Goal: Complete application form: Complete application form

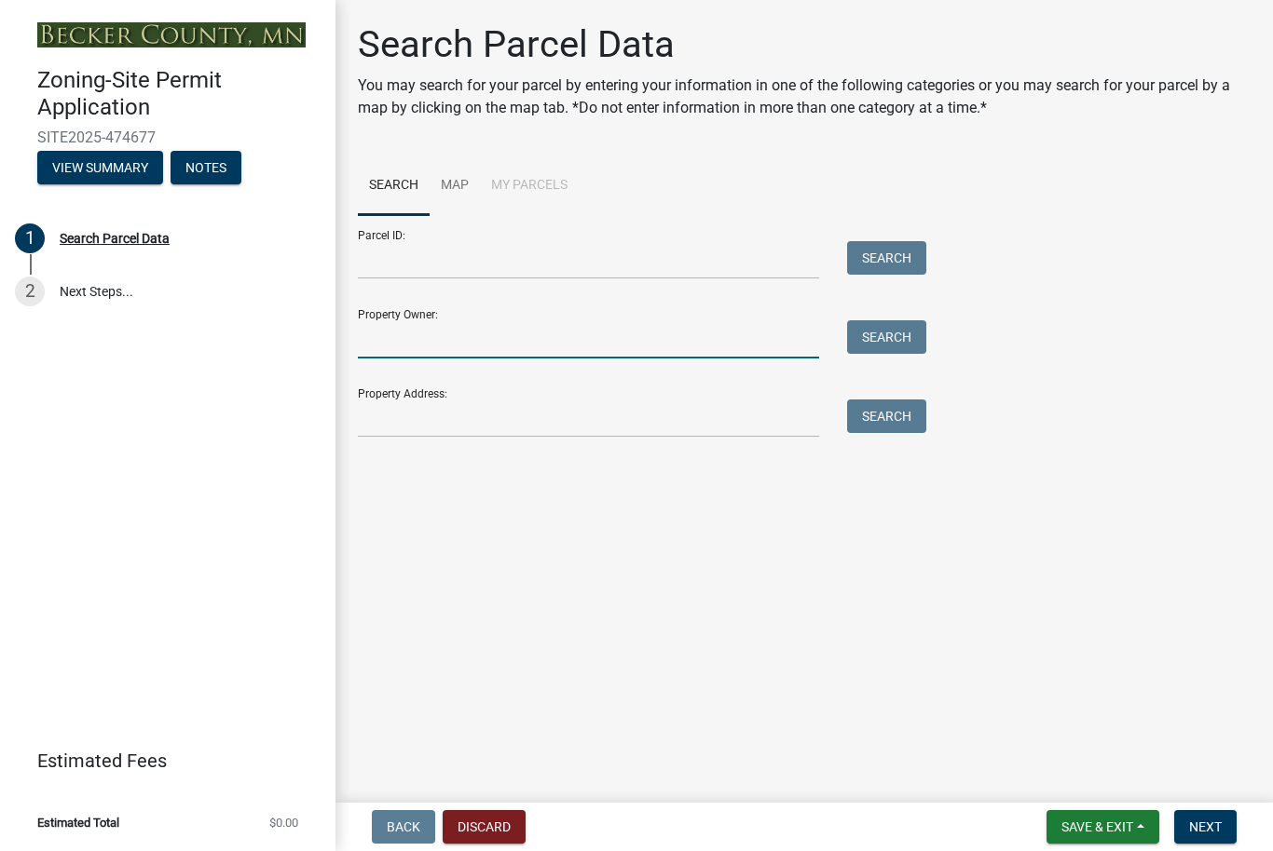
click at [511, 331] on input "Property Owner:" at bounding box center [588, 339] width 461 height 38
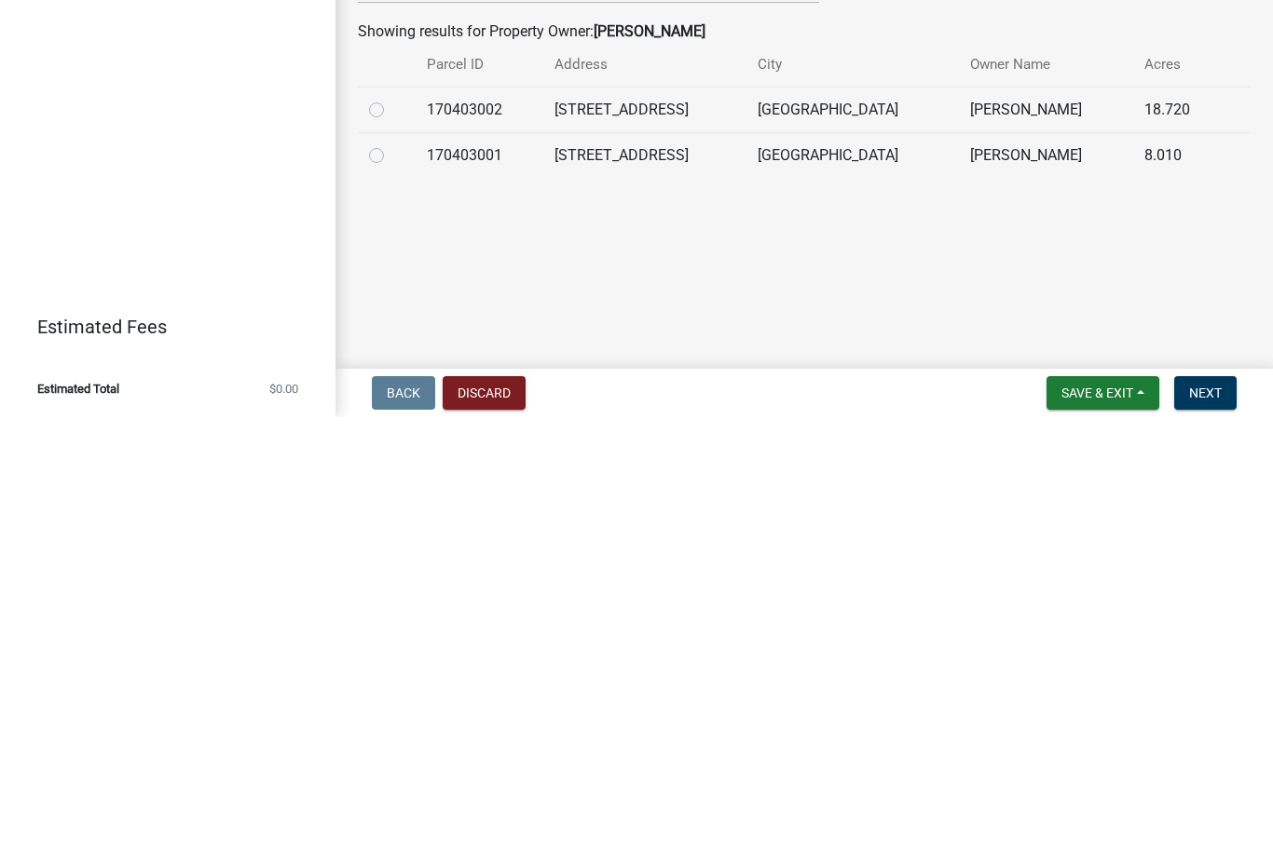
type input "[PERSON_NAME]"
click at [391, 533] on label at bounding box center [391, 533] width 0 height 0
click at [391, 533] on input "radio" at bounding box center [397, 539] width 12 height 12
radio input "true"
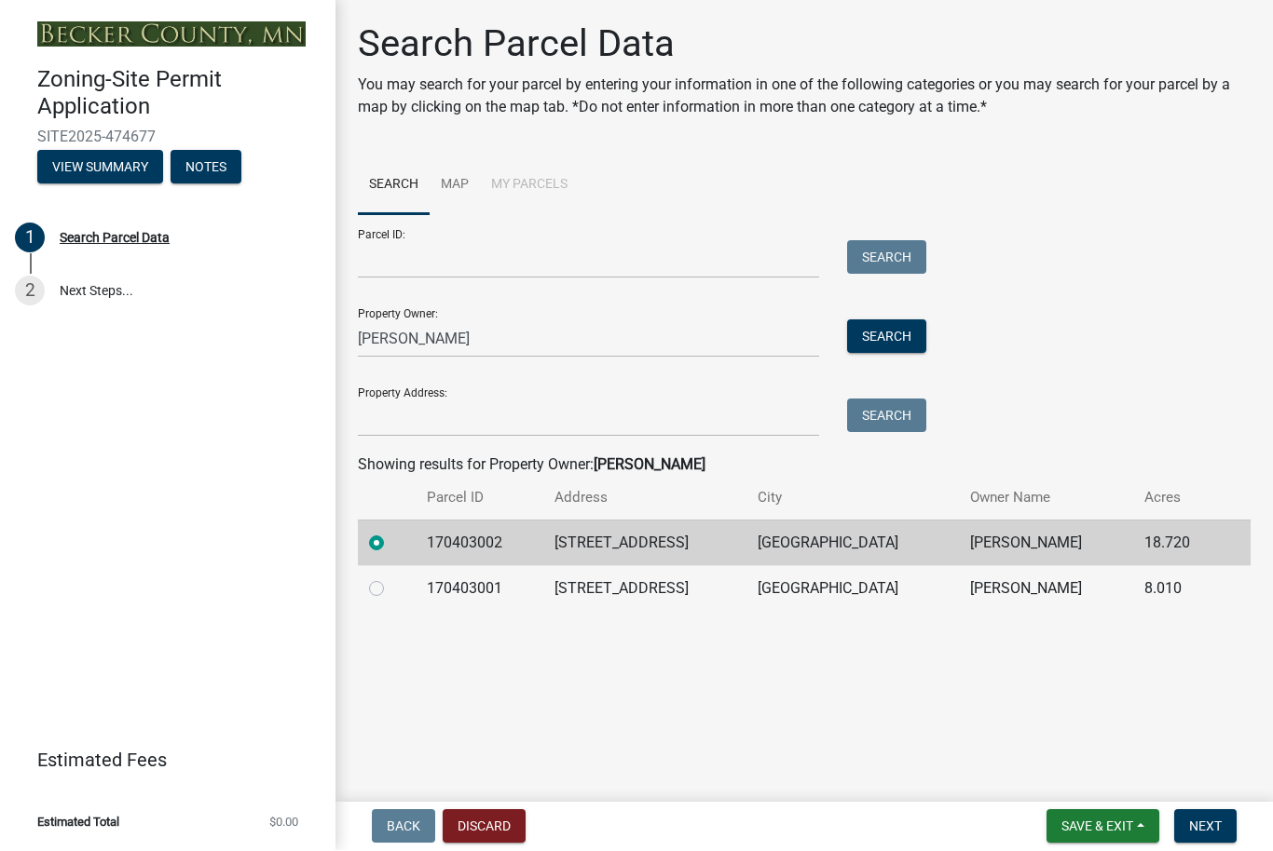
click at [1210, 835] on button "Next" at bounding box center [1205, 827] width 62 height 34
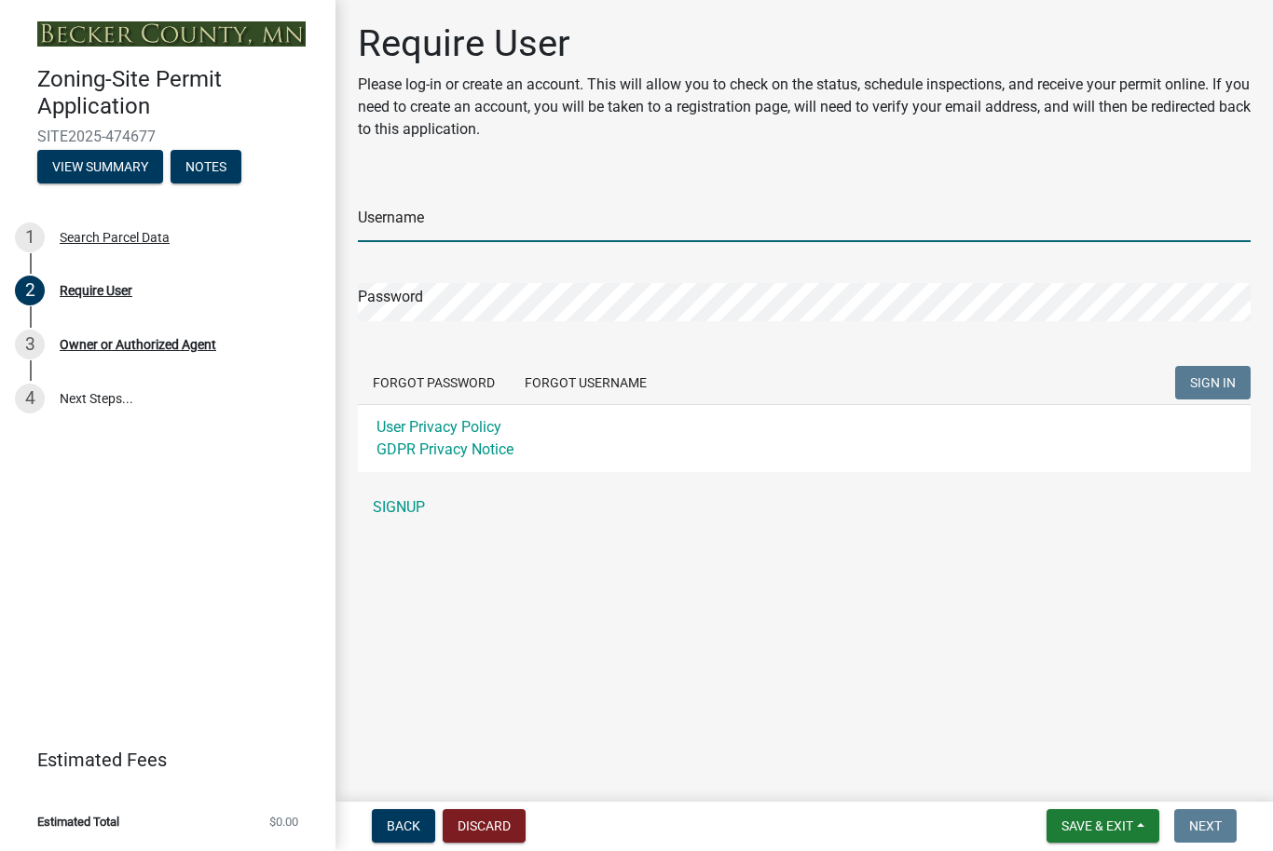
click at [408, 228] on input "Username" at bounding box center [804, 224] width 892 height 38
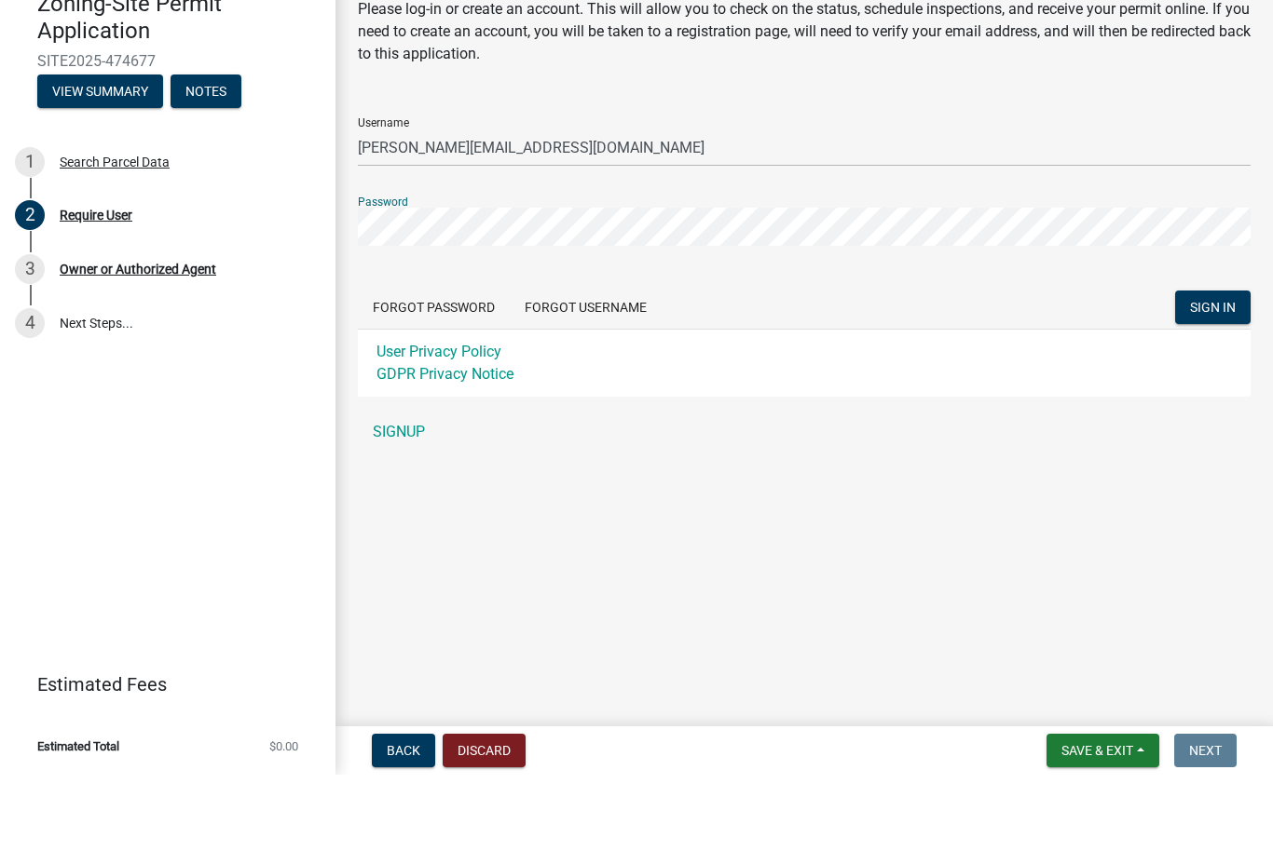
click at [1216, 376] on span "SIGN IN" at bounding box center [1213, 383] width 46 height 15
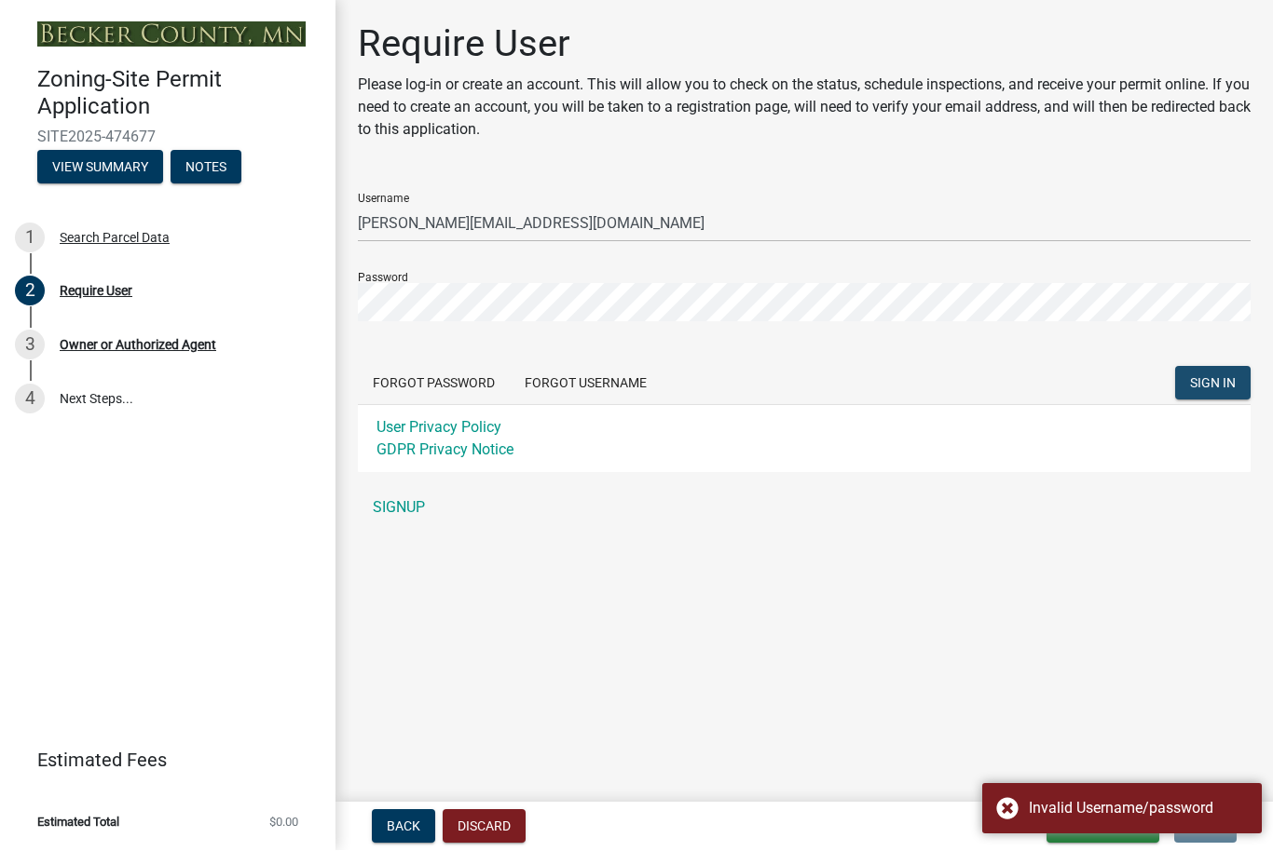
click at [1208, 385] on span "SIGN IN" at bounding box center [1213, 383] width 46 height 15
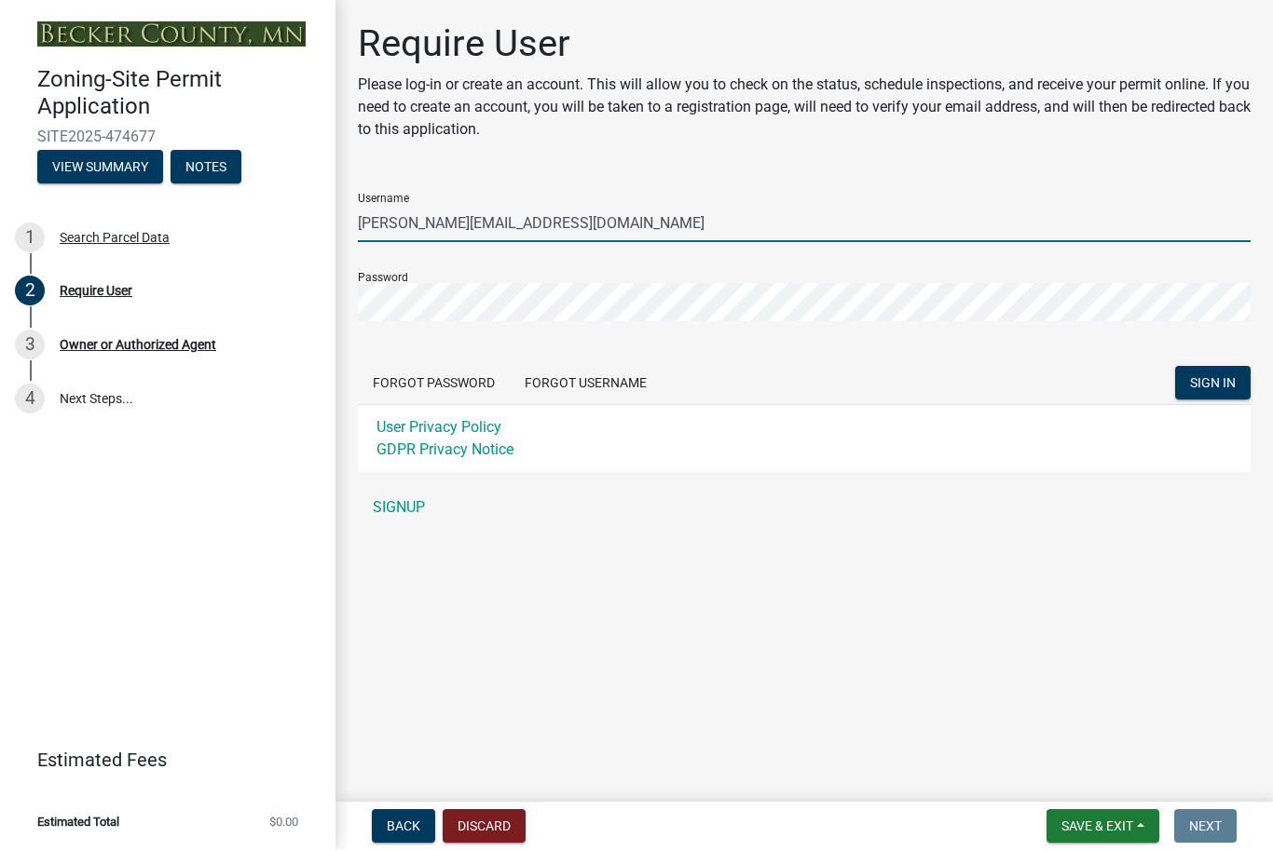
click at [587, 226] on input "[PERSON_NAME][EMAIL_ADDRESS][DOMAIN_NAME]" at bounding box center [804, 224] width 892 height 38
type input "[PERSON_NAME]"
type input "h"
type input "[PERSON_NAME]"
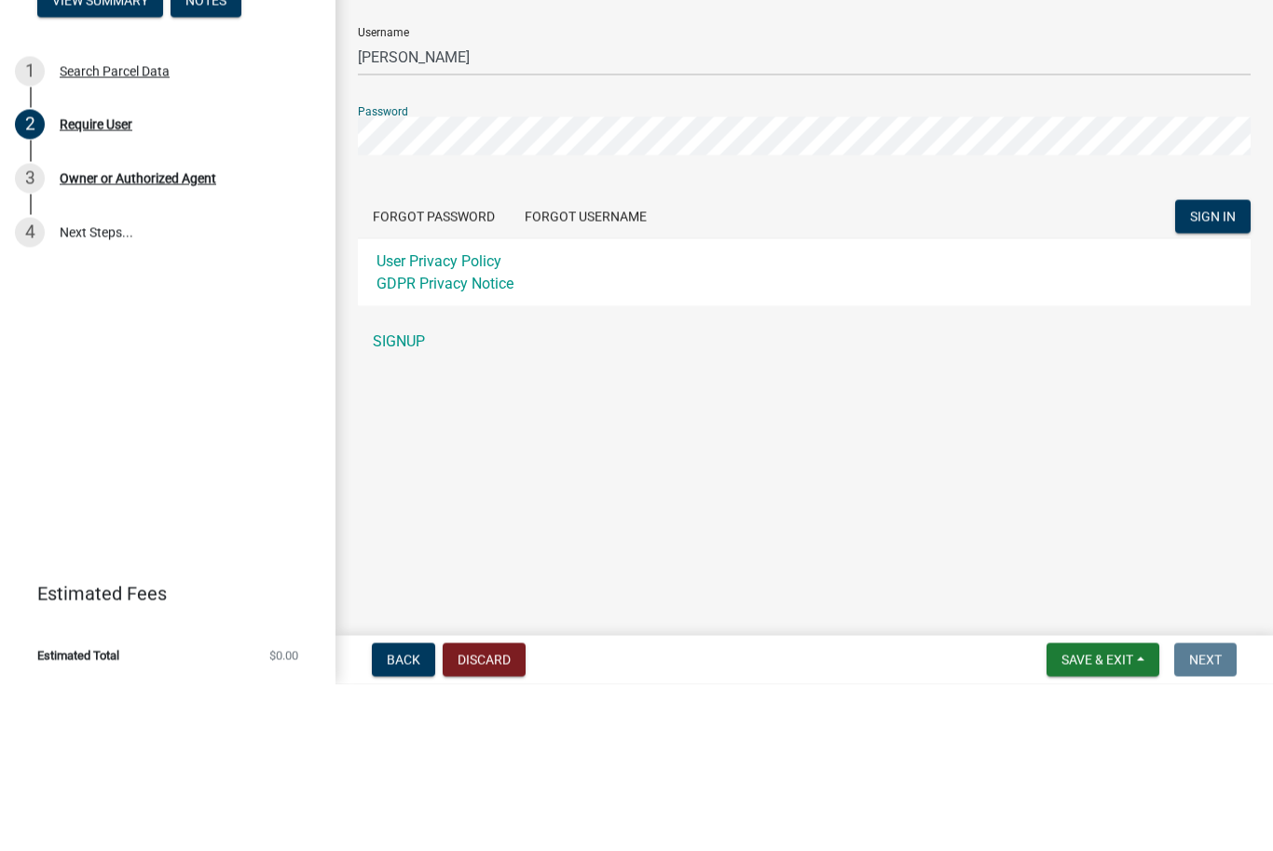
click at [1207, 376] on span "SIGN IN" at bounding box center [1213, 383] width 46 height 15
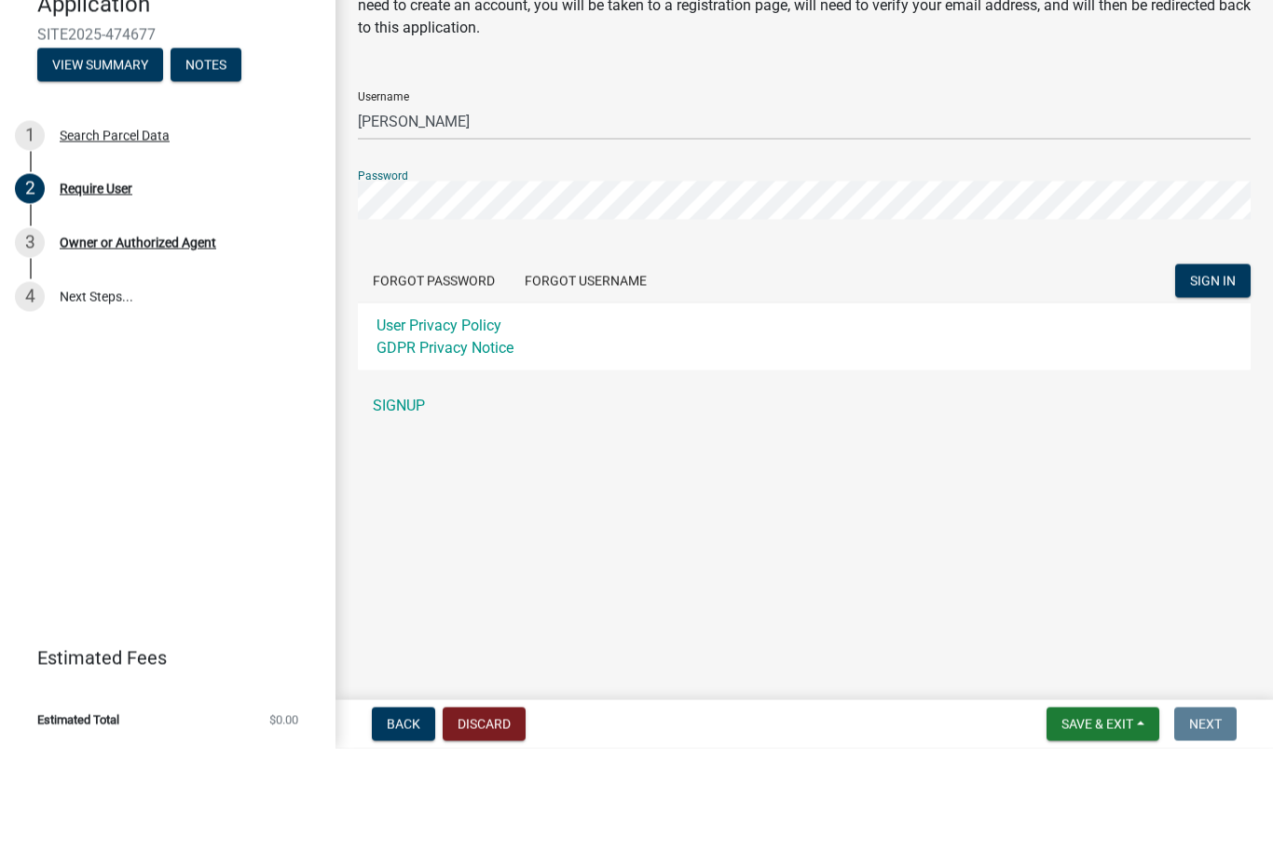
click at [1210, 376] on span "SIGN IN" at bounding box center [1213, 383] width 46 height 15
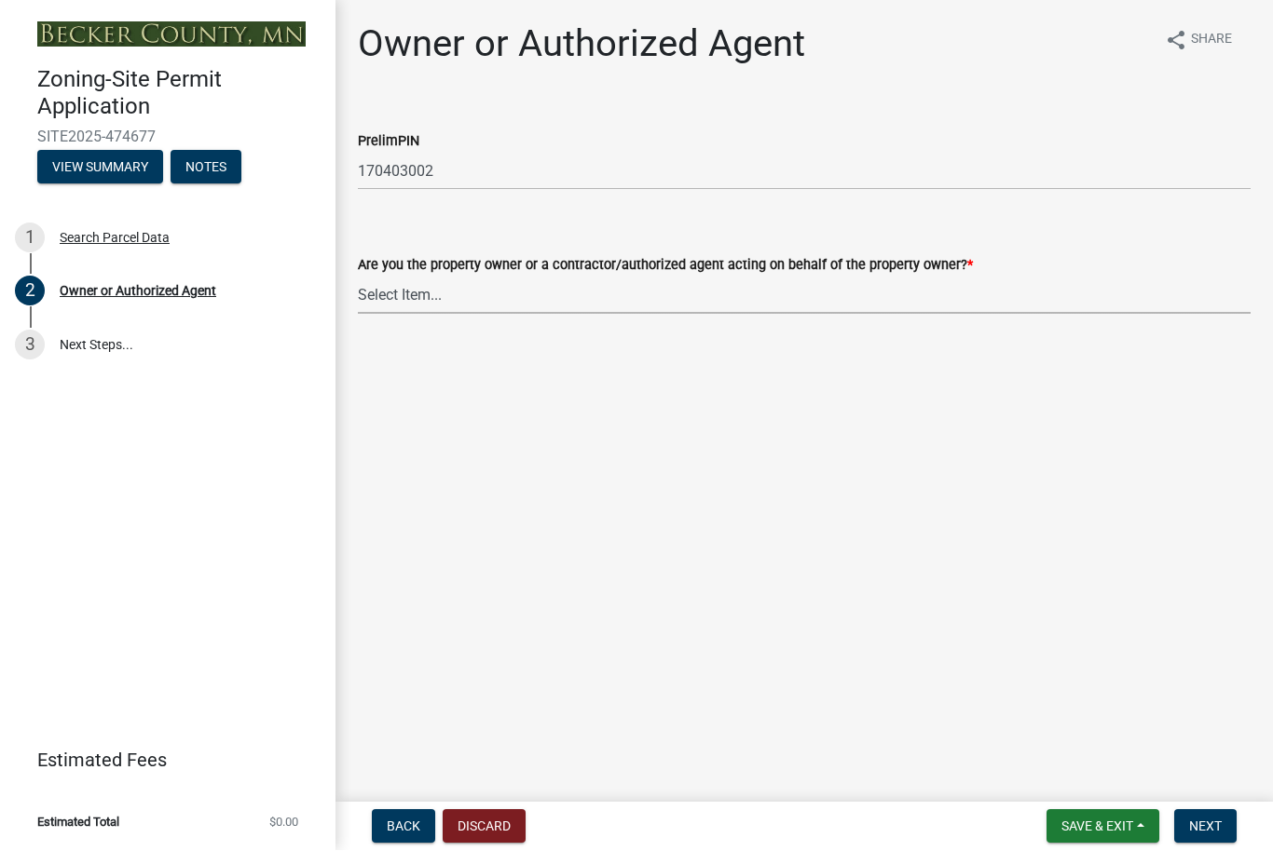
click at [390, 291] on select "Select Item... Property Owner Authorized Agent" at bounding box center [804, 296] width 892 height 38
select select "3c674549-ed69-405f-b795-9fa3f7d47d9d"
click at [1219, 835] on button "Next" at bounding box center [1205, 827] width 62 height 34
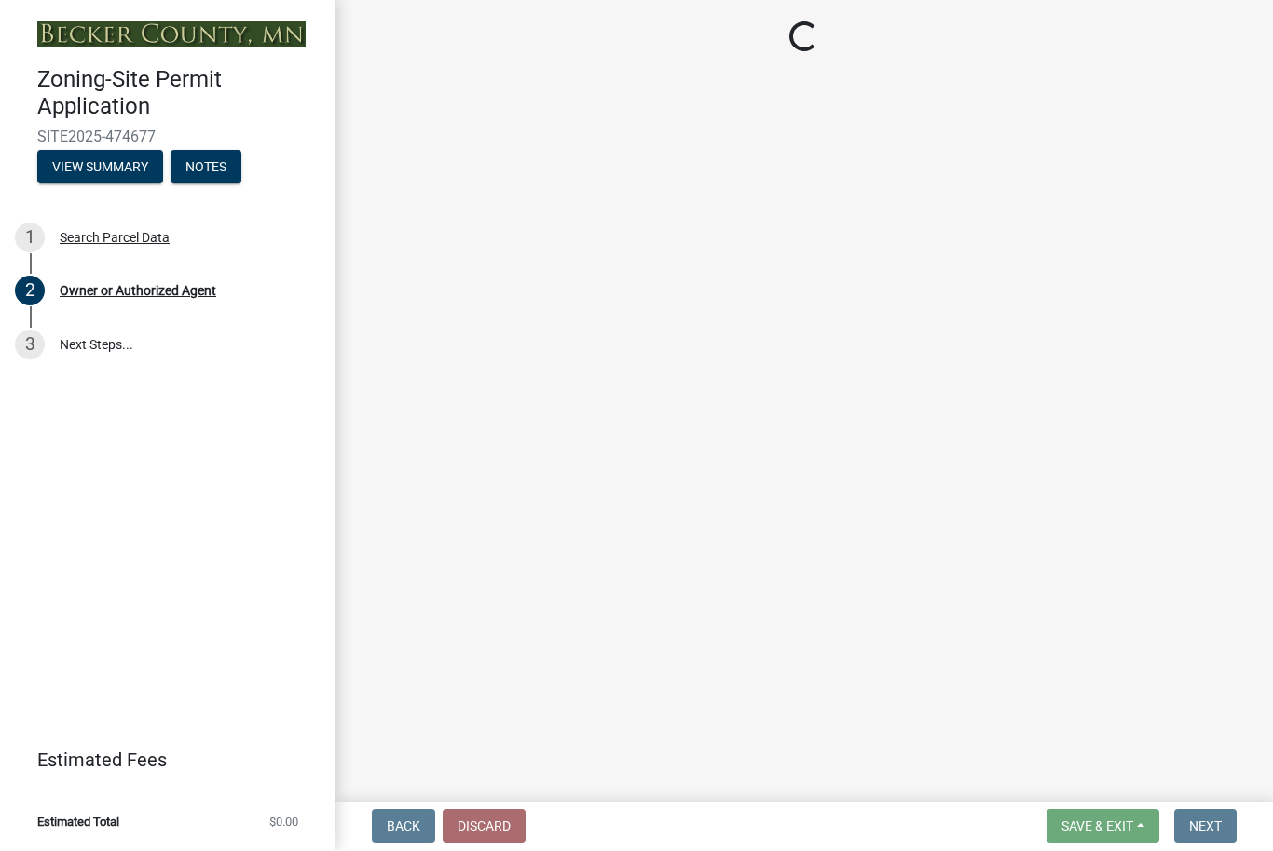
select select "9bce286e-d536-49ff-bab3-4b7d67f0814c"
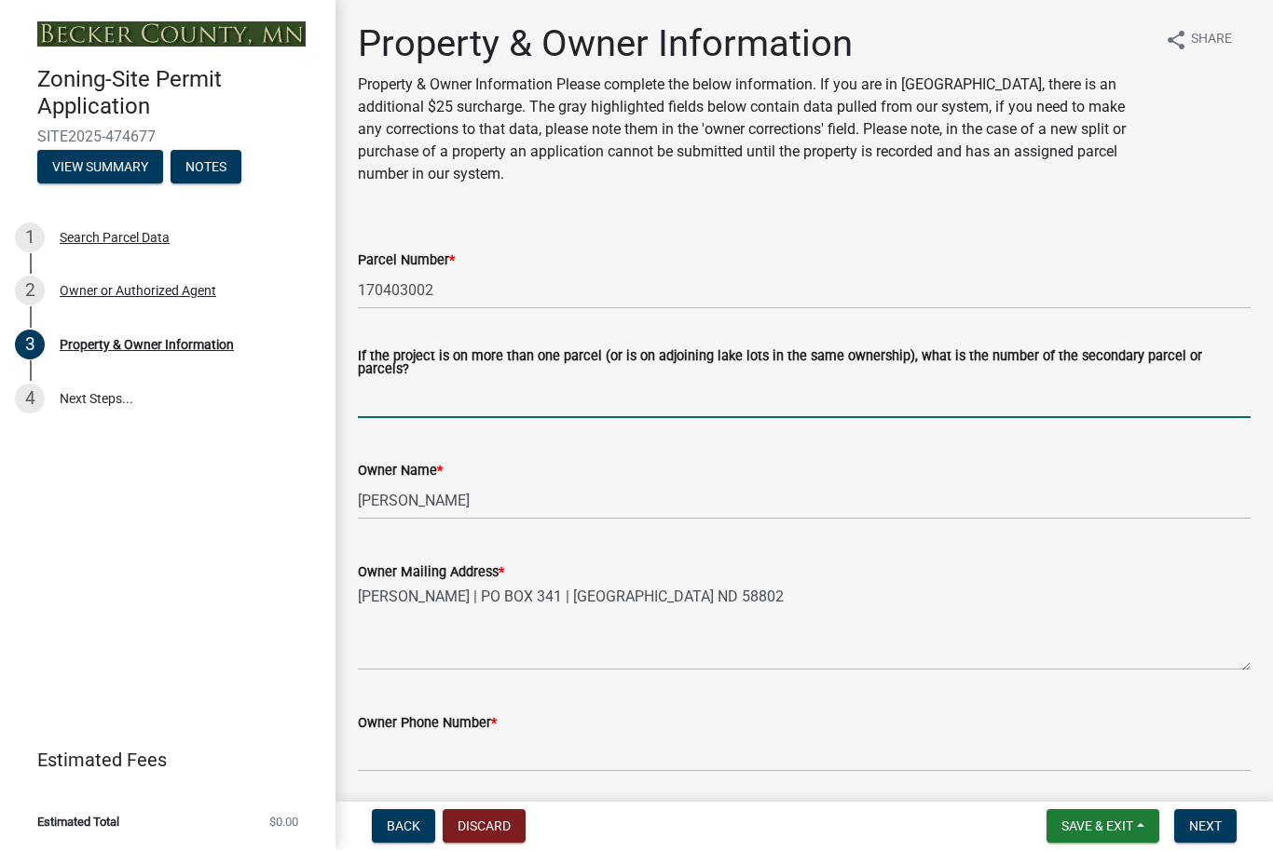
click at [417, 409] on input "If the project is on more than one parcel (or is on adjoining lake lots in the …" at bounding box center [804, 400] width 892 height 38
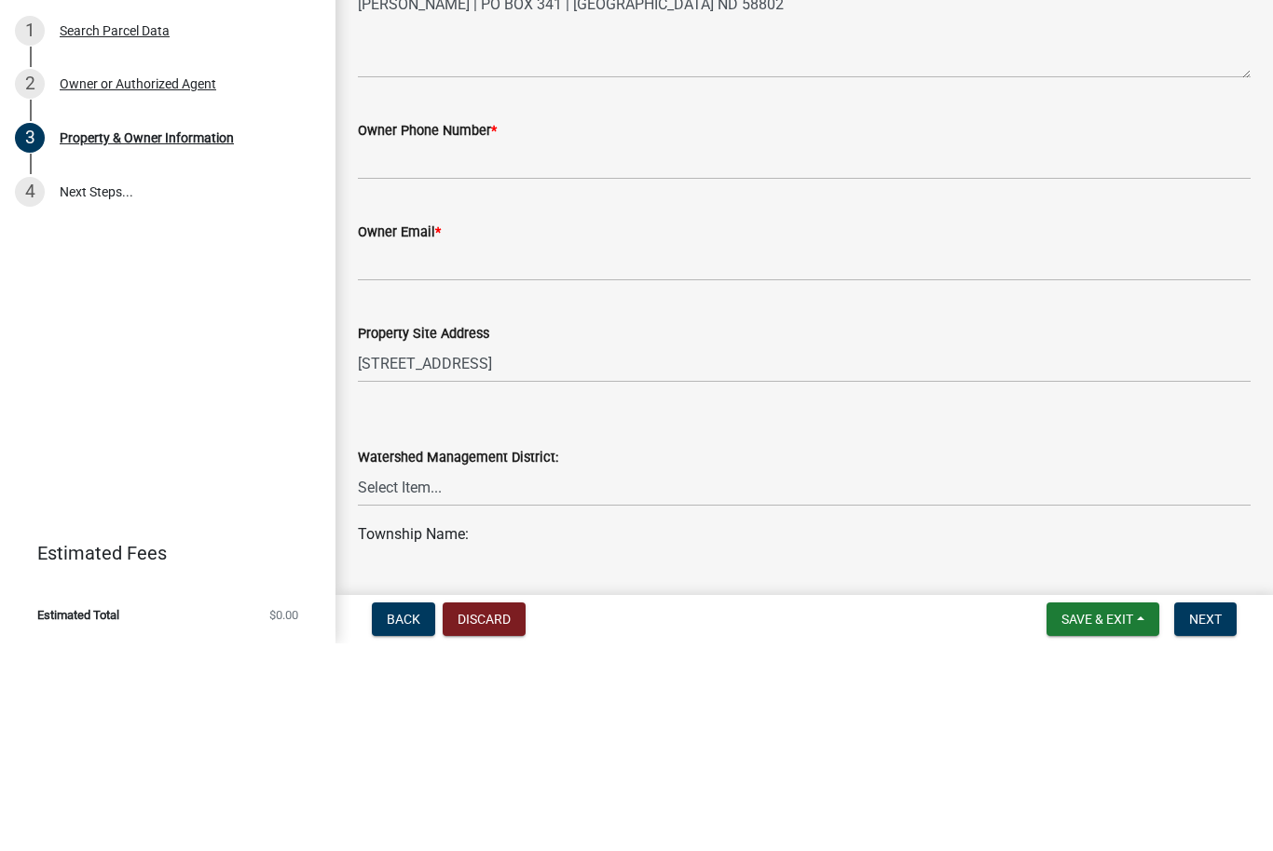
scroll to position [387, 0]
type input "170403001"
click at [521, 348] on input "Owner Phone Number *" at bounding box center [804, 367] width 892 height 38
type input "5"
type input "[PHONE_NUMBER]"
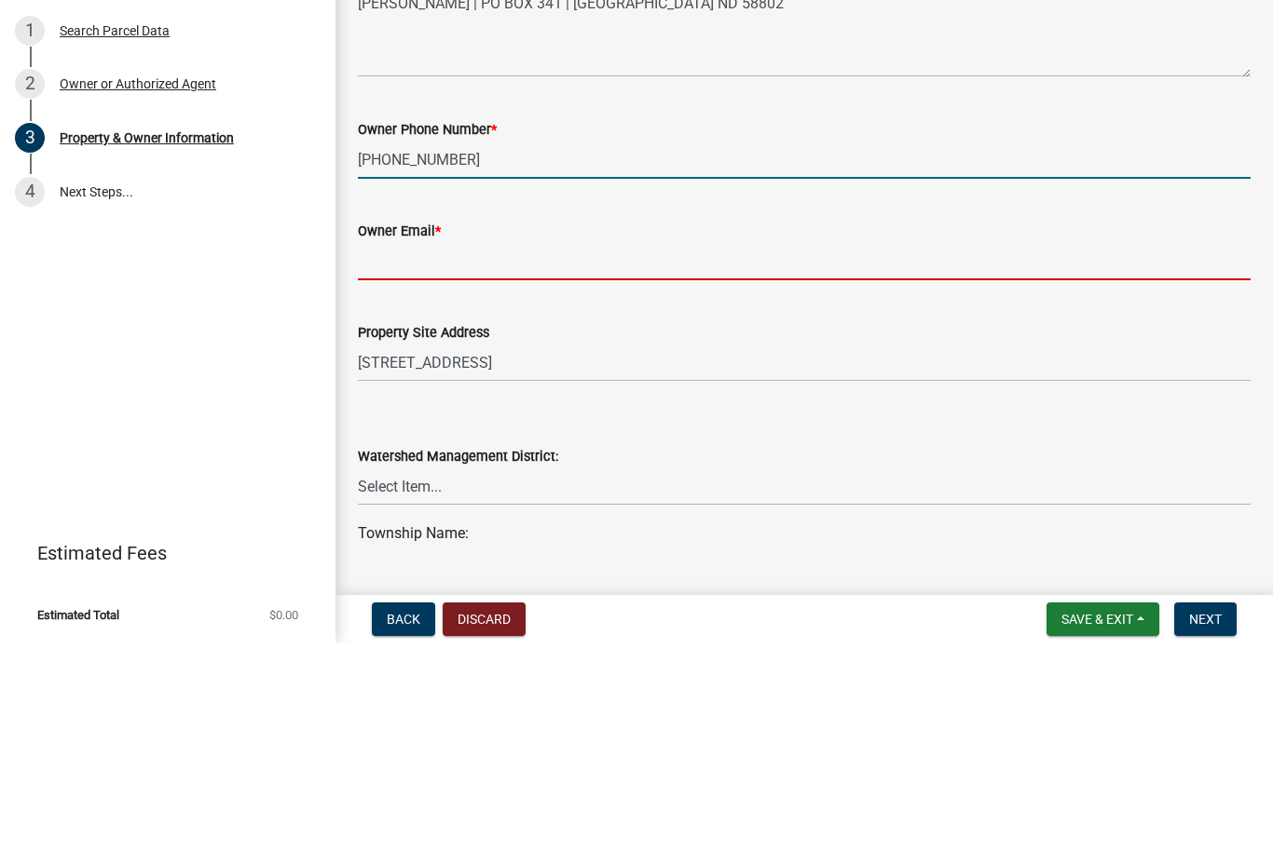
click at [1149, 450] on input "Owner Email *" at bounding box center [804, 469] width 892 height 38
type input "C"
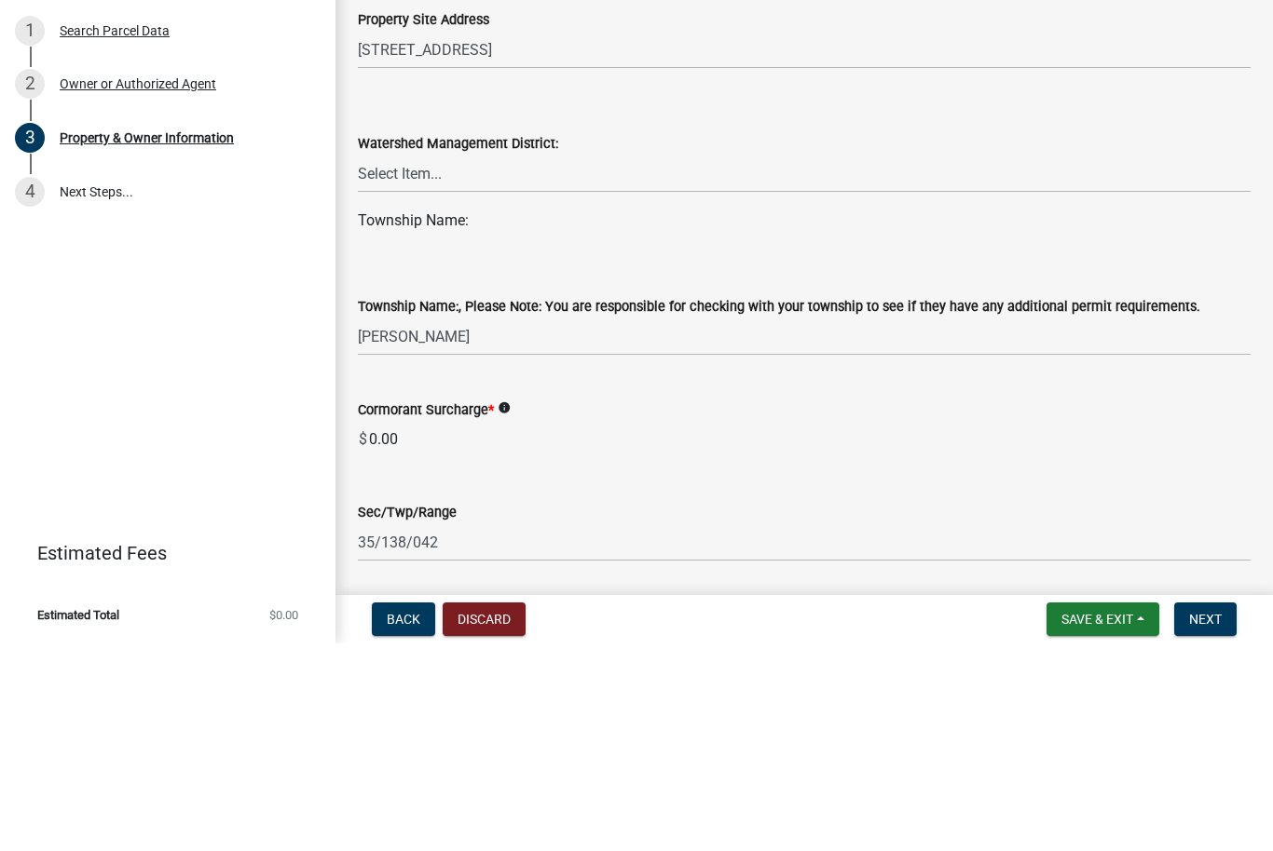
scroll to position [701, 0]
type input "[PERSON_NAME][EMAIL_ADDRESS][DOMAIN_NAME]"
click at [425, 361] on select "Select Item... PELICAN RIVER WTRSHD BUFFALO WATERSHED CORMORANT WATERSHED WILD …" at bounding box center [804, 380] width 892 height 38
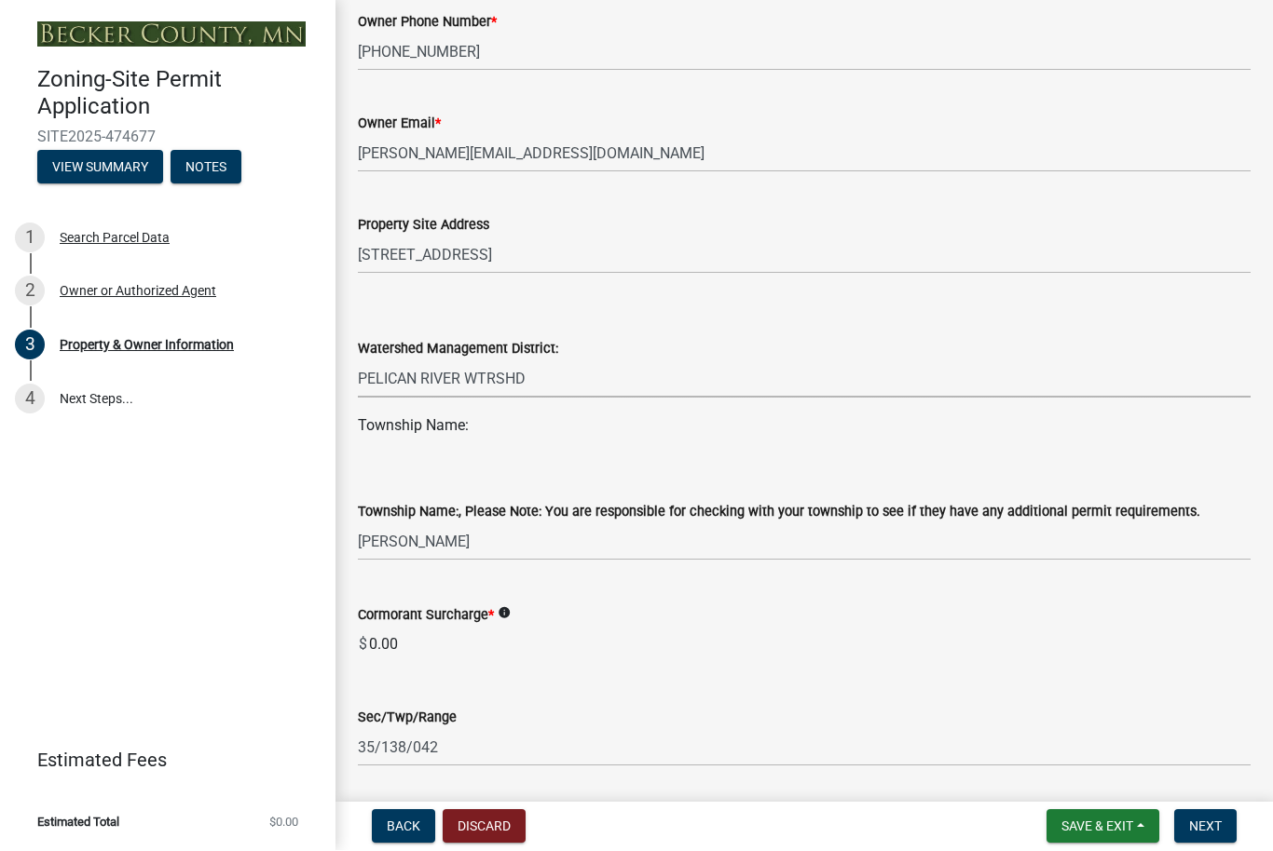
select select "a752e4d6-14bd-4f0f-bfe8-5b67ead45659"
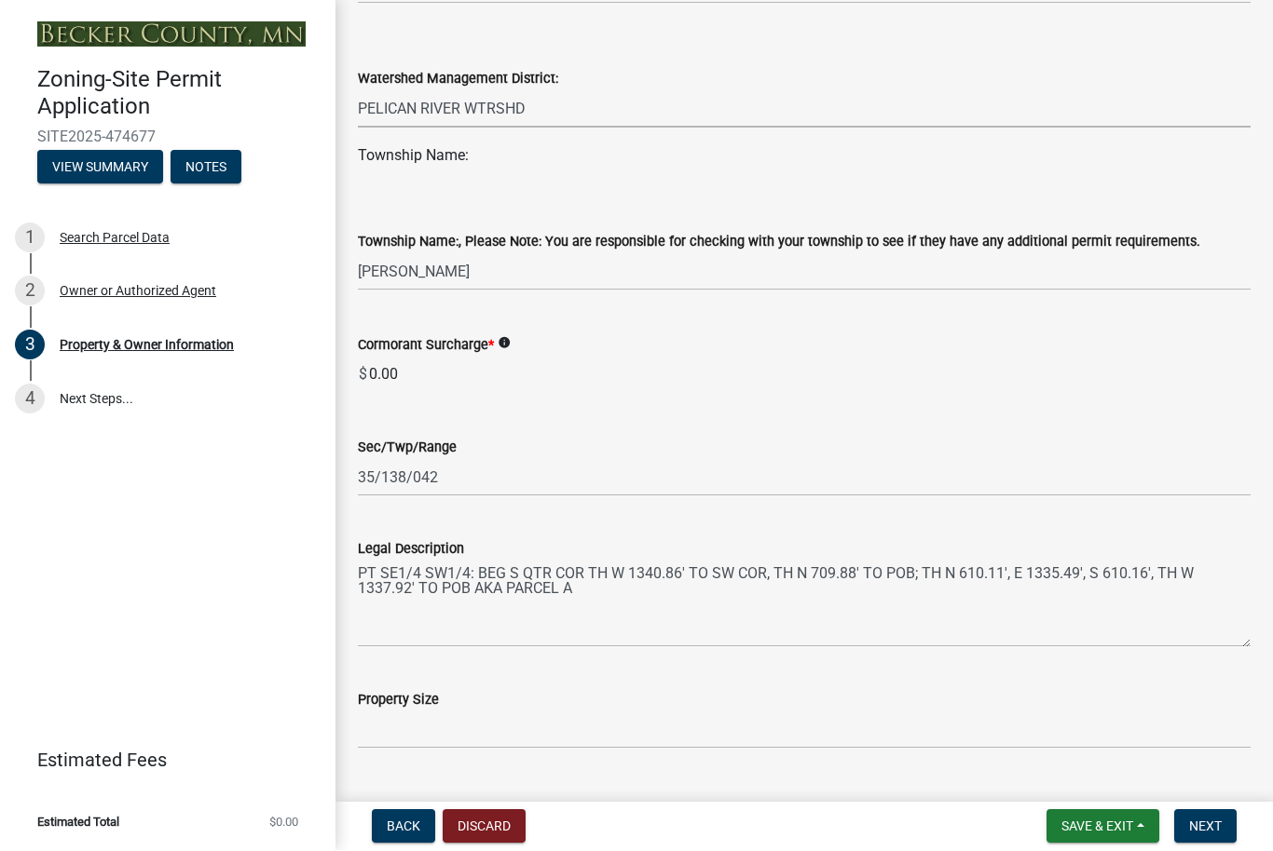
scroll to position [973, 0]
click at [511, 347] on icon "info" at bounding box center [503, 342] width 13 height 13
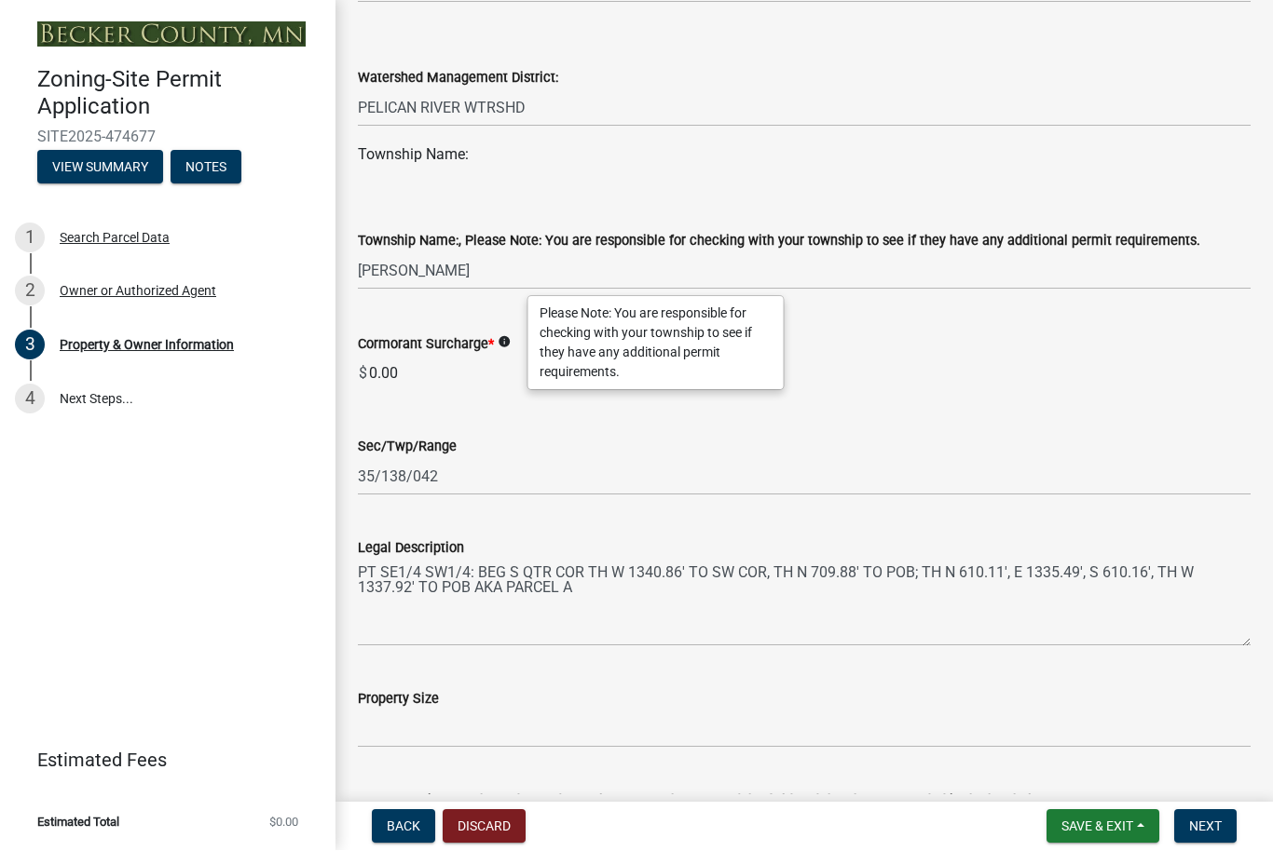
click at [1157, 380] on input "0.00" at bounding box center [808, 374] width 883 height 37
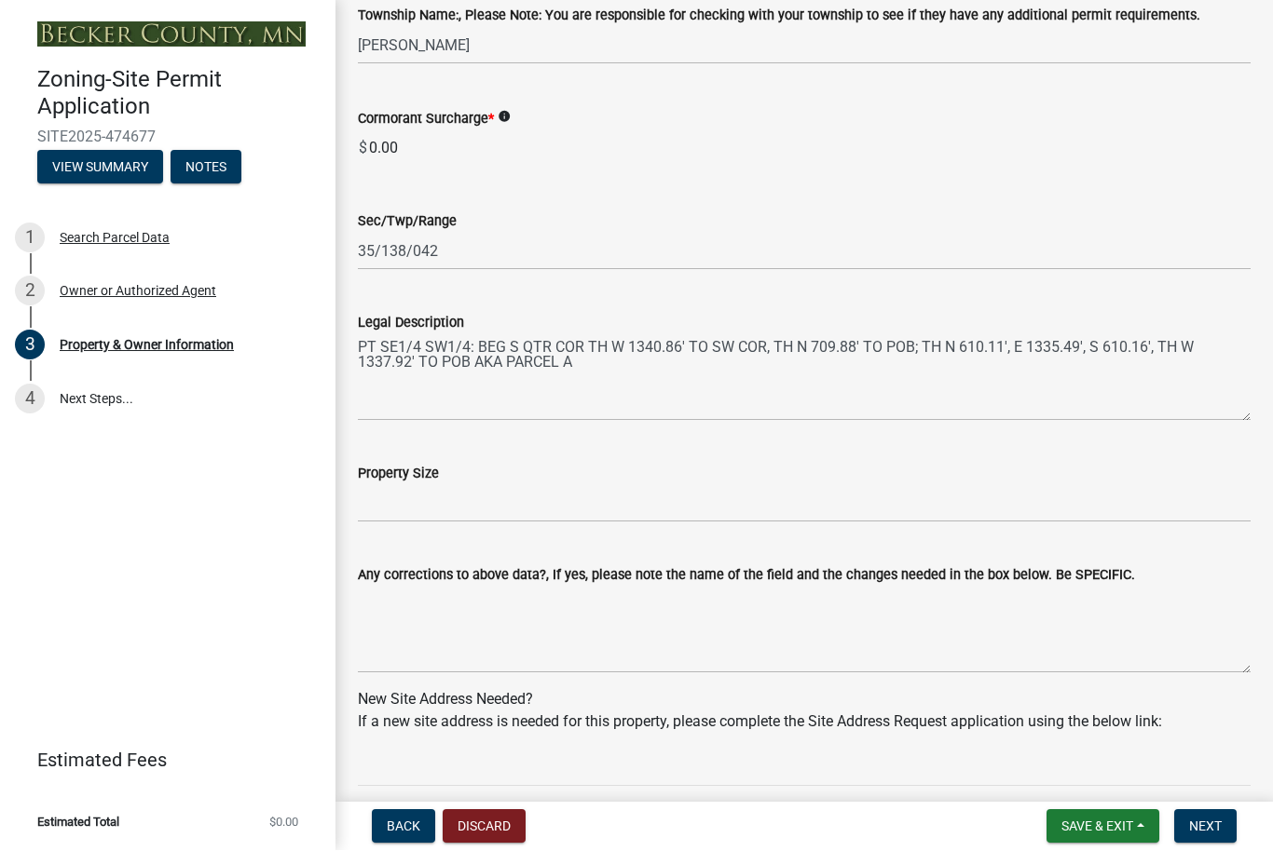
scroll to position [1207, 0]
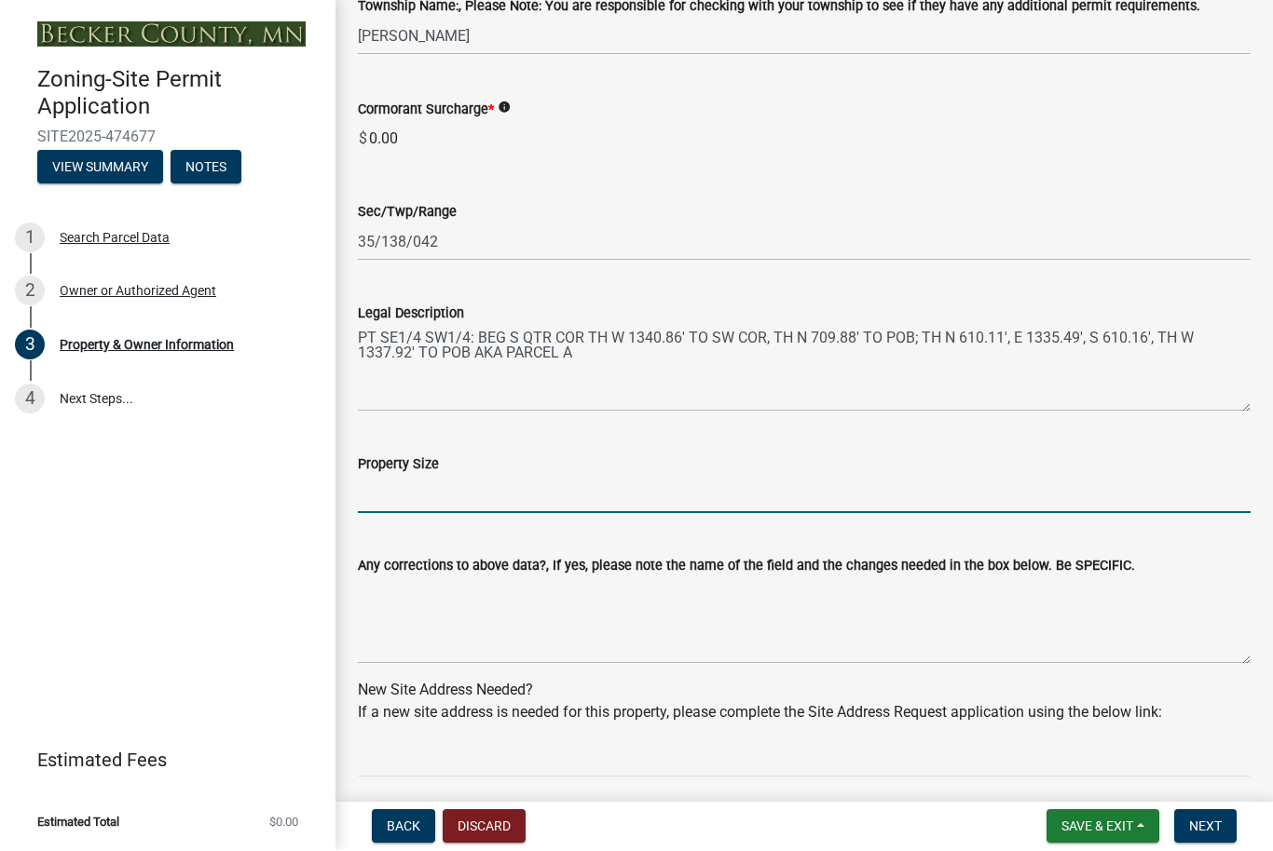
click at [452, 497] on input "Property Size" at bounding box center [804, 495] width 892 height 38
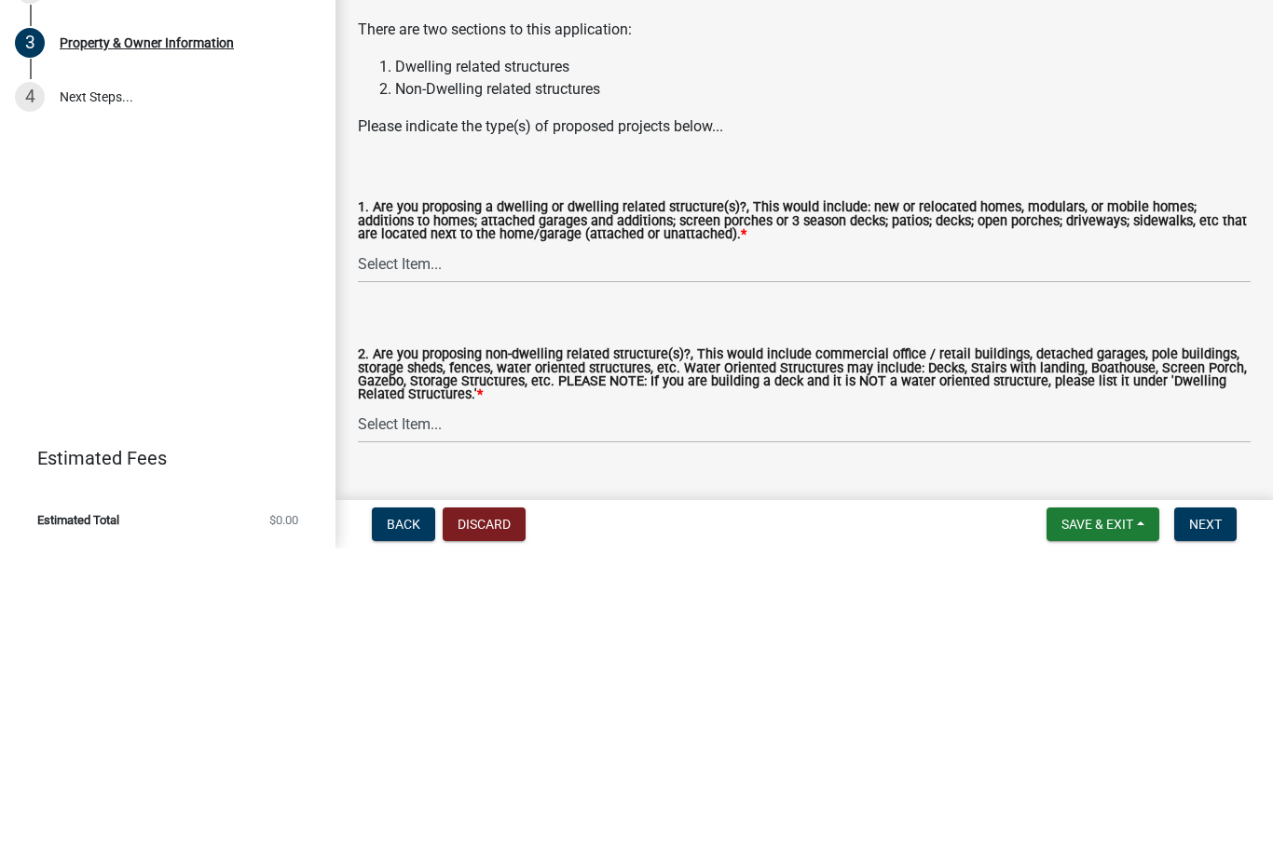
scroll to position [1718, 0]
type input "18+ acres"
click at [737, 546] on select "Select Item... Yes No" at bounding box center [804, 565] width 892 height 38
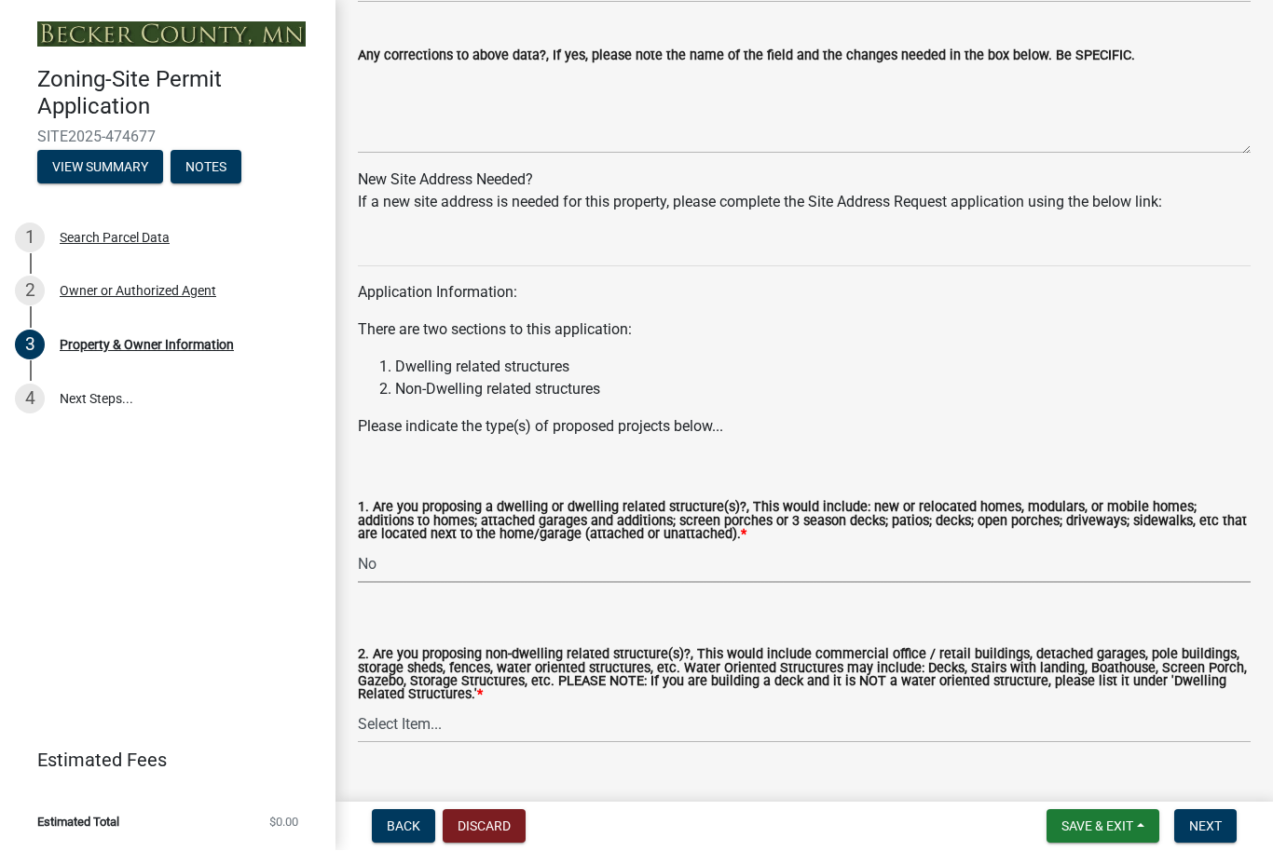
select select "fcf6d223-6c57-4dc5-b63a-a94704169022"
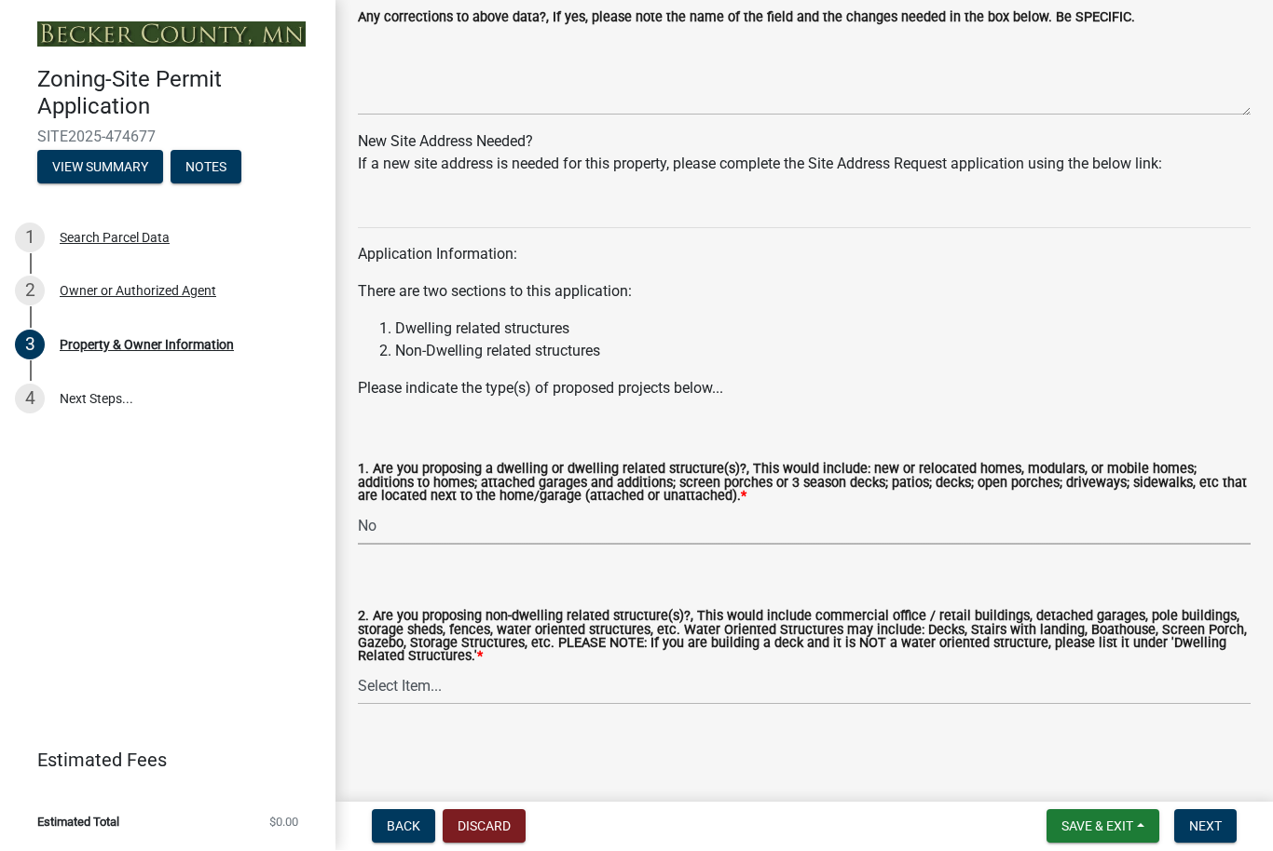
scroll to position [1757, 0]
click at [432, 688] on select "Select Item... Yes No" at bounding box center [804, 687] width 892 height 38
select select "5a5634ed-f11e-4c7b-90e1-096e6cfd17b9"
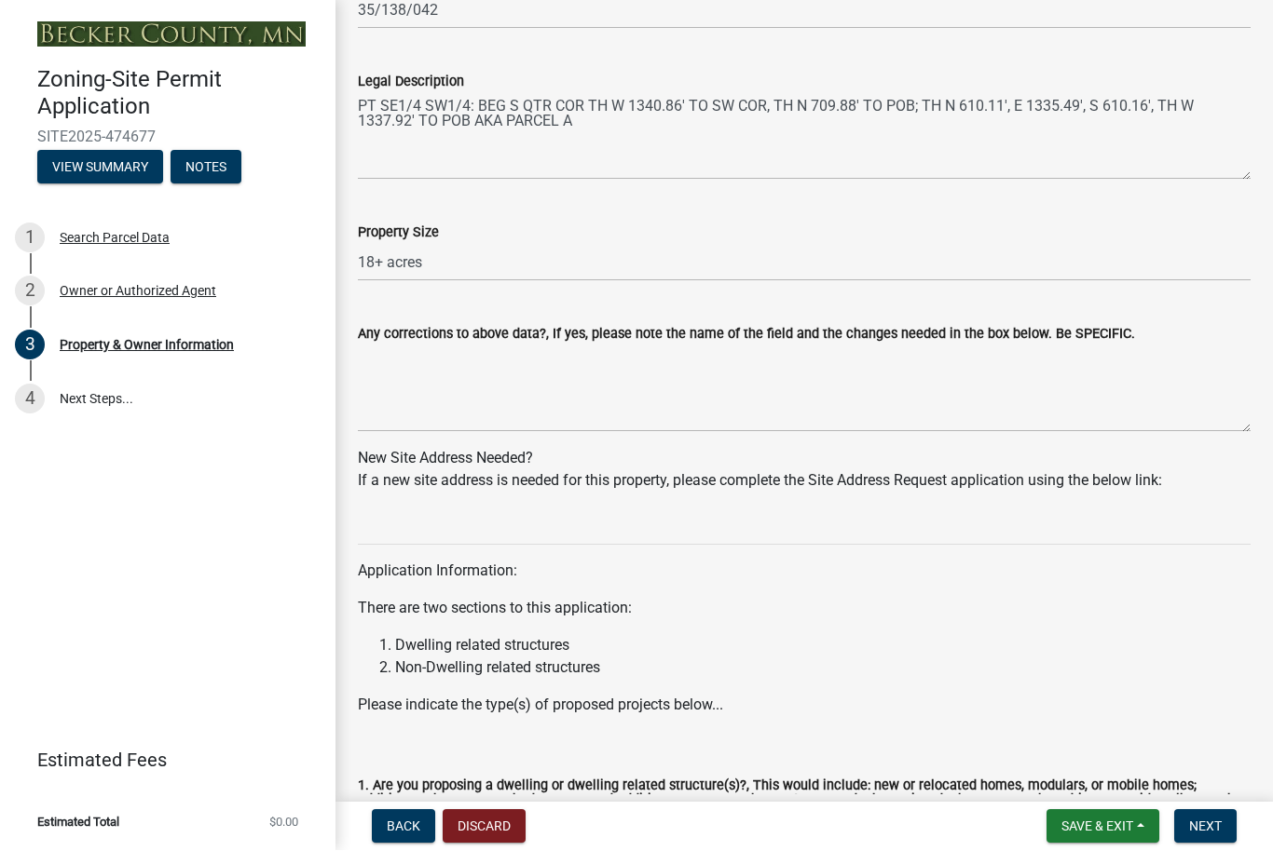
scroll to position [1440, 0]
click at [513, 530] on div "Application Information: There are two sections to this application: Dwelling r…" at bounding box center [804, 612] width 892 height 210
click at [398, 522] on div "Application Information: There are two sections to this application: Dwelling r…" at bounding box center [804, 612] width 892 height 210
click at [559, 464] on div "New Site Address Needed? If a new site address is needed for this property, ple…" at bounding box center [804, 469] width 892 height 45
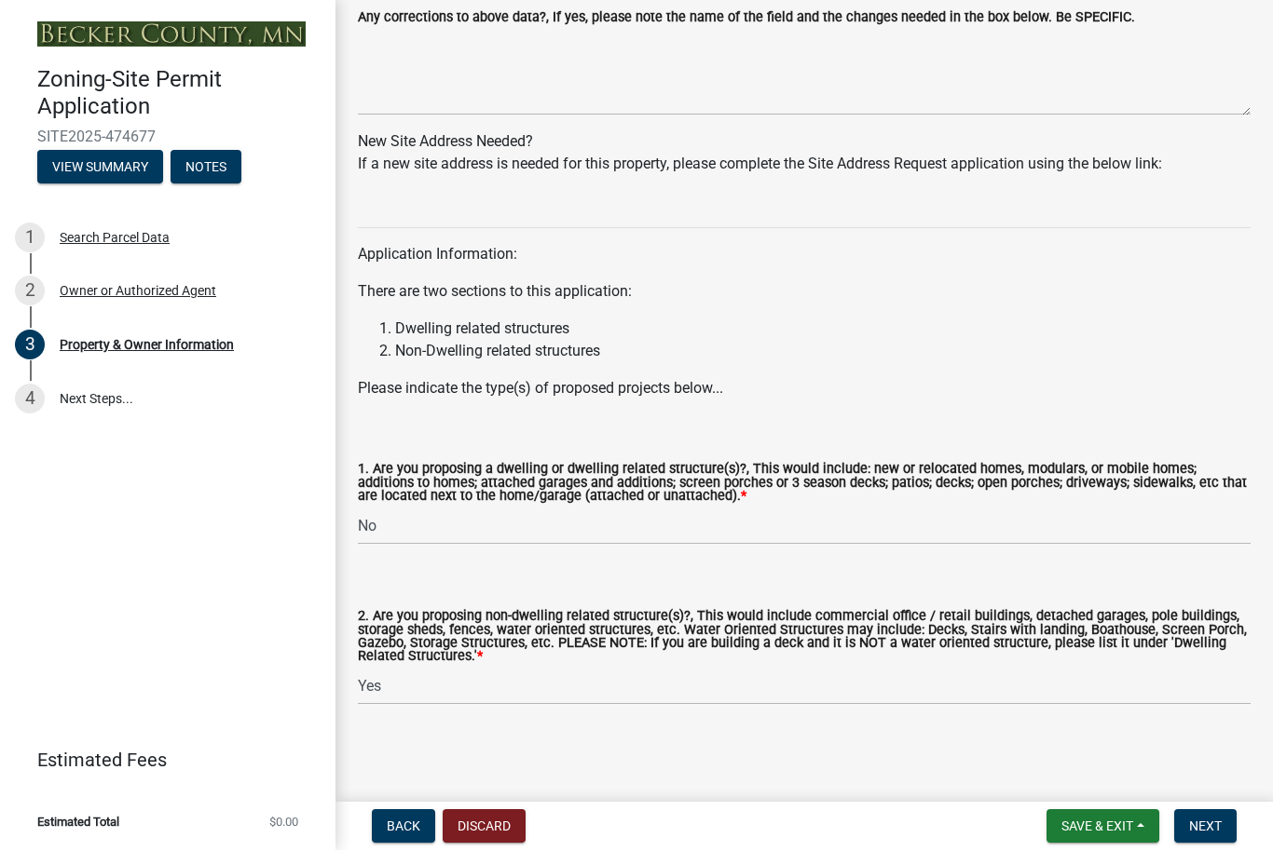
scroll to position [1757, 0]
click at [1218, 834] on span "Next" at bounding box center [1205, 827] width 33 height 15
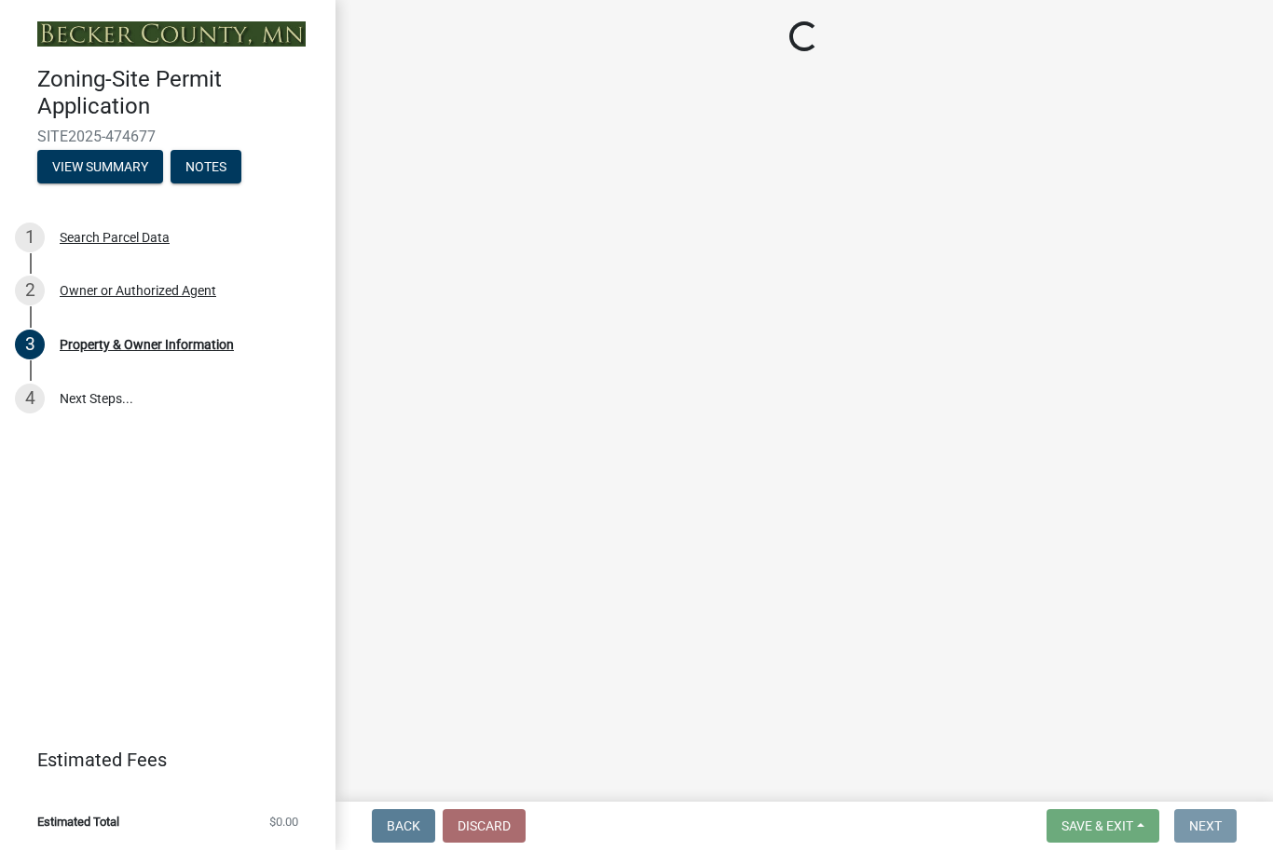
scroll to position [0, 0]
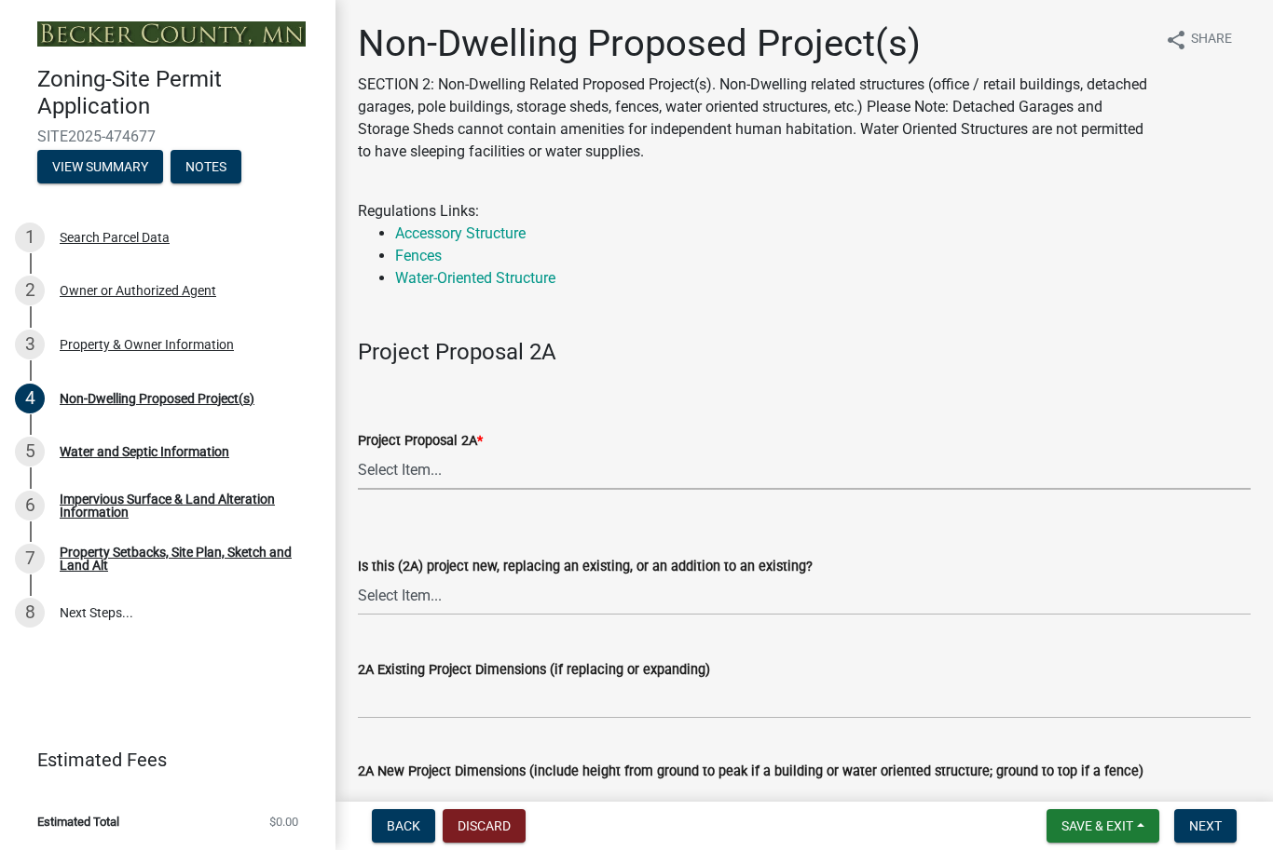
click at [424, 467] on select "Select Item... N/A Commercial Office/Retail Building Detached Garage Pole Build…" at bounding box center [804, 472] width 892 height 38
select select "6ced1b54-2913-4dbf-9776-23baa6524e46"
click at [428, 599] on select "Select Item... New to Property (new or used structure) Relocating/moving existi…" at bounding box center [804, 598] width 892 height 38
select select "3a2d96d3-fd69-4ed9-bae4-7a5aa03a7e58"
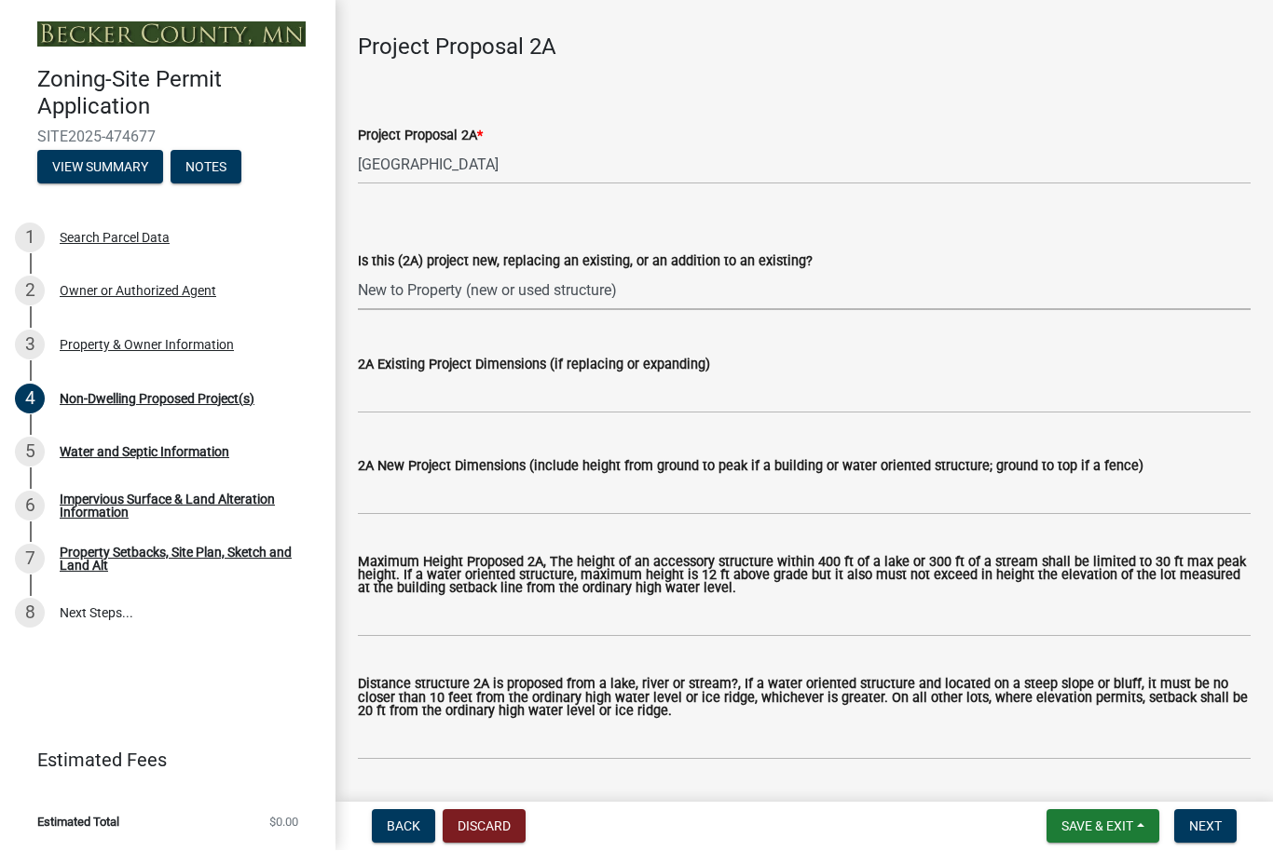
scroll to position [306, 0]
click at [538, 493] on input "2A New Project Dimensions (include height from ground to peak if a building or …" at bounding box center [804, 496] width 892 height 38
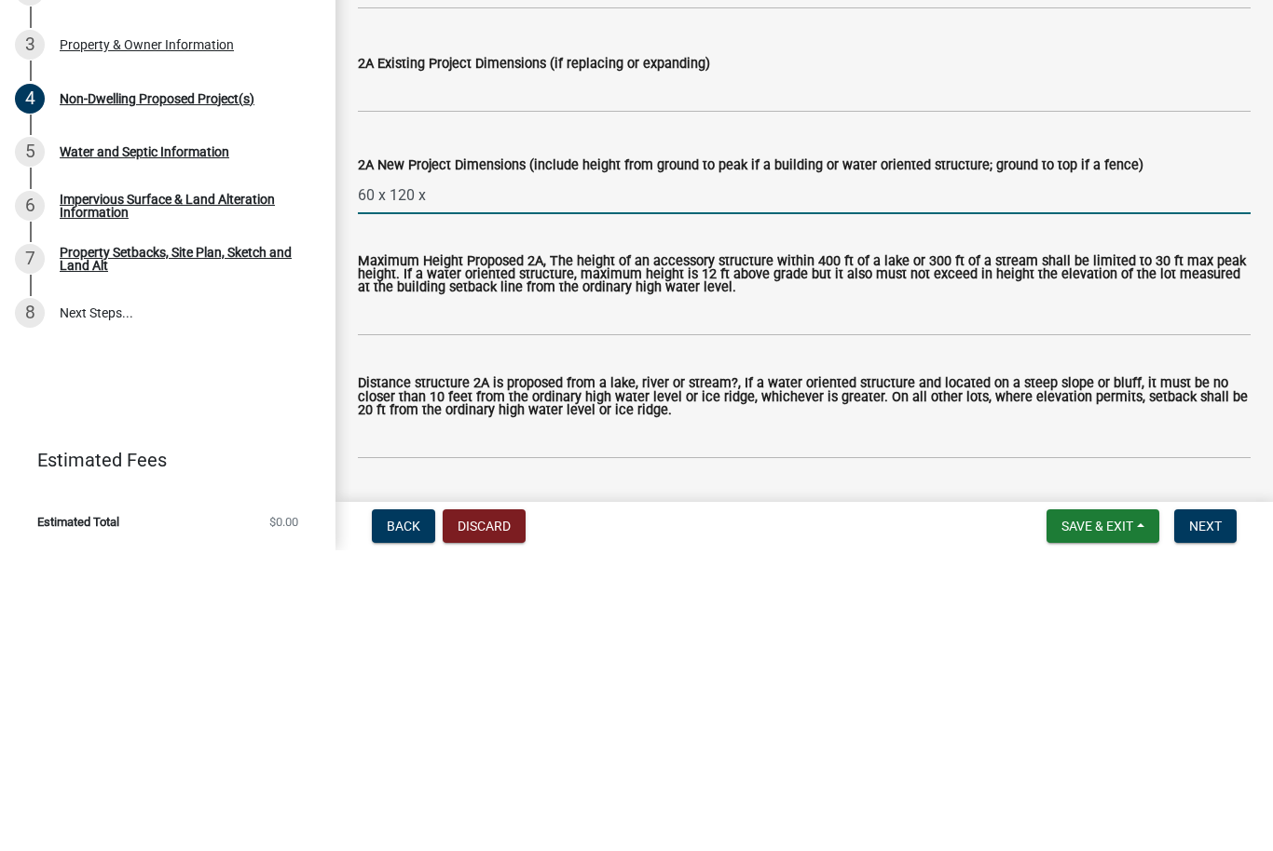
click at [375, 477] on input "60 x 120 x" at bounding box center [804, 496] width 892 height 38
click at [372, 477] on input "60 x 120 x" at bounding box center [804, 496] width 892 height 38
click at [456, 477] on input "60 wide x 120 x" at bounding box center [804, 496] width 892 height 38
click at [610, 477] on input "60 wide x 120 long x" at bounding box center [804, 496] width 892 height 38
click at [365, 477] on input "60 wide x 120 long x. High" at bounding box center [804, 496] width 892 height 38
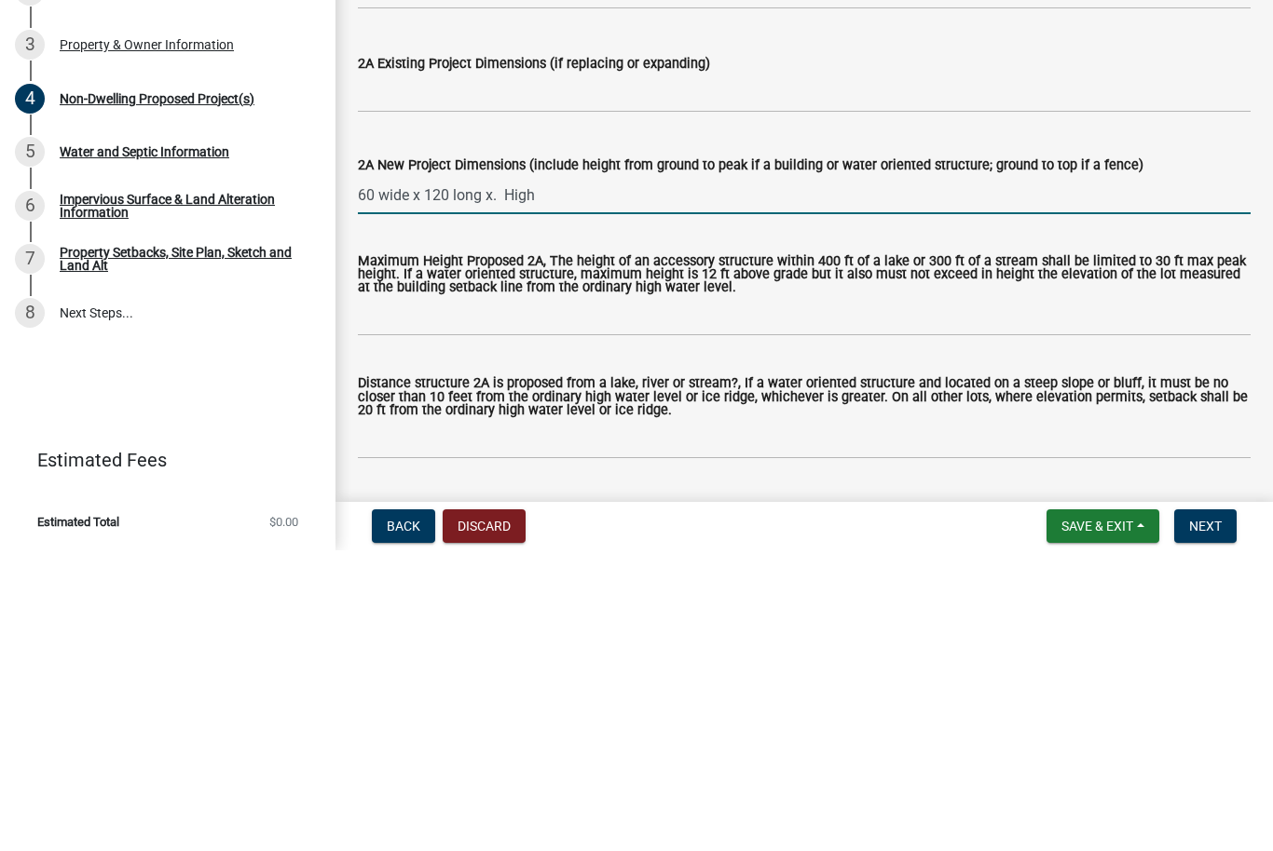
click at [392, 477] on input "60 wide x 120 long x. High" at bounding box center [804, 496] width 892 height 38
click at [374, 477] on input "60 wide x 120 long x. High" at bounding box center [804, 496] width 892 height 38
click at [373, 477] on input "60 wide x 120 long x. High" at bounding box center [804, 496] width 892 height 38
click at [455, 477] on input "60’ wide x 120 long x. High" at bounding box center [804, 496] width 892 height 38
click at [517, 477] on input "60’ wide x 120’ long x. High" at bounding box center [804, 496] width 892 height 38
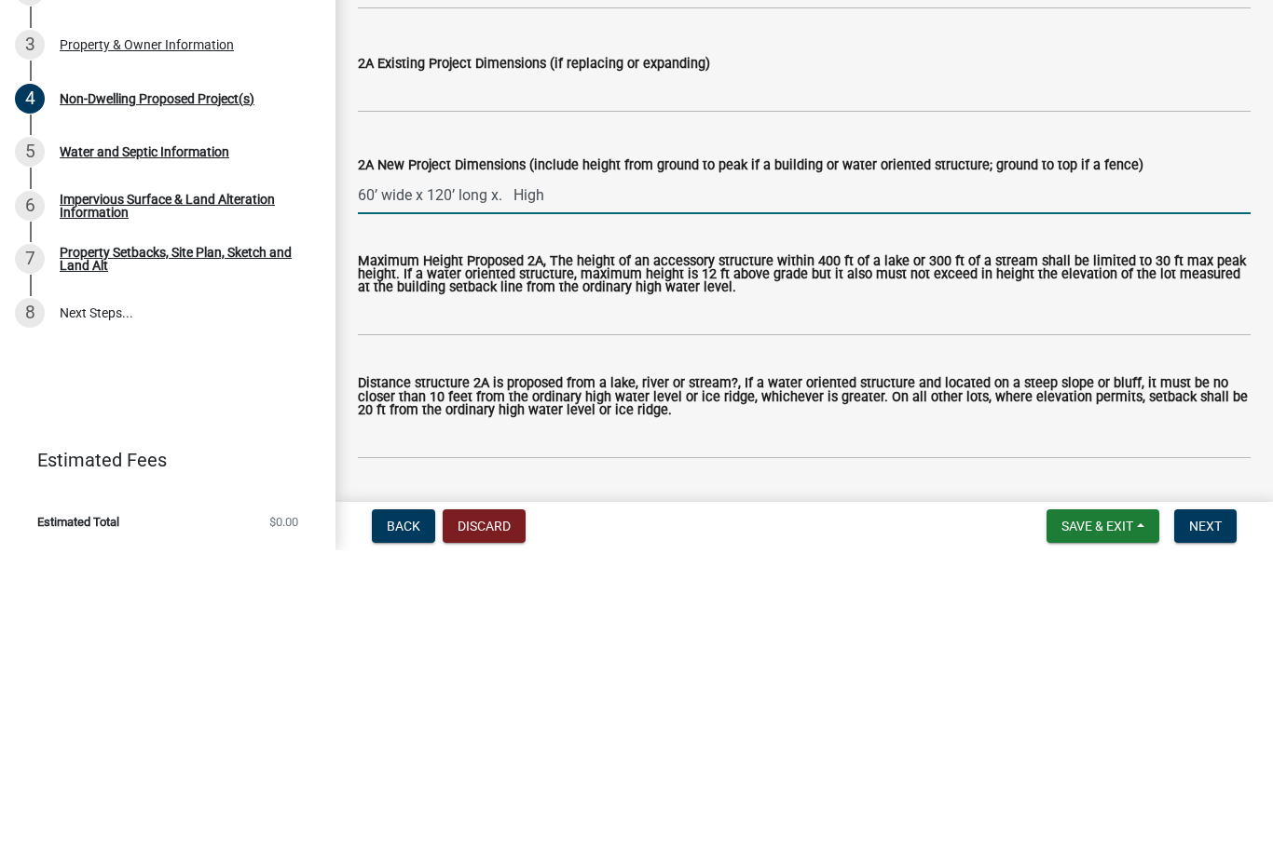
click at [607, 477] on input "60’ wide x 120’ long x. High" at bounding box center [804, 496] width 892 height 38
click at [551, 477] on input "60’ wide x 120’ long x. High. (14 ft sidewall eve height - roof peak at approx …" at bounding box center [804, 496] width 892 height 38
click at [630, 477] on input "60’ wide x 120’ long x. (14 ft sidewall eve height - roof peak at approx 22’)" at bounding box center [804, 496] width 892 height 38
click at [624, 477] on input "60’ wide x 120’ long x. (14 ft sidewall eve height - roof peak at approx 22’)" at bounding box center [804, 496] width 892 height 38
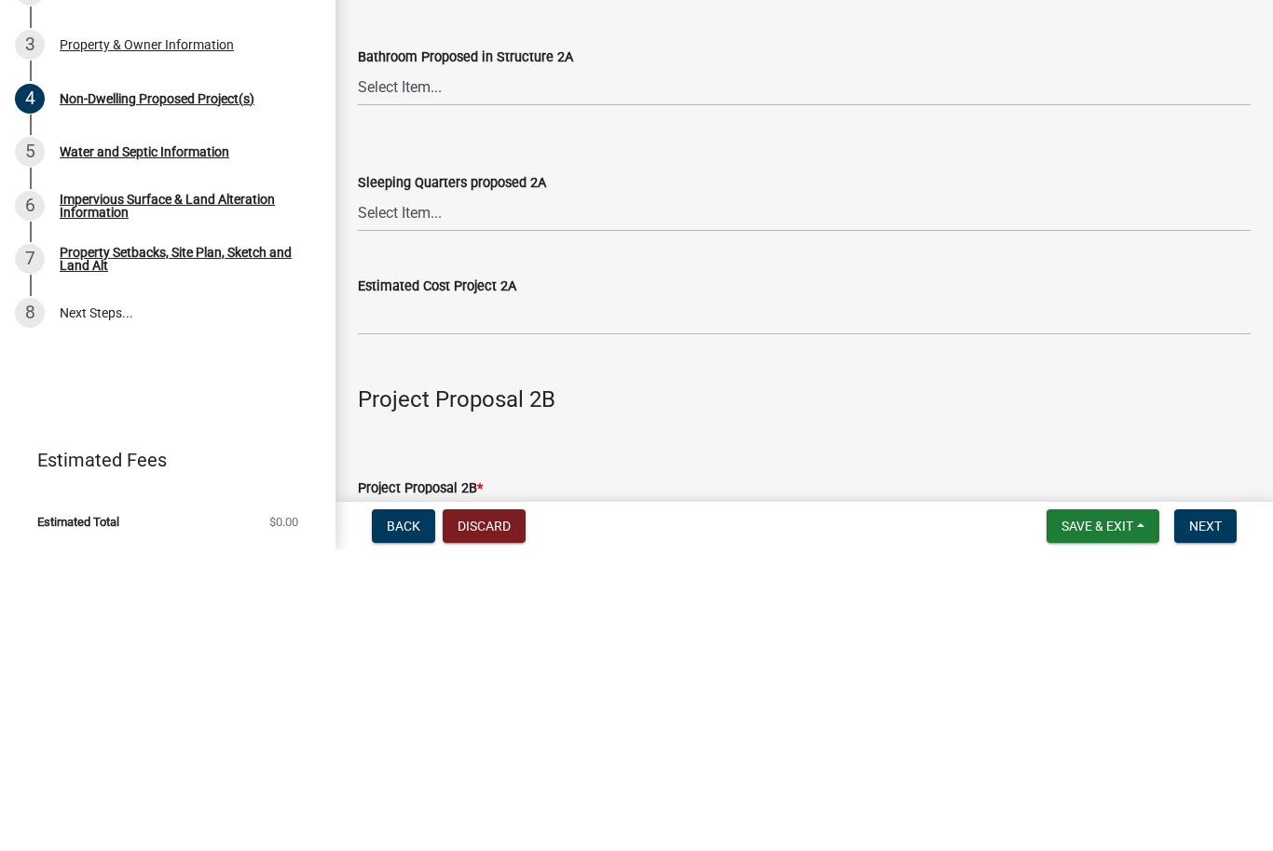
scroll to position [935, 0]
type input "60’ wide x 120’ long x. (14 ft sidewall eave height - roof peak at approx 22’)"
click at [429, 368] on select "Select Item... N/A Yes No" at bounding box center [804, 387] width 892 height 38
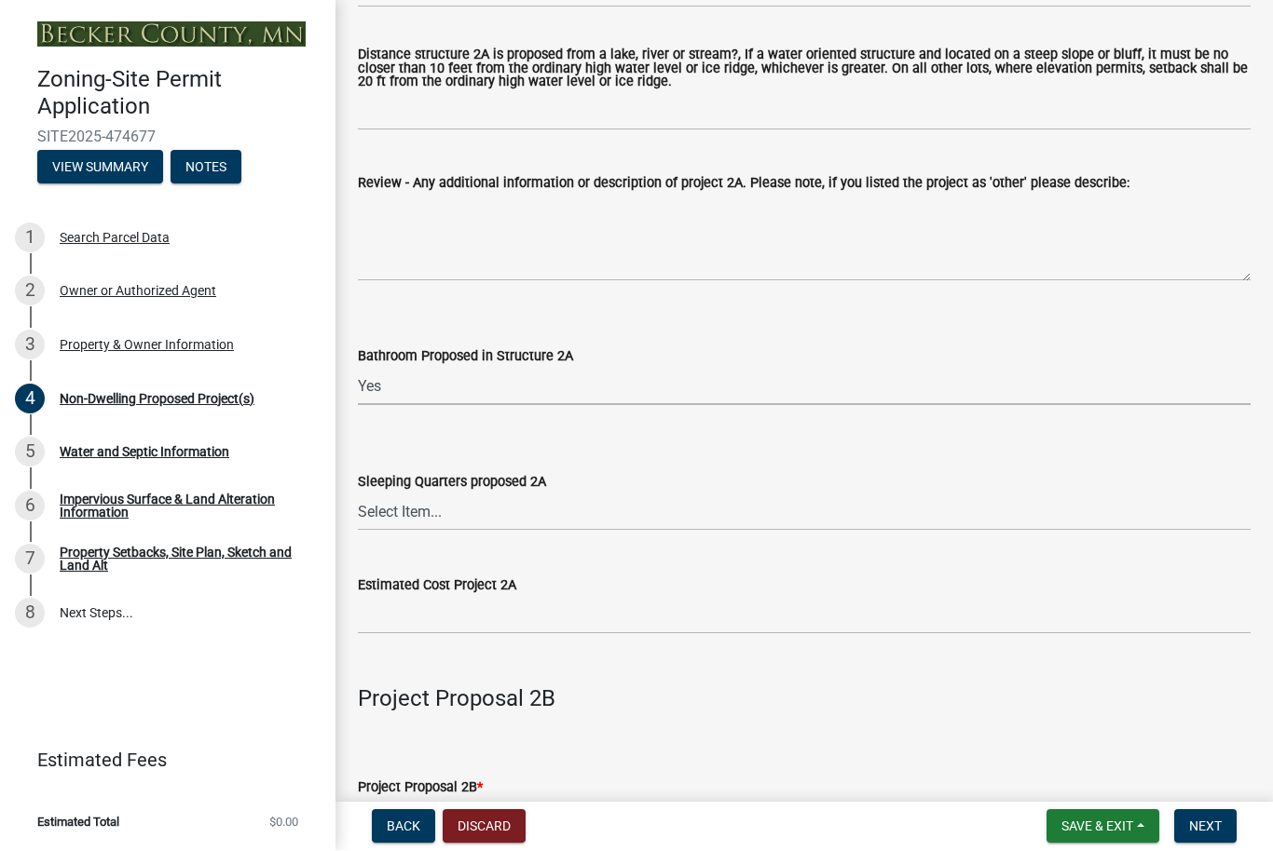
select select "c901b724-8e9a-499b-811d-f72064c7192a"
click at [422, 514] on select "Select Item... N/A Yes No" at bounding box center [804, 513] width 892 height 38
select select "d5258256-81e9-4688-bc84-b01445ee29b6"
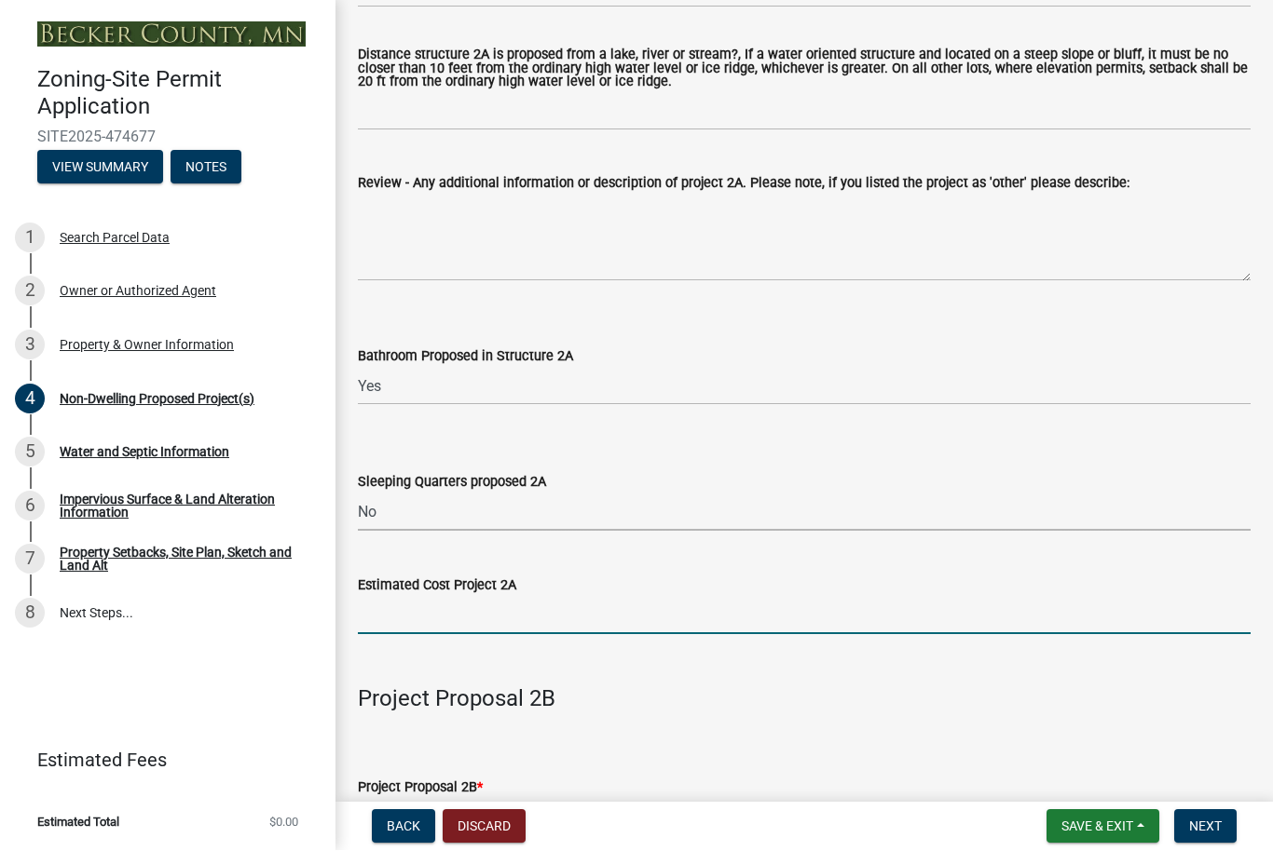
click at [532, 622] on input "text" at bounding box center [804, 616] width 892 height 38
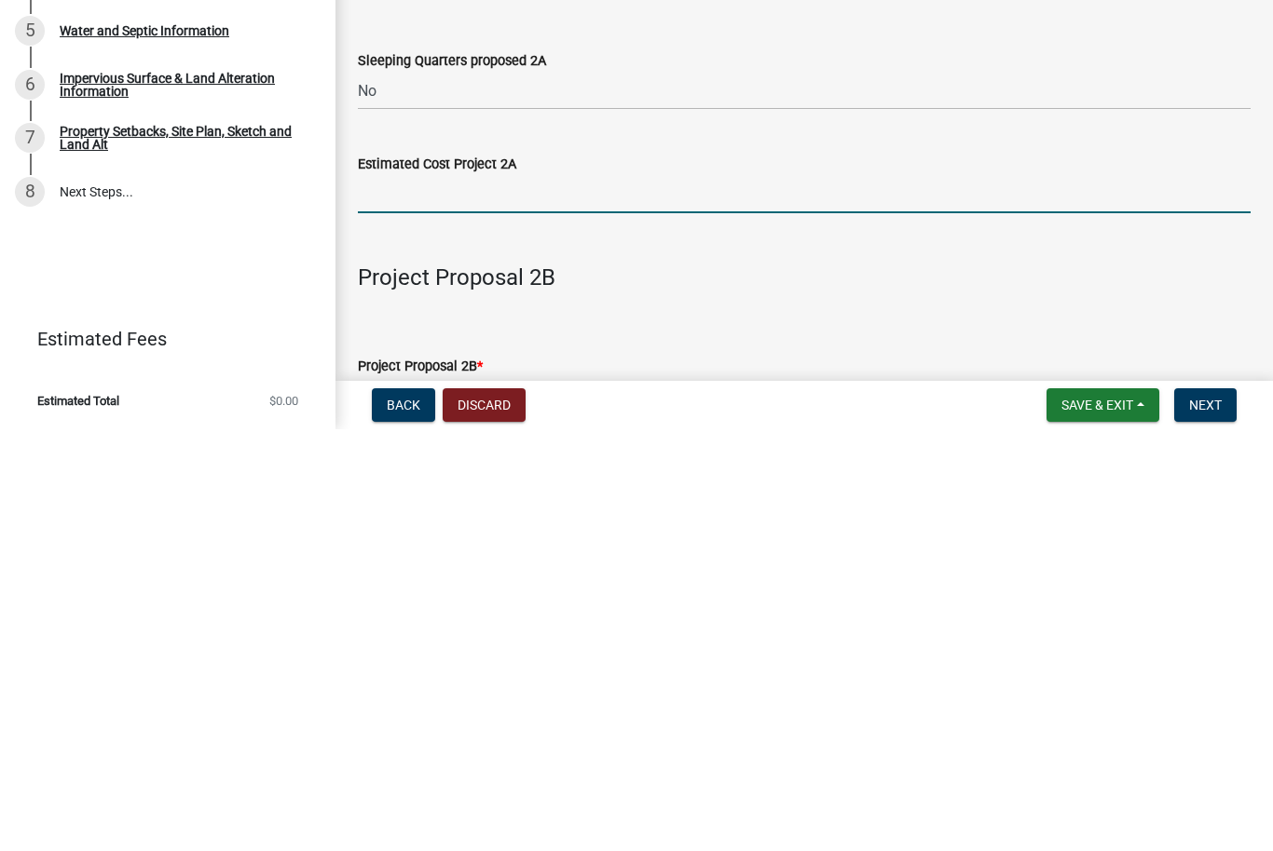
type input "4"
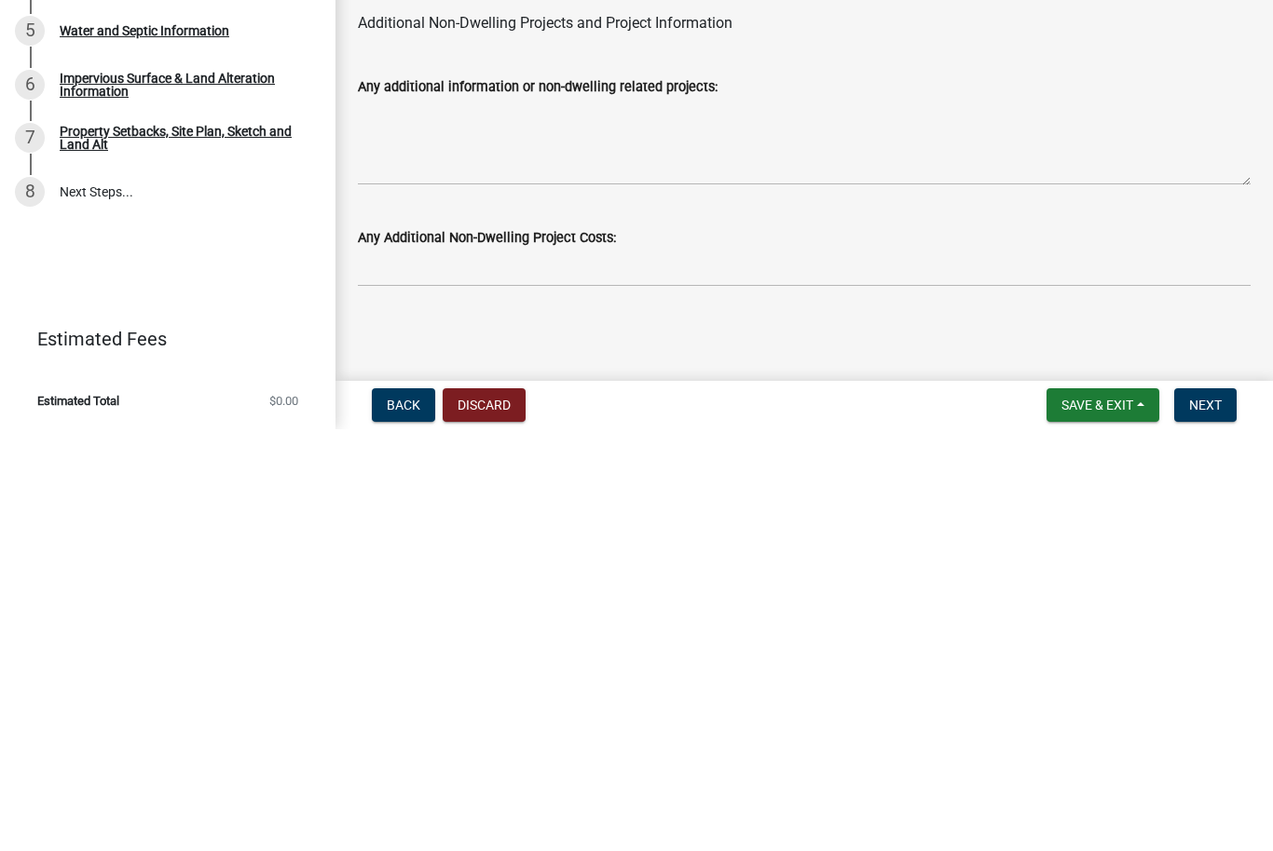
scroll to position [3739, 0]
type input "350000"
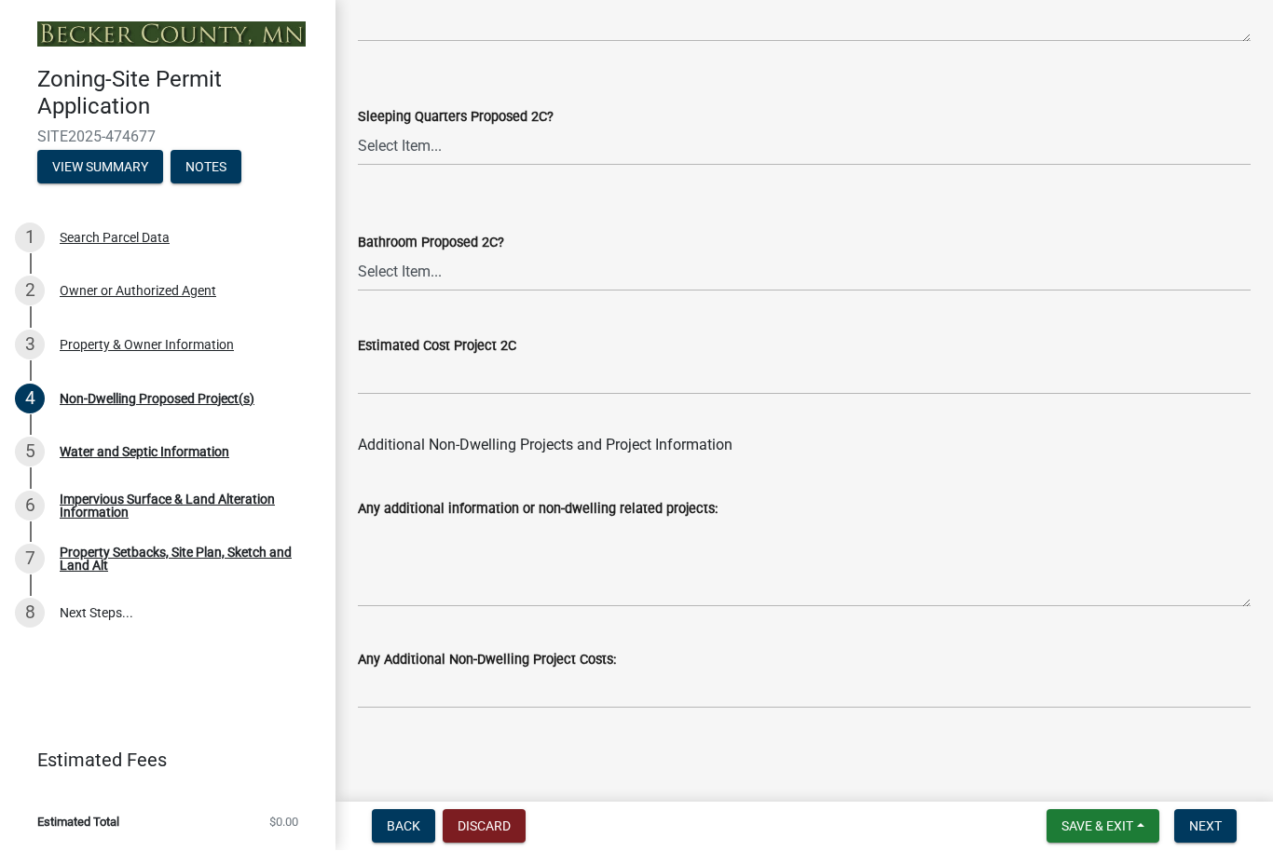
click at [1217, 833] on span "Next" at bounding box center [1205, 827] width 33 height 15
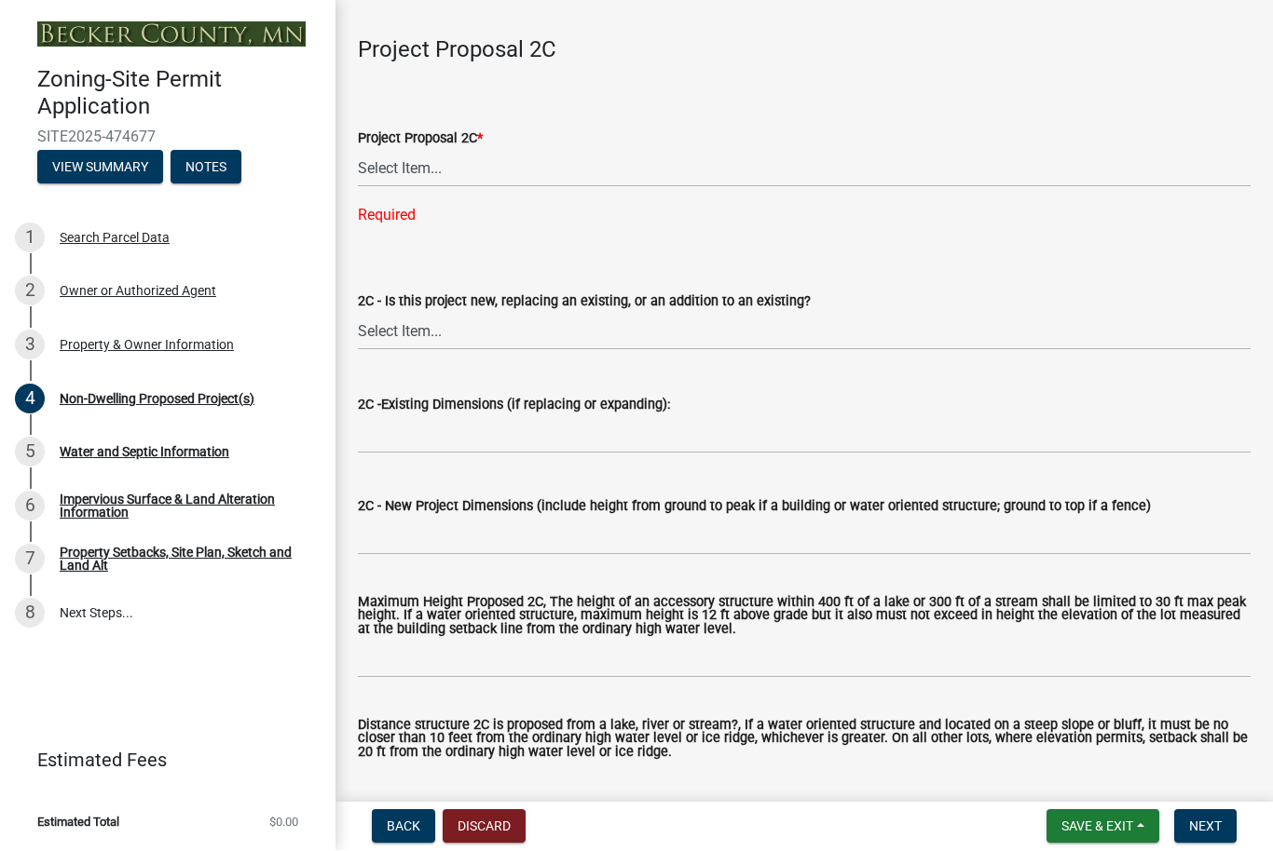
scroll to position [2903, 0]
click at [431, 178] on select "Select Item... N/A Commercial Office/Retail Building Detached Garage Pole Build…" at bounding box center [804, 170] width 892 height 38
select select "a9a8393f-3c28-47b8-b6d9-84c94641c3fc"
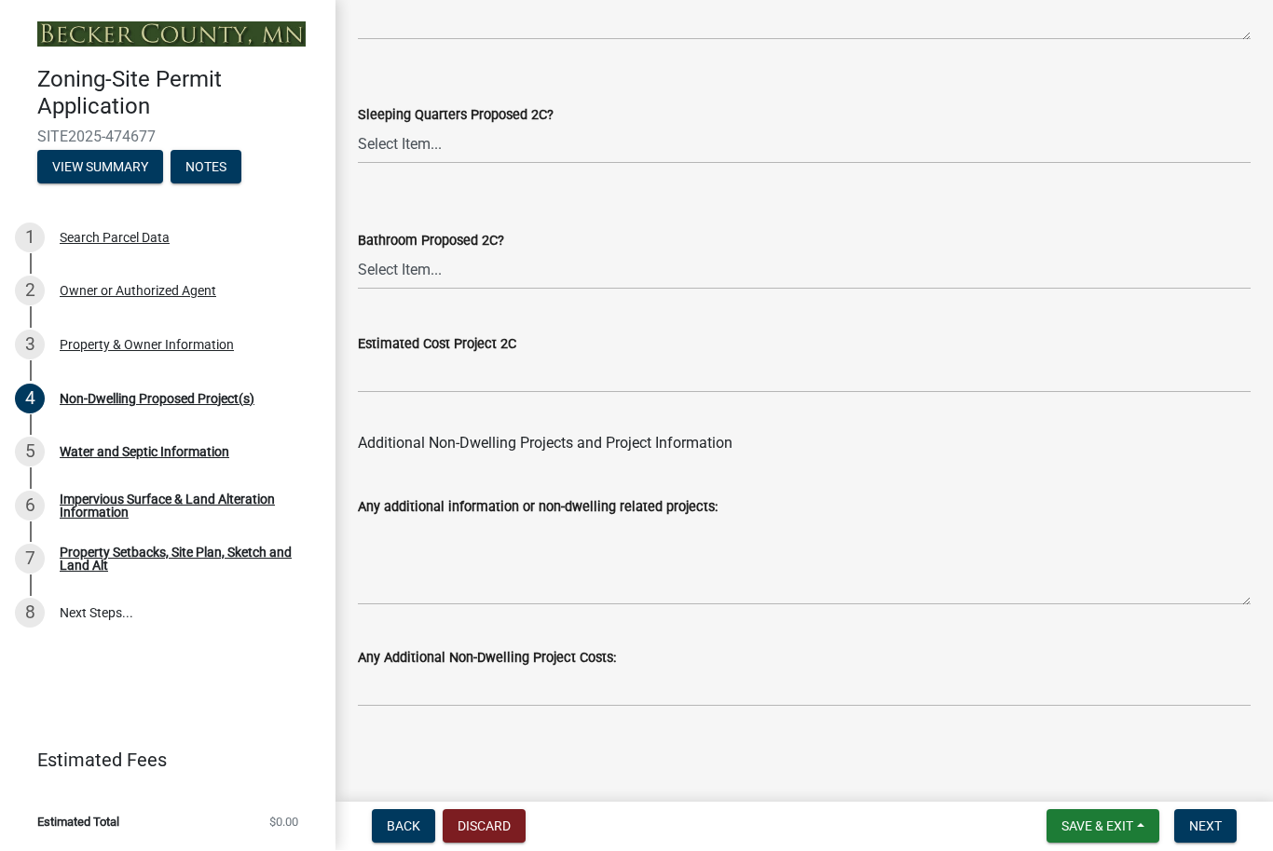
scroll to position [3777, 0]
click at [1223, 833] on button "Next" at bounding box center [1205, 827] width 62 height 34
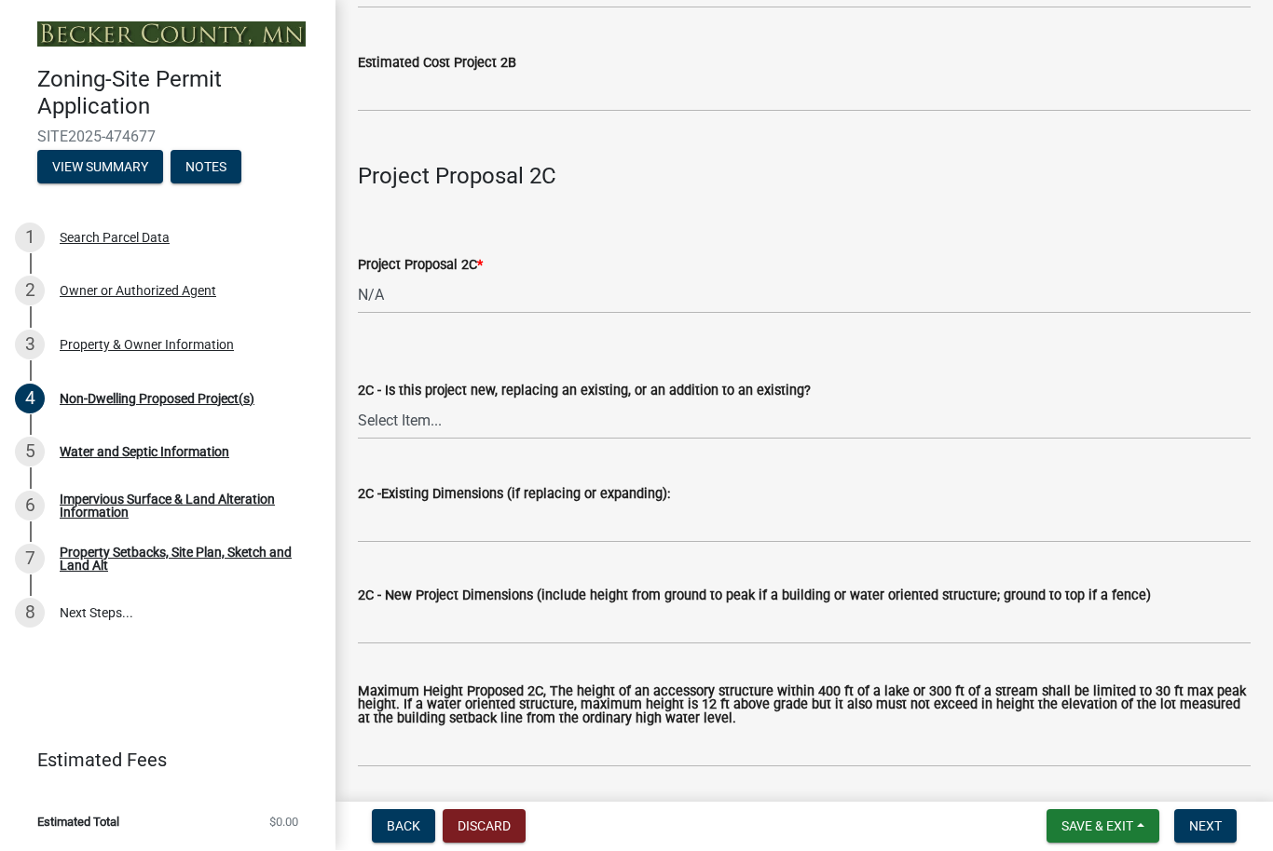
scroll to position [2823, 0]
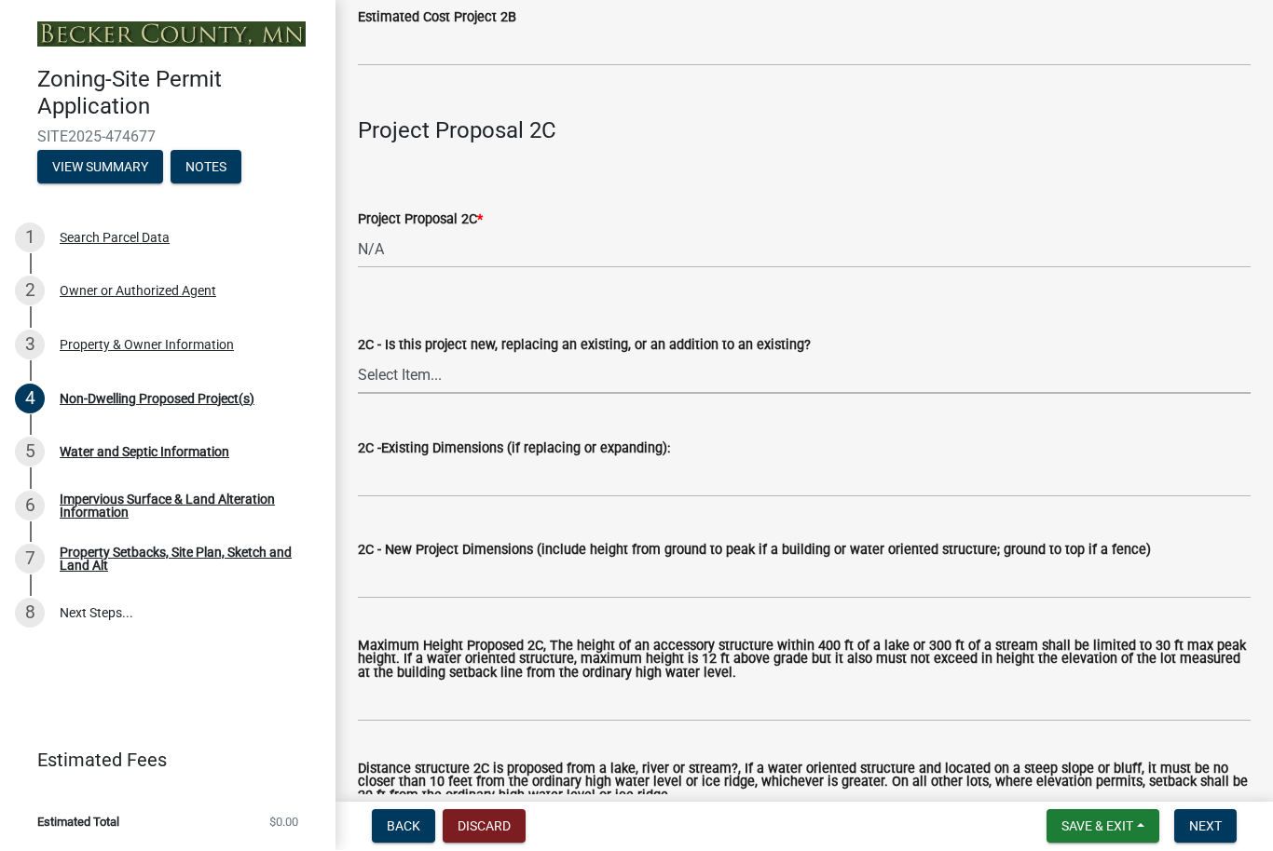
click at [422, 374] on select "Select Item... New to Property (new or used structure) Relocating/moving existi…" at bounding box center [804, 376] width 892 height 38
select select "a7383203-7c65-42b7-93a7-fe526d73266a"
click at [580, 366] on select "Select Item... New to Property (new or used structure) Relocating/moving existi…" at bounding box center [804, 376] width 892 height 38
click at [567, 380] on select "Select Item... New to Property (new or used structure) Relocating/moving existi…" at bounding box center [804, 376] width 892 height 38
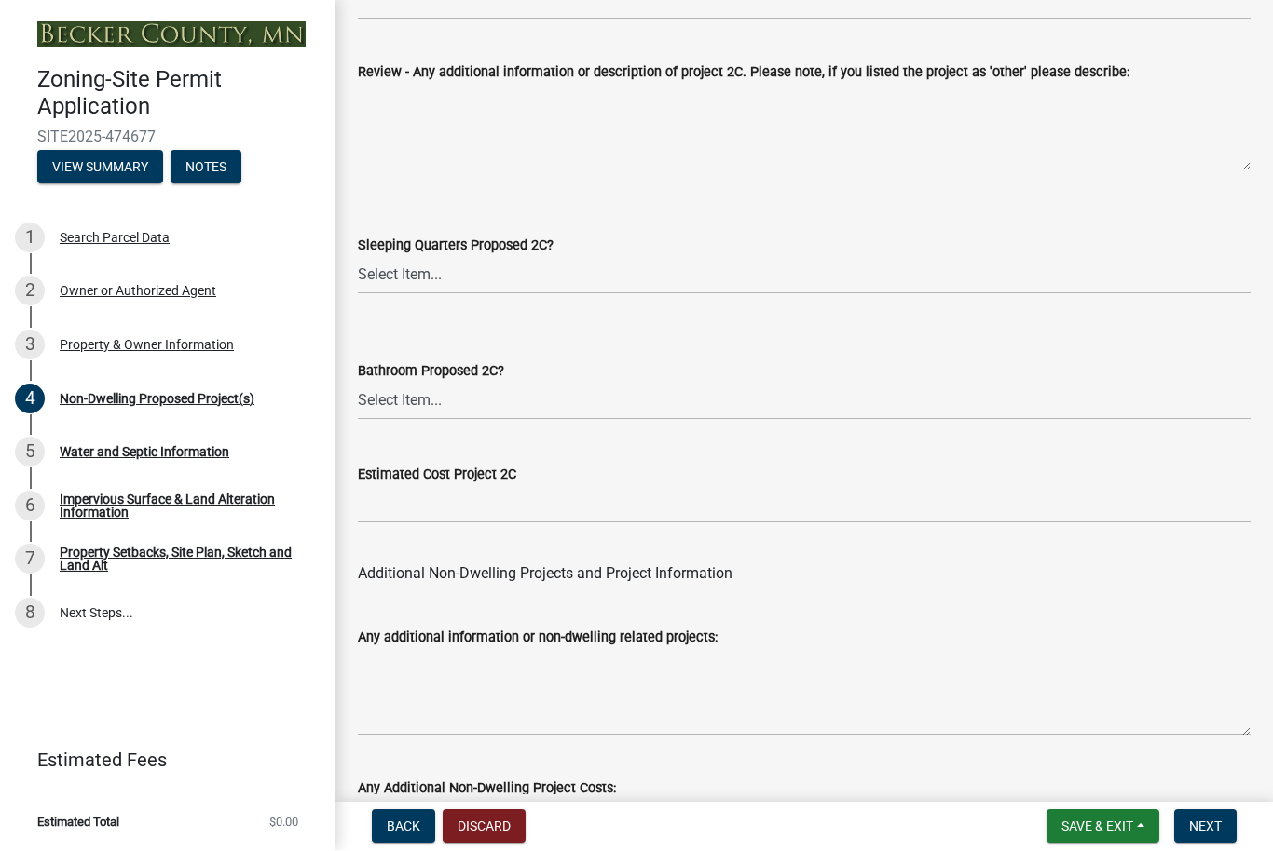
scroll to position [3649, 0]
click at [405, 282] on select "Select Item... N/A Yes No" at bounding box center [804, 275] width 892 height 38
select select "e7c102df-bb25-48e4-a306-d740a3d6a2ce"
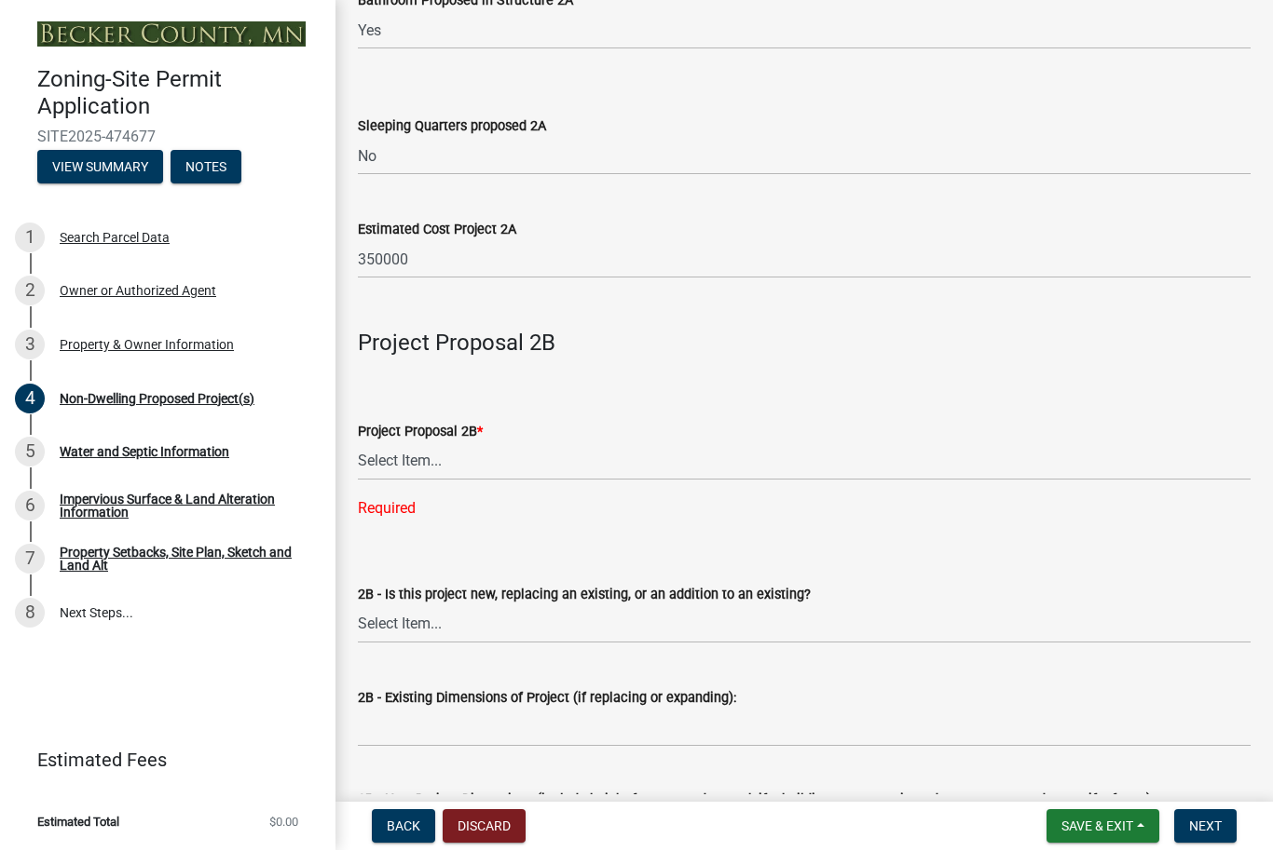
scroll to position [1290, 0]
click at [425, 465] on select "Select Item... N/A Commercial Office/Retail Building Detached Garage Pole Build…" at bounding box center [804, 463] width 892 height 38
select select "258cbdbc-8629-455d-9fed-6a57bf82144e"
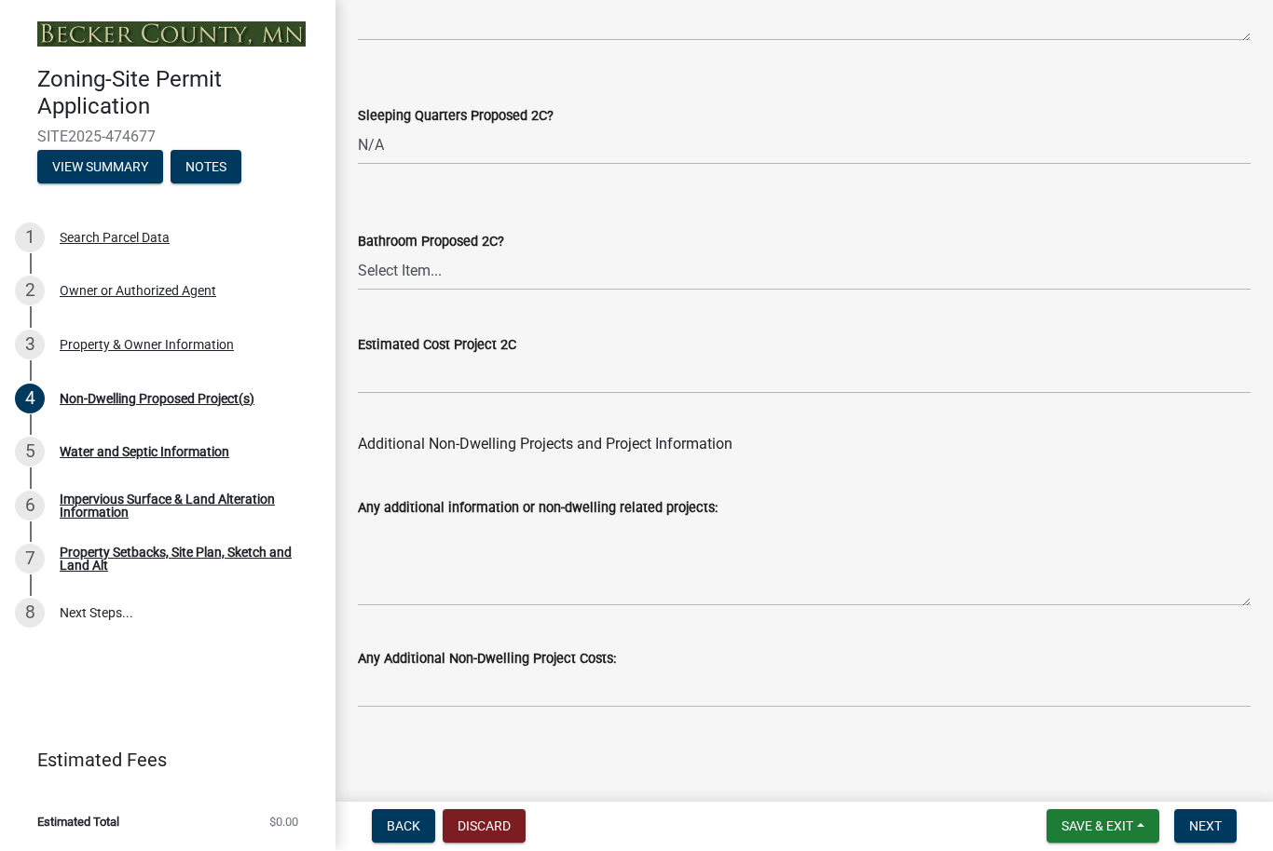
scroll to position [3739, 0]
click at [1224, 837] on button "Next" at bounding box center [1205, 827] width 62 height 34
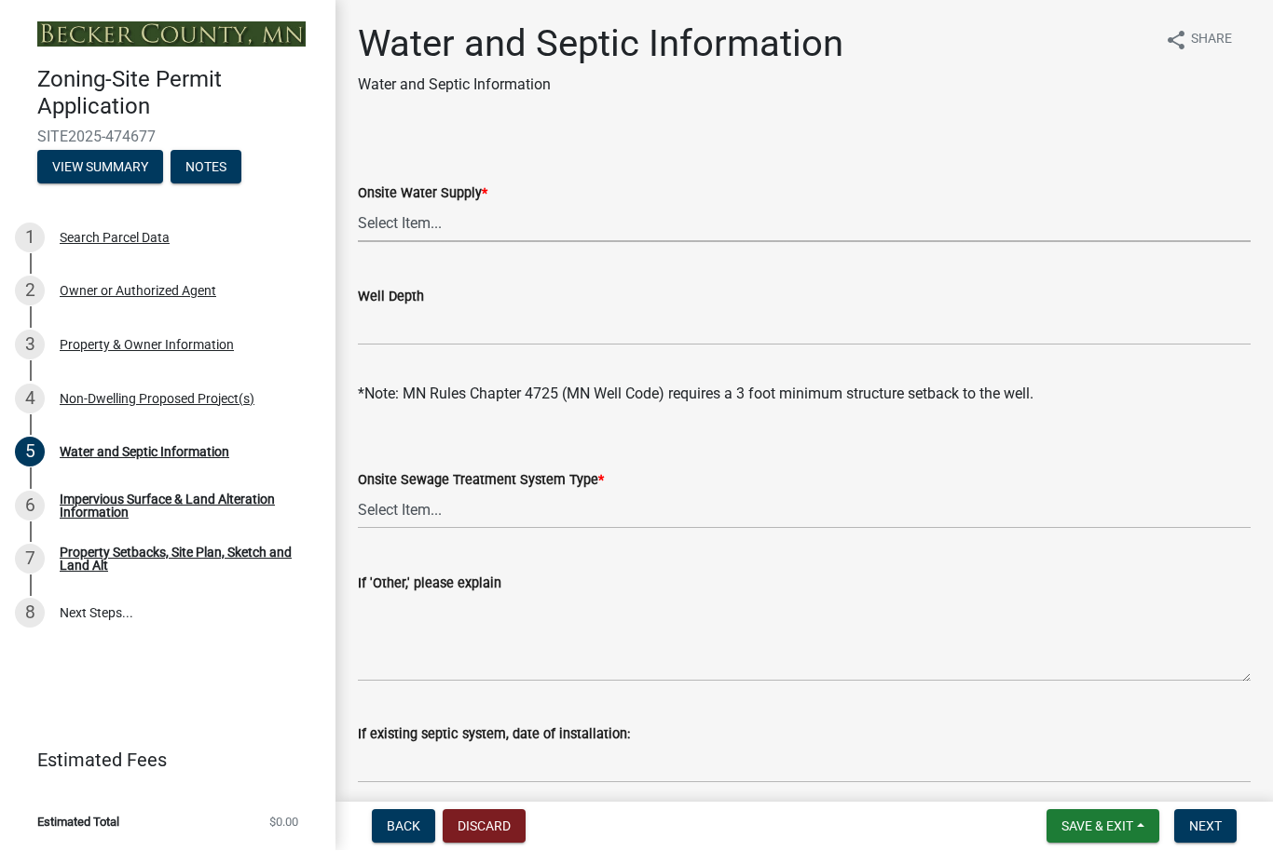
click at [407, 221] on select "Select Item... Well New Well to be Installed Attached to City Water System No o…" at bounding box center [804, 224] width 892 height 38
select select "9c51a48b-0bee-4836-8d5c-beab6e77ad2a"
click at [568, 511] on select "Select Item... No existing or proposed septic Proposed New or Corrected Septic …" at bounding box center [804, 511] width 892 height 38
select select "25b8aef2-9eed-4c0f-8836-08d4b8d082b1"
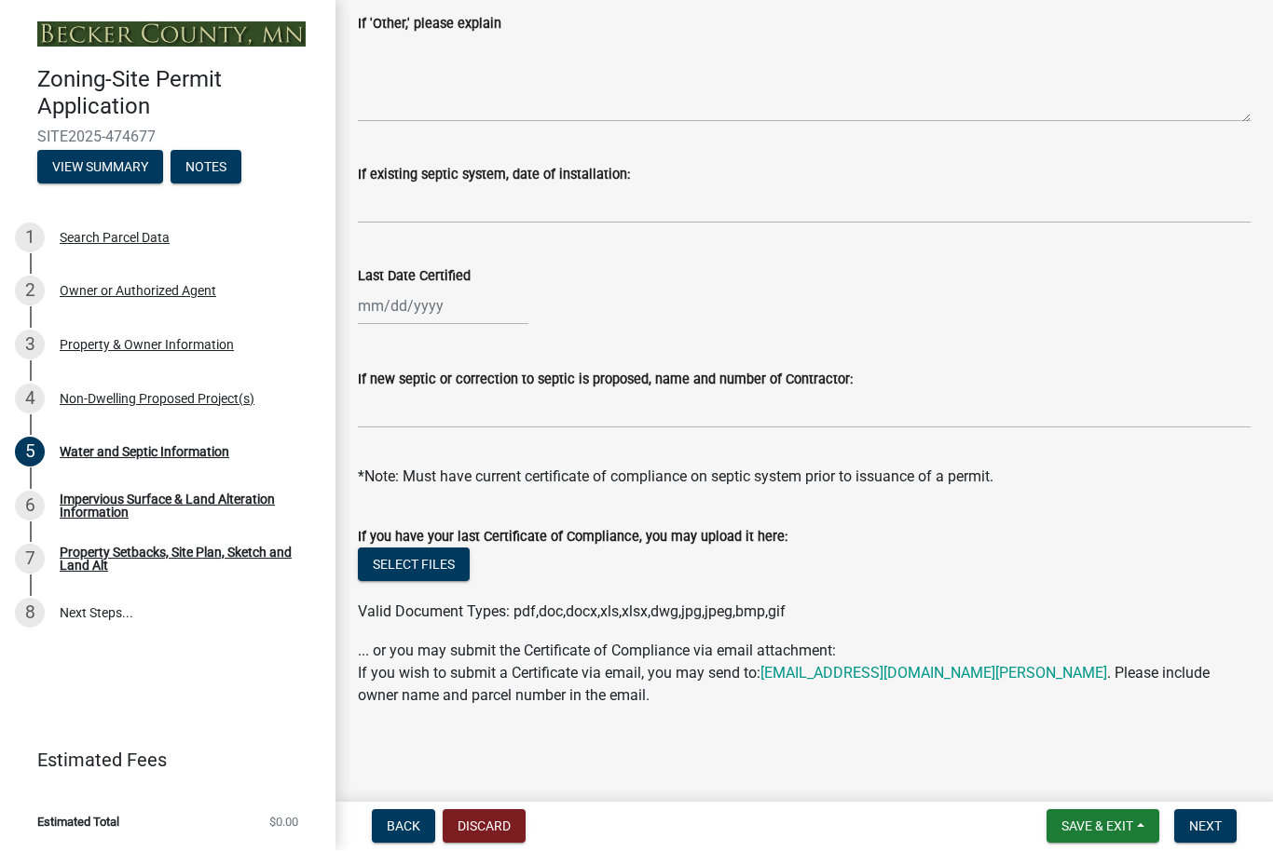
scroll to position [560, 0]
click at [1097, 825] on span "Save & Exit" at bounding box center [1097, 827] width 72 height 15
click at [1062, 729] on button "Save" at bounding box center [1084, 734] width 149 height 45
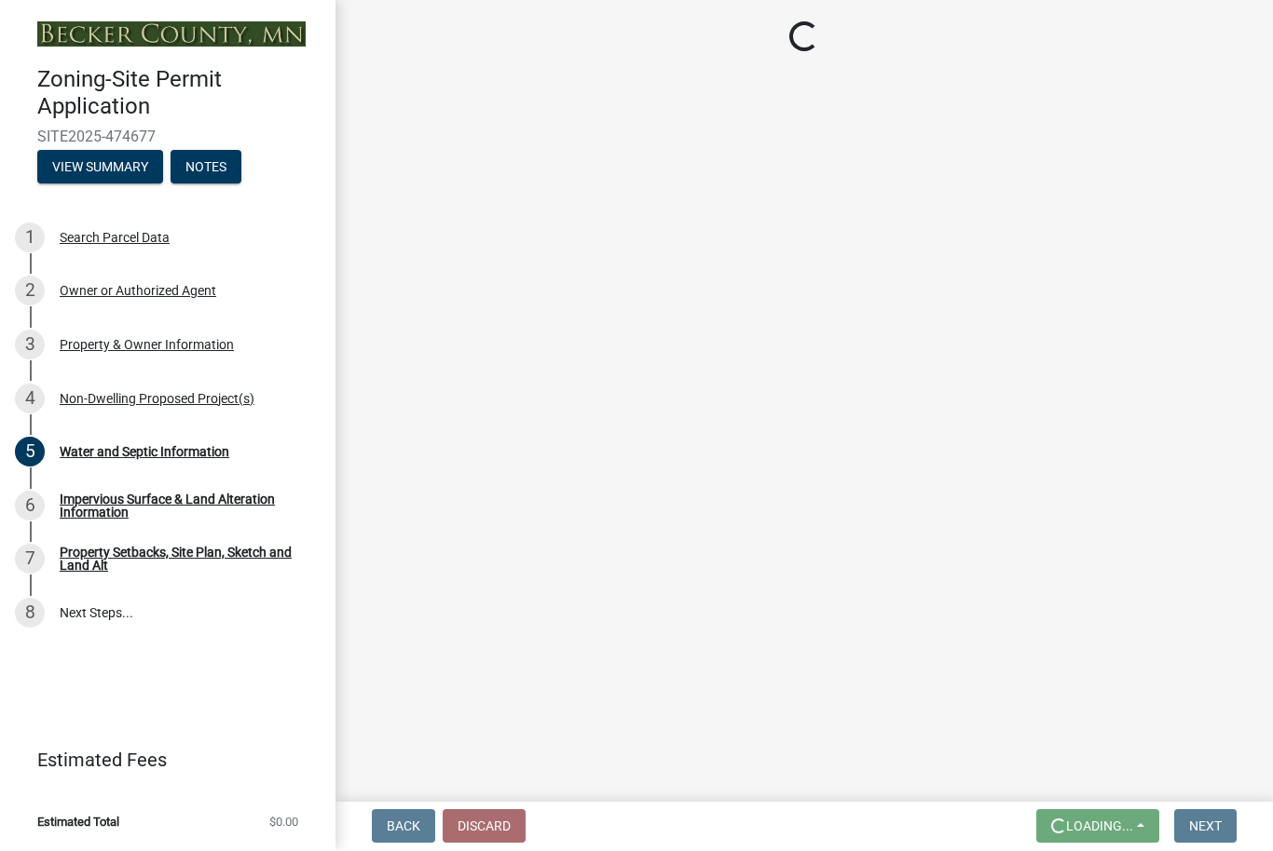
scroll to position [0, 0]
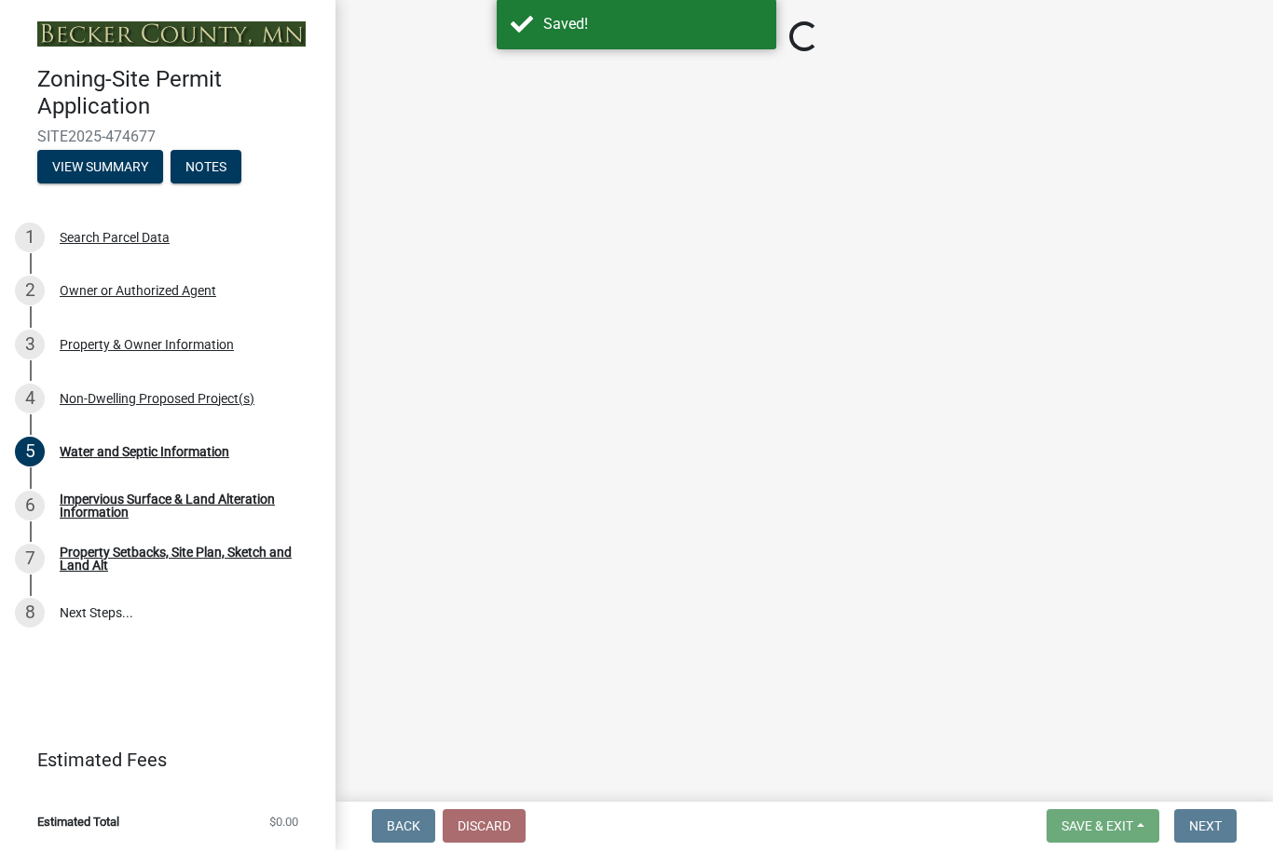
select select "9c51a48b-0bee-4836-8d5c-beab6e77ad2a"
select select "25b8aef2-9eed-4c0f-8836-08d4b8d082b1"
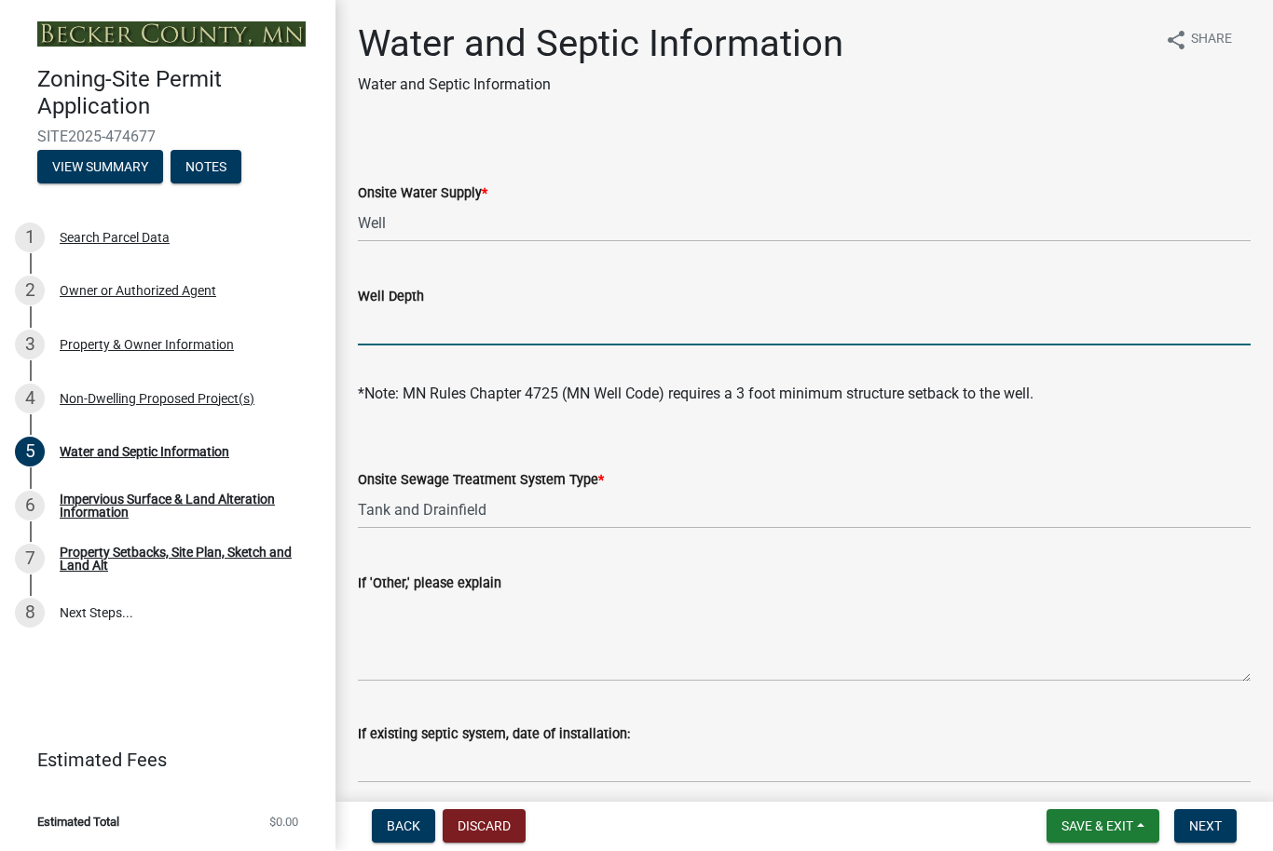
click at [429, 328] on input "Well Depth" at bounding box center [804, 327] width 892 height 38
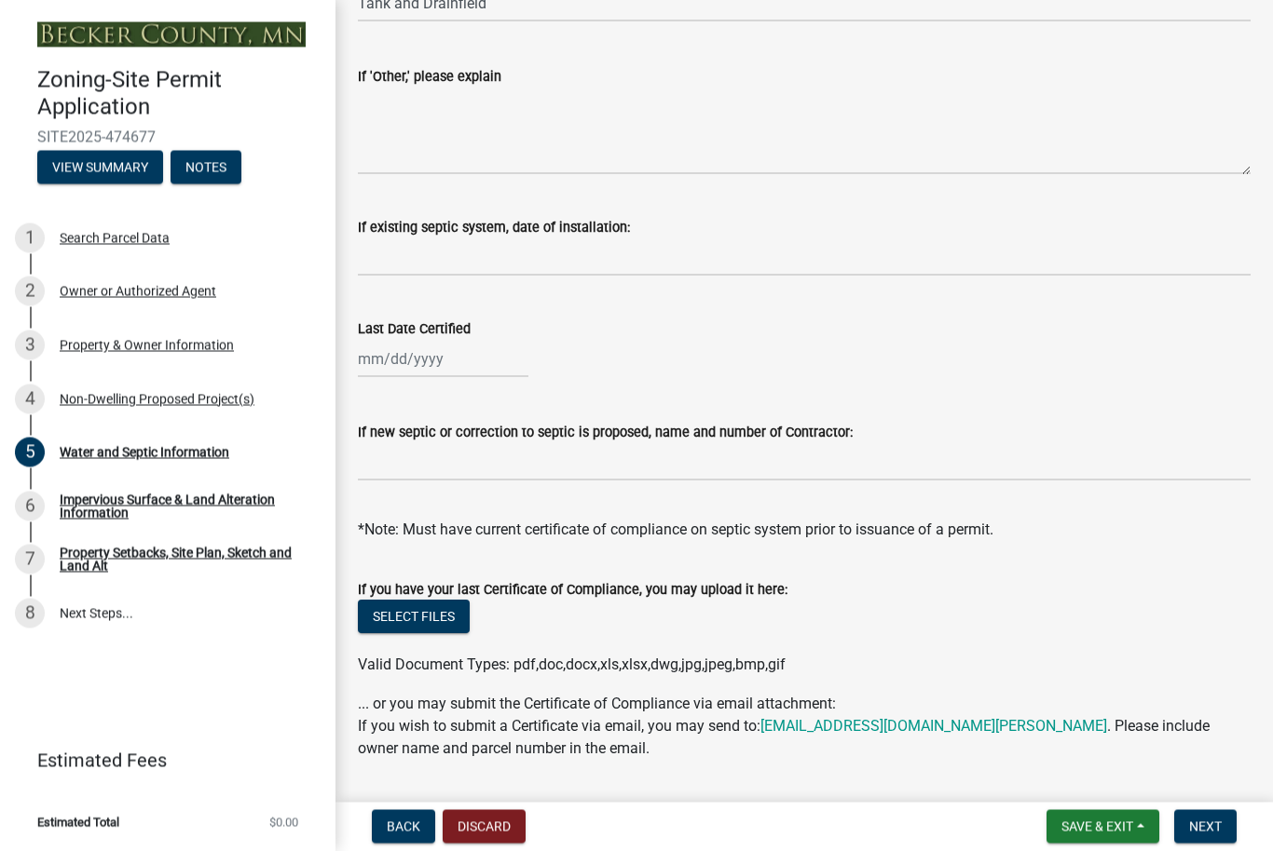
scroll to position [508, 0]
type input "210 ft"
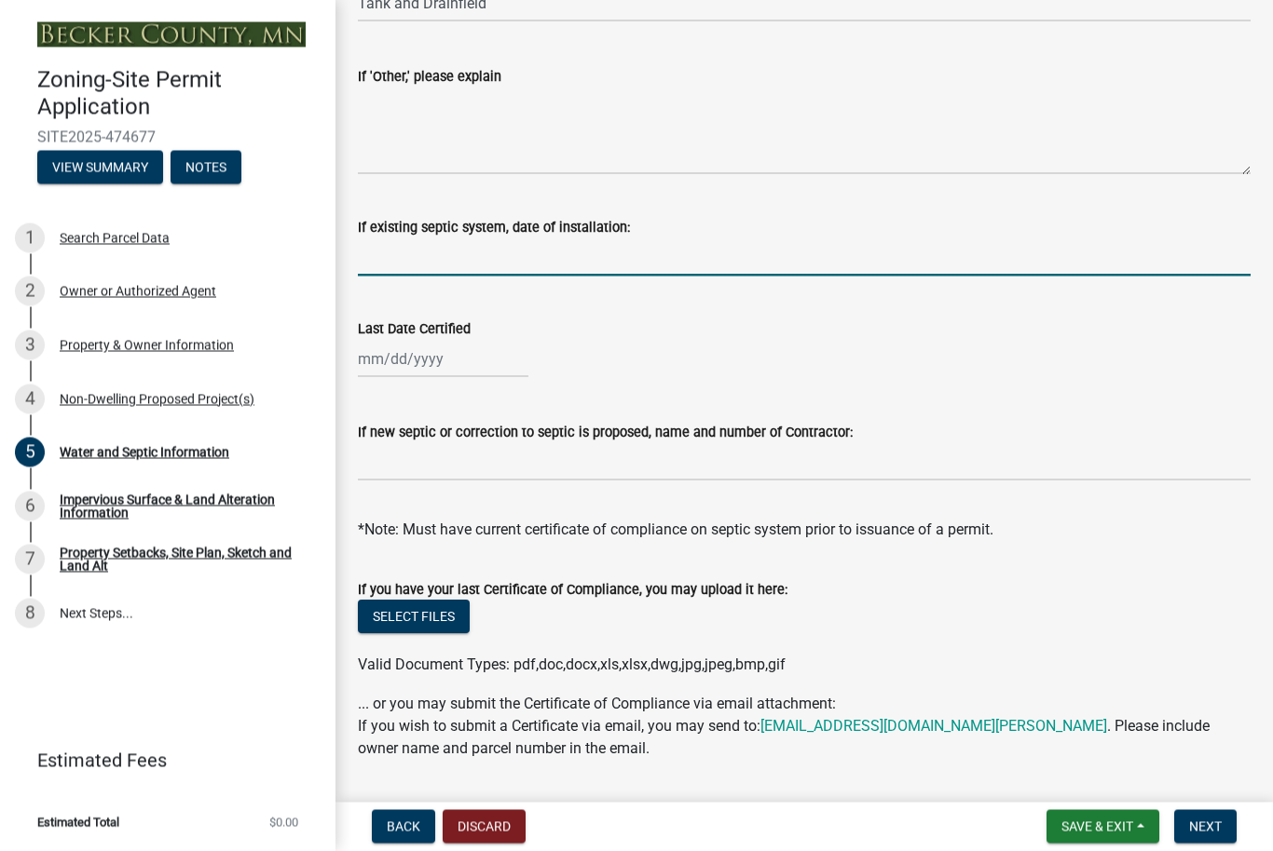
click at [786, 262] on input "If existing septic system, date of installation:" at bounding box center [804, 257] width 892 height 38
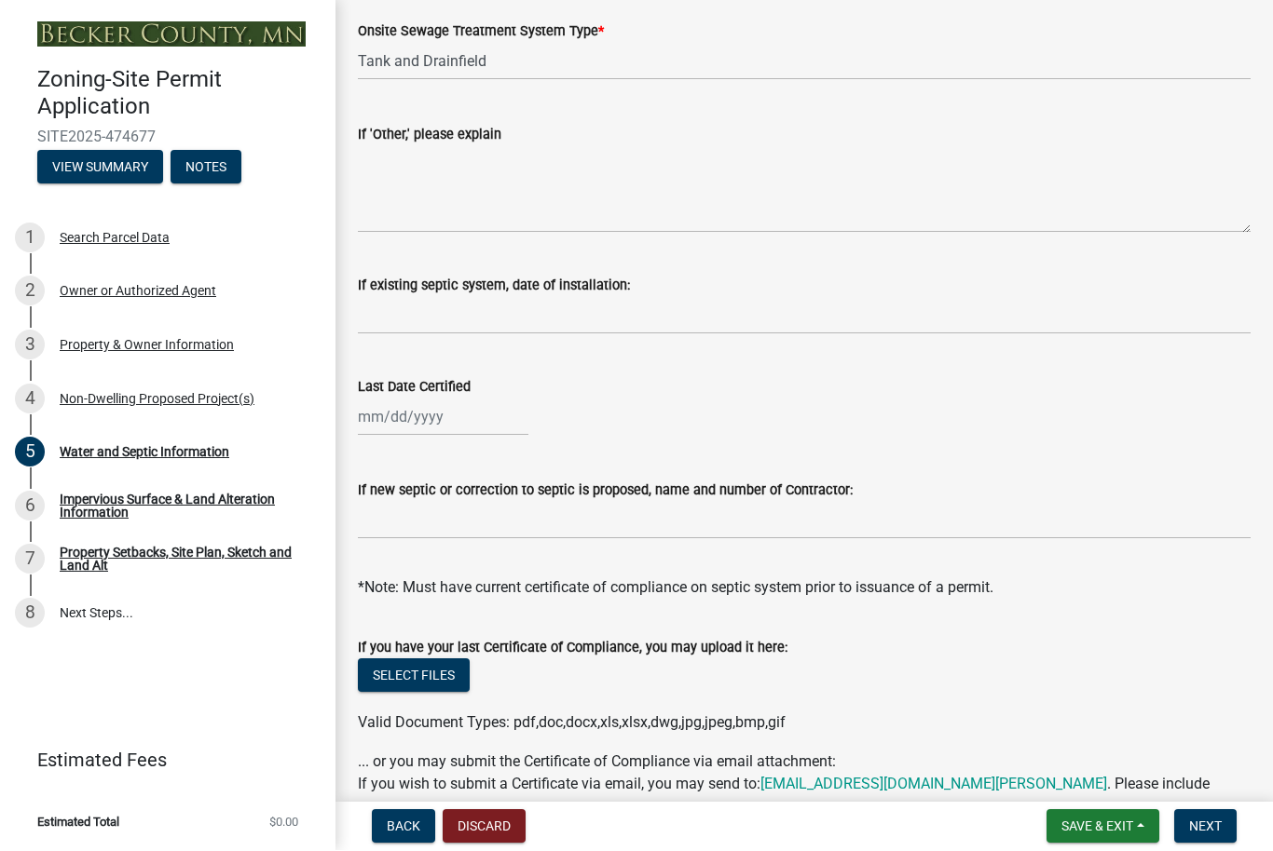
scroll to position [450, 0]
click at [475, 538] on input "If new septic or correction to septic is proposed, name and number of Contracto…" at bounding box center [804, 520] width 892 height 38
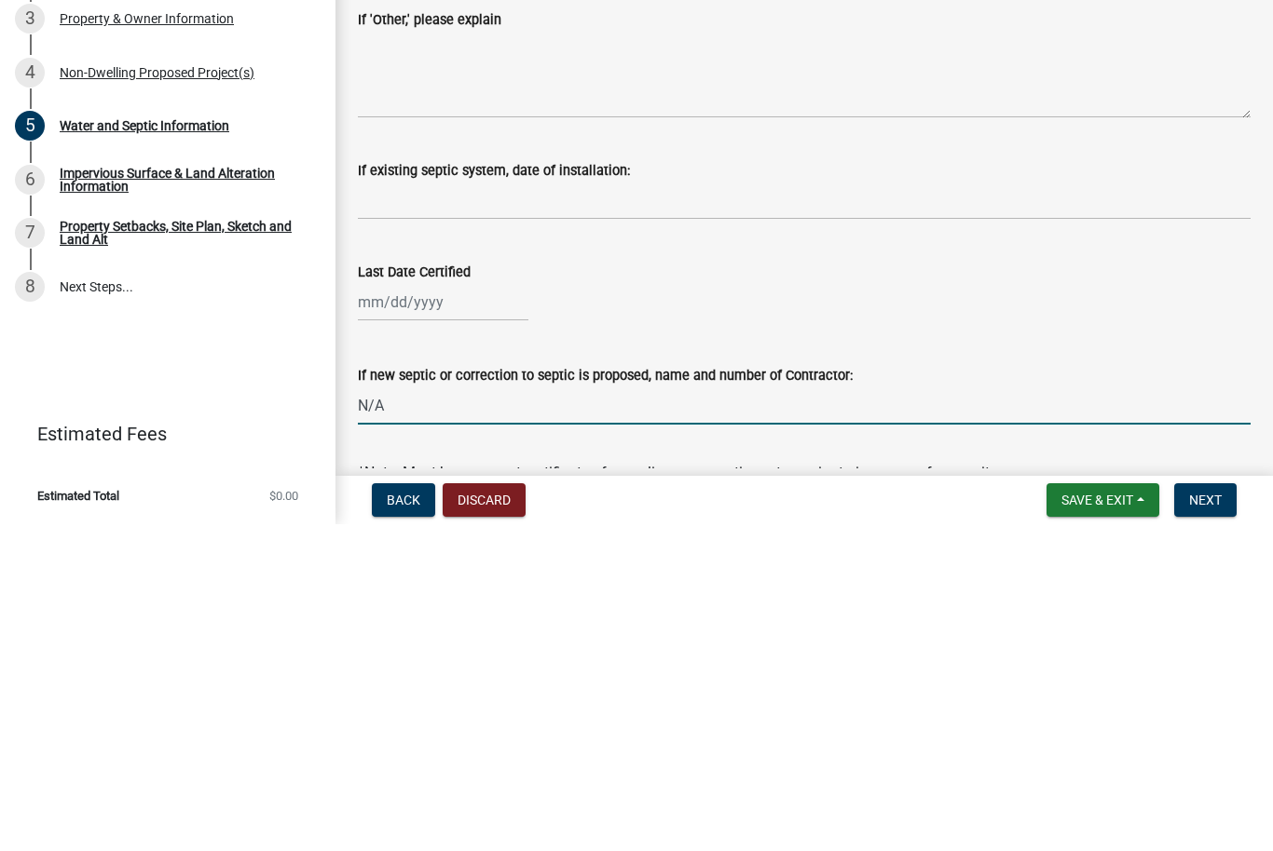
scroll to position [239, 0]
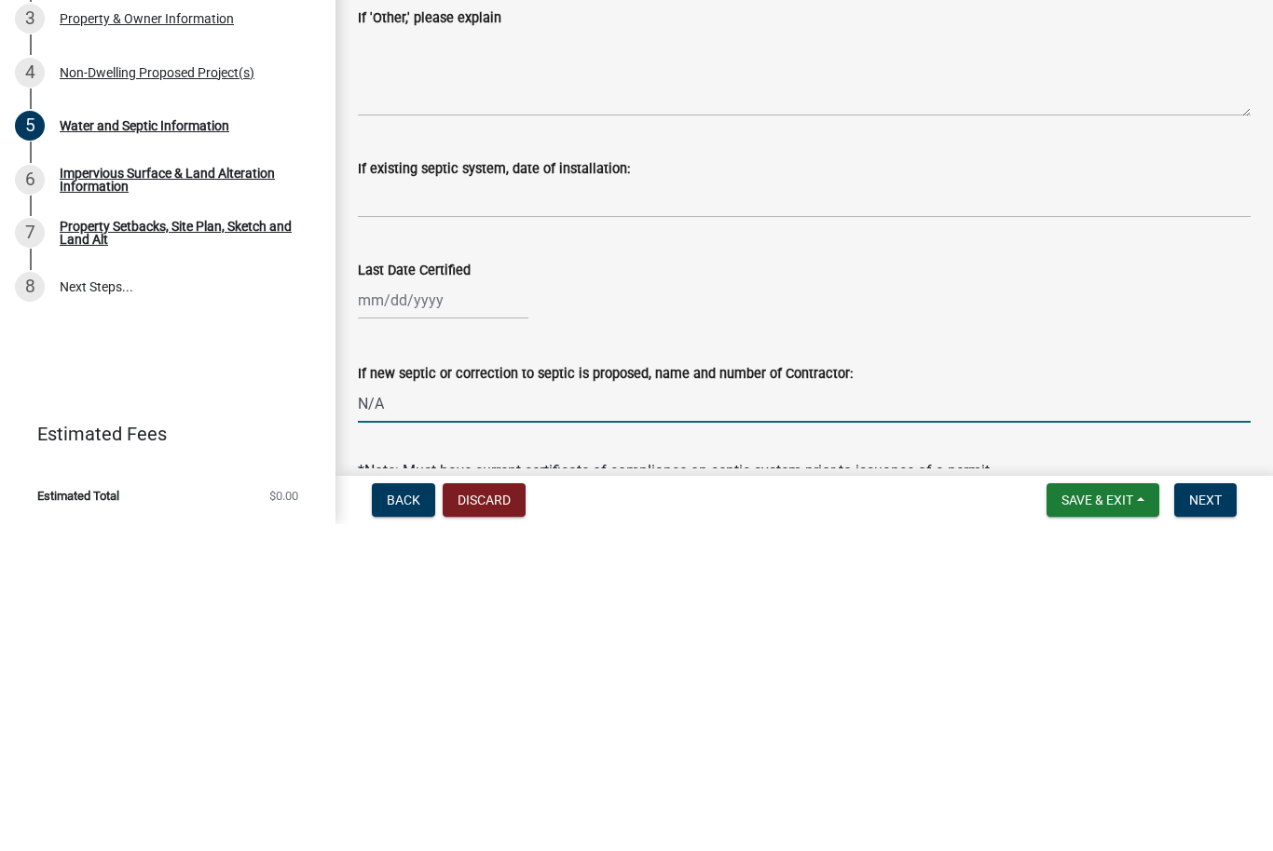
type input "N/A"
click at [477, 507] on input "If existing septic system, date of installation:" at bounding box center [804, 526] width 892 height 38
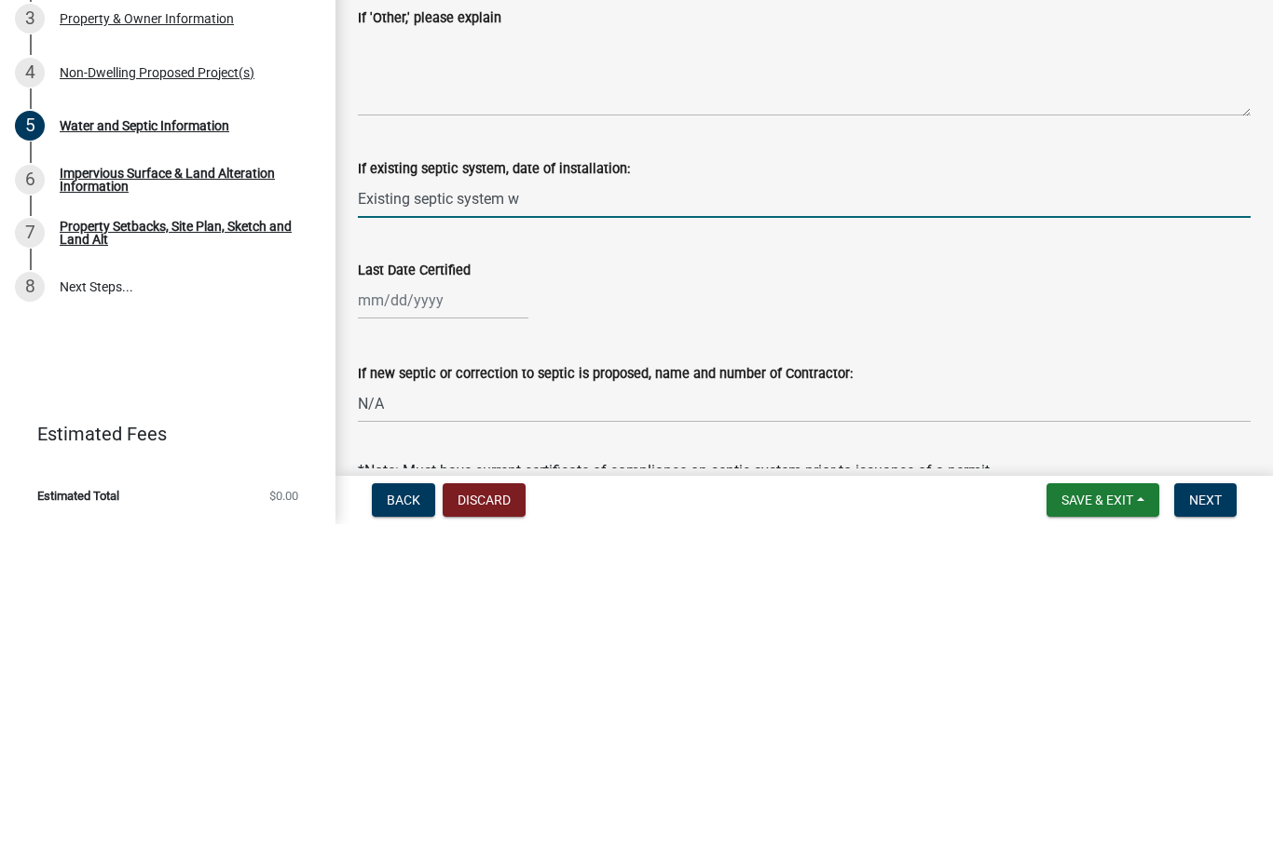
type input "Existing septic"
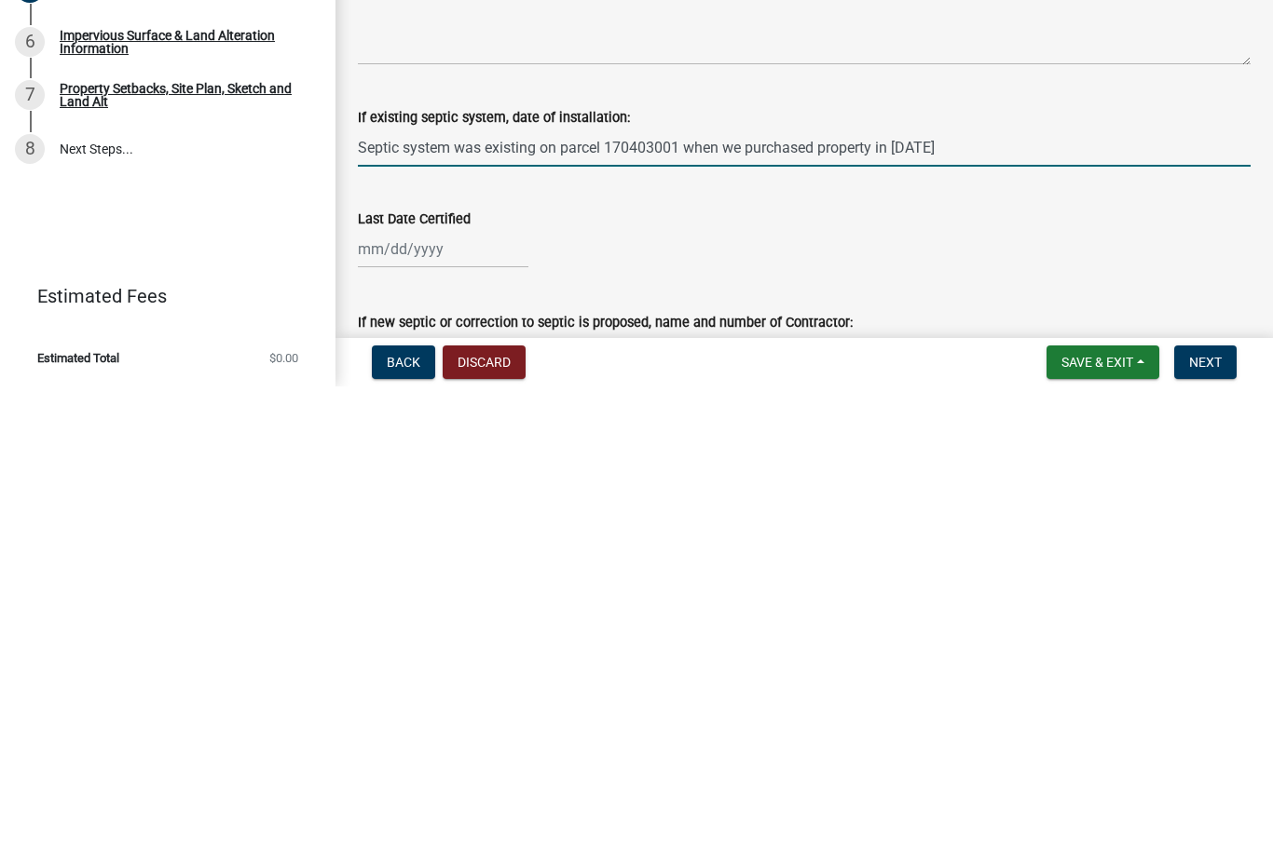
scroll to position [152, 0]
type input "Septic system was existing on parcel 170403001 when we purchased property in [D…"
click at [1055, 696] on div at bounding box center [804, 715] width 892 height 38
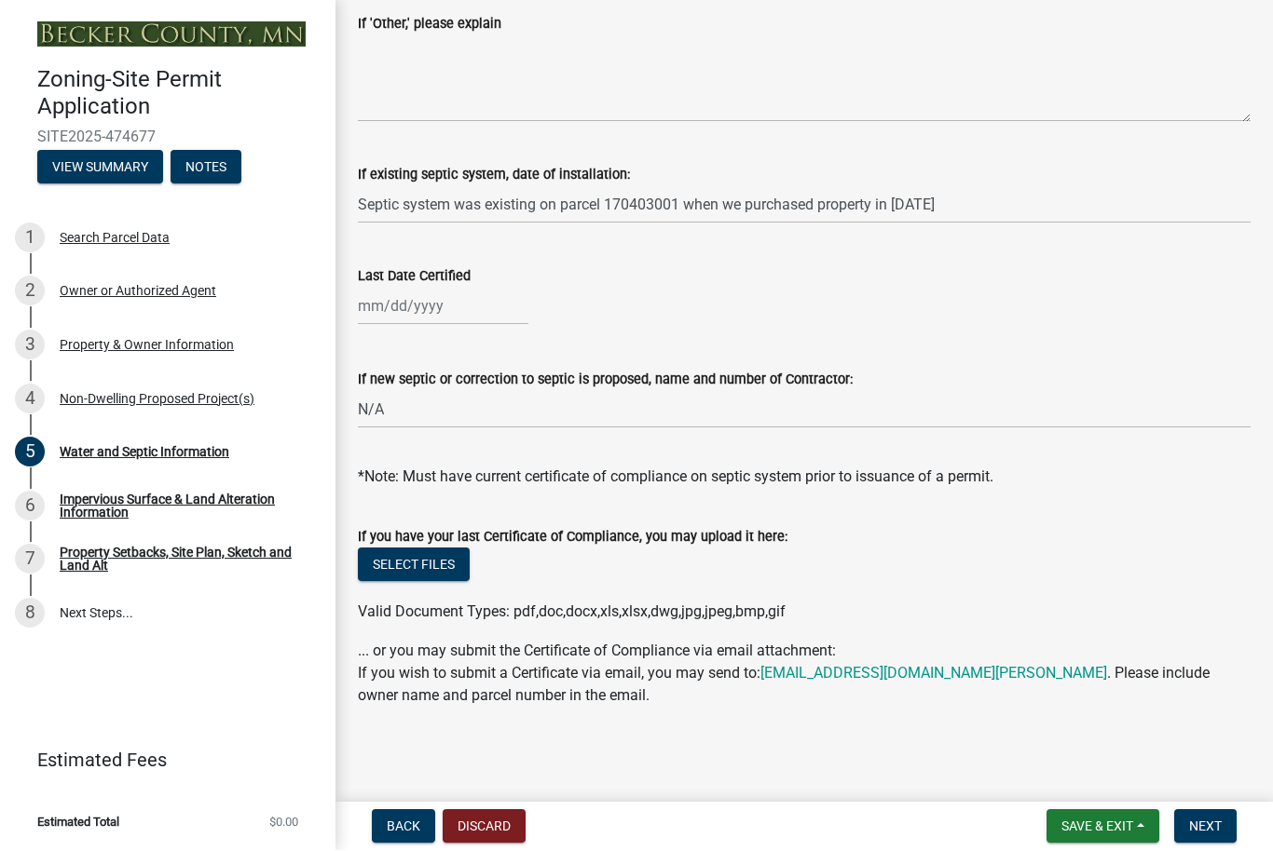
scroll to position [560, 0]
click at [1120, 835] on button "Save & Exit" at bounding box center [1102, 827] width 113 height 34
click at [1105, 728] on button "Save" at bounding box center [1084, 734] width 149 height 45
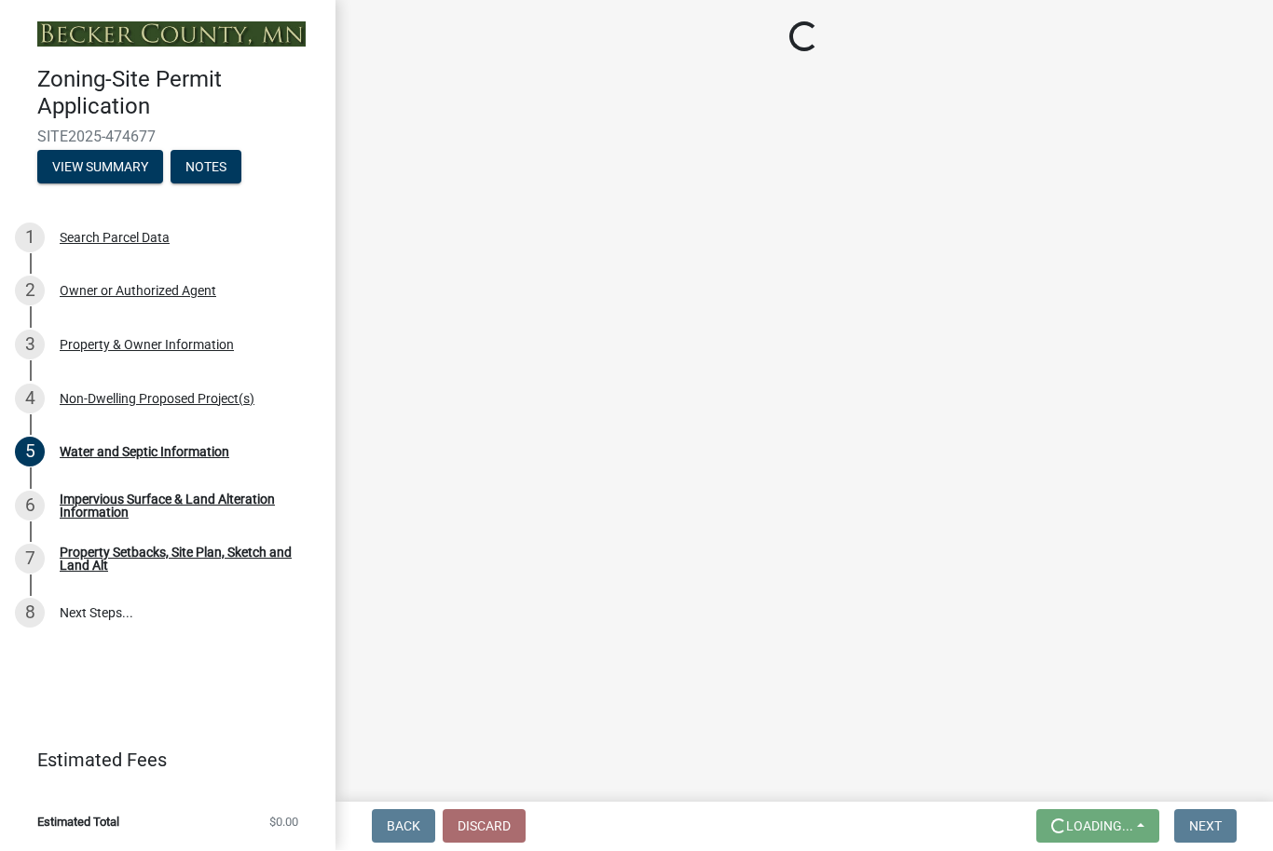
scroll to position [0, 0]
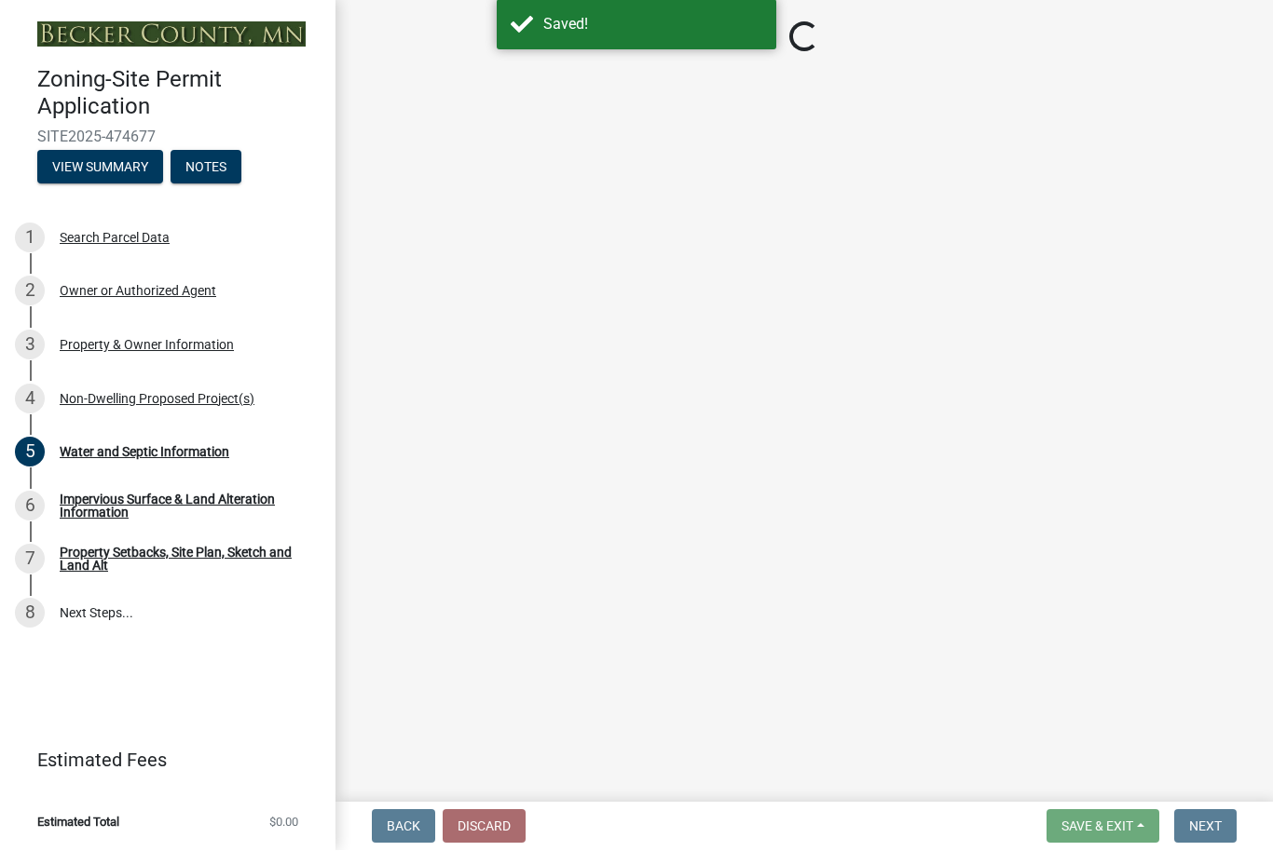
select select "9c51a48b-0bee-4836-8d5c-beab6e77ad2a"
select select "25b8aef2-9eed-4c0f-8836-08d4b8d082b1"
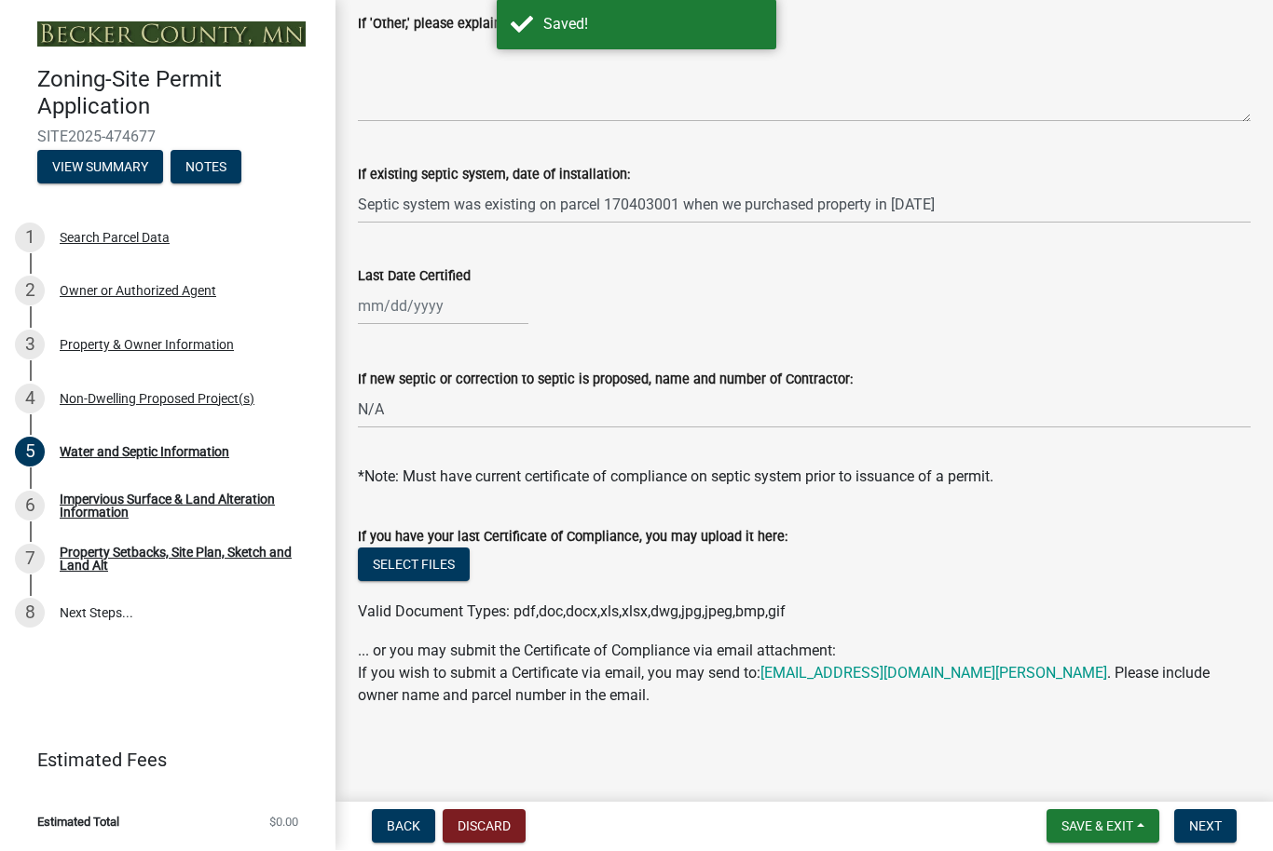
scroll to position [560, 0]
click at [1219, 837] on button "Next" at bounding box center [1205, 827] width 62 height 34
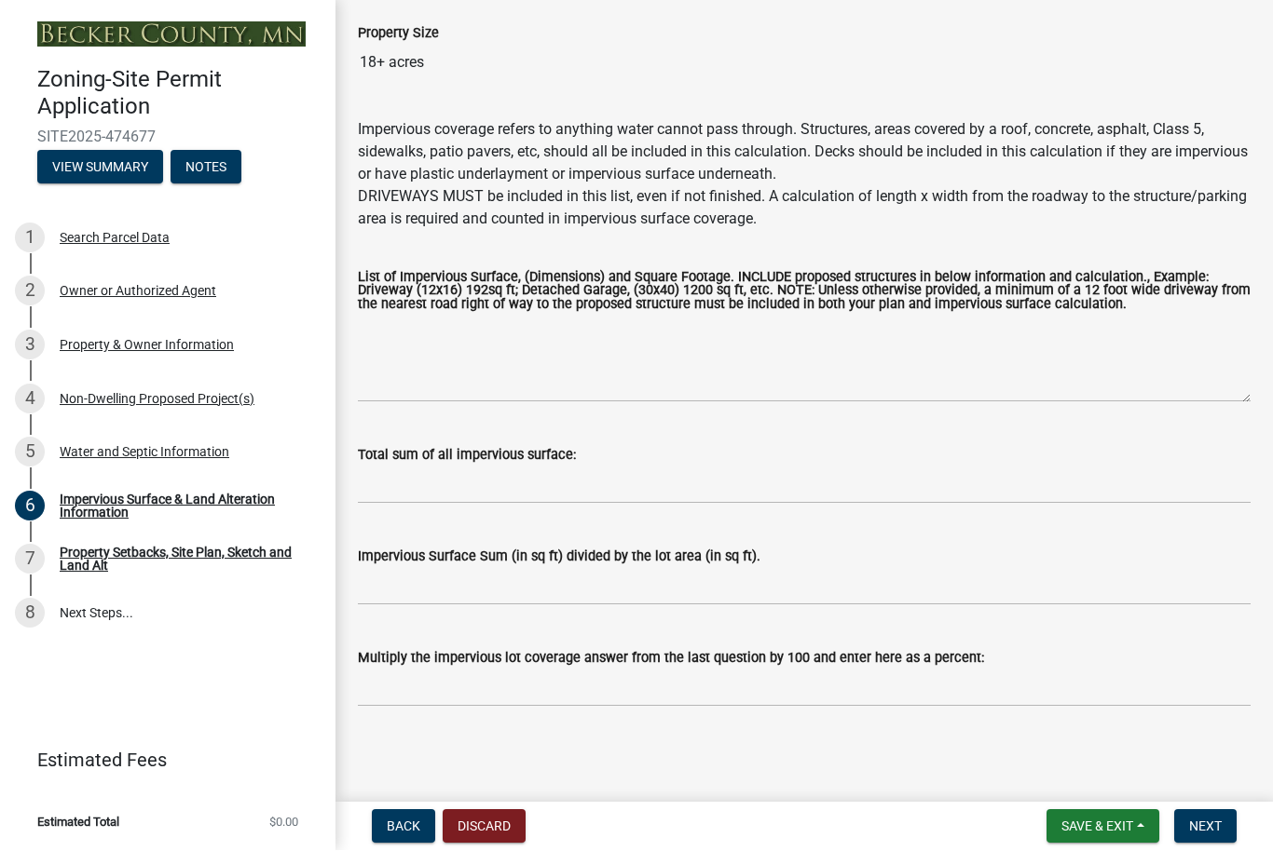
scroll to position [153, 0]
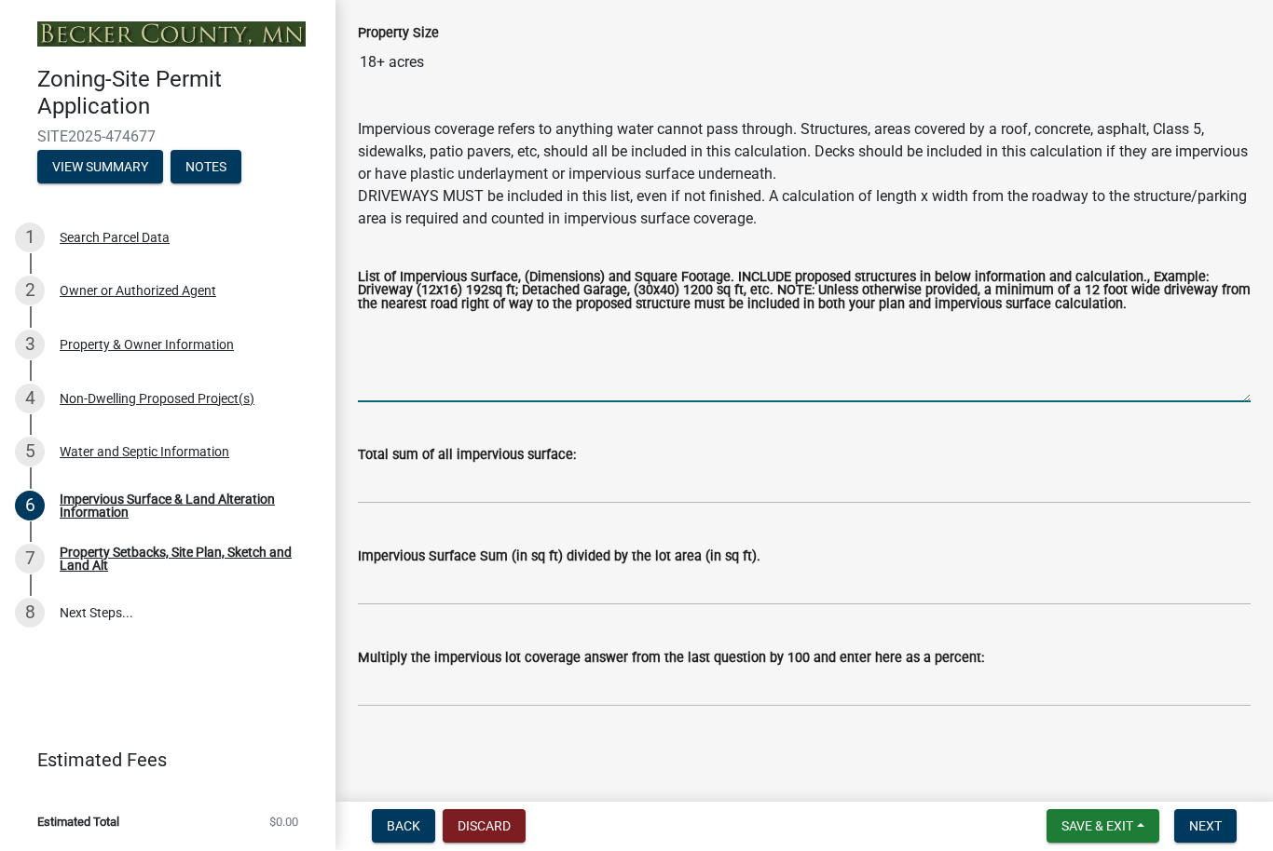
click at [516, 376] on textarea "List of Impervious Surface, (Dimensions) and Square Footage. INCLUDE proposed s…" at bounding box center [804, 360] width 892 height 88
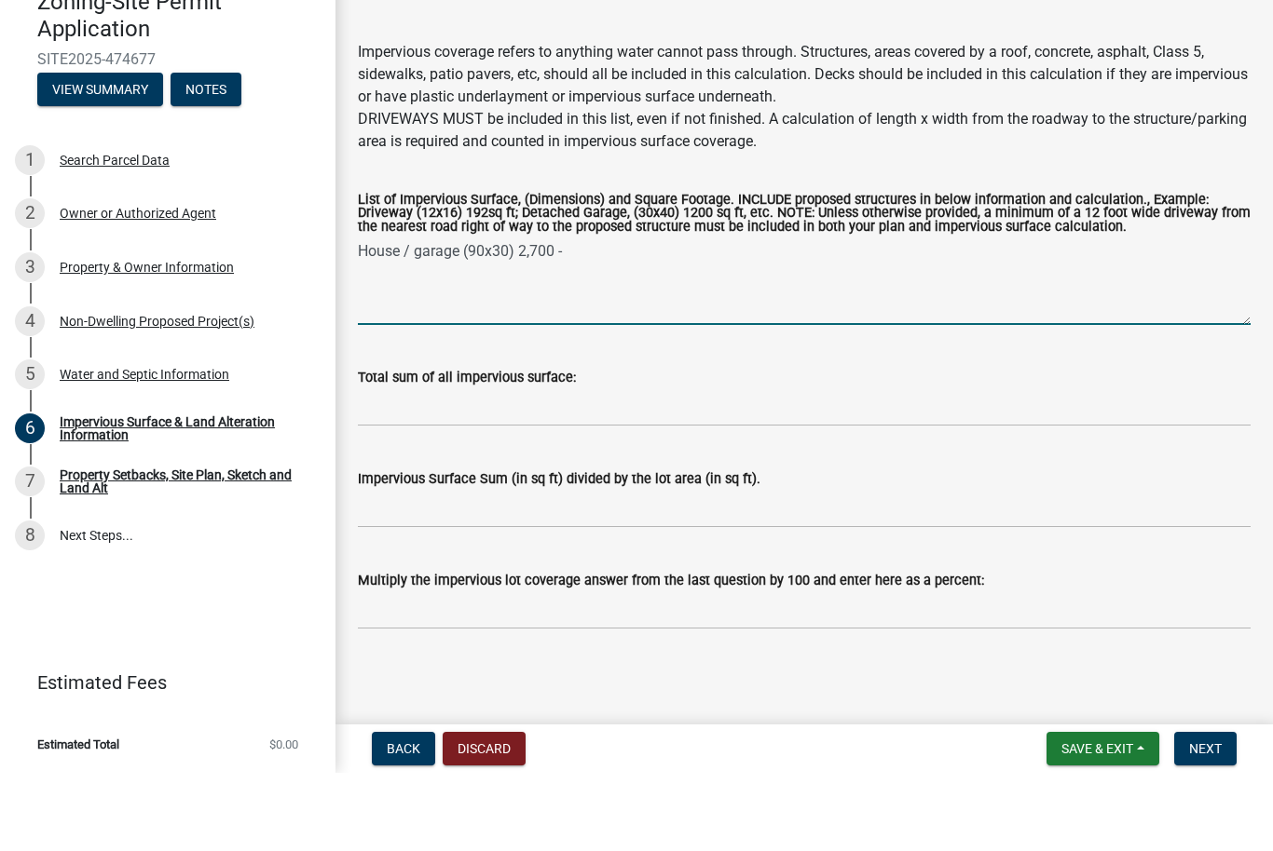
click at [648, 316] on textarea "House / garage (90x30) 2,700 -" at bounding box center [804, 360] width 892 height 88
click at [606, 316] on textarea "House / garage (90x30) 2,700 - Storage bldg north (30x40). 1,200. Driveway. (12…" at bounding box center [804, 360] width 892 height 88
click at [549, 316] on textarea "House / garage (90x30) 2,700 - Storage bldg north (30x40). 1,200. Driveway. (12…" at bounding box center [804, 360] width 892 height 88
click at [576, 316] on textarea "House / garage (90x30) 2,700 - Storage bldg north (30x40). 1,200. Driveway. (12…" at bounding box center [804, 360] width 892 height 88
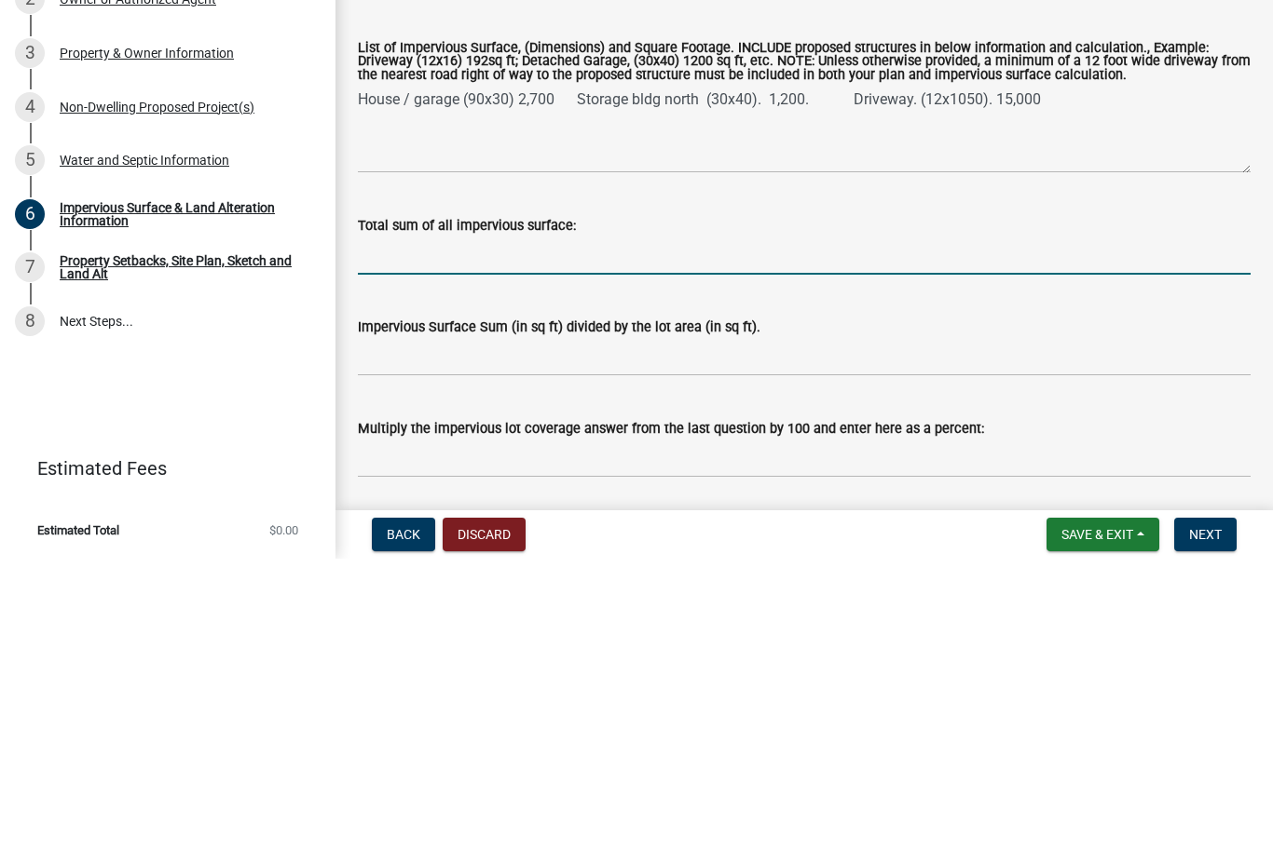
scroll to position [98, 0]
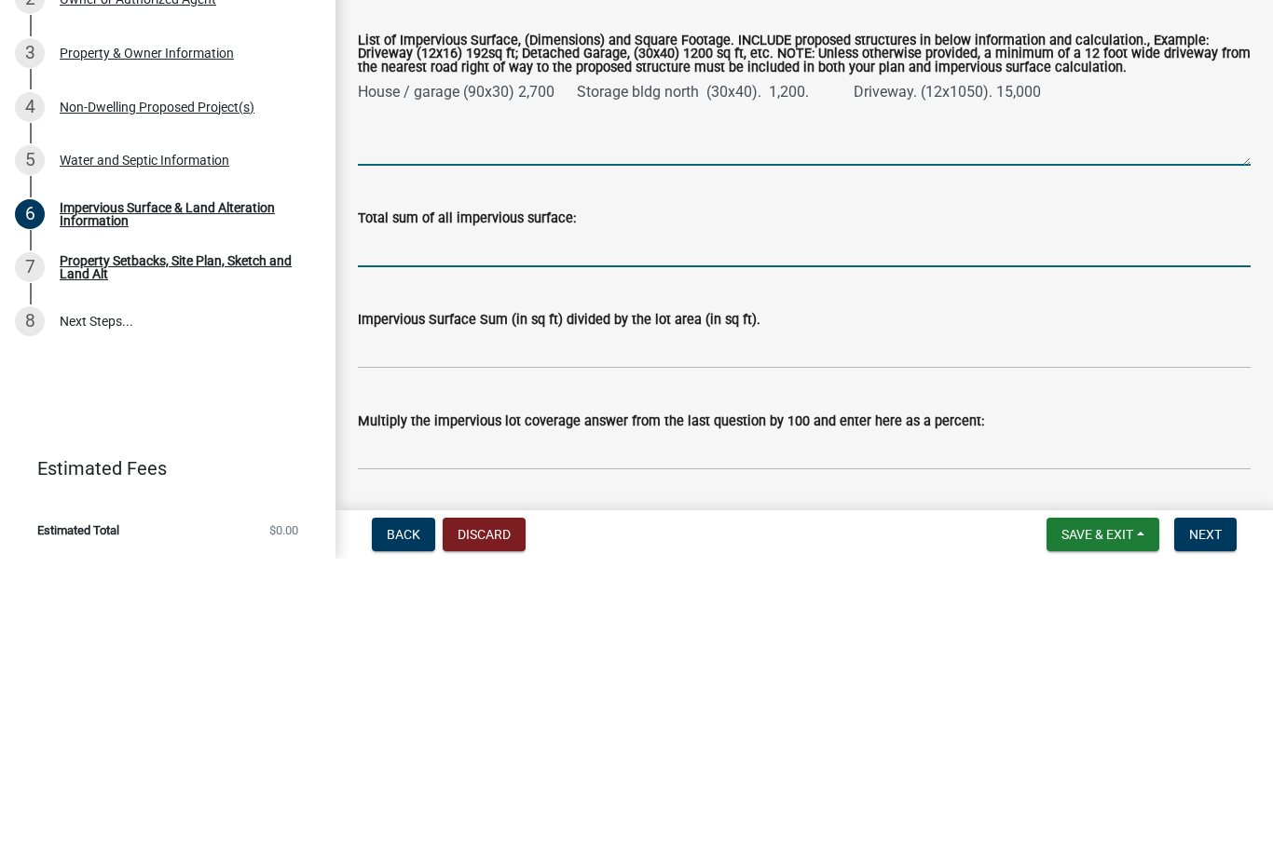
click at [567, 371] on textarea "House / garage (90x30) 2,700 Storage bldg north (30x40). 1,200. Driveway. (12x1…" at bounding box center [804, 415] width 892 height 88
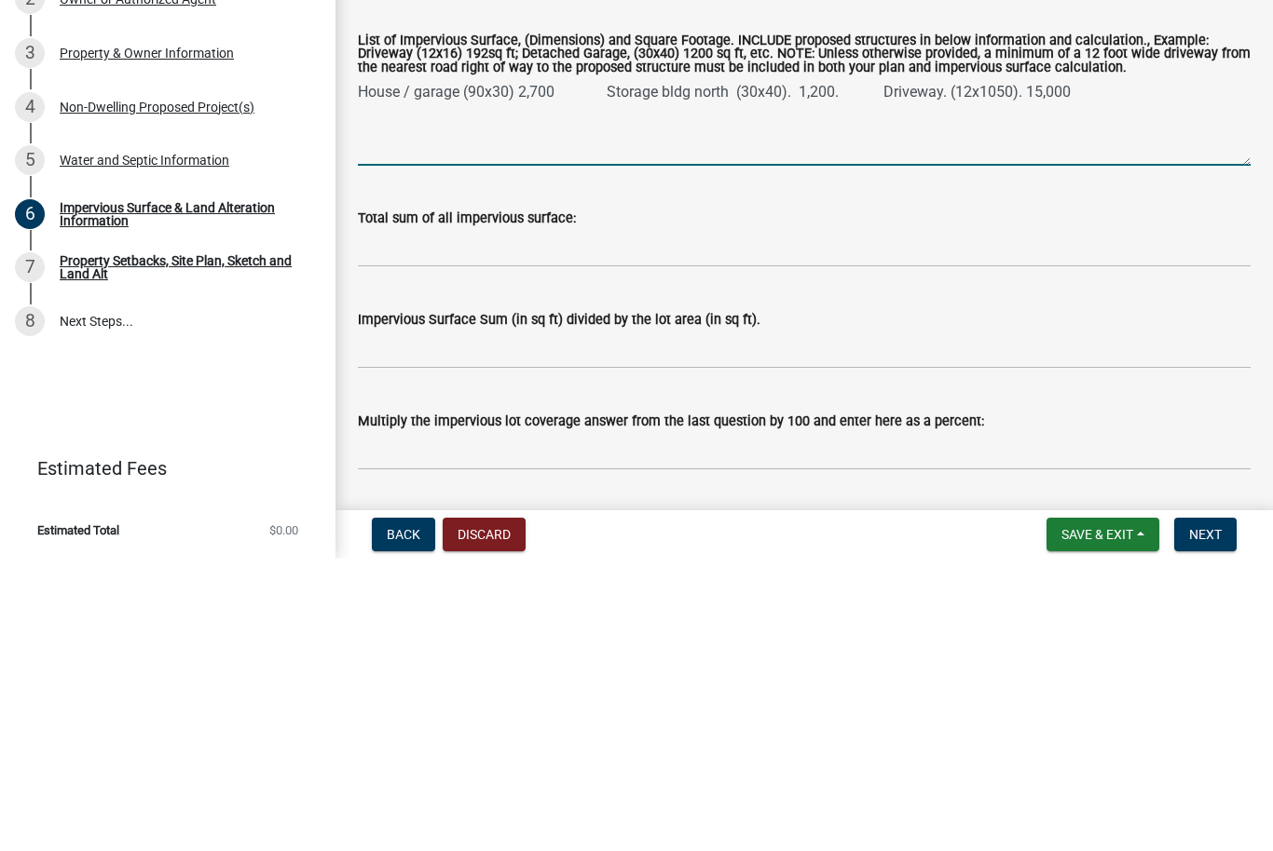
click at [870, 371] on textarea "House / garage (90x30) 2,700 Storage bldg north (30x40). 1,200. Driveway. (12x1…" at bounding box center [804, 415] width 892 height 88
click at [1118, 371] on textarea "House / garage (90x30) 2,700 Storage bldg north (30x40). 1,200. Driveway. (12x1…" at bounding box center [804, 415] width 892 height 88
click at [371, 371] on textarea "House / garage (90x30) 2,700 Storage bldg north (30x40). 1,200. Driveway. (12x1…" at bounding box center [804, 415] width 892 height 88
click at [617, 371] on textarea "House / garage (90x30) 2,700 Storage bldg north (30x40). 1,200. Driveway. (12x1…" at bounding box center [804, 415] width 892 height 88
click at [900, 371] on textarea "House / garage (90x30) 2,700 Storage bldg north (30x40). 1,200. Driveway. (12x1…" at bounding box center [804, 415] width 892 height 88
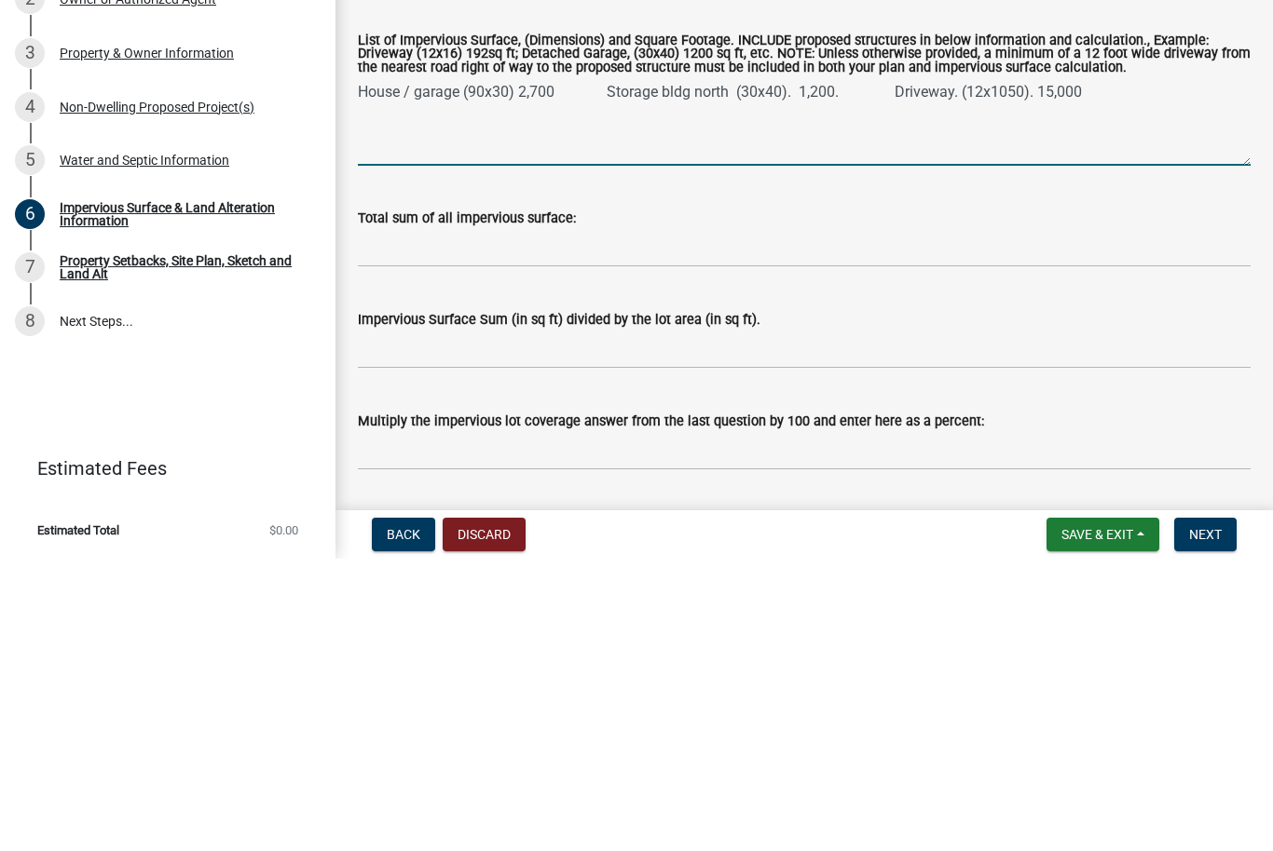
click at [947, 371] on textarea "House / garage (90x30) 2,700 Storage bldg north (30x40). 1,200. Driveway. (12x1…" at bounding box center [804, 415] width 892 height 88
click at [1164, 371] on textarea "House / garage (90x30) 2,700 Storage bldg north (30x40). 1,200. Driveway. (12x1…" at bounding box center [804, 415] width 892 height 88
click at [408, 371] on textarea "House / garage (90x30) 2,700 Storage bldg north (30x40). 1,200. Driveway. (12x1…" at bounding box center [804, 415] width 892 height 88
click at [892, 371] on textarea "House / garage (90x30) 2,700 Storage bldg north (30x40). 1,200. Driveway. (12x1…" at bounding box center [804, 415] width 892 height 88
click at [623, 371] on textarea "House / garage (90x30) 2,700 Storage bldg north (30x40). 1,200. Driveway. (12x1…" at bounding box center [804, 415] width 892 height 88
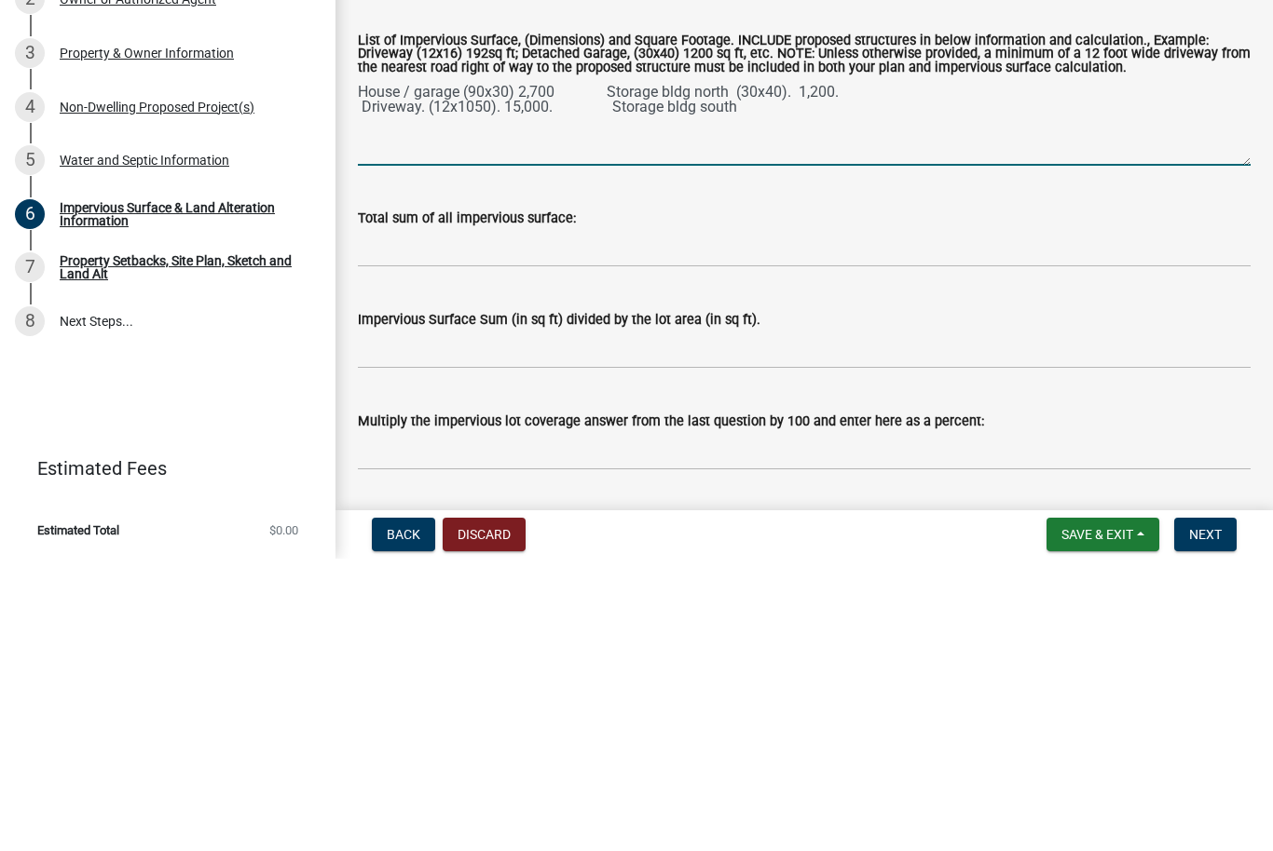
click at [613, 371] on textarea "House / garage (90x30) 2,700 Storage bldg north (30x40). 1,200. Driveway. (12x1…" at bounding box center [804, 415] width 892 height 88
click at [767, 371] on textarea "House / garage (90x30) 2,700 Storage bldg north (30x40). 1,200. Driveway. (12x1…" at bounding box center [804, 415] width 892 height 88
click at [370, 371] on textarea "House / garage (90x30) 2,700 Storage bldg north (30x40). 1,200. Driveway. (12x1…" at bounding box center [804, 415] width 892 height 88
click at [362, 371] on textarea "House / garage (90x30) 2,700 Storage bldg north (30x40). 1,200. Driveway. (12x1…" at bounding box center [804, 415] width 892 height 88
click at [444, 371] on textarea "House / garage (90x30) 2,700 Storage bldg north (30x40). 1,200. Driveway. (12x1…" at bounding box center [804, 415] width 892 height 88
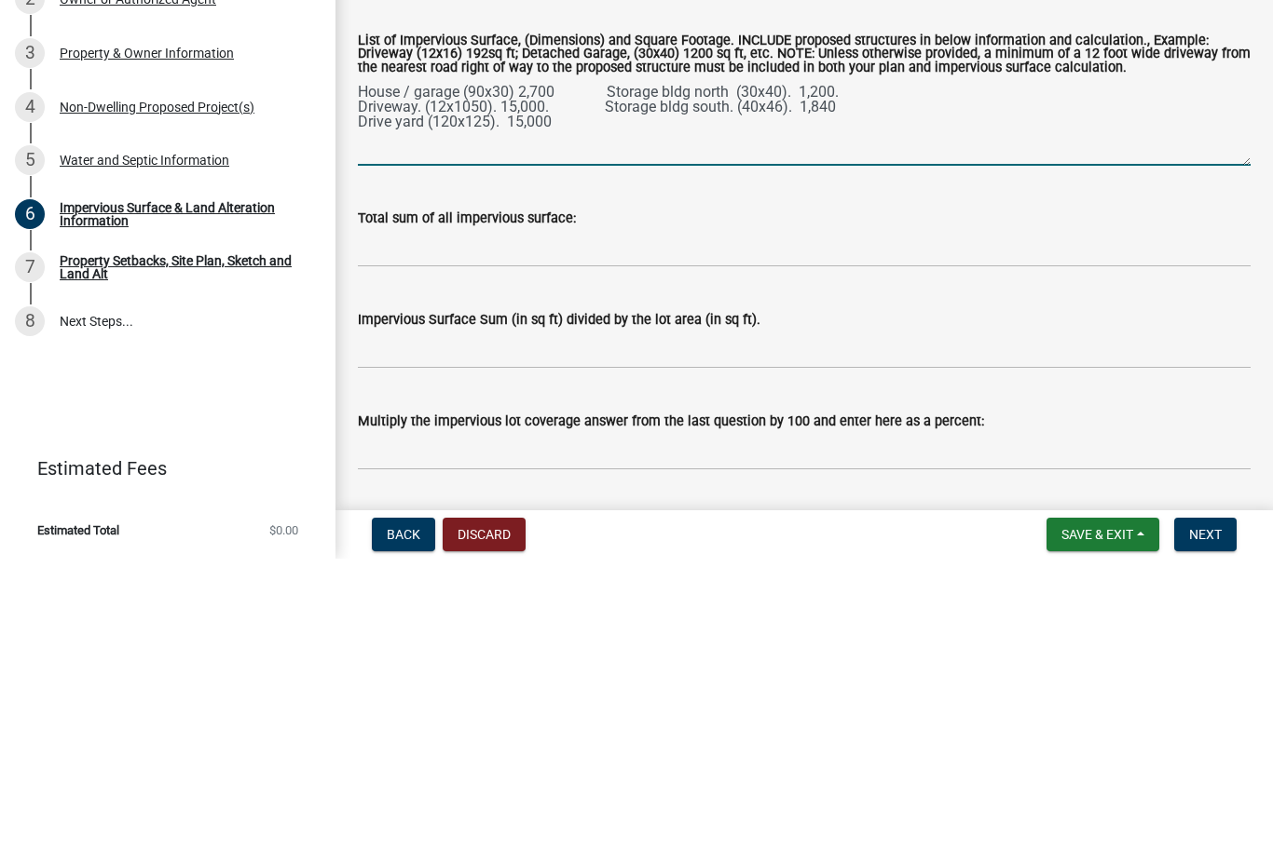
click at [534, 371] on textarea "House / garage (90x30) 2,700 Storage bldg north (30x40). 1,200. Driveway. (12x1…" at bounding box center [804, 415] width 892 height 88
click at [603, 371] on textarea "House / garage (90x30) 2,700 Storage bldg north (30x40). 1,200. Driveway. (12x1…" at bounding box center [804, 415] width 892 height 88
click at [602, 371] on textarea "House / garage (90x30) 2,700 Storage bldg north (30x40). 1,200. Driveway. (12x1…" at bounding box center [804, 415] width 892 height 88
click at [626, 371] on textarea "House / garage (90x30) 2,700 Storage bldg north (30x40). 1,200. Driveway. (12x1…" at bounding box center [804, 415] width 892 height 88
click at [606, 371] on textarea "House / garage (90x30) 2,700 Storage bldg north (30x40). 1,200. Driveway. (12x1…" at bounding box center [804, 415] width 892 height 88
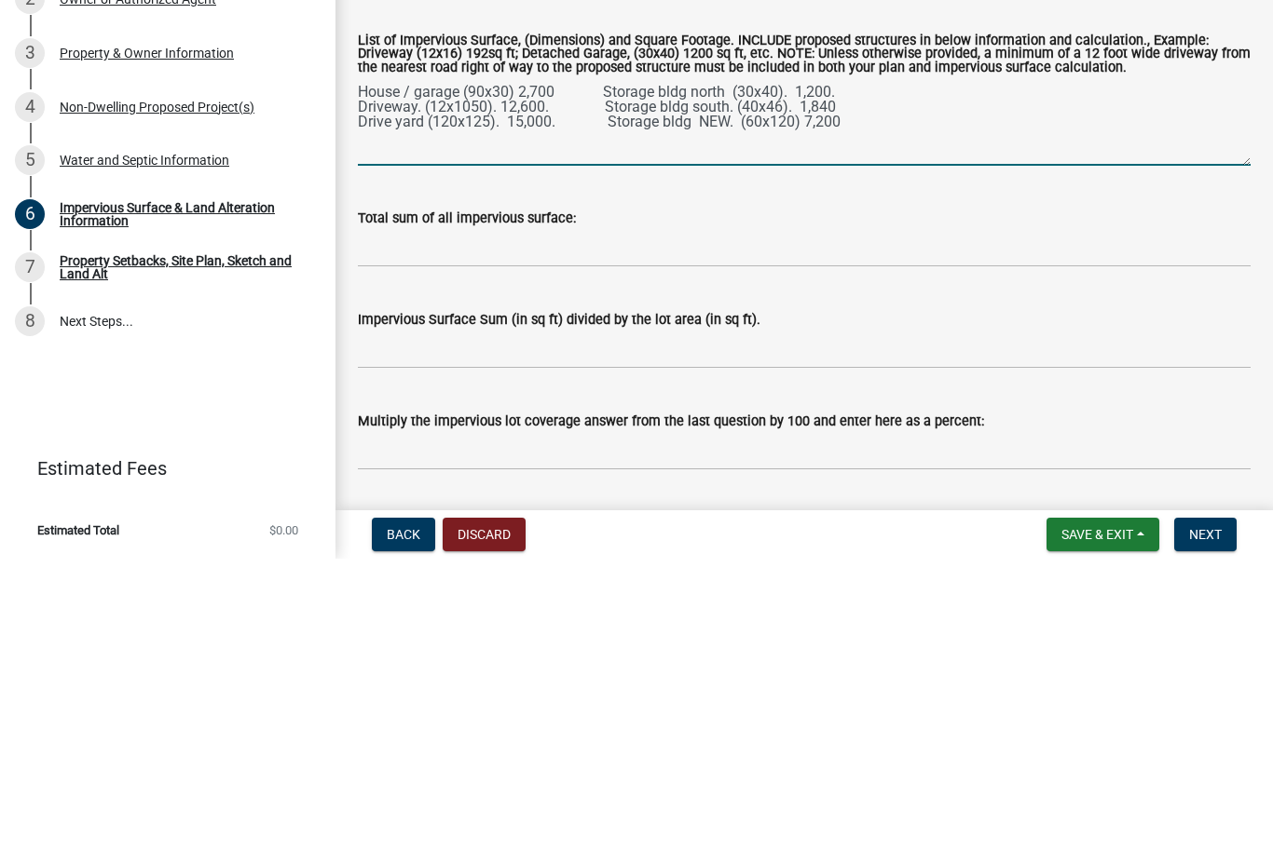
type textarea "House / garage (90x30) 2,700 Storage bldg north (30x40). 1,200. Driveway. (12x1…"
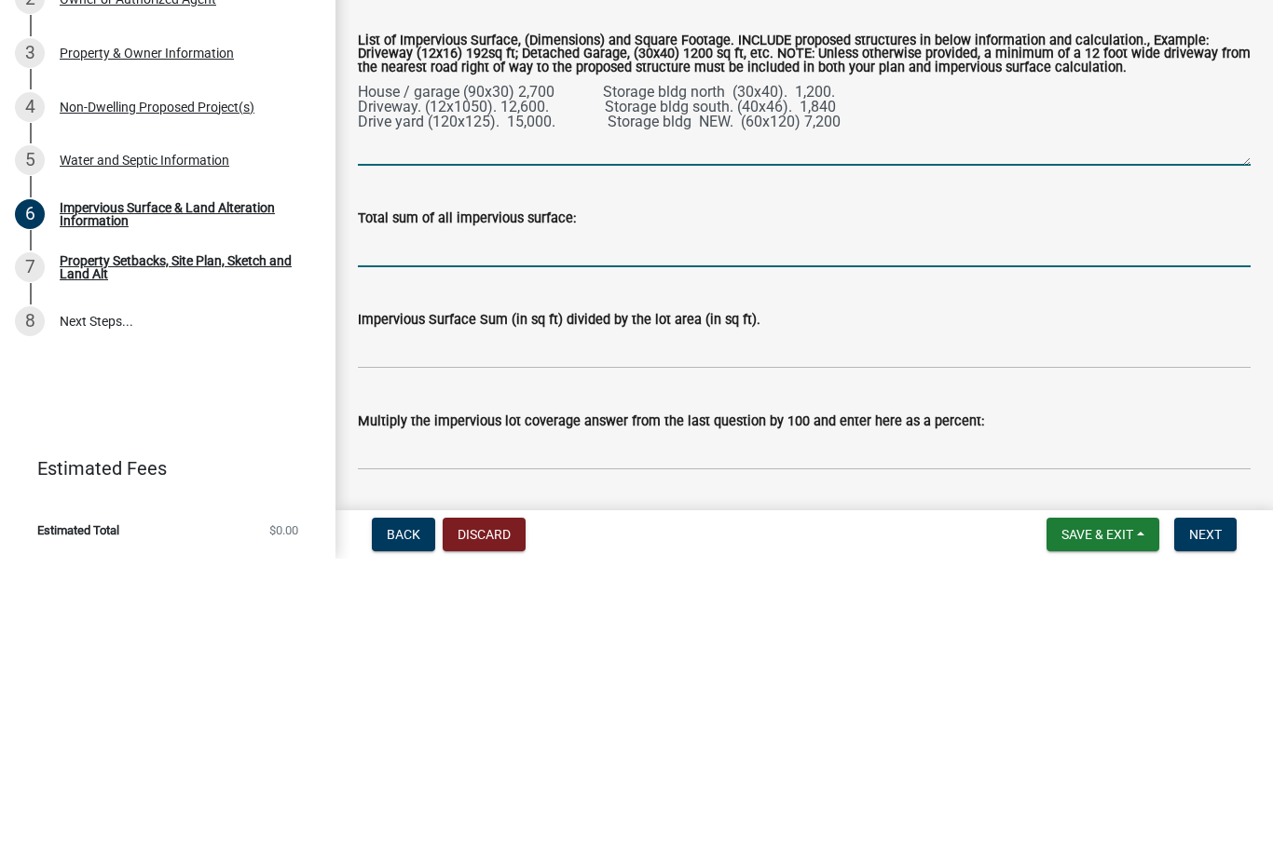
click at [556, 522] on input "Total sum of all impervious surface:" at bounding box center [804, 541] width 892 height 38
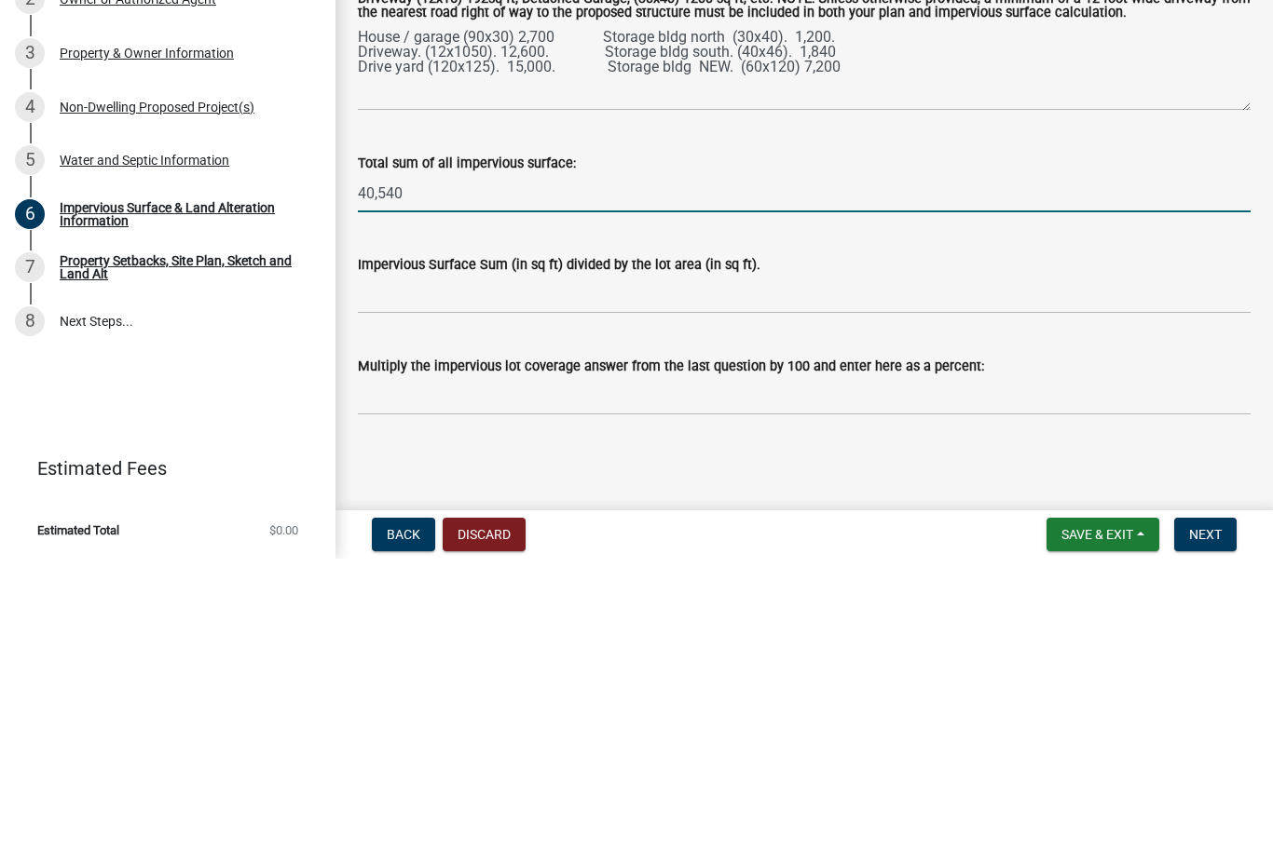
scroll to position [153, 0]
type input "40,540"
click at [430, 568] on input "Impervious Surface Sum (in sq ft) divided by the lot area (in sq ft)." at bounding box center [804, 587] width 892 height 38
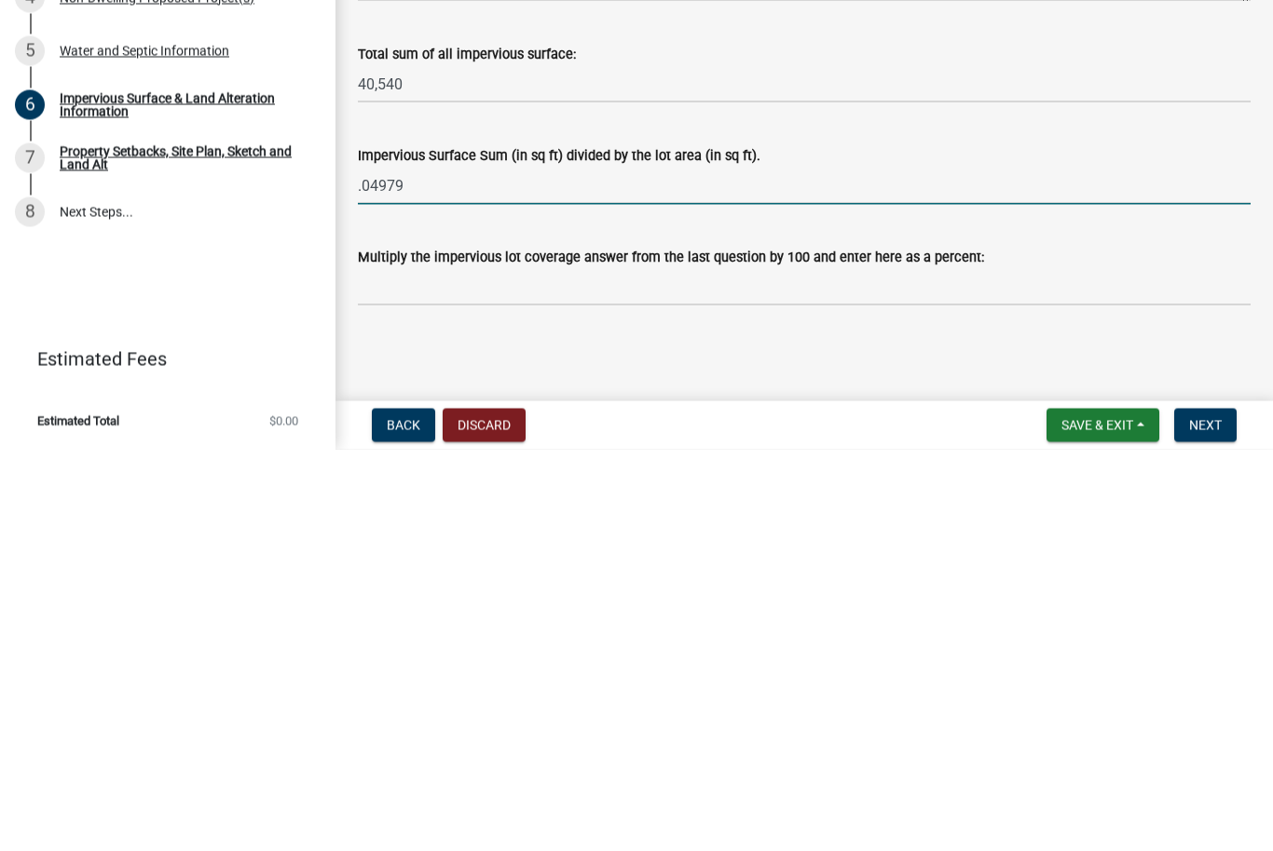
type input ".04979"
click at [416, 670] on input "Multiply the impervious lot coverage answer from the last question by 100 and e…" at bounding box center [804, 689] width 892 height 38
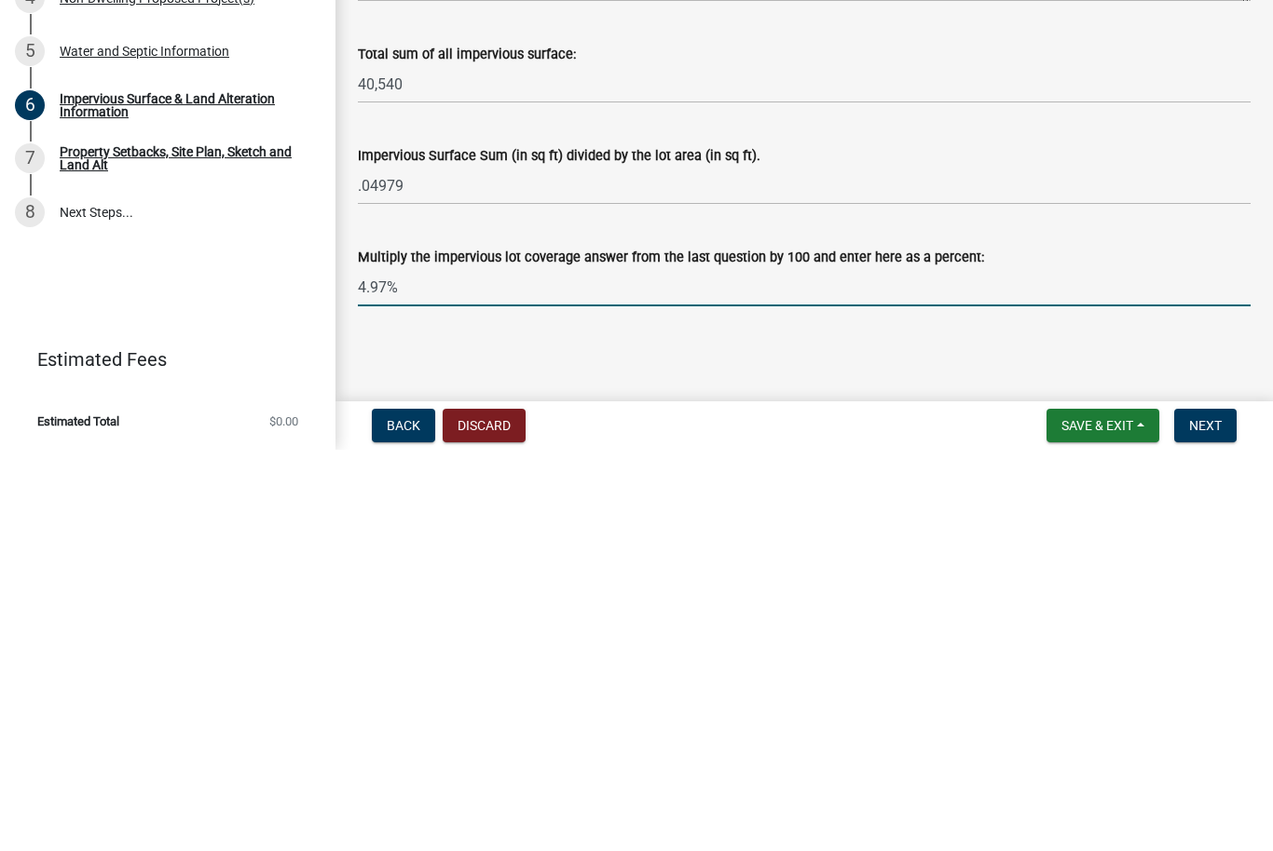
type input "4.97%"
click at [460, 568] on input ".04979" at bounding box center [804, 587] width 892 height 38
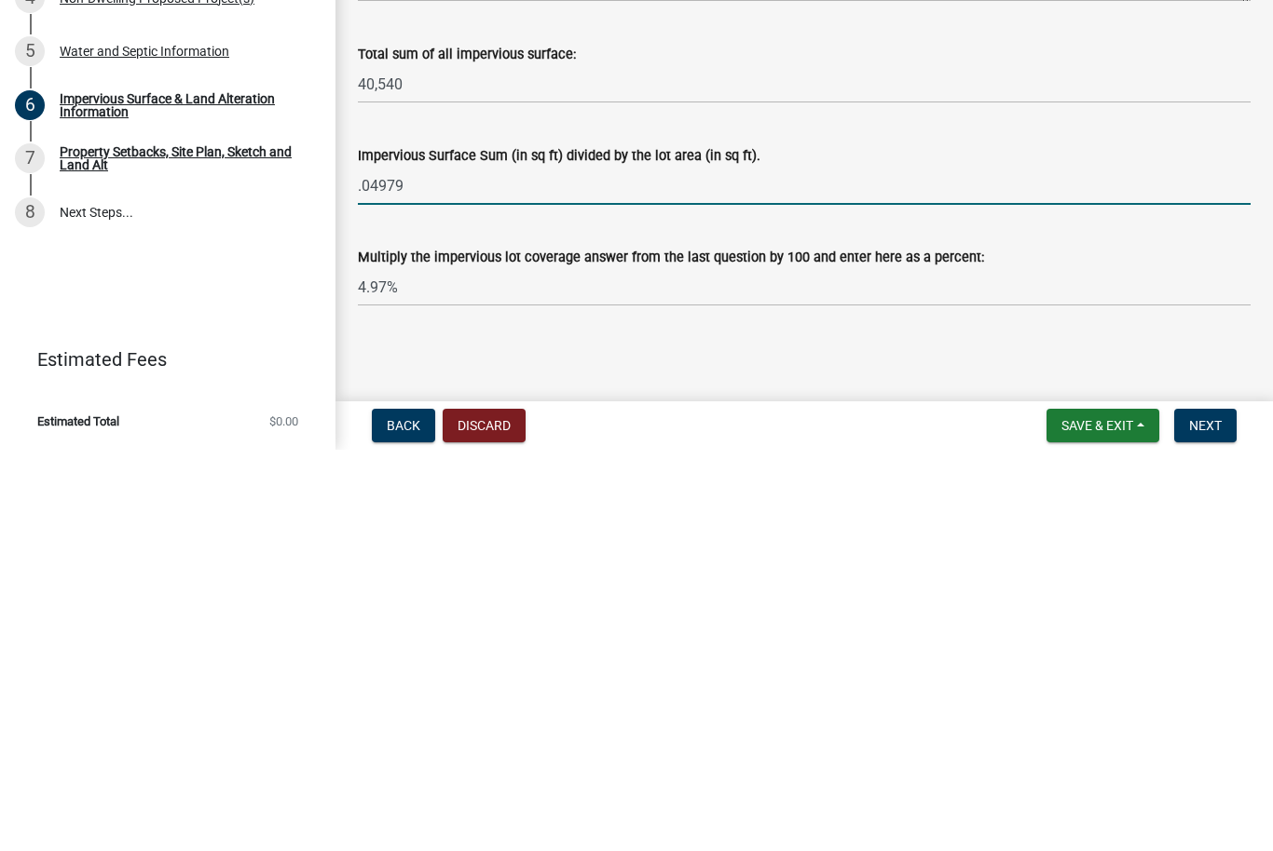
type input ".0497"
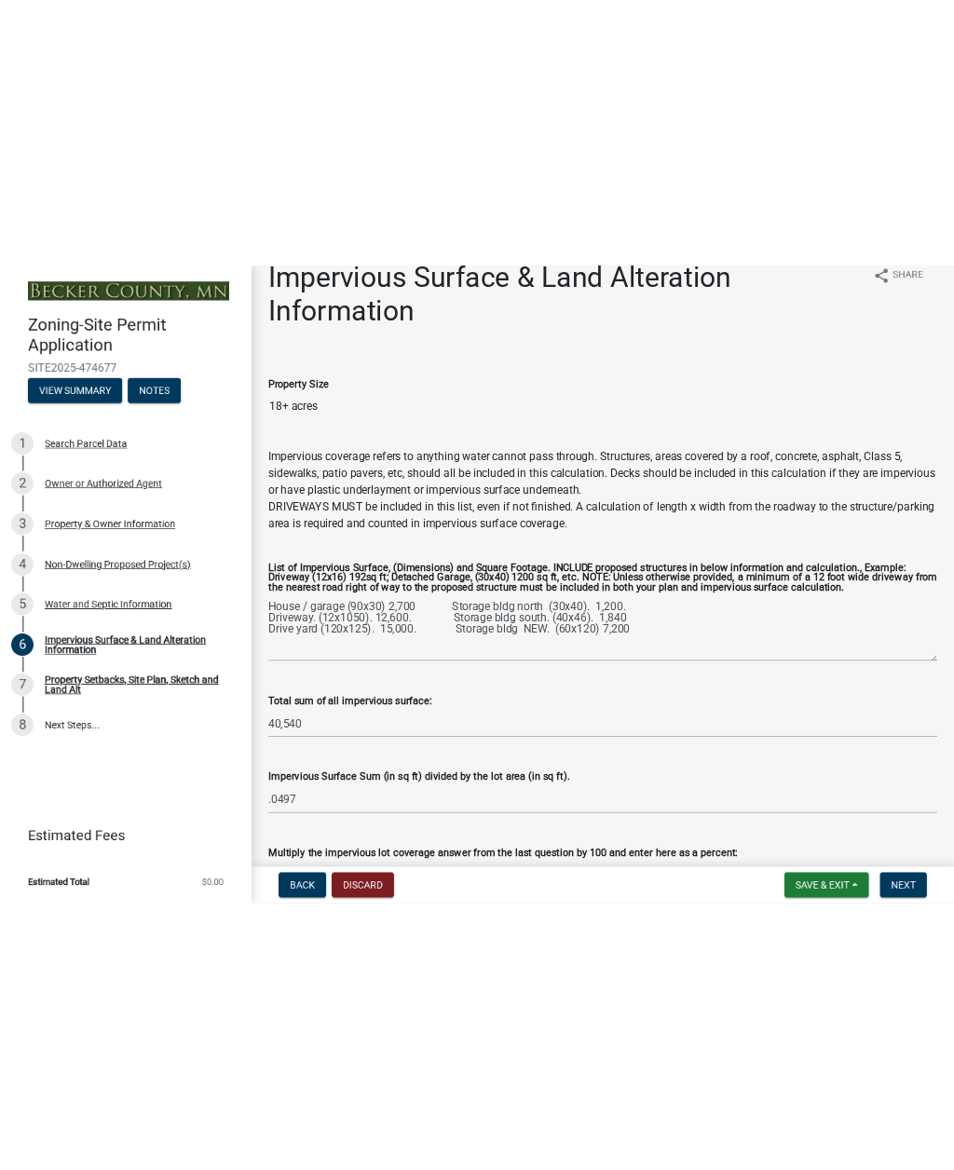
scroll to position [0, 0]
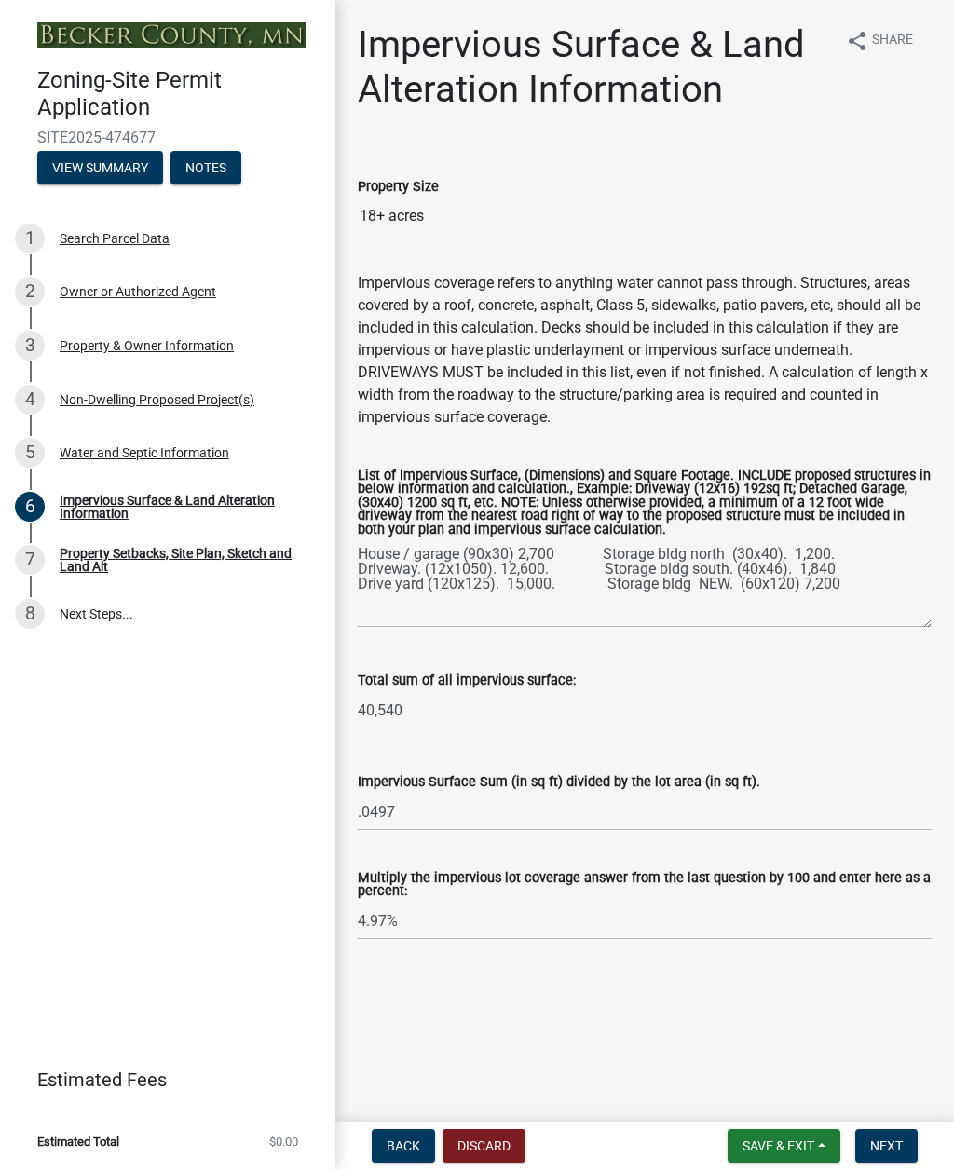
click at [904, 851] on button "Next" at bounding box center [886, 1146] width 62 height 34
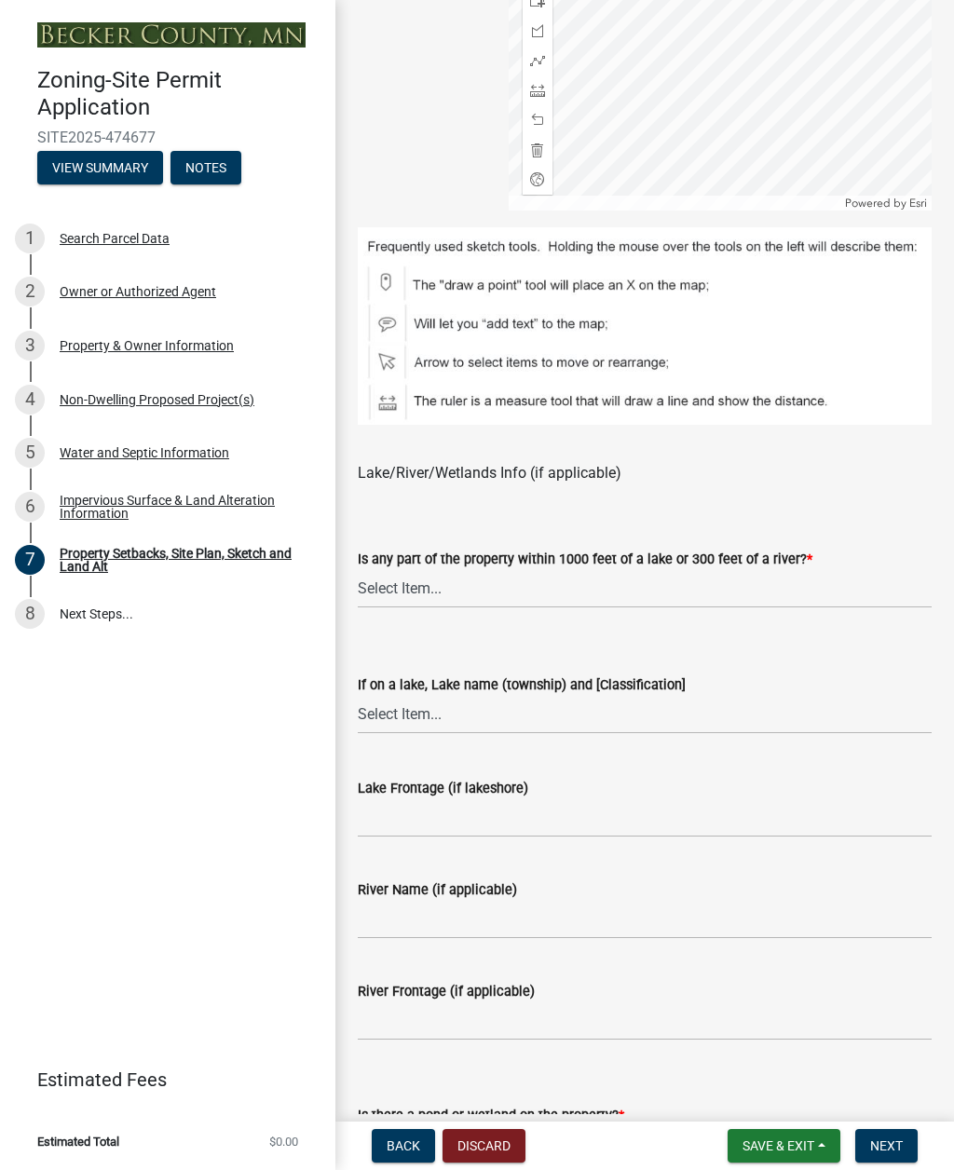
scroll to position [1078, 0]
click at [395, 592] on select "Select Item... Shoreland-Riparian (Property is bordering a lake, river or strea…" at bounding box center [645, 588] width 574 height 38
click at [398, 719] on select "Select Item... [GEOGRAPHIC_DATA] is not listed below [GEOGRAPHIC_DATA] ([GEOGRA…" at bounding box center [645, 714] width 574 height 38
click at [399, 587] on select "Select Item... Shoreland-Riparian (Property is bordering a lake, river or strea…" at bounding box center [645, 588] width 574 height 38
select select "d89fbfa0-1150-4954-b91c-9d482c9530a3"
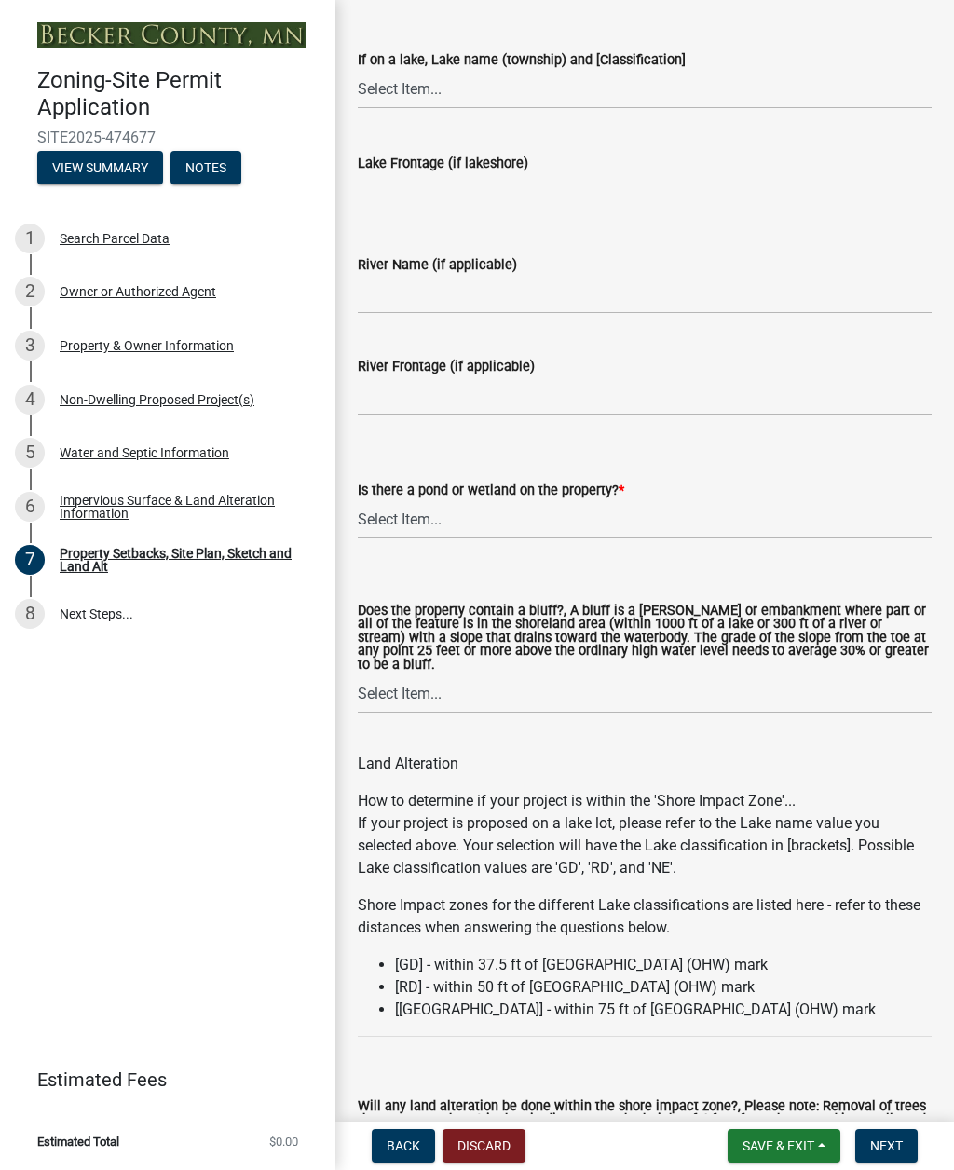
scroll to position [1703, 0]
click at [374, 524] on select "Select Item... Yes No" at bounding box center [645, 519] width 574 height 38
select select "b56a4575-9846-47cf-8067-c59a4853da22"
click at [377, 696] on select "Select Item... Yes No" at bounding box center [645, 693] width 574 height 38
select select "12f785fb-c378-4b18-841c-21c73dc99083"
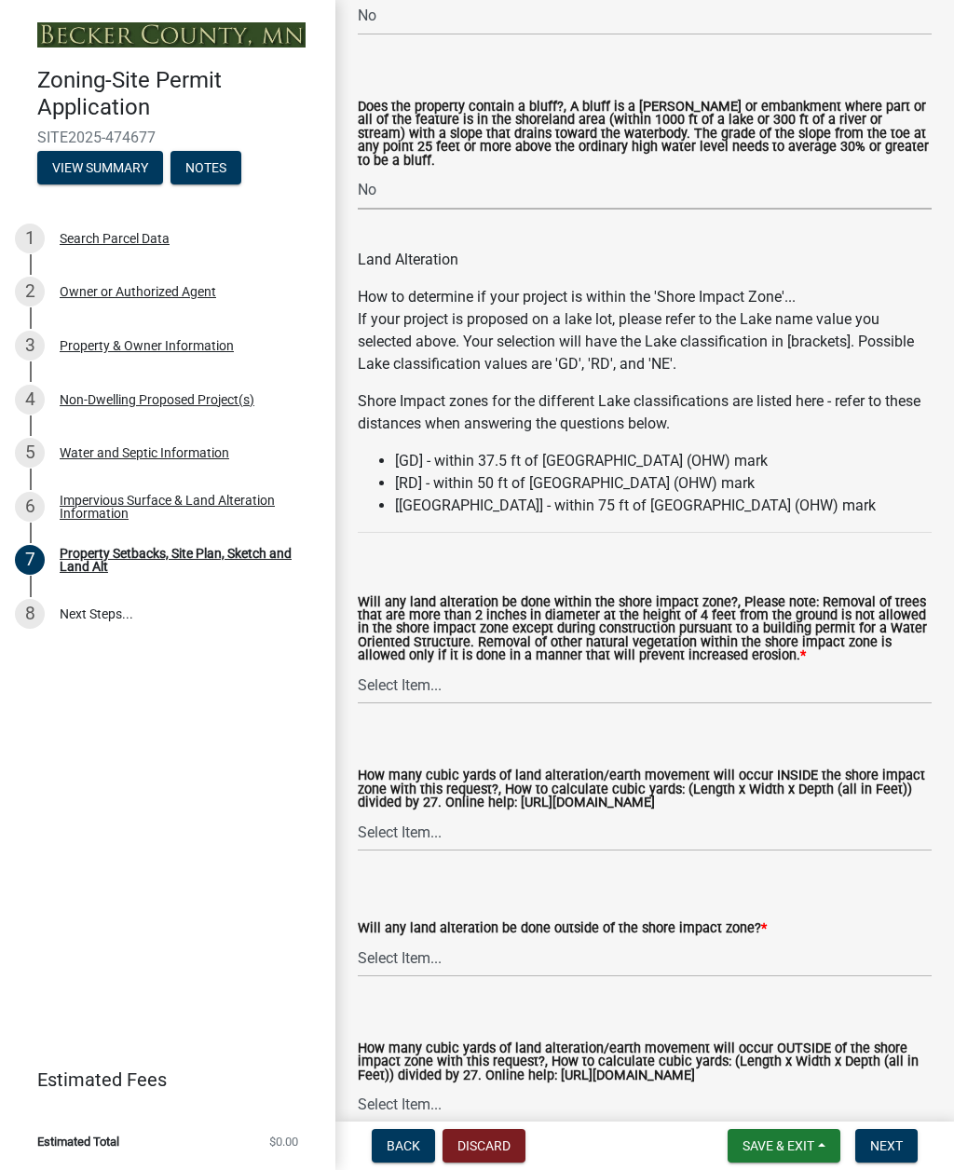
scroll to position [2208, 0]
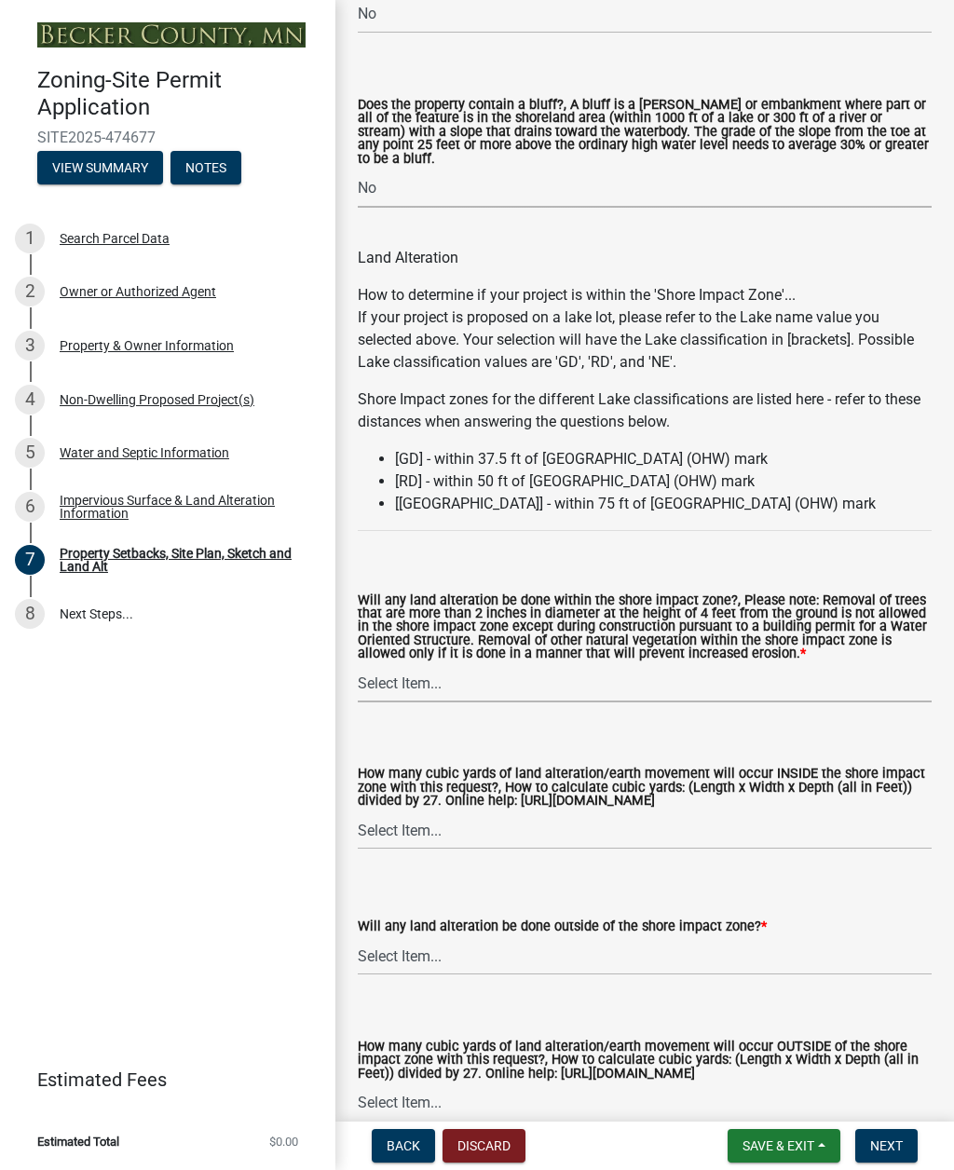
click at [371, 693] on select "Select Item... Yes No N/A" at bounding box center [645, 683] width 574 height 38
select select "e8ab2dc3-aa3f-46f3-9b4a-37eb25ad84af"
click at [374, 837] on select "Select Item... None 10 Cubic Yards or less 11-50 Cubic Yards Over 50 Cubic Yards" at bounding box center [645, 830] width 574 height 38
select select "27b2a8b4-abf6-463e-8c0c-7c5d2b4fe26f"
click at [380, 851] on select "Select Item... Yes No N/A" at bounding box center [645, 956] width 574 height 38
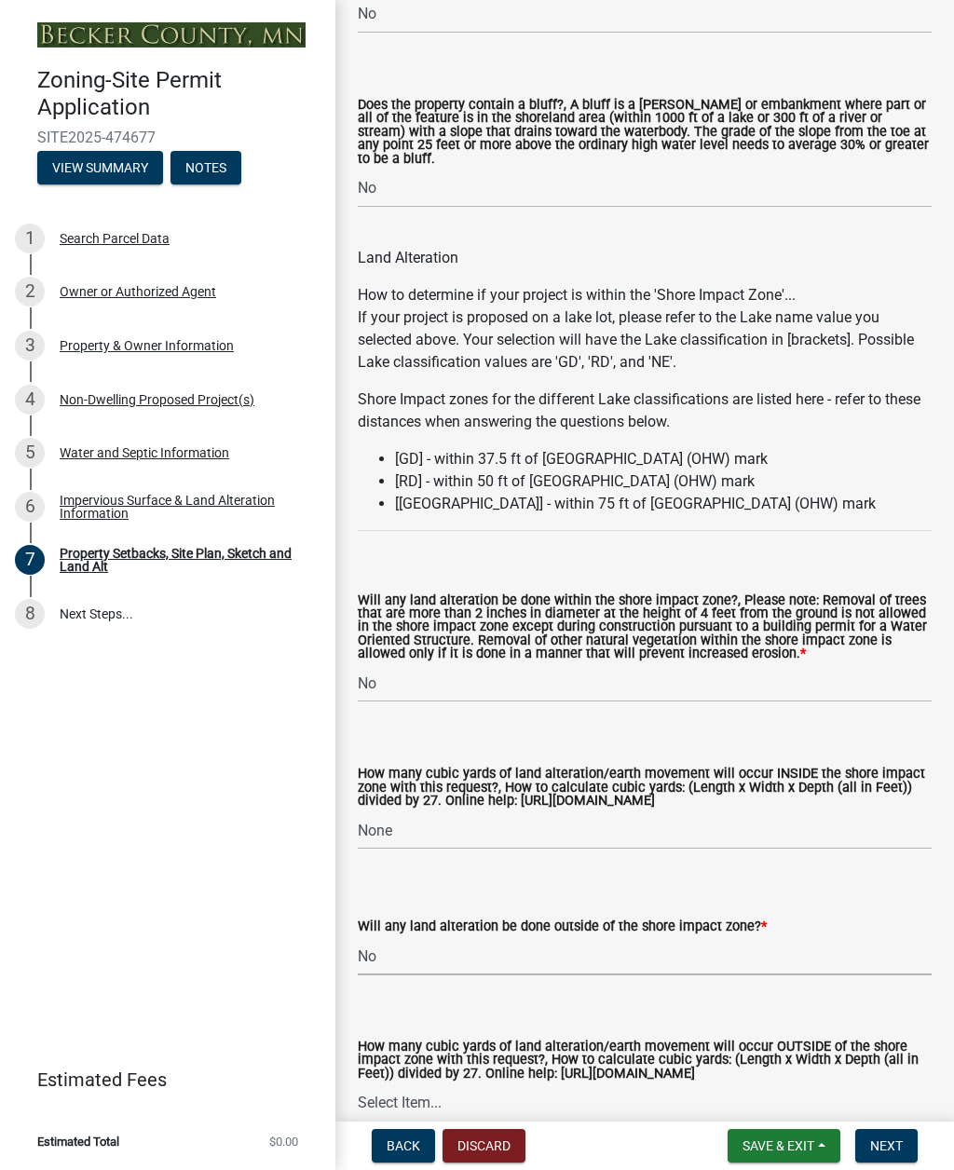
click at [364, 851] on select "Select Item... Yes No N/A" at bounding box center [645, 956] width 574 height 38
select select "28f6c7b2-2b88-4425-ae15-f67110f778a7"
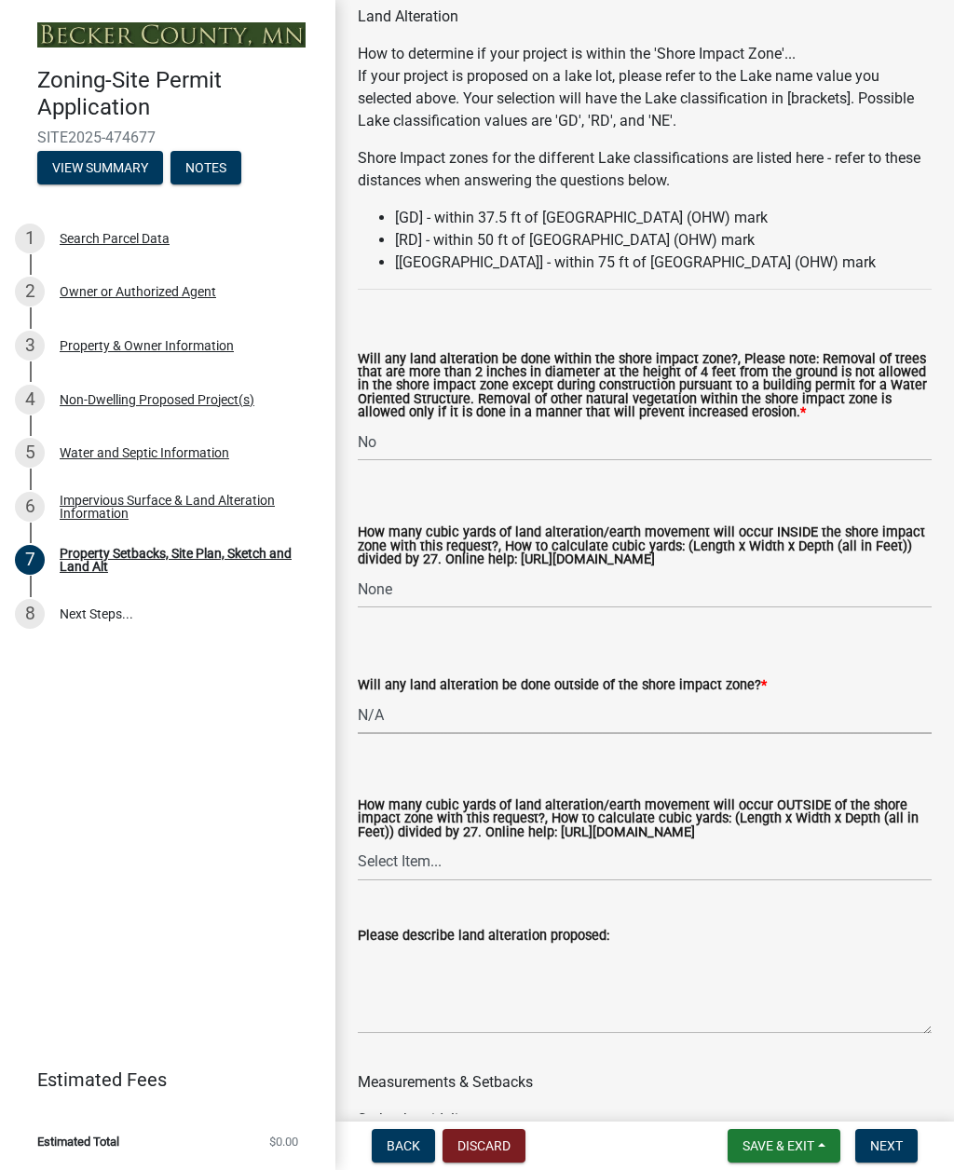
scroll to position [2450, 0]
click at [387, 851] on select "Select Item... None 10 Cubic Yards or less 11-50 Cubic Yards Over 50 Cubic Yards" at bounding box center [645, 861] width 574 height 38
select select "d61e3758-d187-40af-a435-5e09c3f3d509"
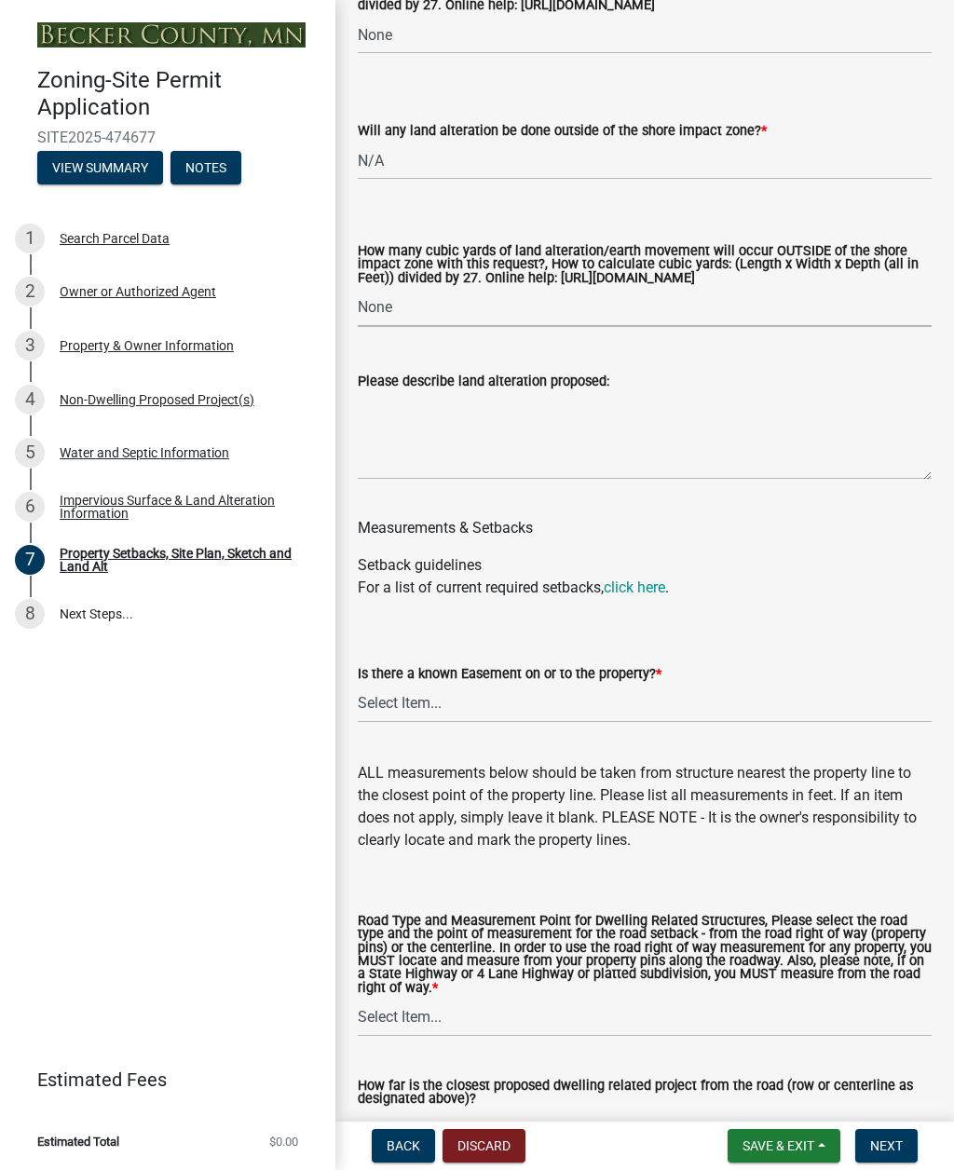
scroll to position [3004, 0]
click at [852, 474] on textarea "Please describe land alteration proposed:" at bounding box center [645, 435] width 574 height 88
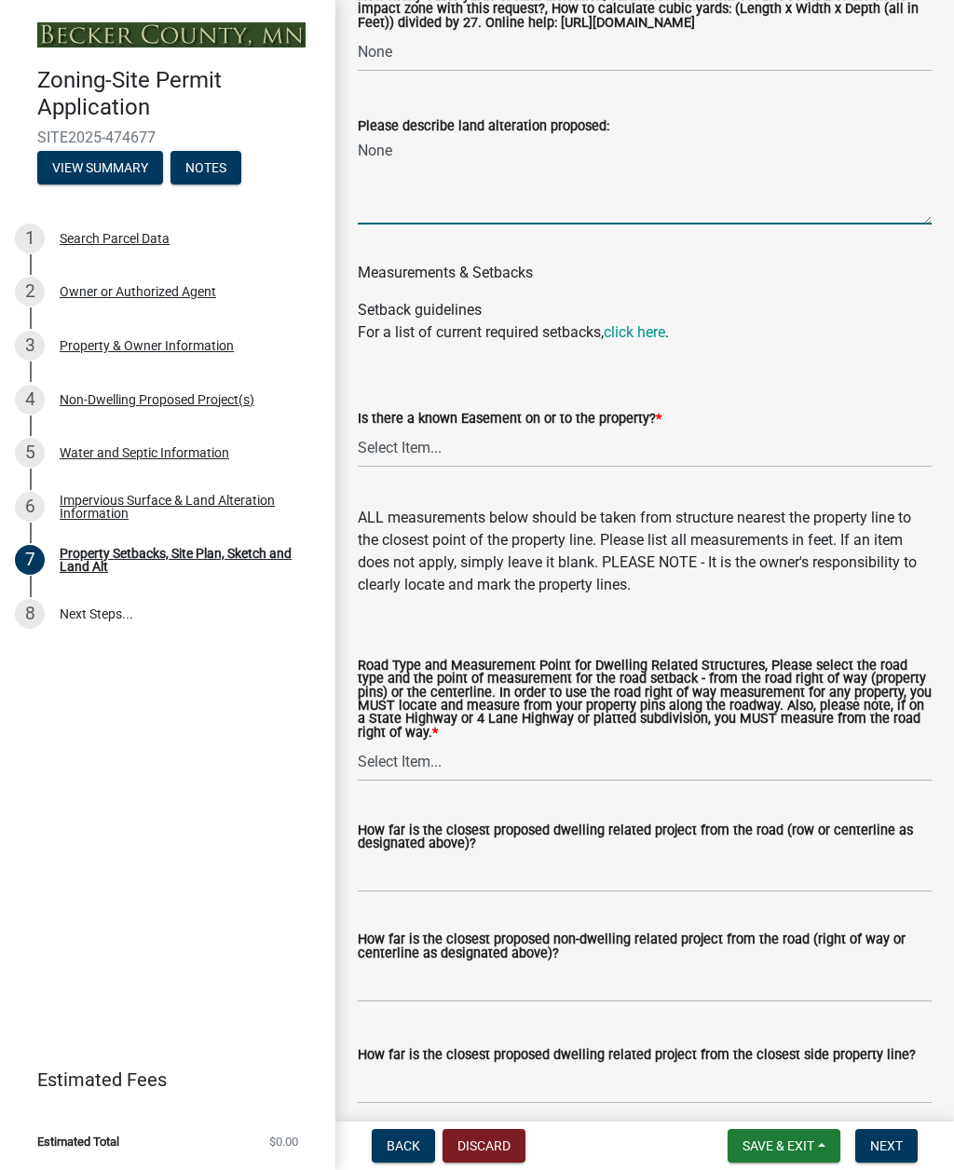
scroll to position [3261, 0]
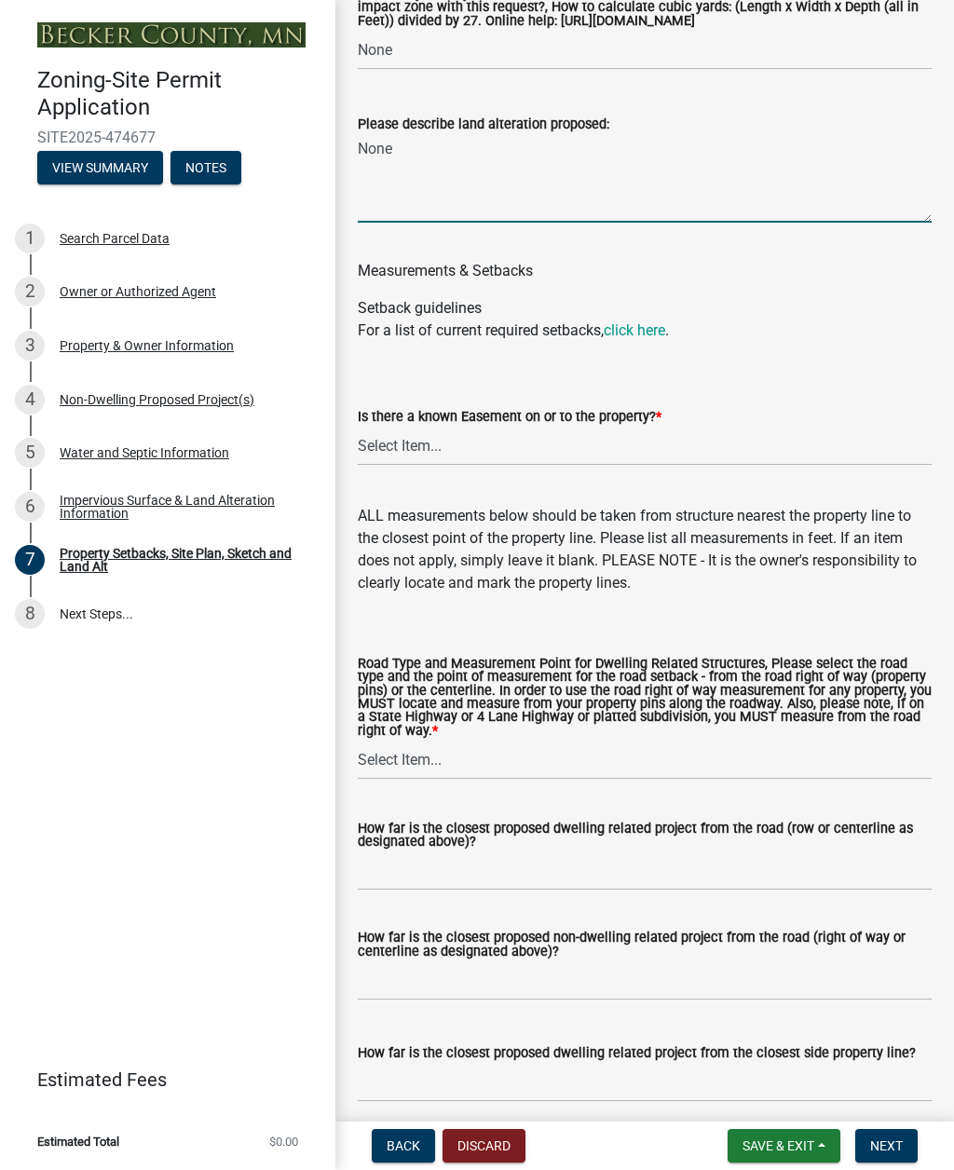
type textarea "None"
click at [655, 466] on select "Select Item... Yes No" at bounding box center [645, 447] width 574 height 38
select select "c8b8ea71-7088-4e87-a493-7bc88cc2835b"
click at [790, 851] on span "Save & Exit" at bounding box center [778, 1145] width 72 height 15
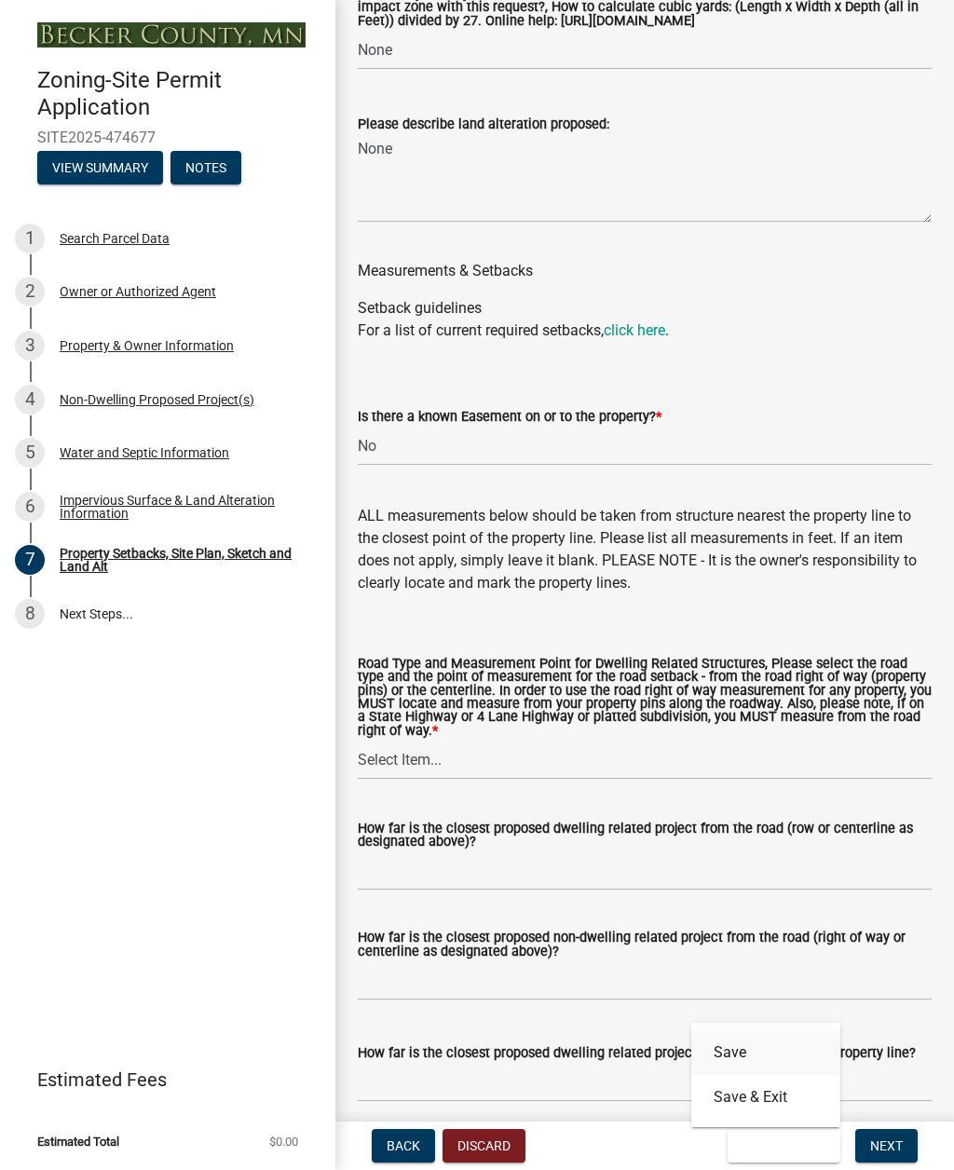
click at [791, 851] on button "Save" at bounding box center [765, 1052] width 149 height 45
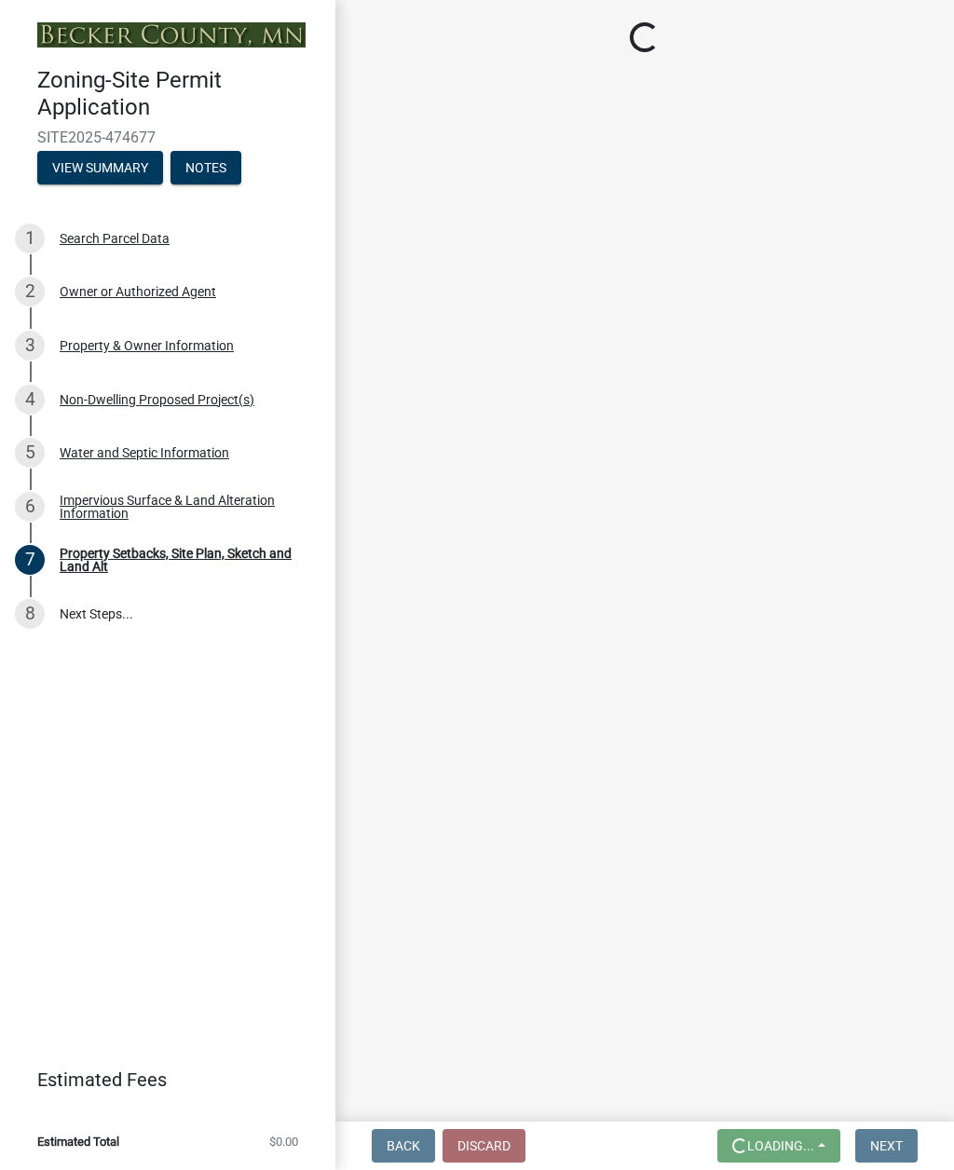
scroll to position [0, 0]
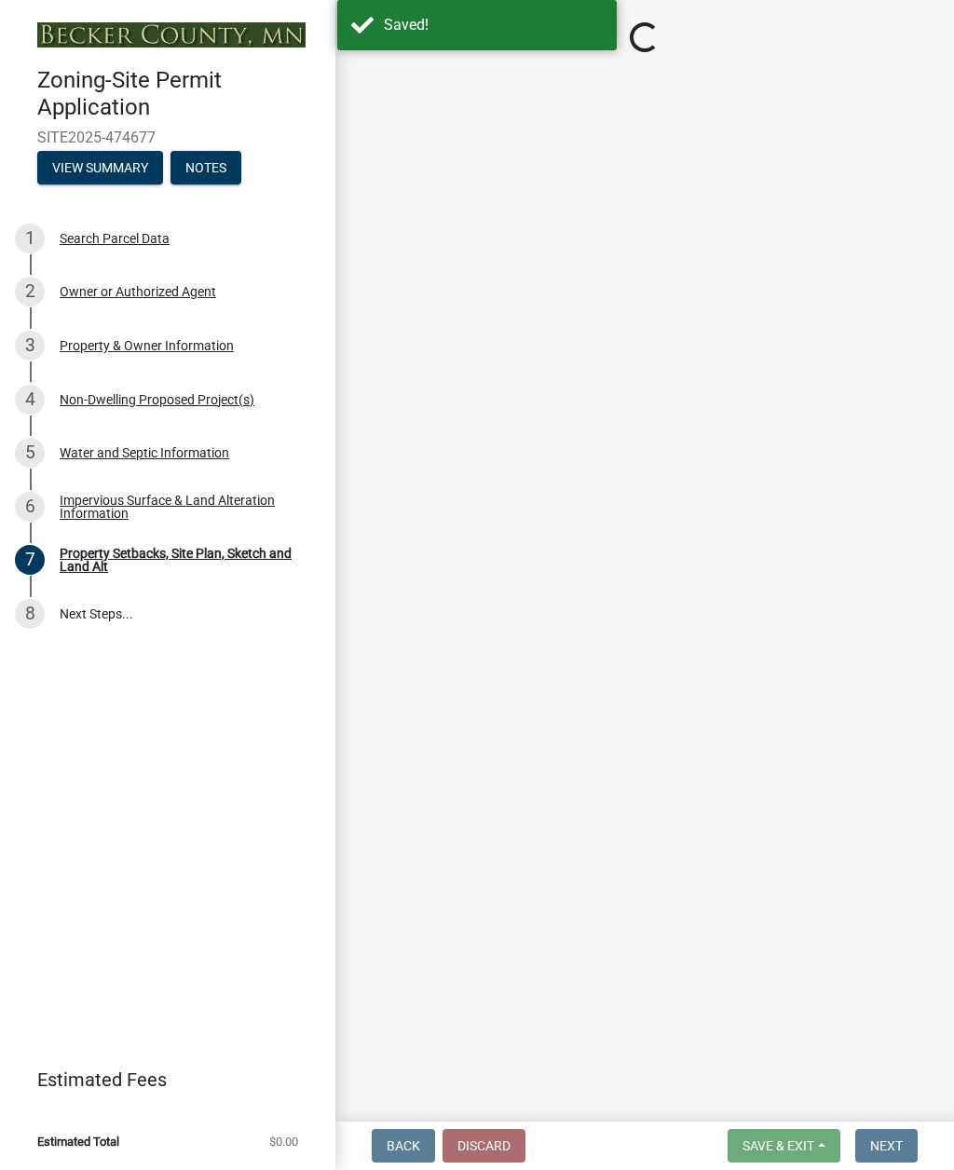
select select "d89fbfa0-1150-4954-b91c-9d482c9530a3"
select select "b56a4575-9846-47cf-8067-c59a4853da22"
select select "12f785fb-c378-4b18-841c-21c73dc99083"
select select "e8ab2dc3-aa3f-46f3-9b4a-37eb25ad84af"
select select "27b2a8b4-abf6-463e-8c0c-7c5d2b4fe26f"
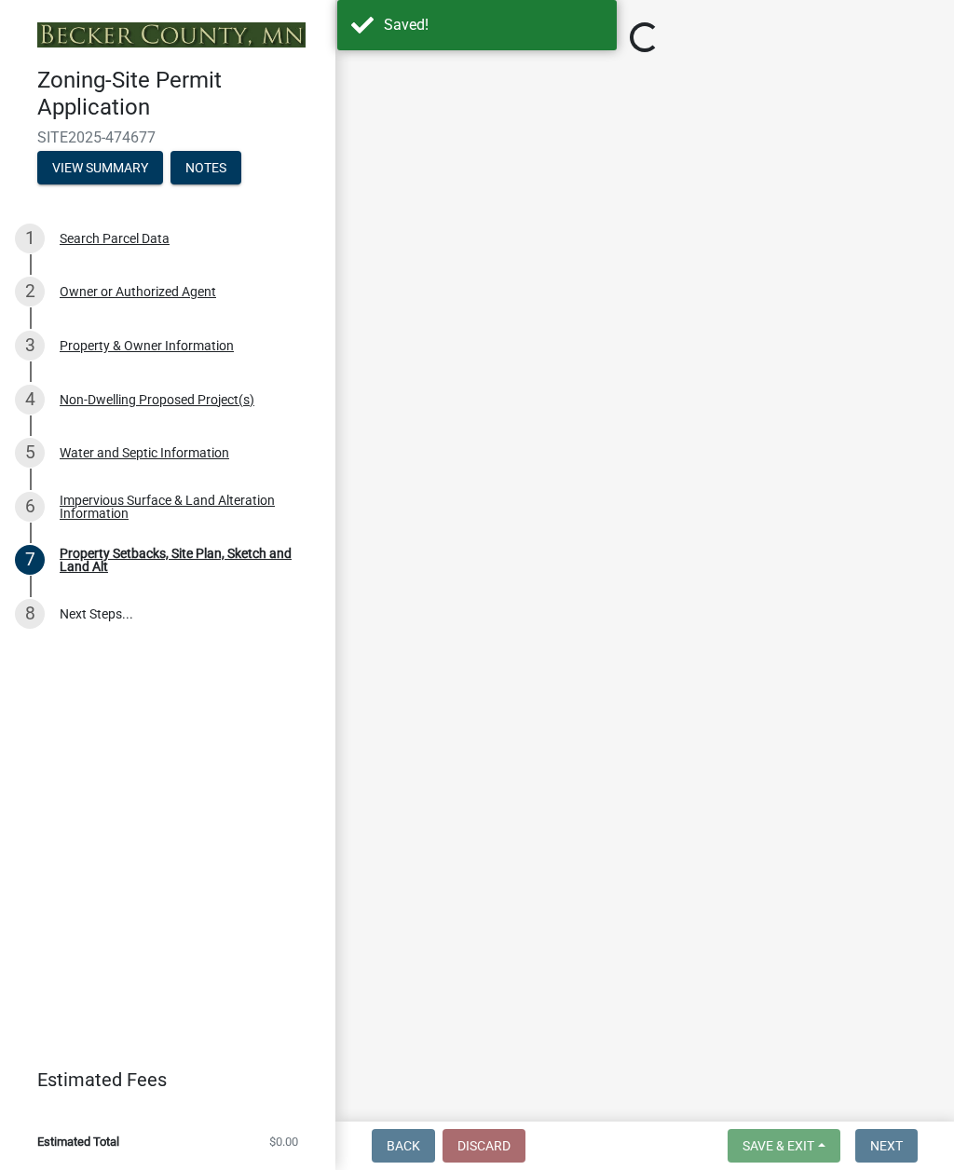
select select "28f6c7b2-2b88-4425-ae15-f67110f778a7"
select select "d61e3758-d187-40af-a435-5e09c3f3d509"
select select "c8b8ea71-7088-4e87-a493-7bc88cc2835b"
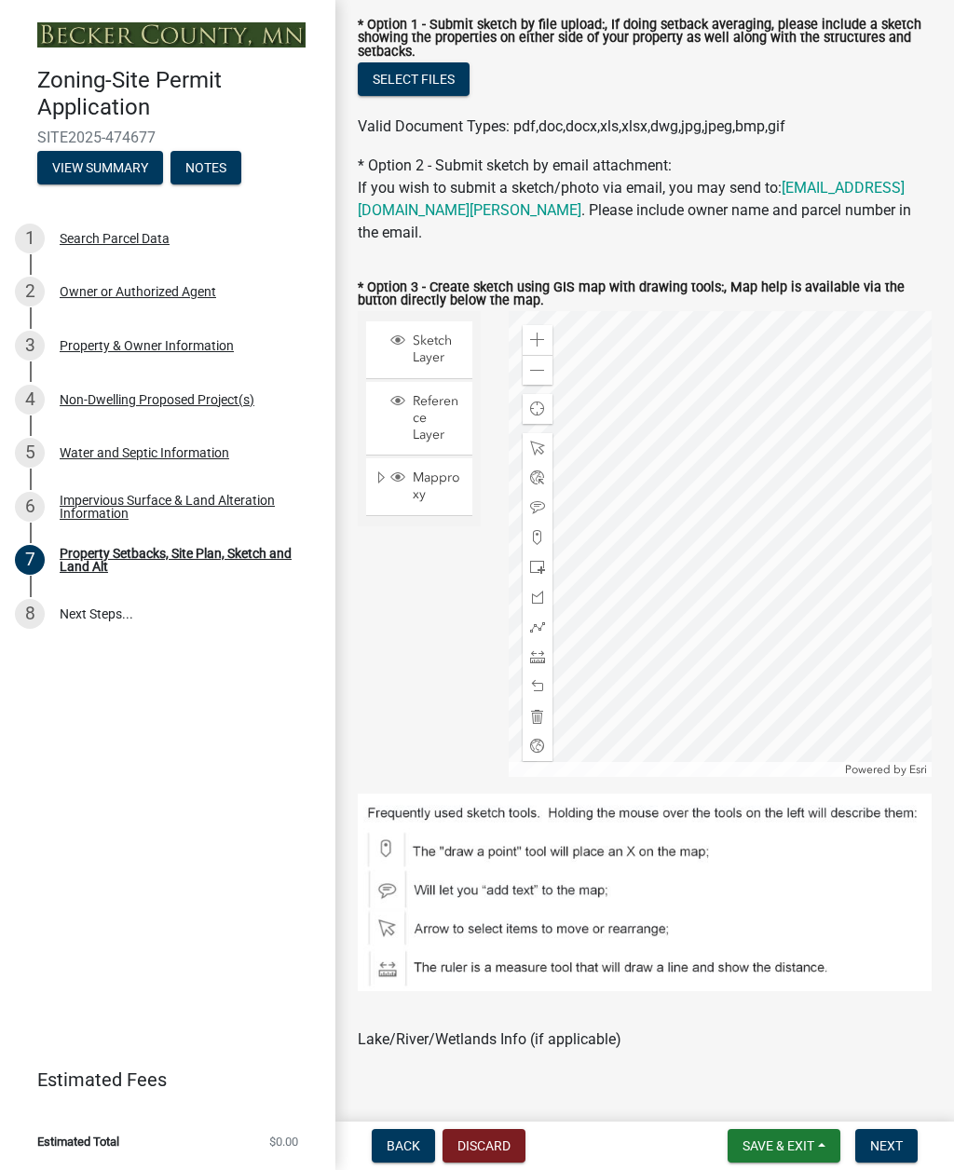
scroll to position [511, 0]
click at [674, 851] on img at bounding box center [645, 891] width 574 height 197
click at [545, 543] on div at bounding box center [538, 537] width 30 height 30
click at [493, 851] on img at bounding box center [645, 891] width 574 height 197
click at [386, 851] on img at bounding box center [645, 891] width 574 height 197
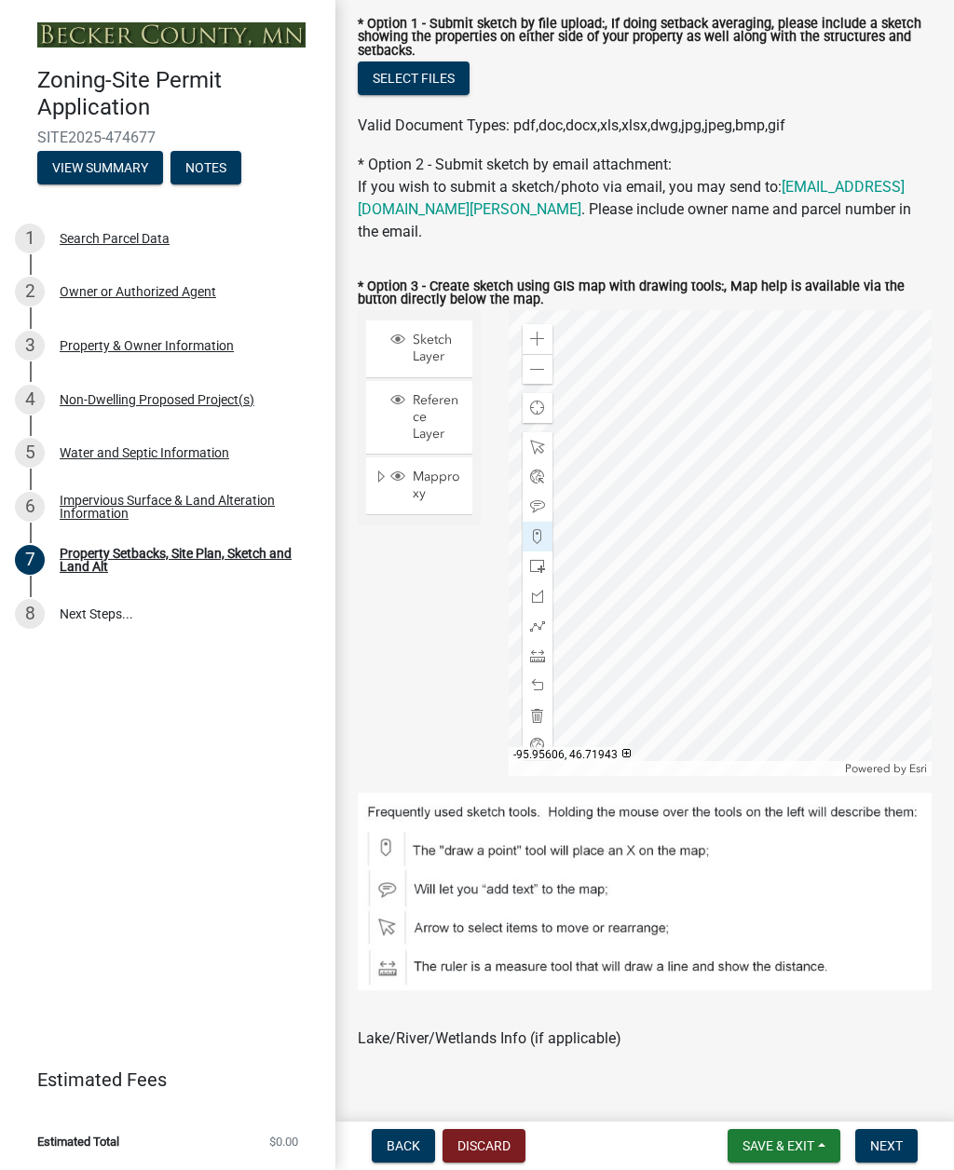
click at [387, 851] on img at bounding box center [645, 891] width 574 height 197
click at [540, 444] on span at bounding box center [537, 447] width 15 height 15
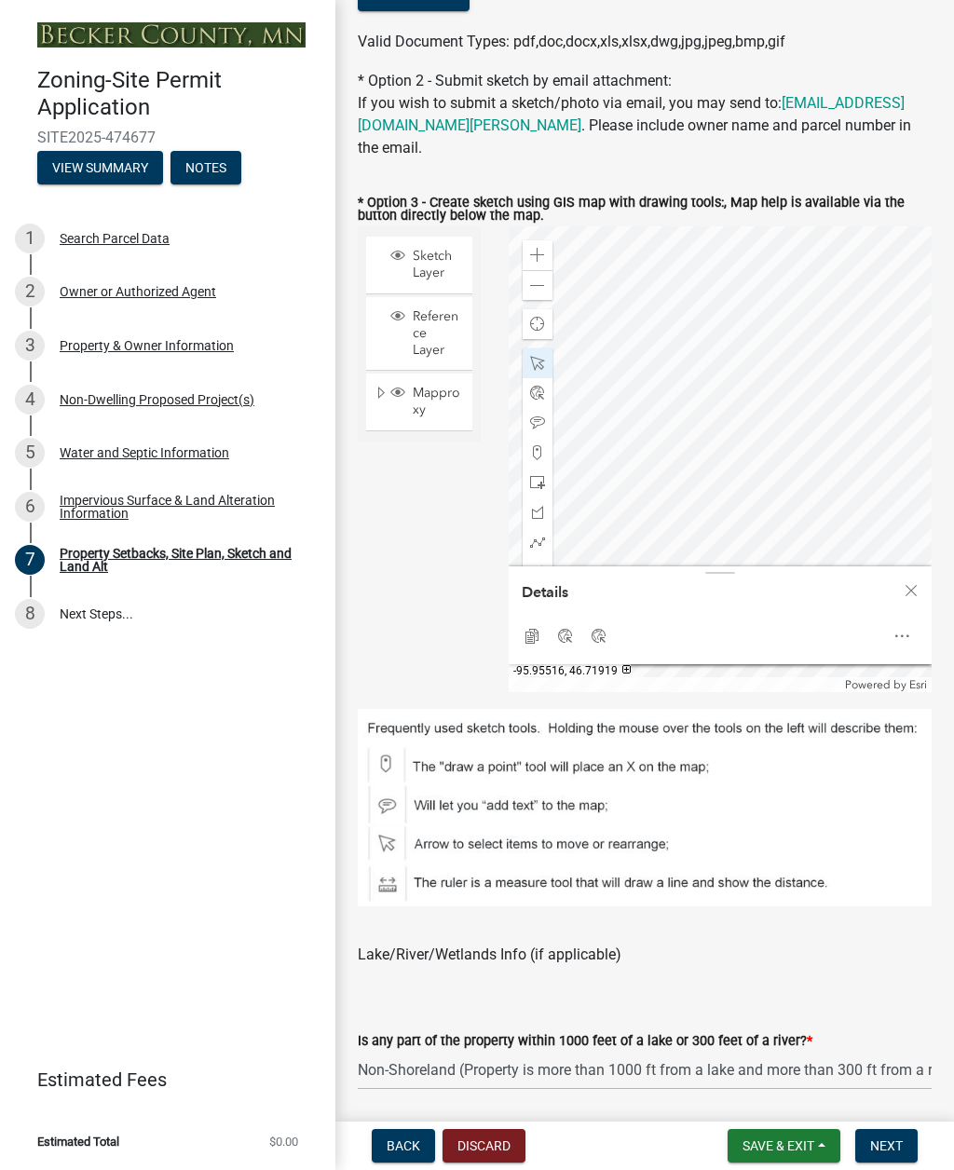
scroll to position [596, 0]
click at [443, 579] on div "Sketch Layer Reference Layer Mapproxy Roads Parcels Lakes Towns Sections Townsh…" at bounding box center [419, 458] width 151 height 466
click at [393, 535] on div "Sketch Layer Reference Layer Mapproxy Roads Parcels Lakes Towns Sections Townsh…" at bounding box center [419, 458] width 151 height 466
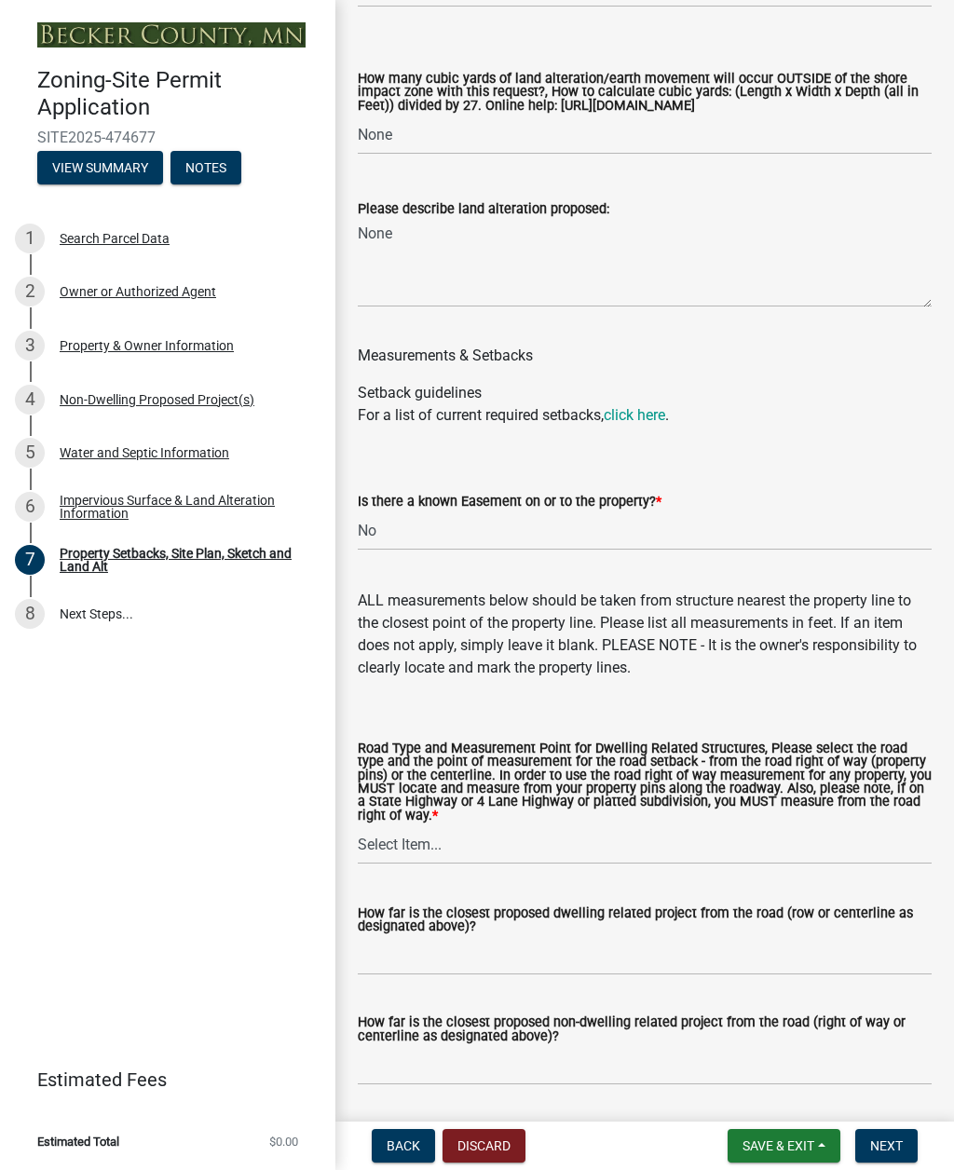
scroll to position [3178, 0]
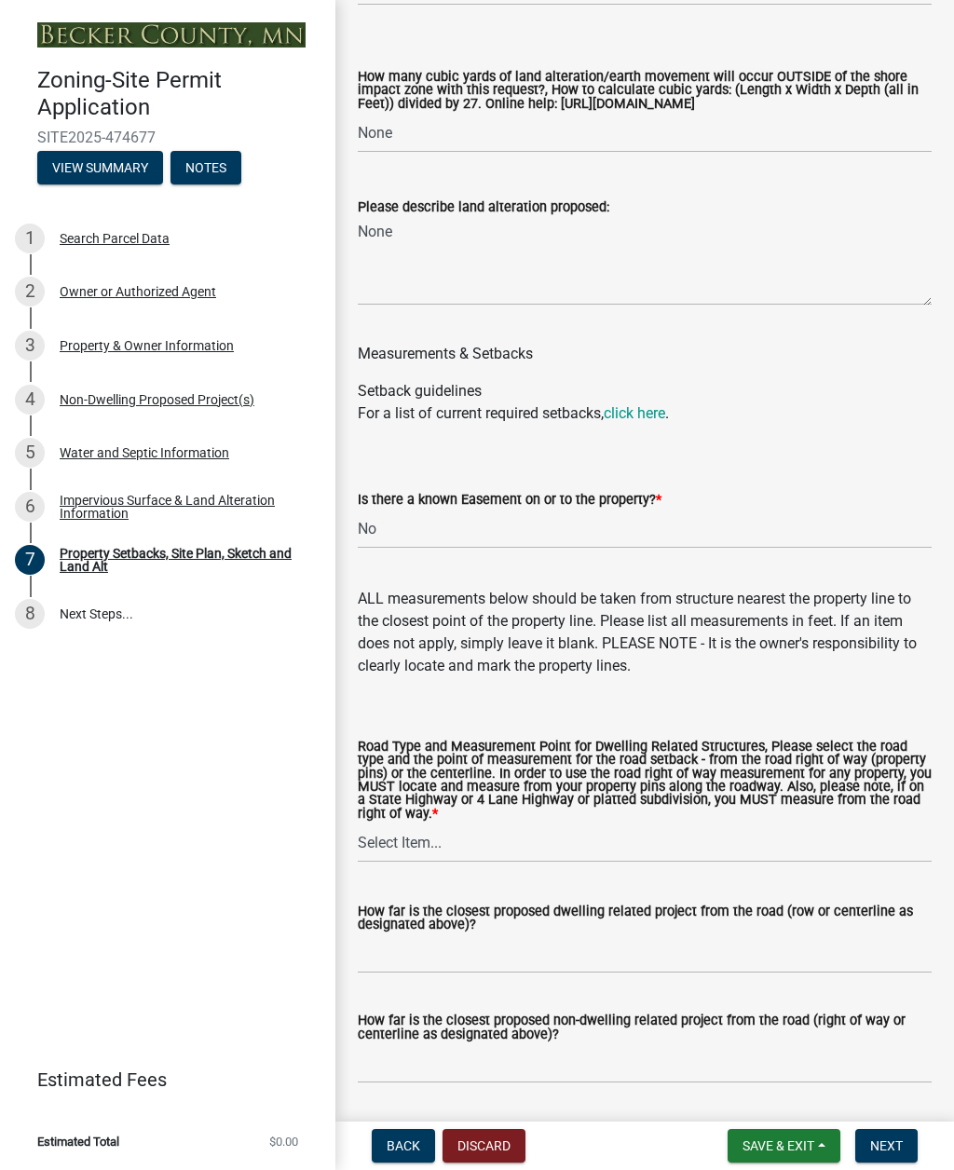
click at [649, 422] on link "click here" at bounding box center [634, 413] width 61 height 18
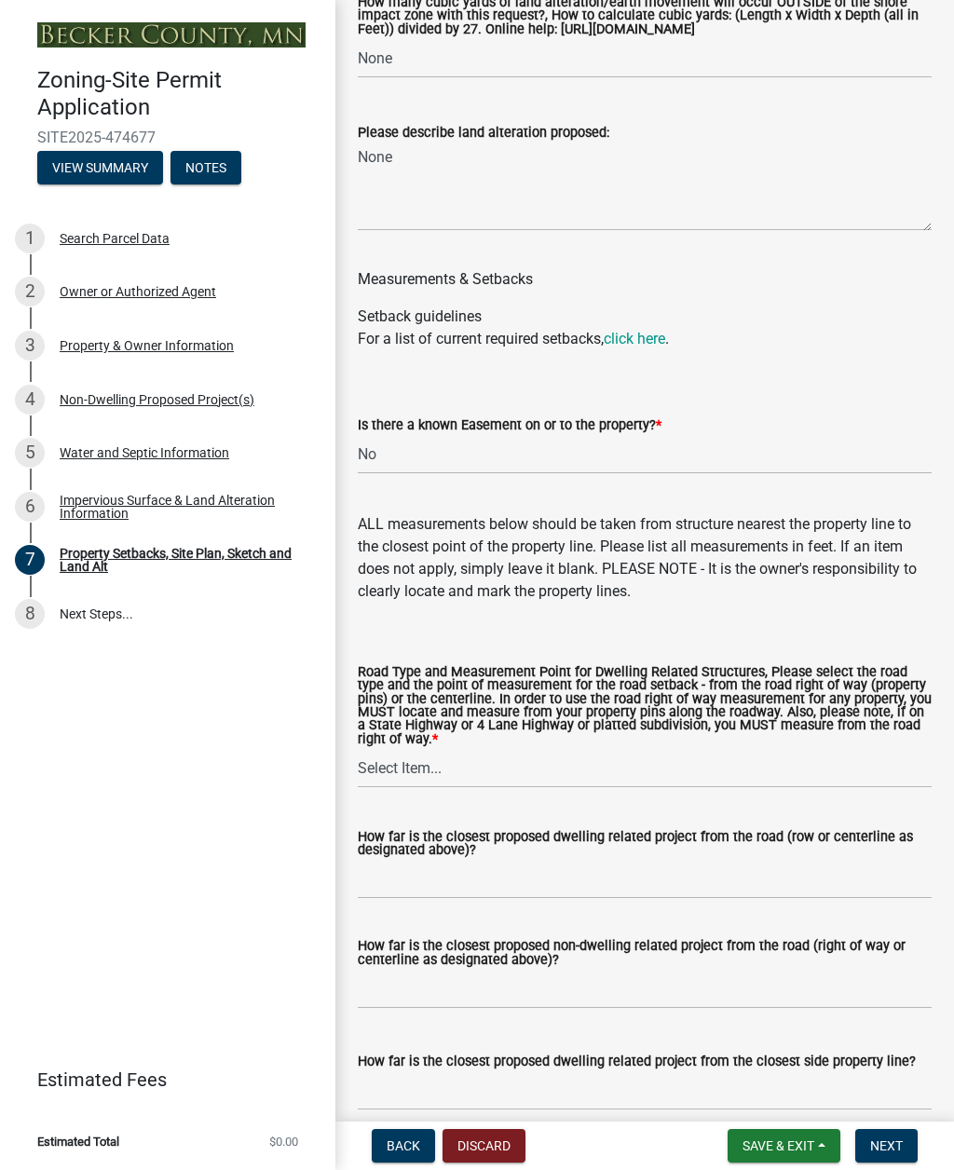
scroll to position [3251, 0]
click at [650, 348] on link "click here" at bounding box center [634, 340] width 61 height 18
click at [430, 789] on select "Select Item... Private Easement - Right of Way Private Easement - Centerline Pu…" at bounding box center [645, 770] width 574 height 38
select select "1418c7e3-4054-4b00-84b5-d09b9560f30a"
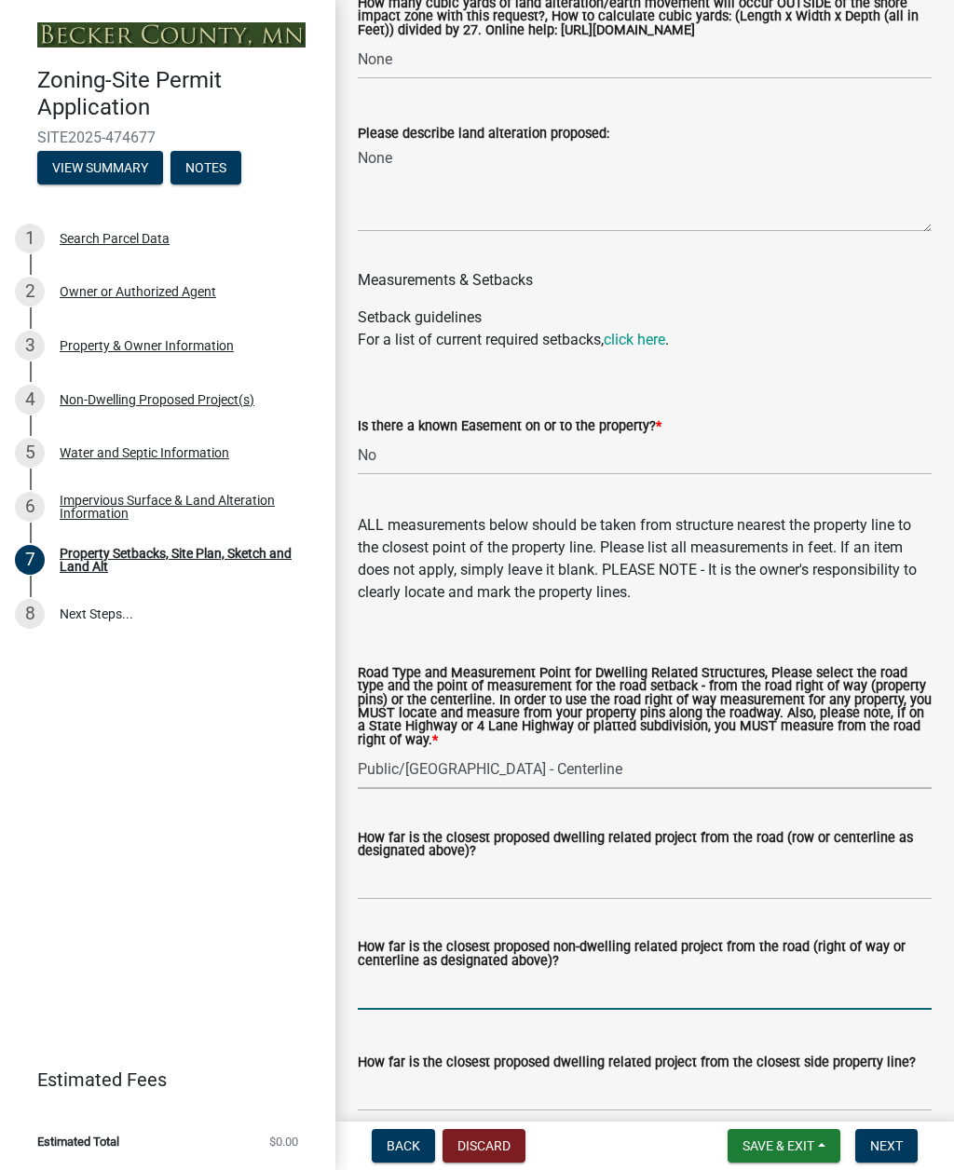
click at [631, 851] on input "How far is the closest proposed non-dwelling related project from the road (rig…" at bounding box center [645, 991] width 574 height 38
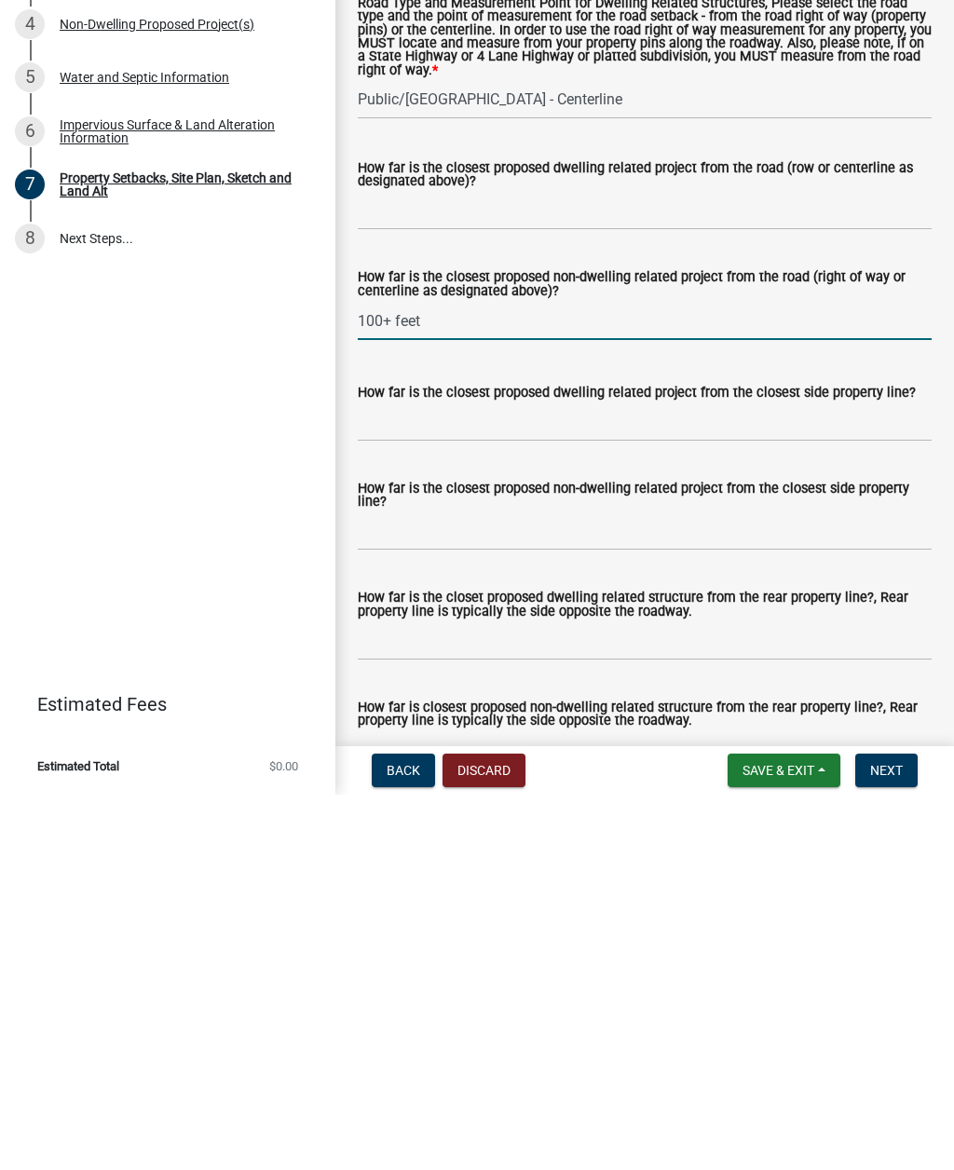
scroll to position [3547, 0]
type input "100+ feet"
click at [702, 851] on input "How far is the closest proposed non-dwelling related project from the closest s…" at bounding box center [645, 906] width 574 height 38
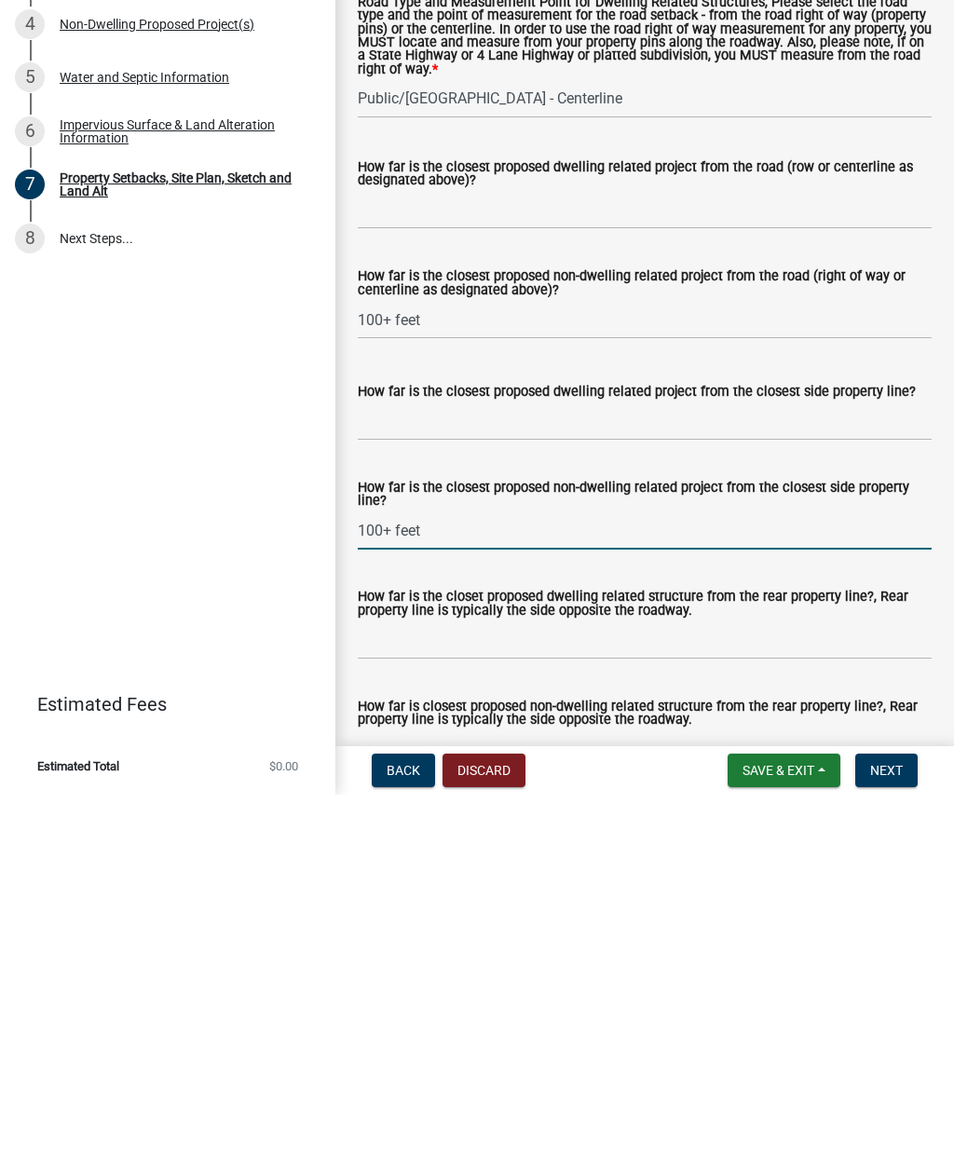
type input "100+ feet"
click at [528, 778] on input "How far is the closest proposed dwelling related project from the closest side …" at bounding box center [645, 797] width 574 height 38
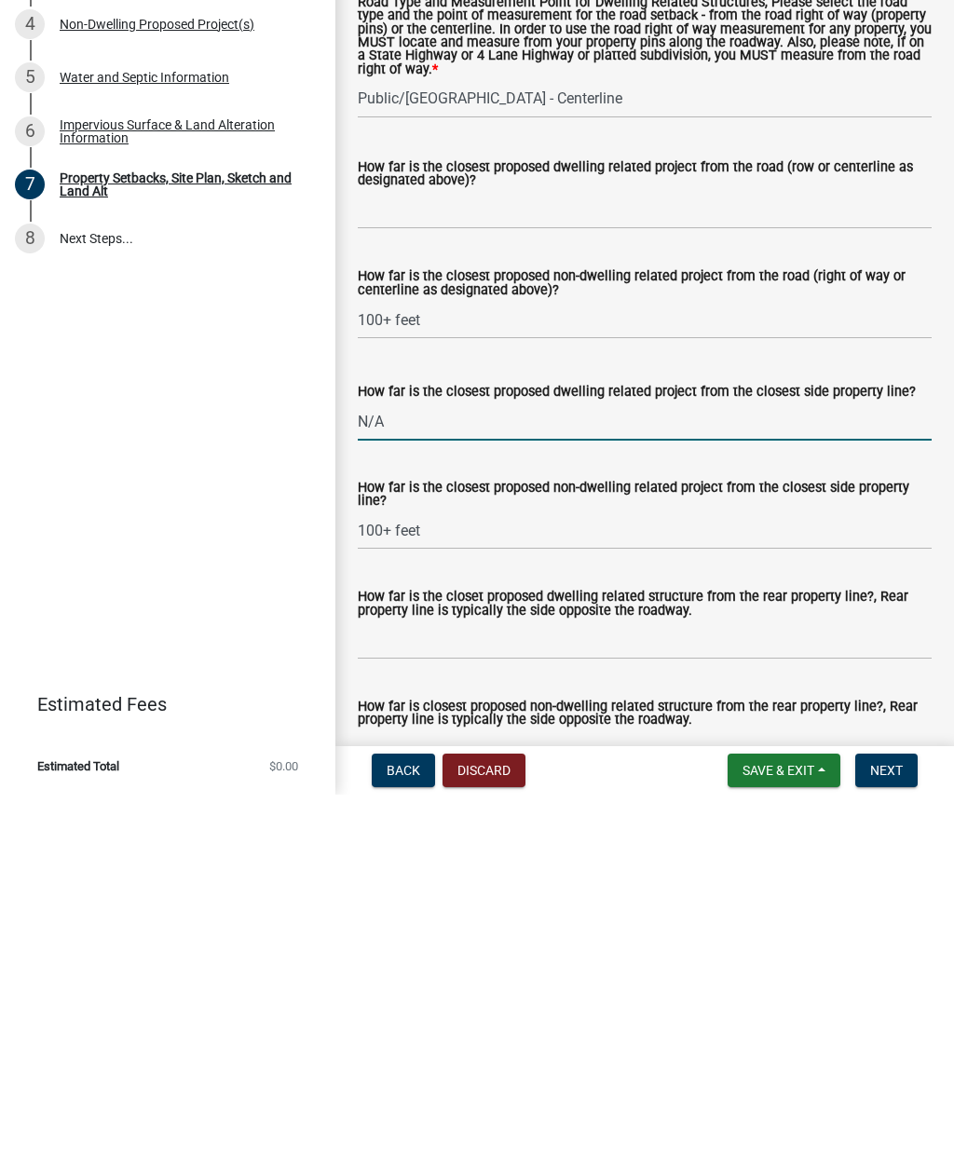
type input "N/A"
click at [493, 566] on input "How far is the closest proposed dwelling related project from the road (row or …" at bounding box center [645, 585] width 574 height 38
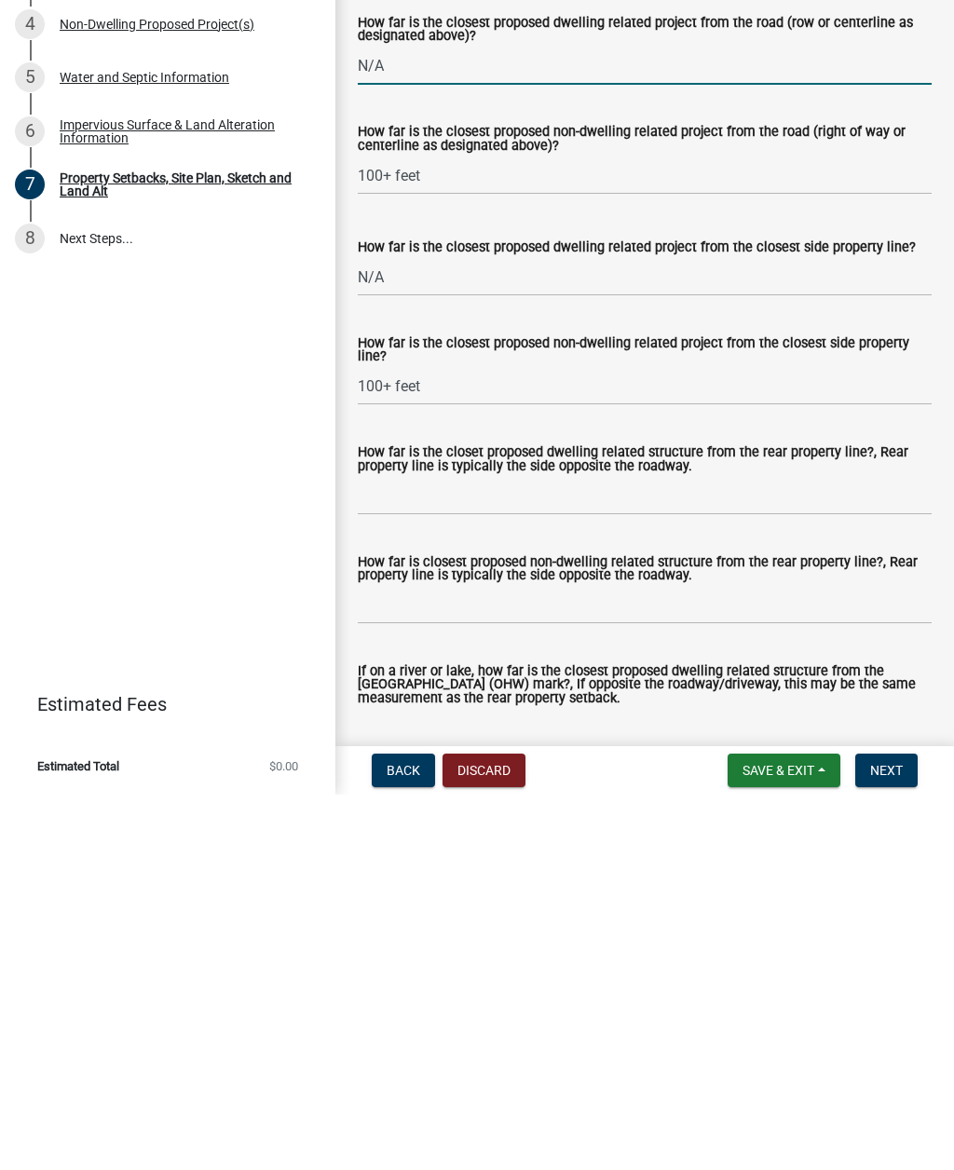
scroll to position [3692, 0]
type input "N/A"
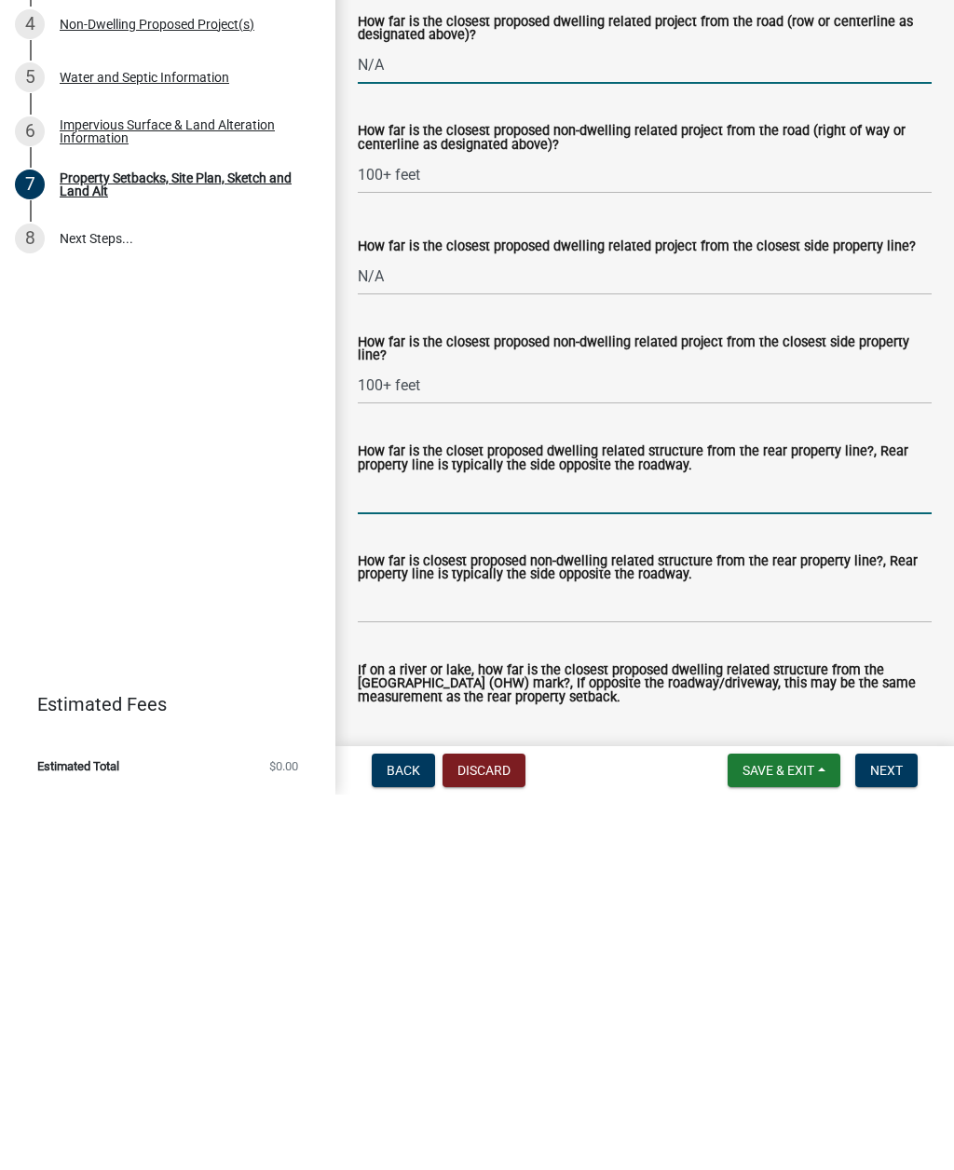
click at [656, 851] on input "How far is the closet proposed dwelling related structure from the rear propert…" at bounding box center [645, 870] width 574 height 38
type input "N/A"
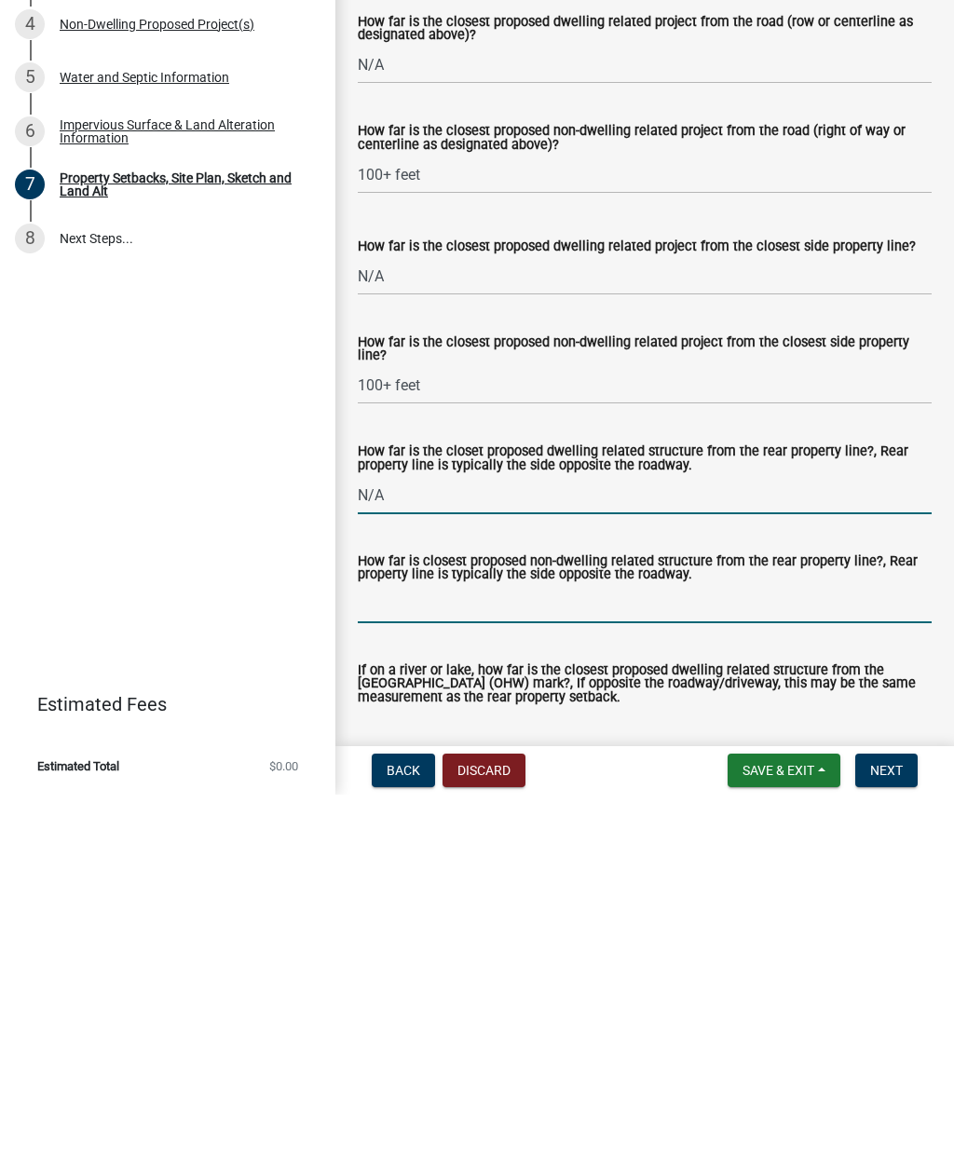
click at [506, 851] on input "How far is closest proposed non-dwelling related structure from the rear proper…" at bounding box center [645, 979] width 574 height 38
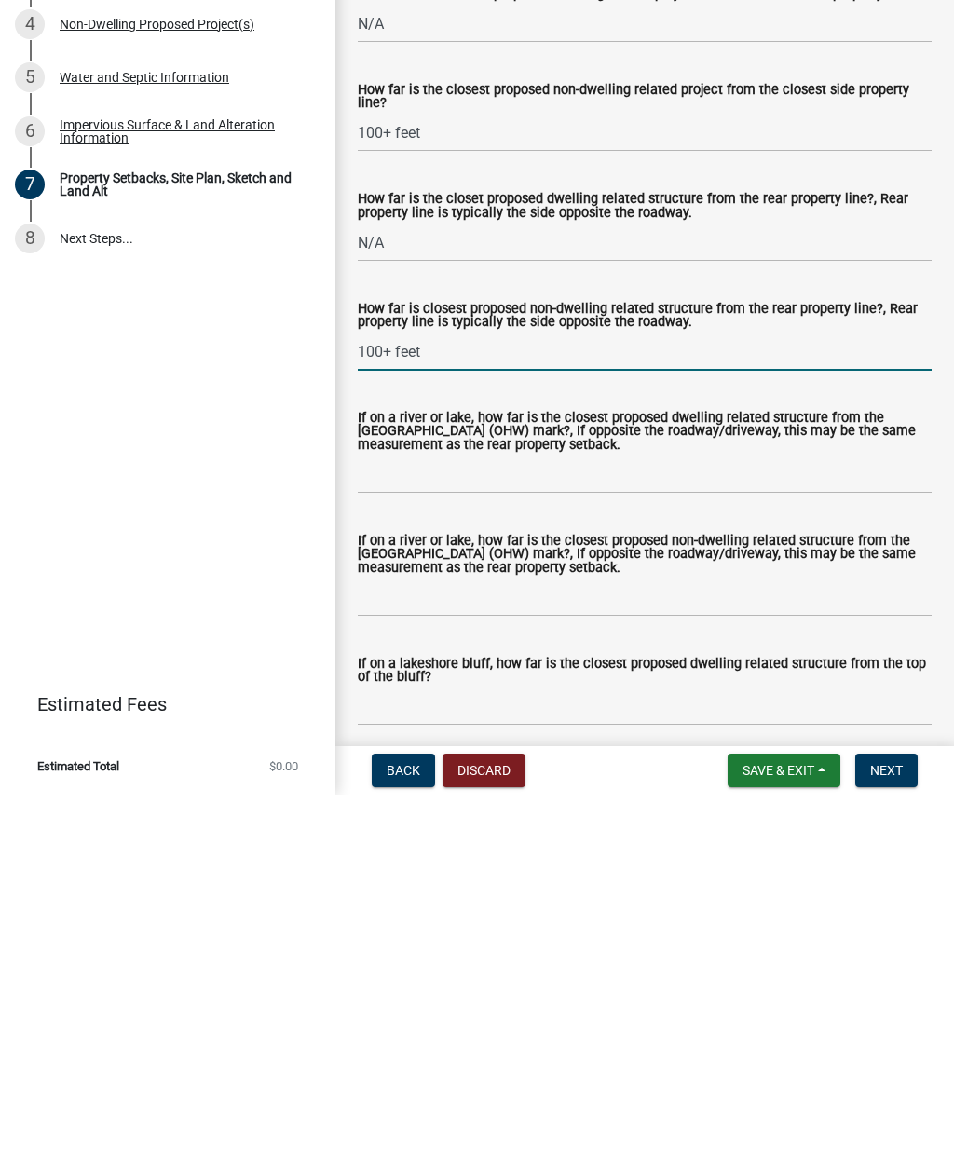
scroll to position [3946, 0]
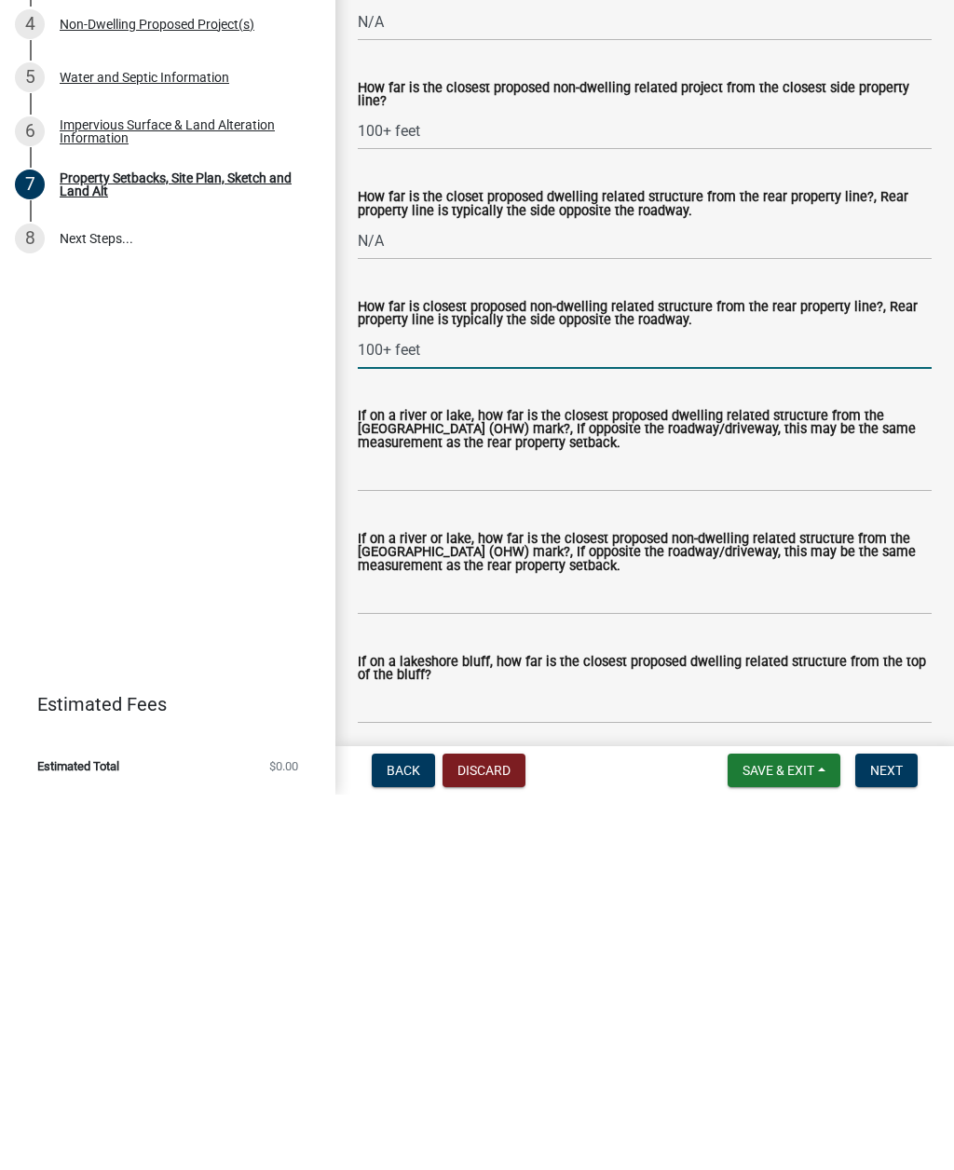
type input "100+ feet"
click at [824, 829] on input "If on a river or lake, how far is the closest proposed dwelling related structu…" at bounding box center [645, 848] width 574 height 38
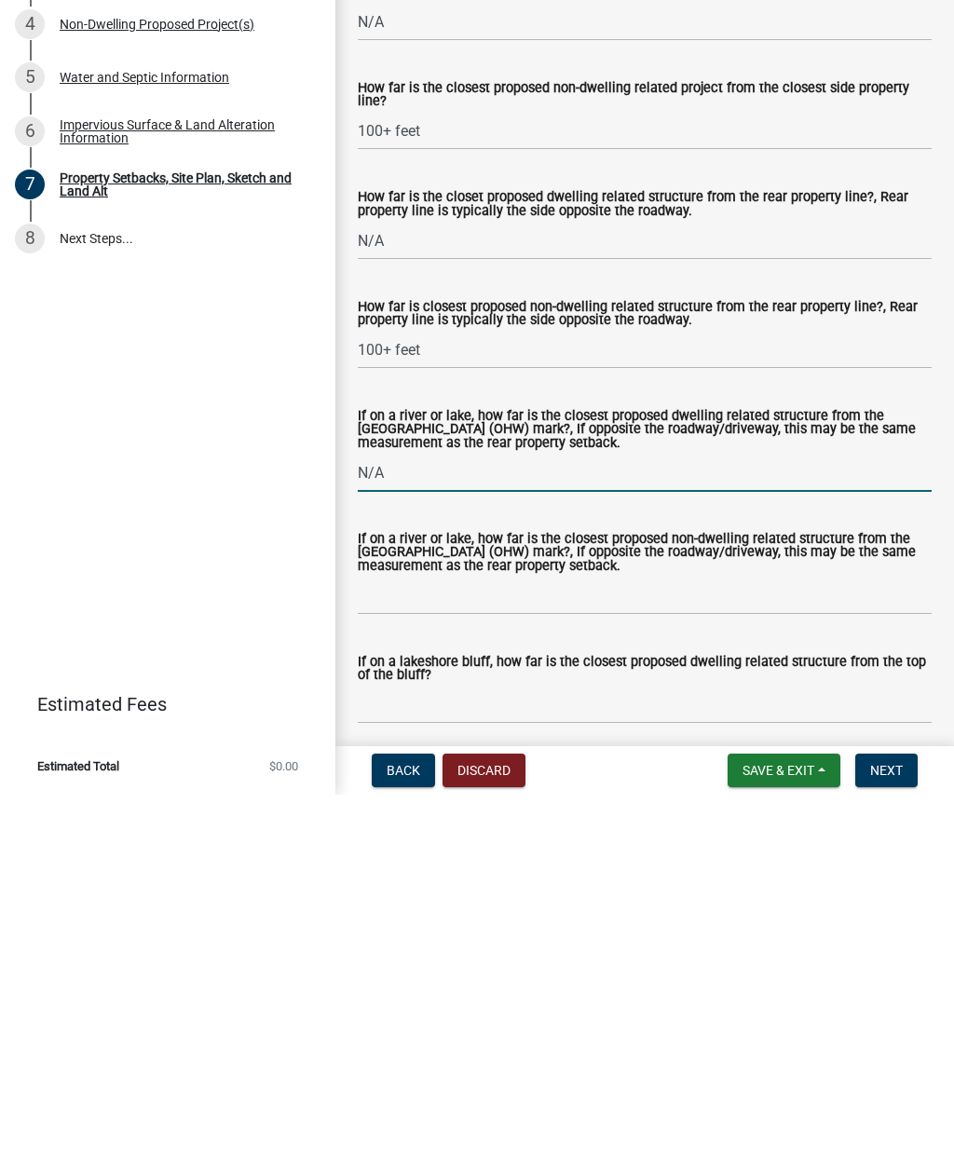
type input "N/A"
click at [667, 851] on input "If on a river or lake, how far is the closest proposed non-dwelling related str…" at bounding box center [645, 971] width 574 height 38
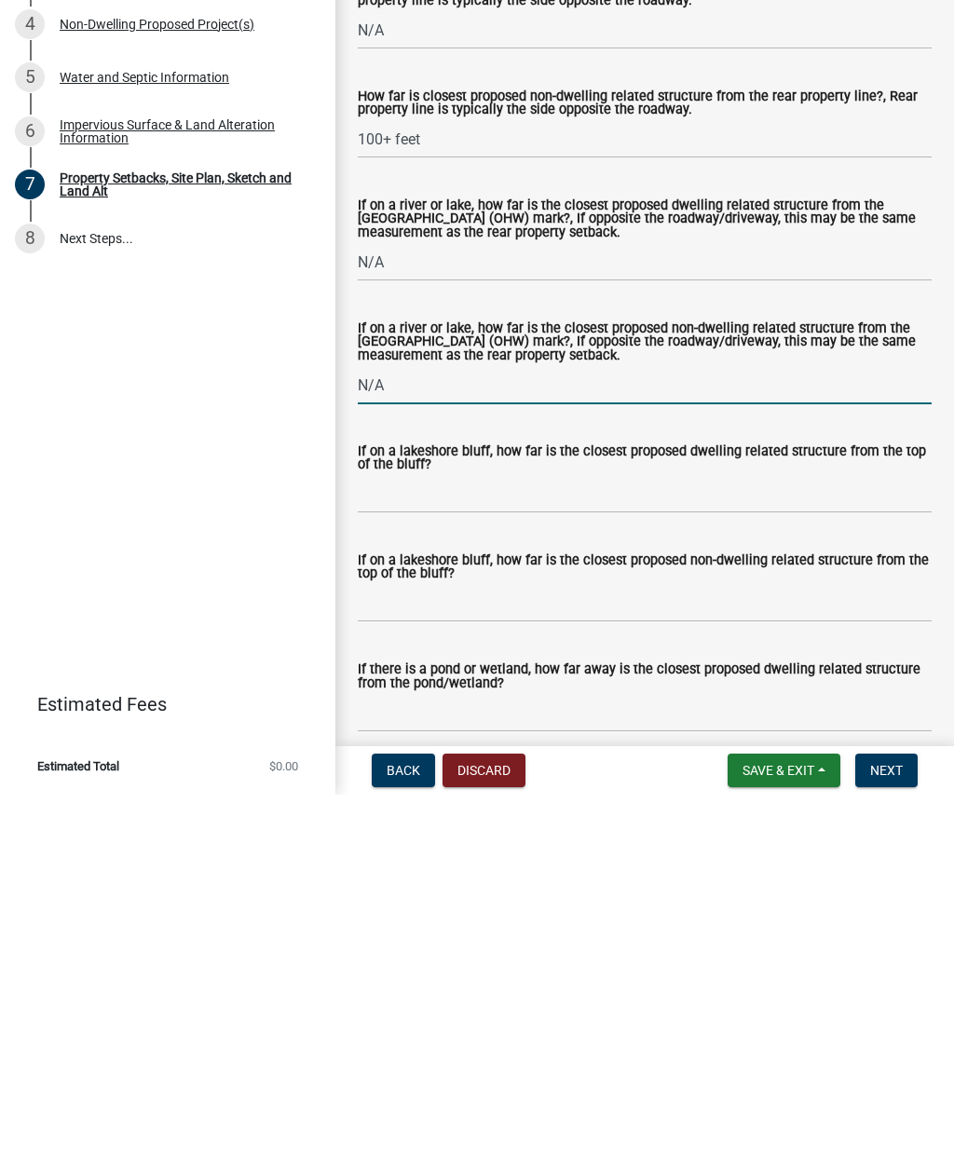
scroll to position [4159, 0]
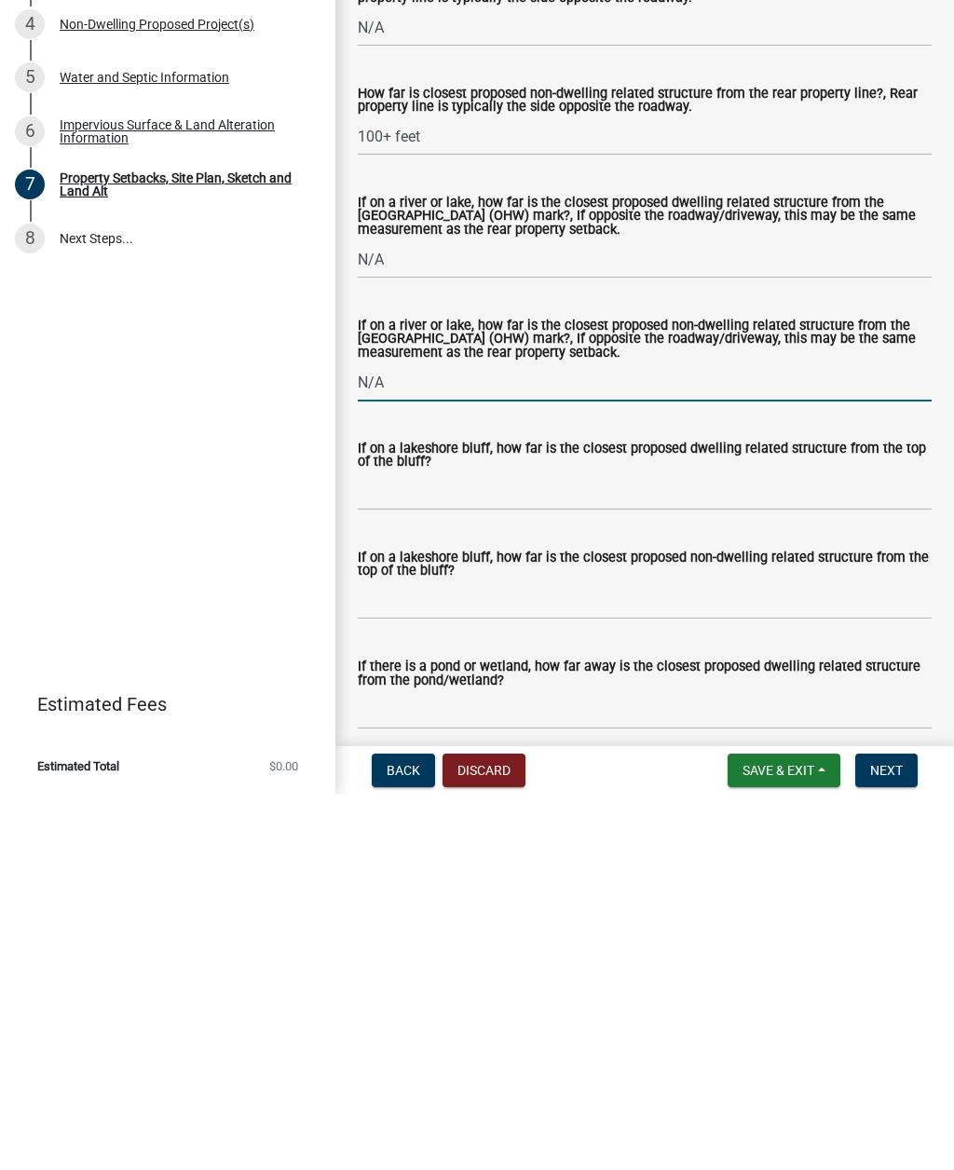
type input "N/A"
click at [586, 848] on input "If on a lakeshore bluff, how far is the closest proposed dwelling related struc…" at bounding box center [645, 867] width 574 height 38
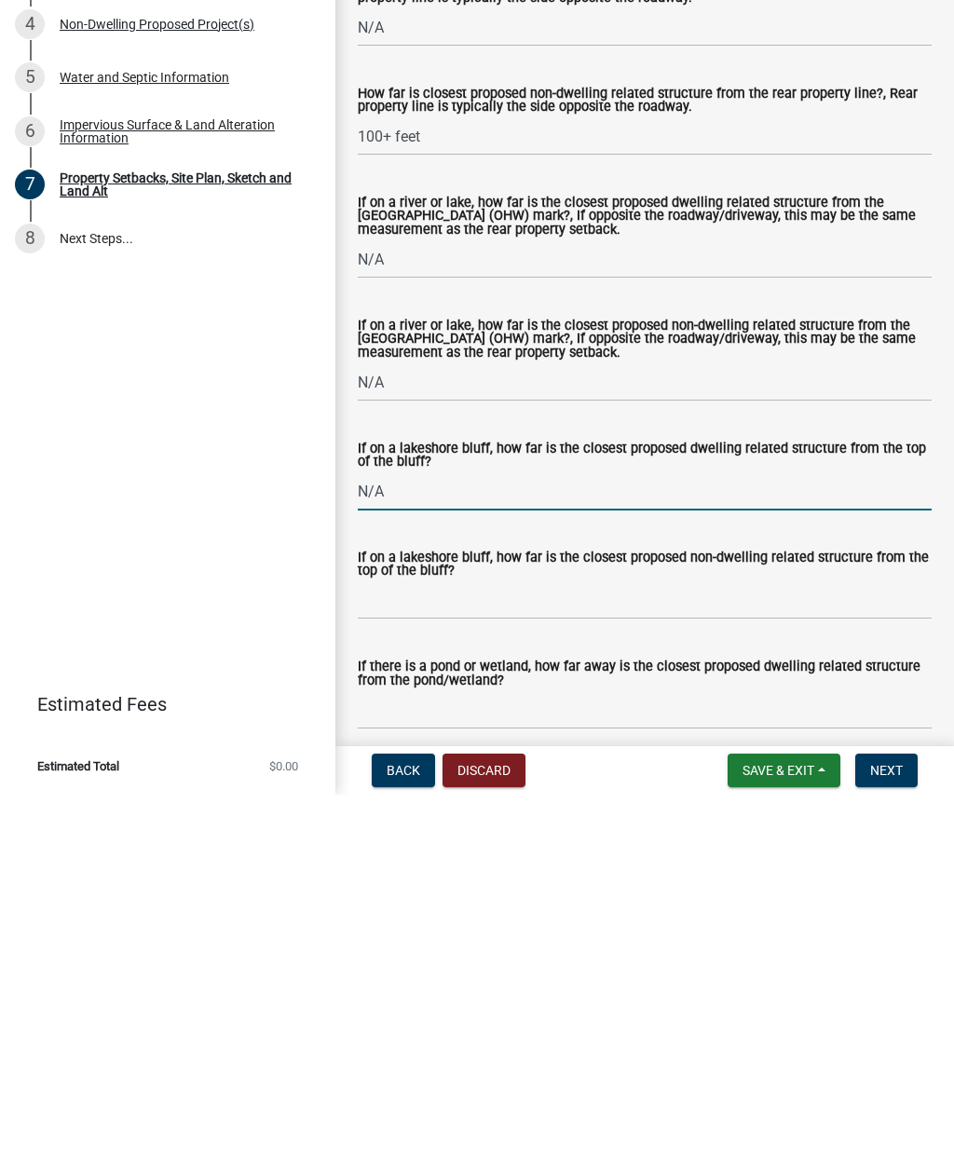
type input "N/A"
click at [551, 851] on input "If on a lakeshore bluff, how far is the closest proposed non-dwelling related s…" at bounding box center [645, 976] width 574 height 38
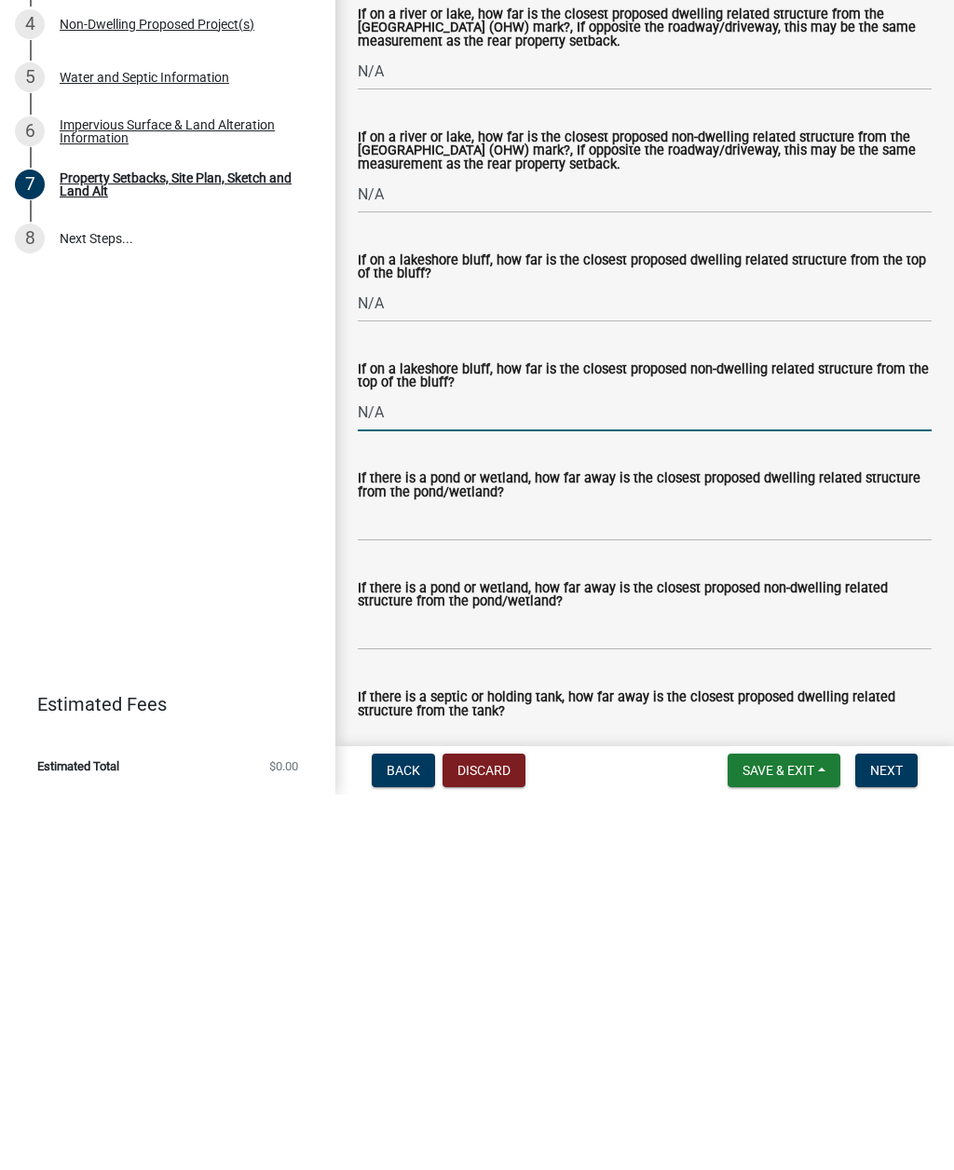
scroll to position [4371, 0]
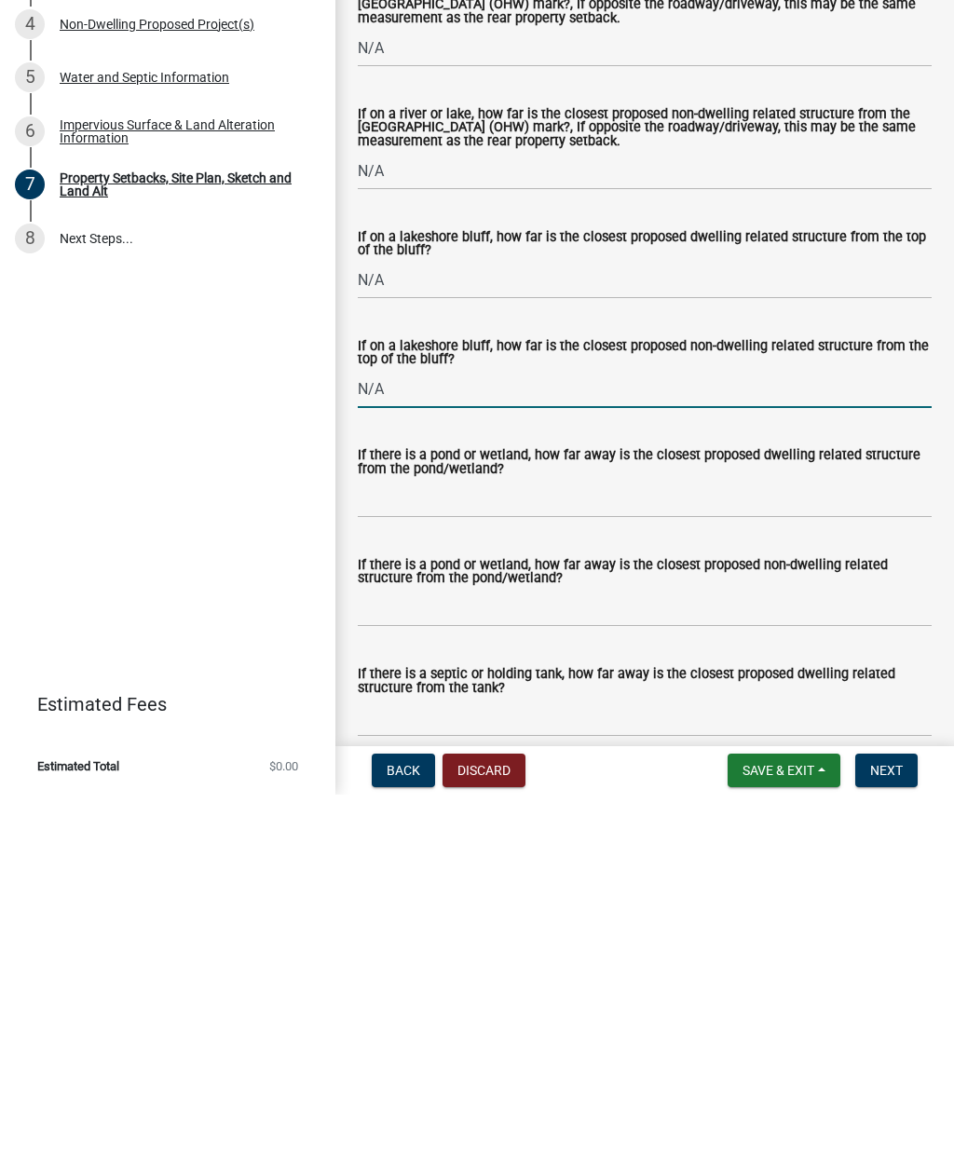
type input "N/A"
click at [606, 851] on input "If there is a pond or wetland, how far away is the closest proposed dwelling re…" at bounding box center [645, 874] width 574 height 38
type input "N/A"
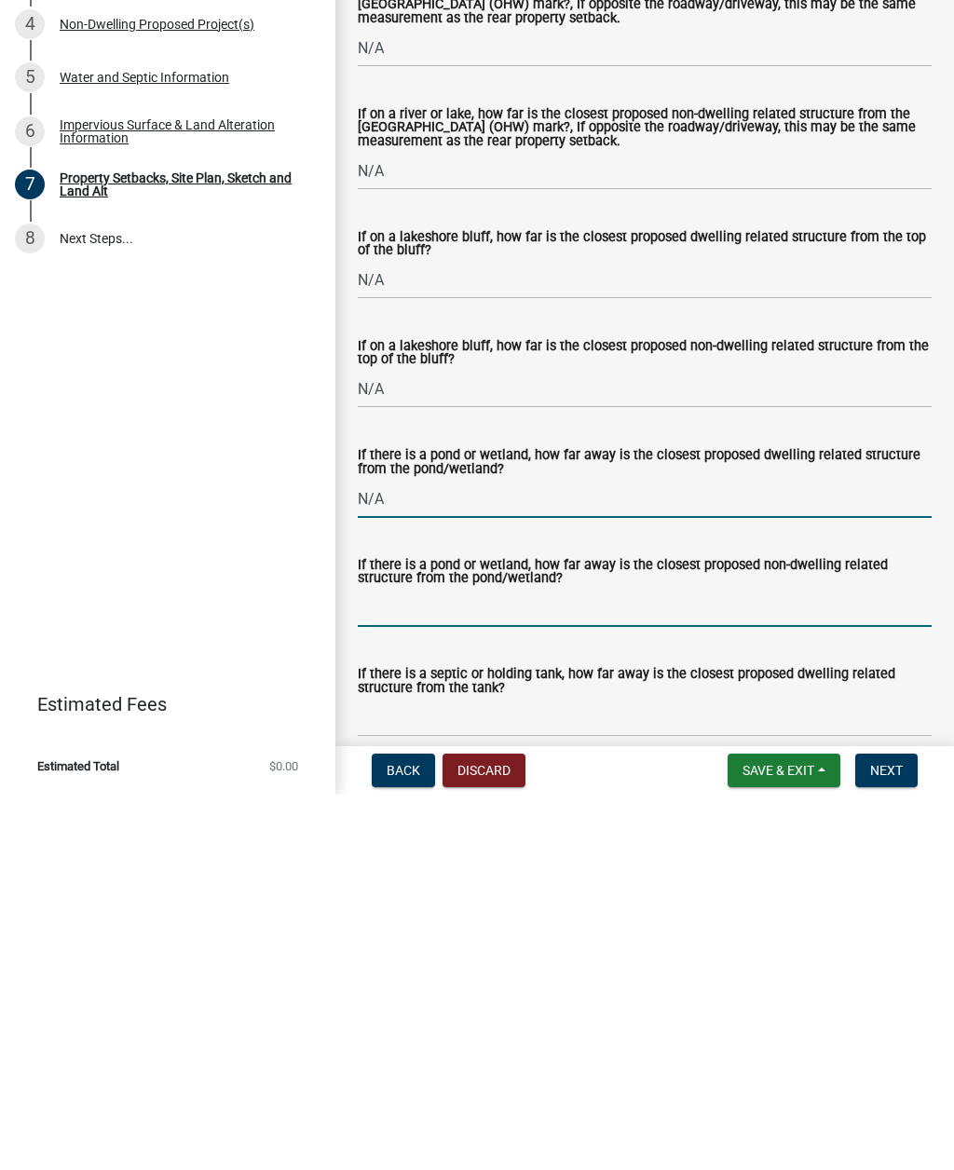
click at [709, 851] on input "If there is a pond or wetland, how far away is the closest proposed non-dwellin…" at bounding box center [645, 983] width 574 height 38
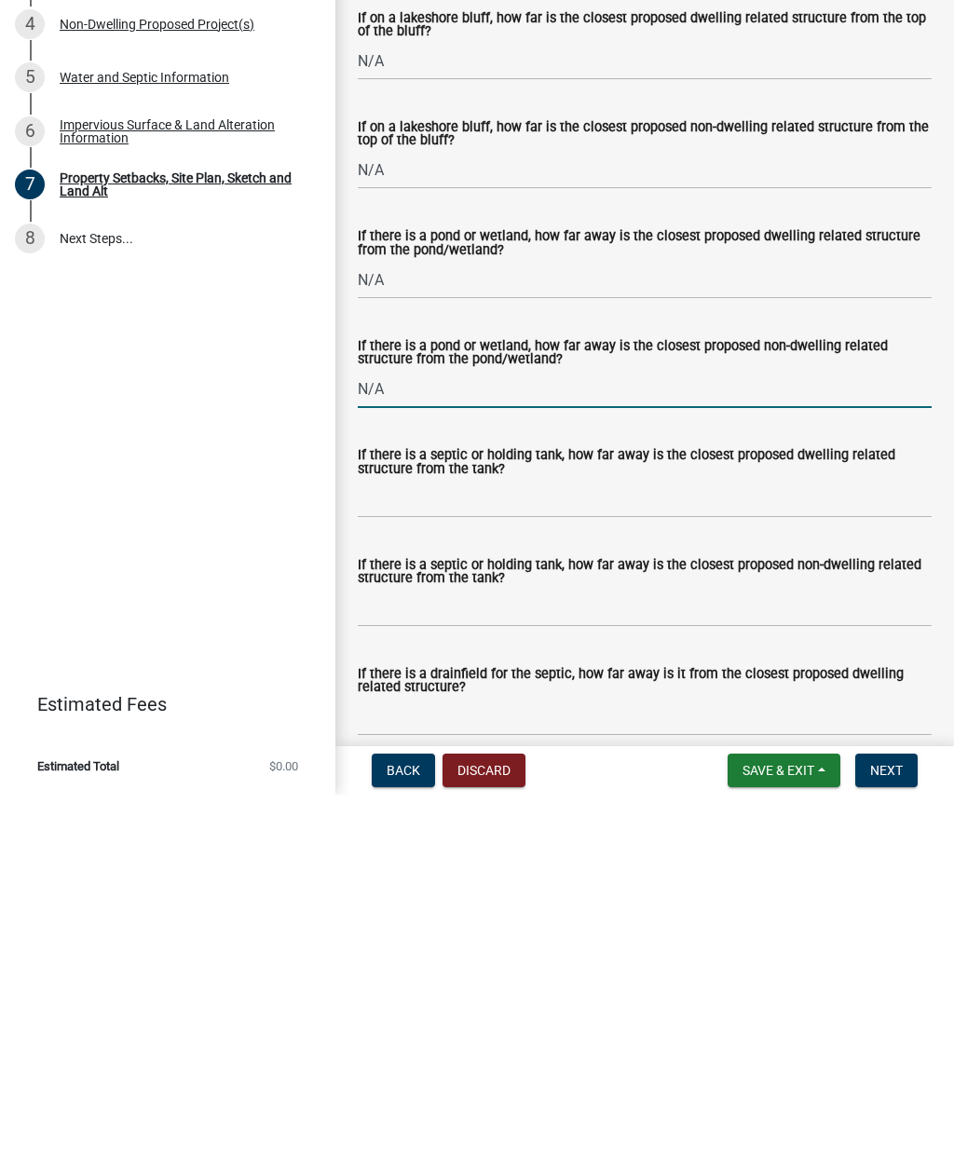
scroll to position [4605, 0]
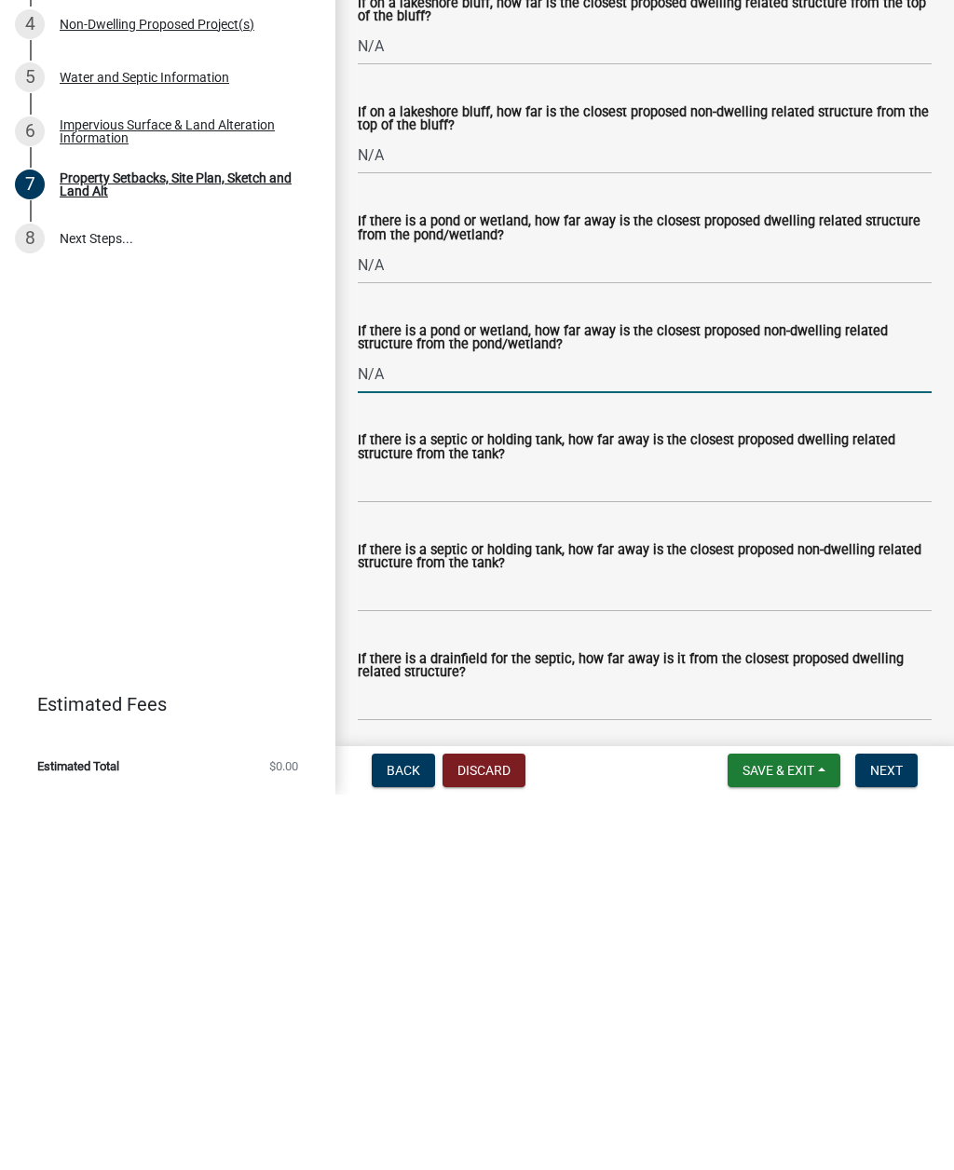
type input "N/A"
click at [521, 840] on input "If there is a septic or holding tank, how far away is the closest proposed dwel…" at bounding box center [645, 859] width 574 height 38
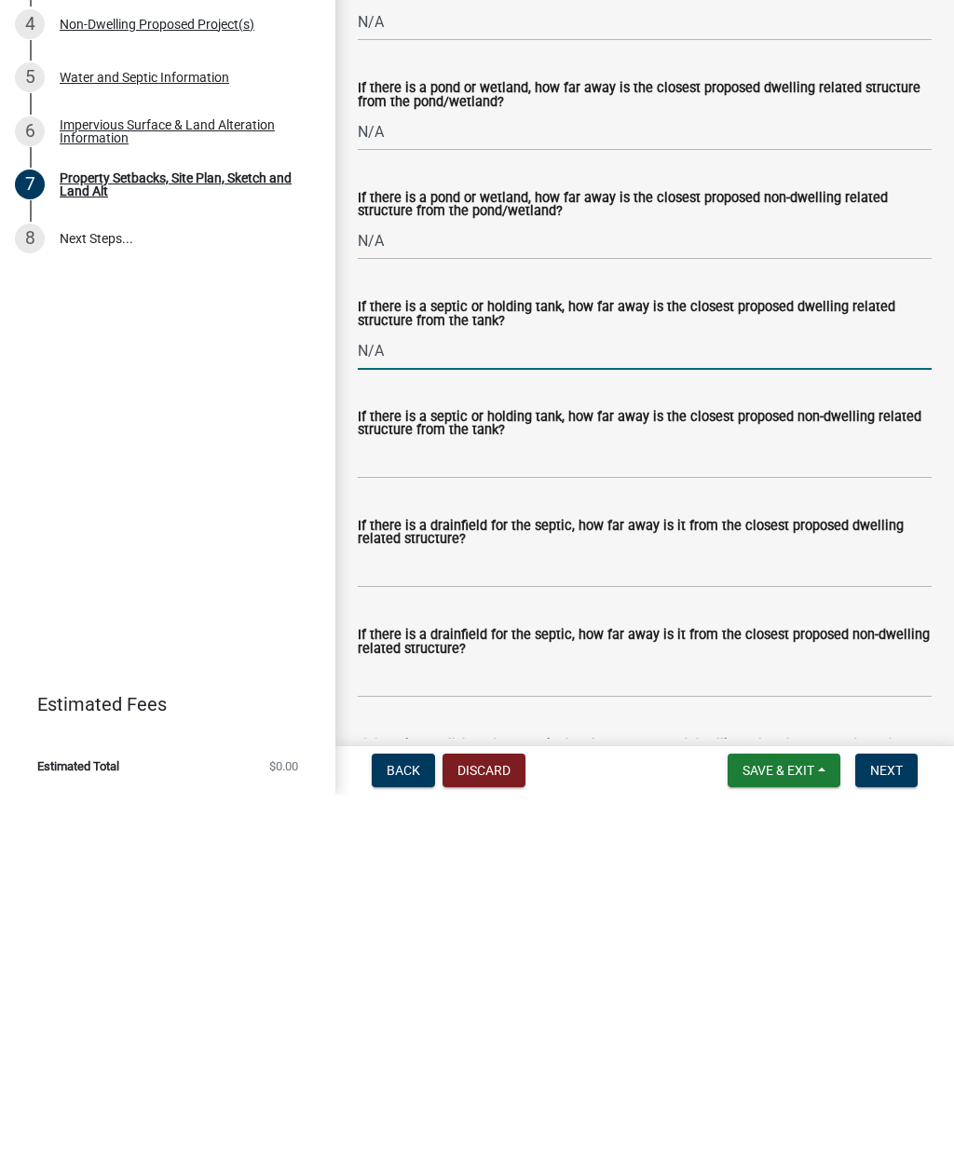
scroll to position [4802, 0]
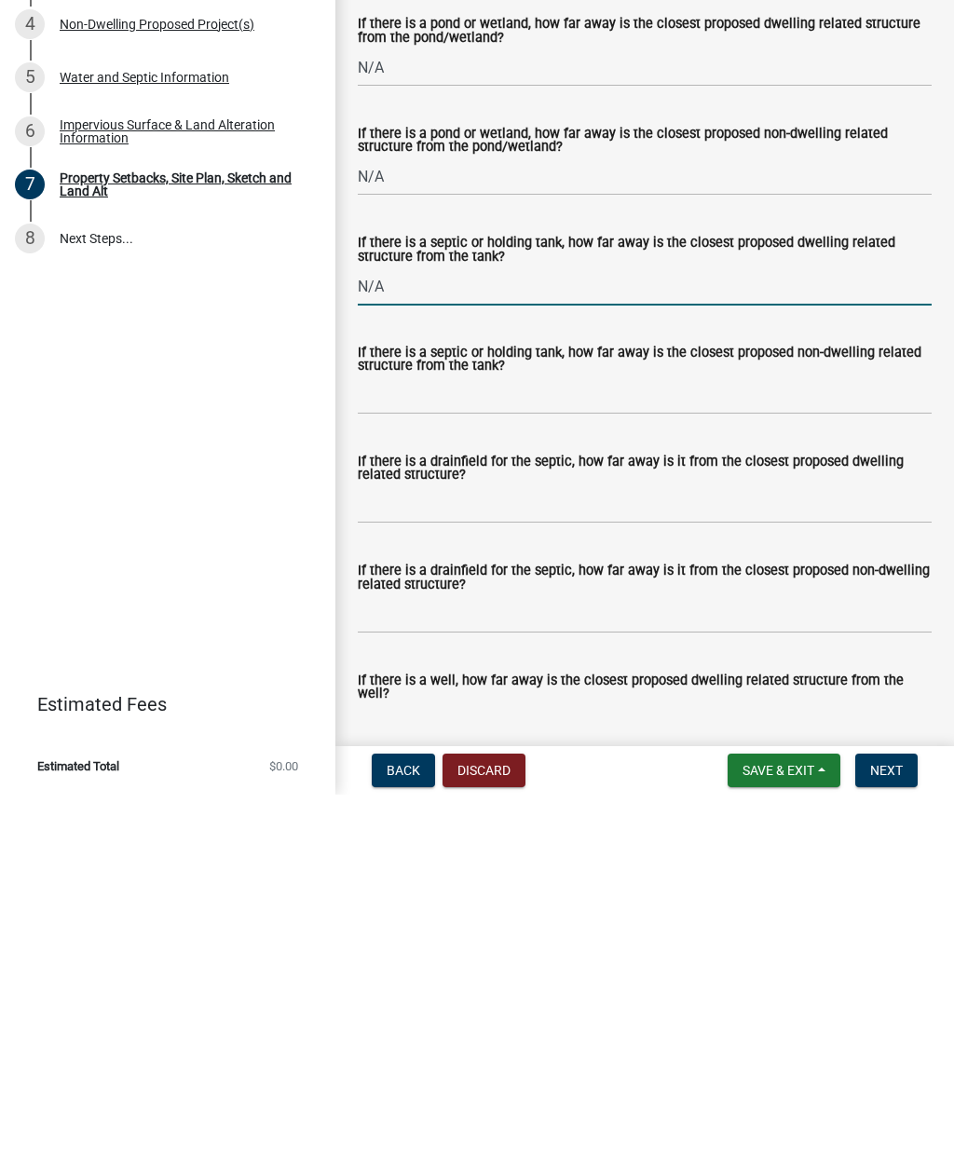
type input "N/A"
click at [533, 851] on input "If there is a drainfield for the septic, how far away is it from the closest pr…" at bounding box center [645, 880] width 574 height 38
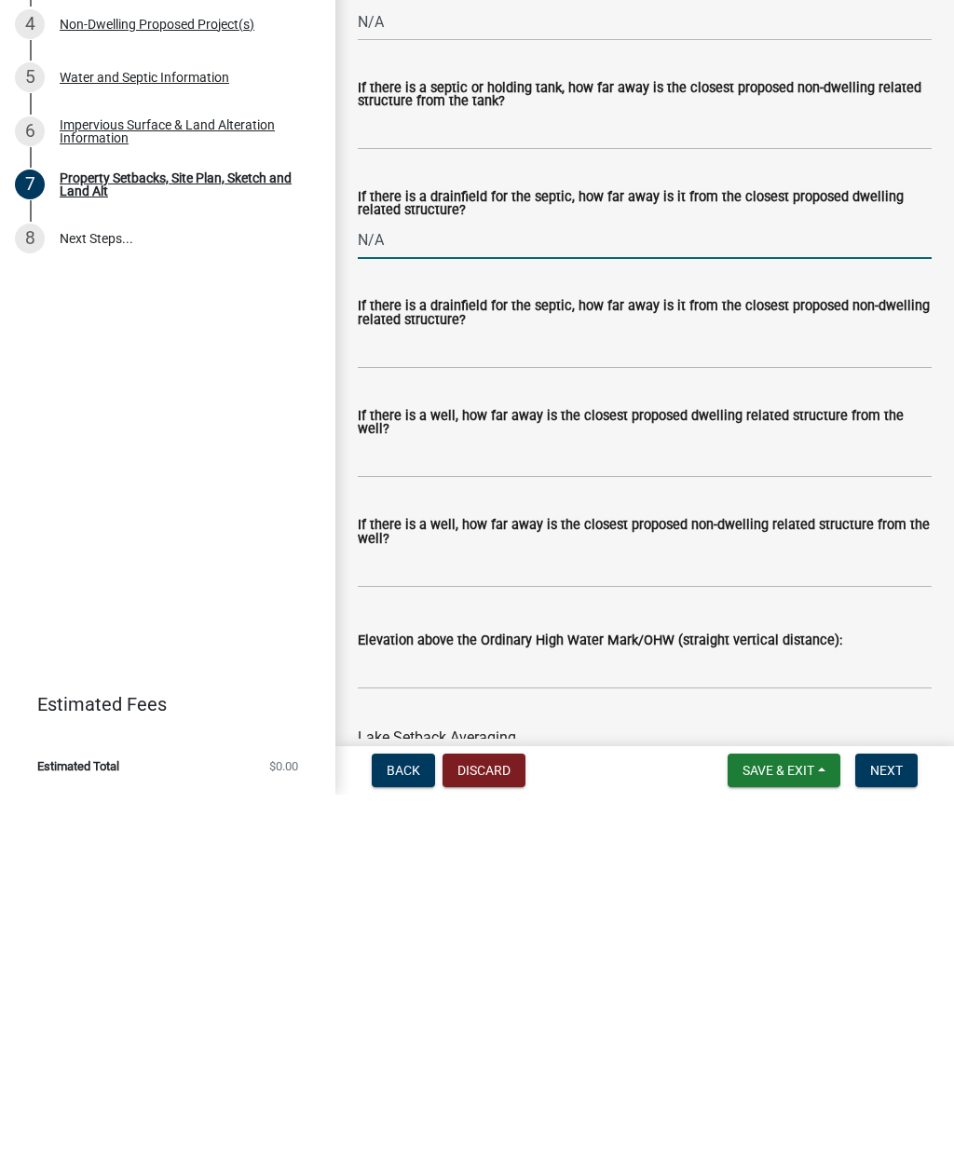
scroll to position [5068, 0]
type input "N/A"
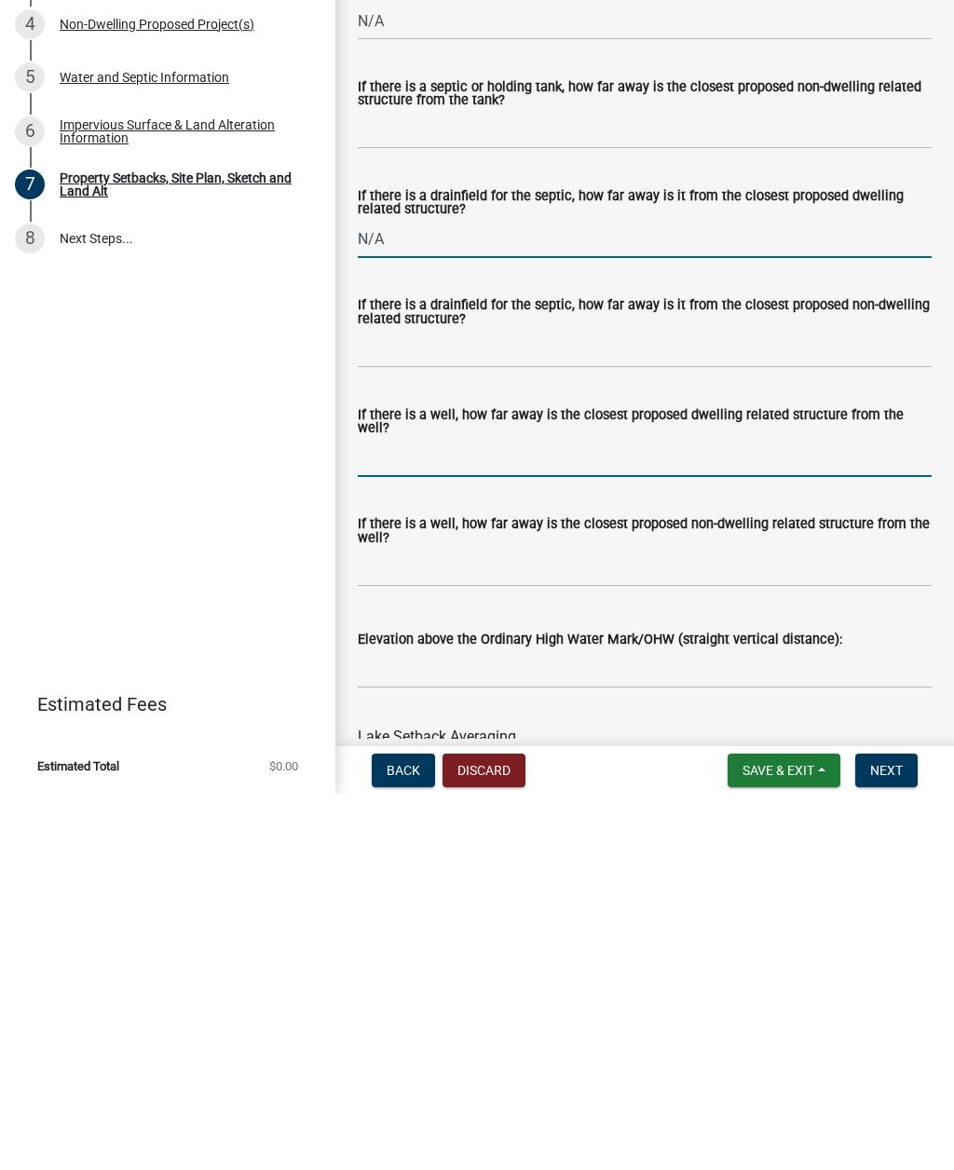
click at [686, 814] on input "If there is a well, how far away is the closest proposed dwelling related struc…" at bounding box center [645, 833] width 574 height 38
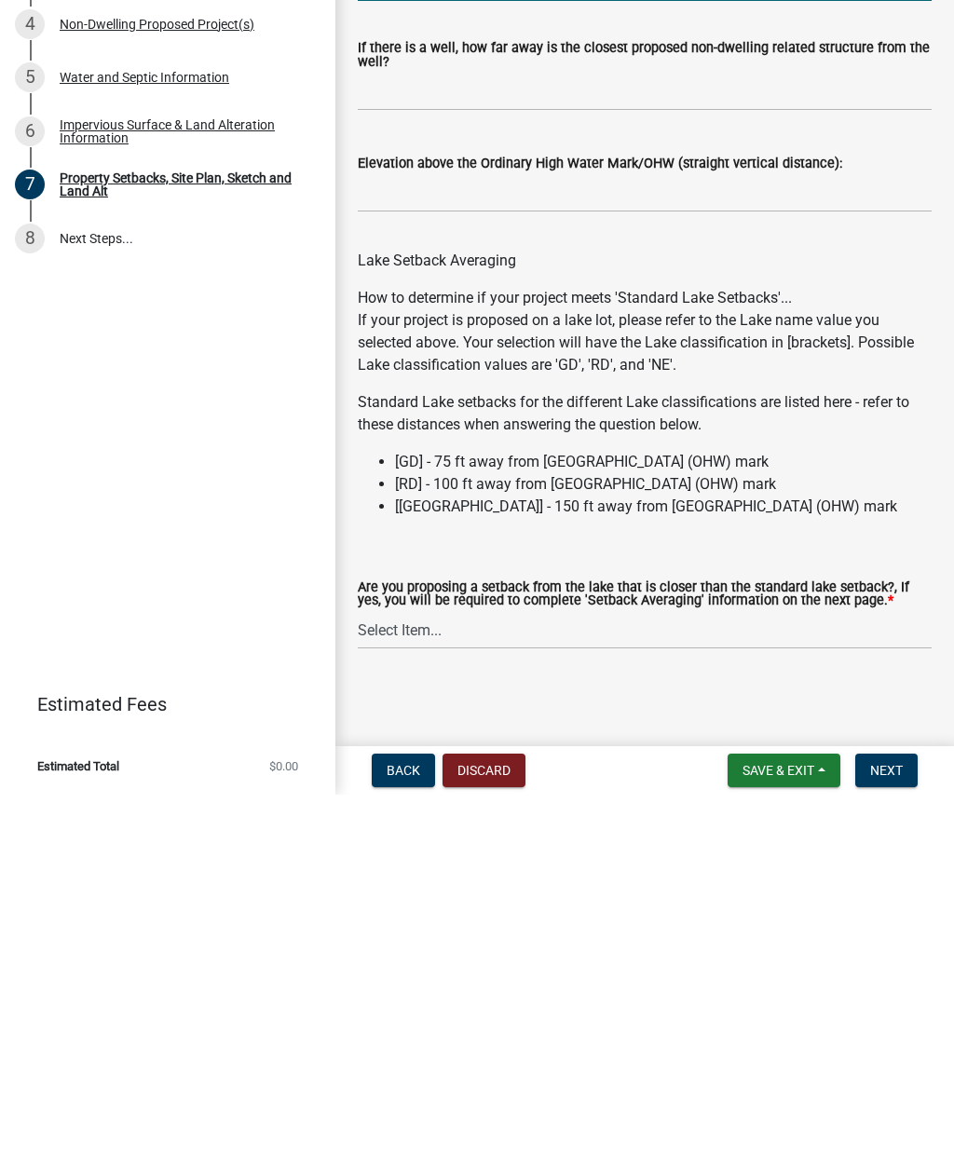
scroll to position [5587, 0]
type input "N/A"
click at [436, 851] on select "Select Item... Yes No N/A" at bounding box center [645, 1006] width 574 height 38
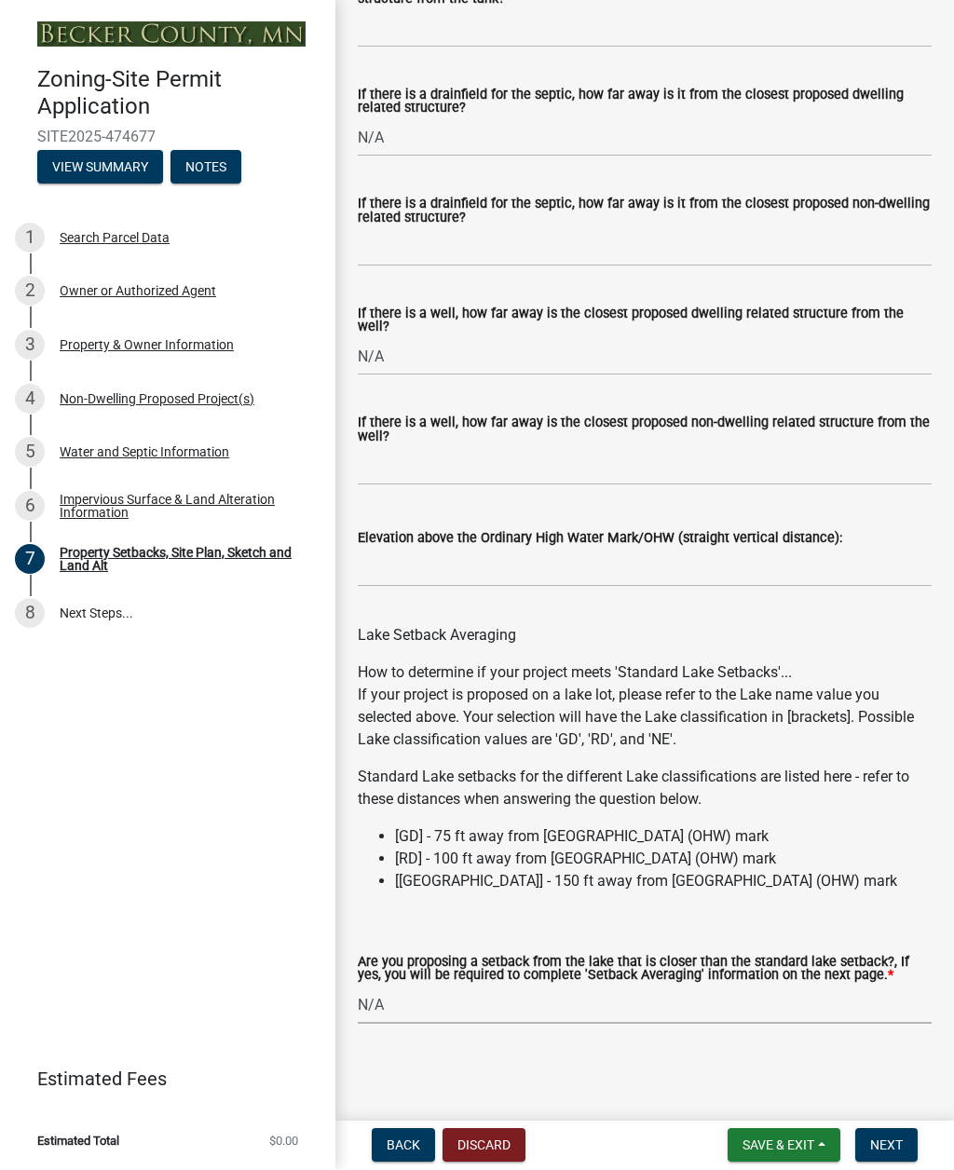
select select "4421853d-5e11-4b64-95ec-6c47066881cc"
click at [798, 851] on button "Save & Exit" at bounding box center [784, 1146] width 113 height 34
click at [786, 851] on button "Save" at bounding box center [765, 1052] width 149 height 45
click at [895, 851] on span "Next" at bounding box center [886, 1145] width 33 height 15
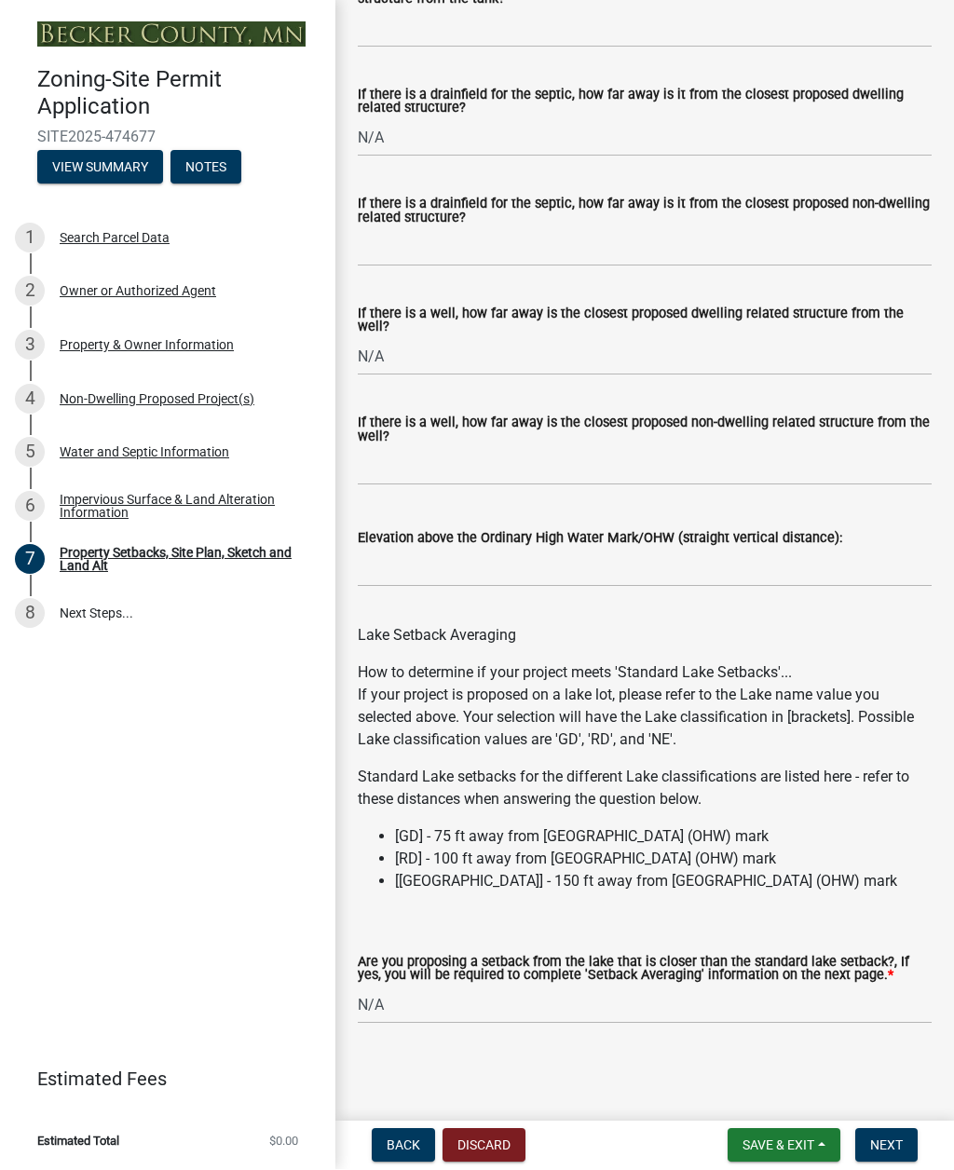
click at [889, 851] on span "Next" at bounding box center [886, 1145] width 33 height 15
click at [892, 851] on span "Next" at bounding box center [886, 1145] width 33 height 15
click at [77, 234] on div "Search Parcel Data" at bounding box center [115, 238] width 110 height 13
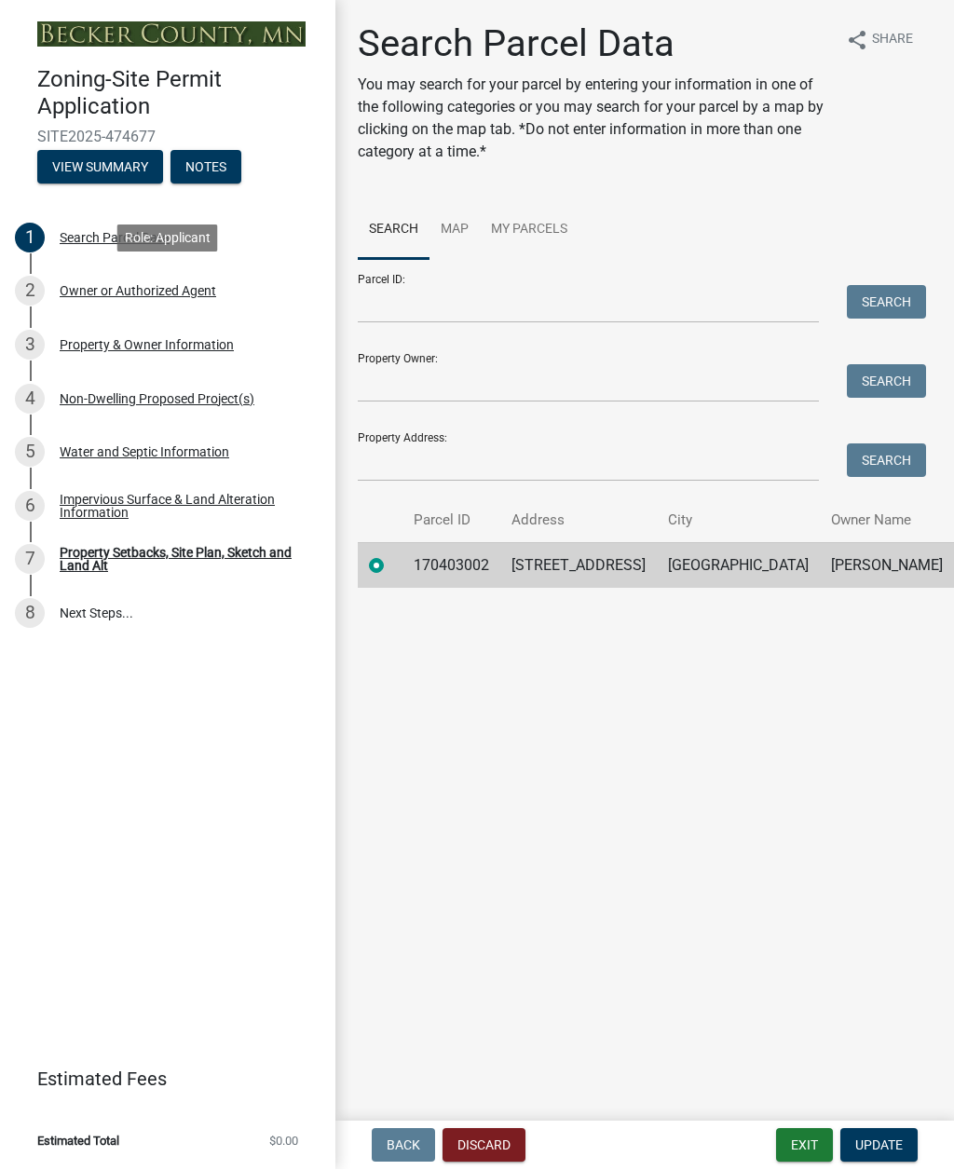
click at [83, 296] on div "Owner or Authorized Agent" at bounding box center [138, 291] width 157 height 13
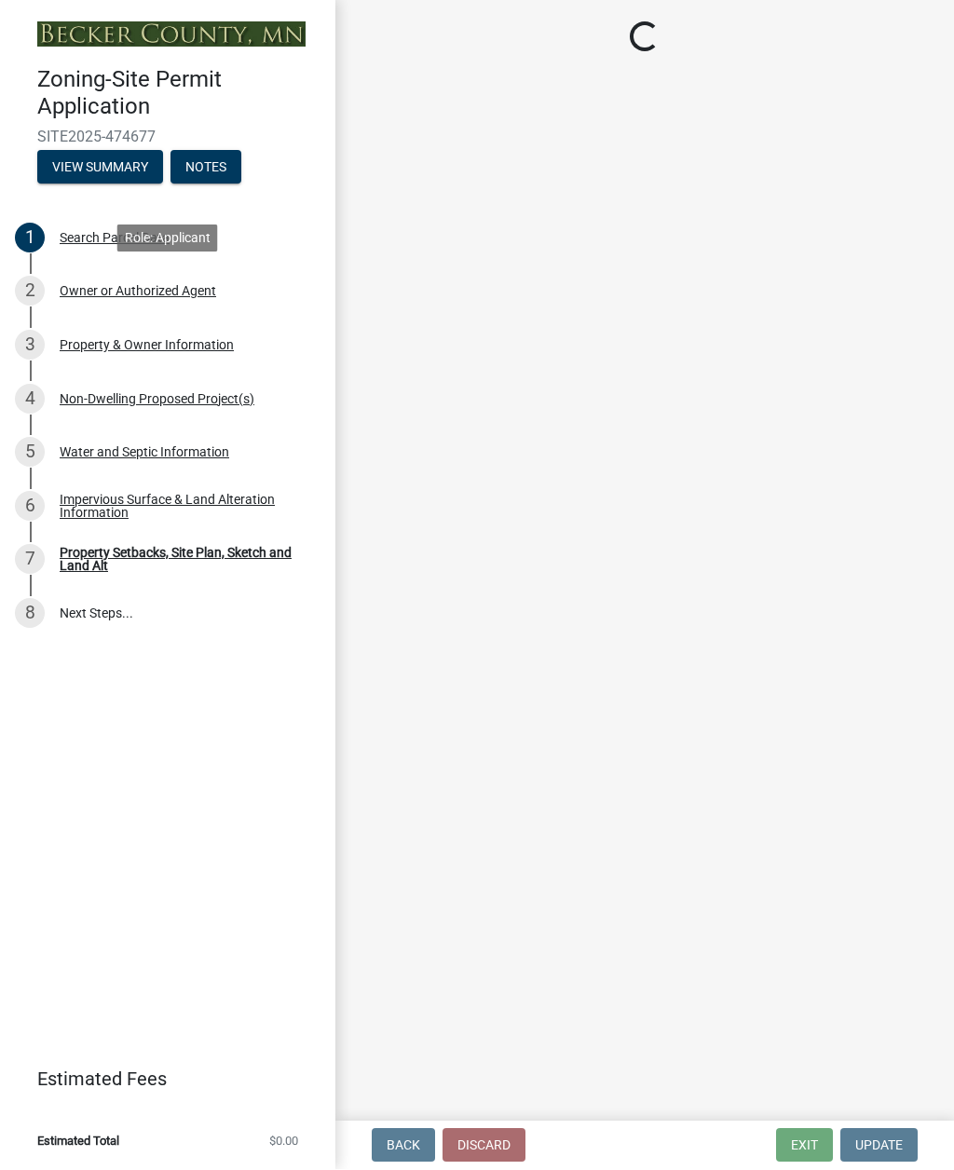
select select "3c674549-ed69-405f-b795-9fa3f7d47d9d"
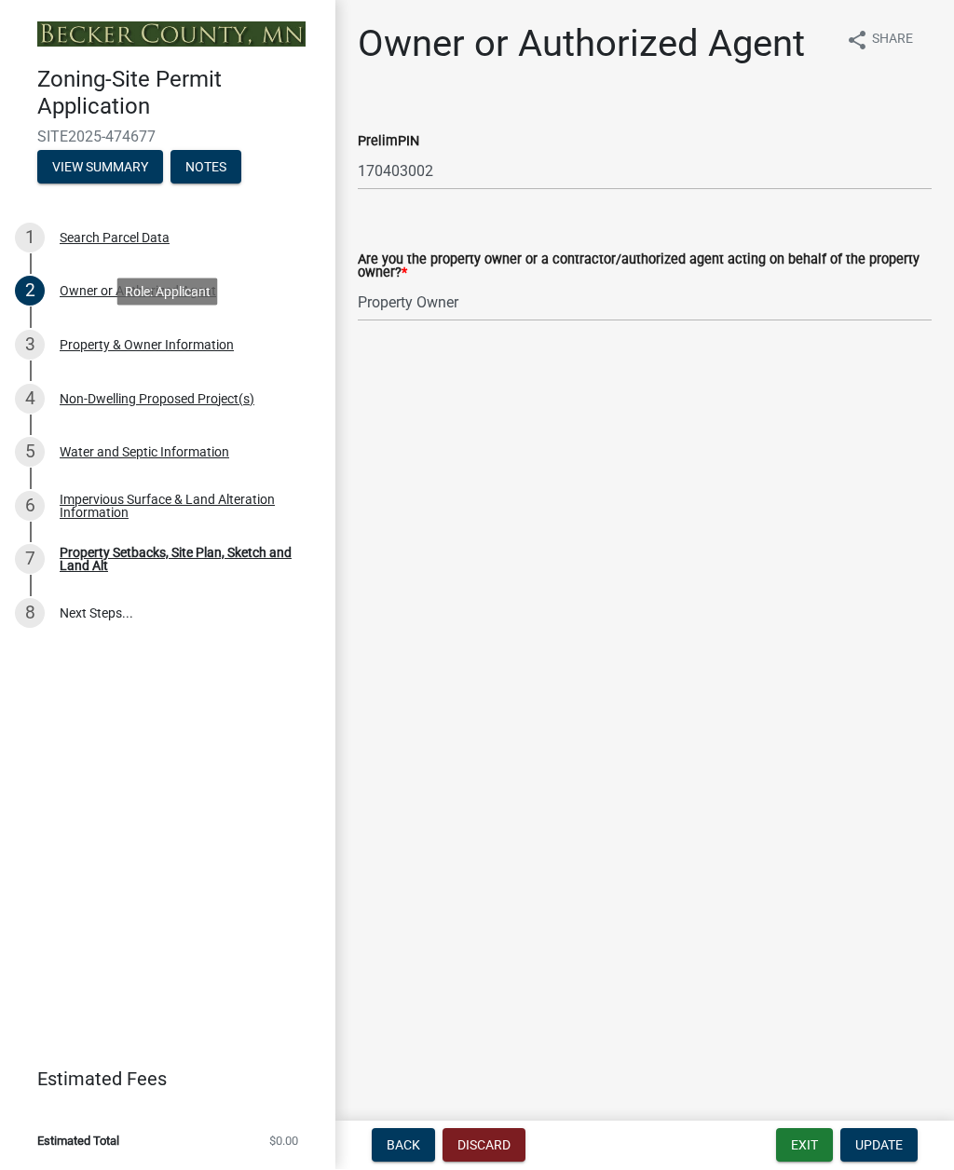
click at [97, 350] on div "Property & Owner Information" at bounding box center [147, 345] width 174 height 13
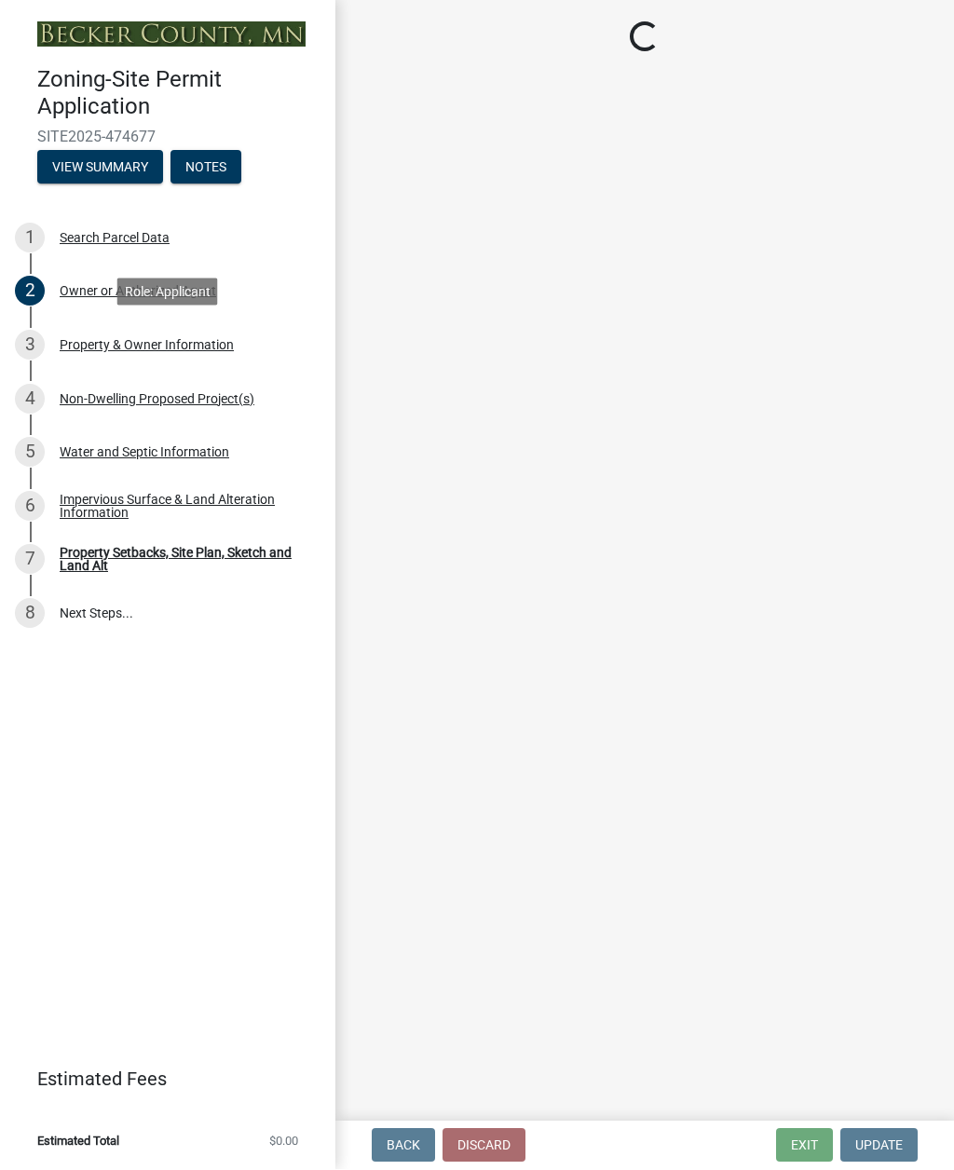
select select "a752e4d6-14bd-4f0f-bfe8-5b67ead45659"
select select "9bce286e-d536-49ff-bab3-4b7d67f0814c"
select select "fcf6d223-6c57-4dc5-b63a-a94704169022"
select select "5a5634ed-f11e-4c7b-90e1-096e6cfd17b9"
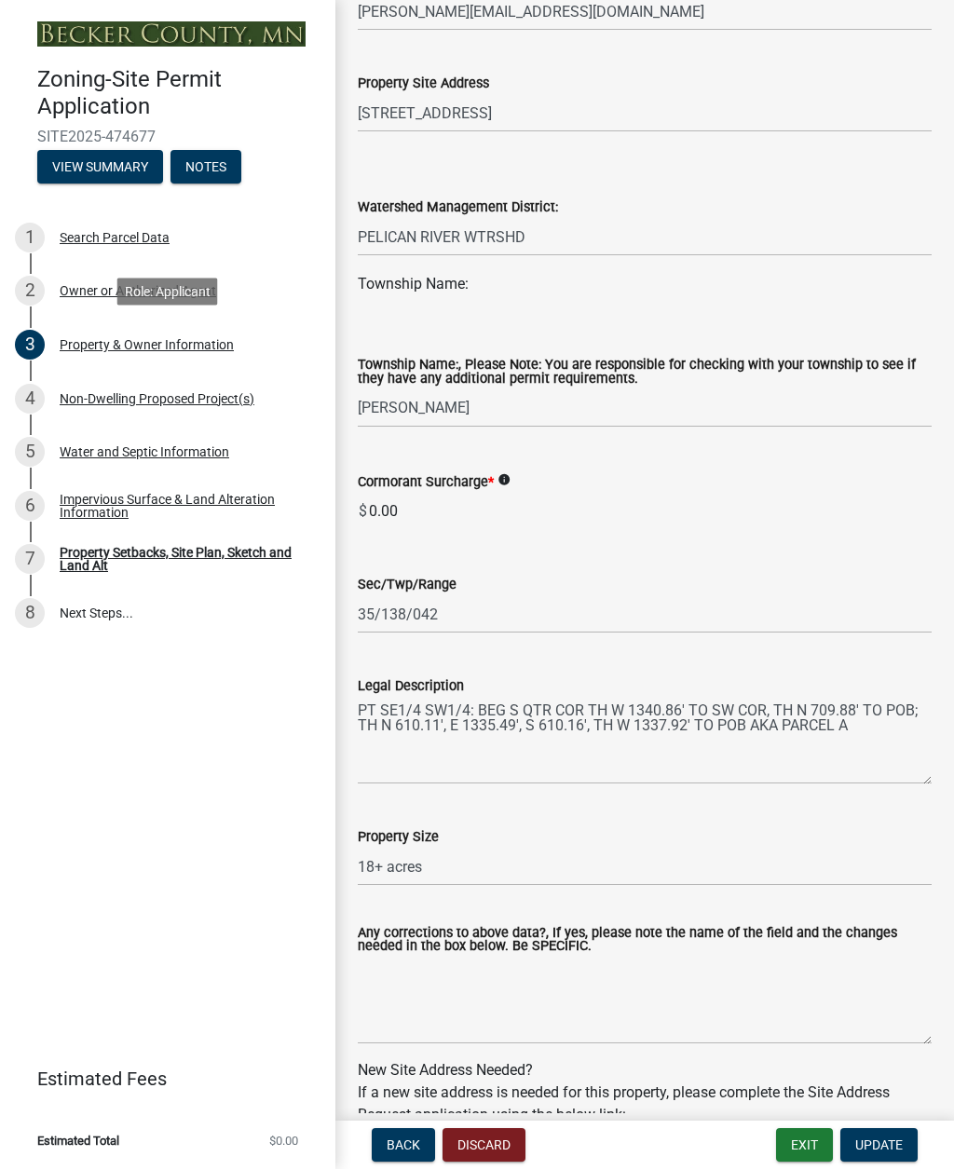
scroll to position [933, 0]
click at [421, 851] on input "18+ acres" at bounding box center [645, 867] width 574 height 38
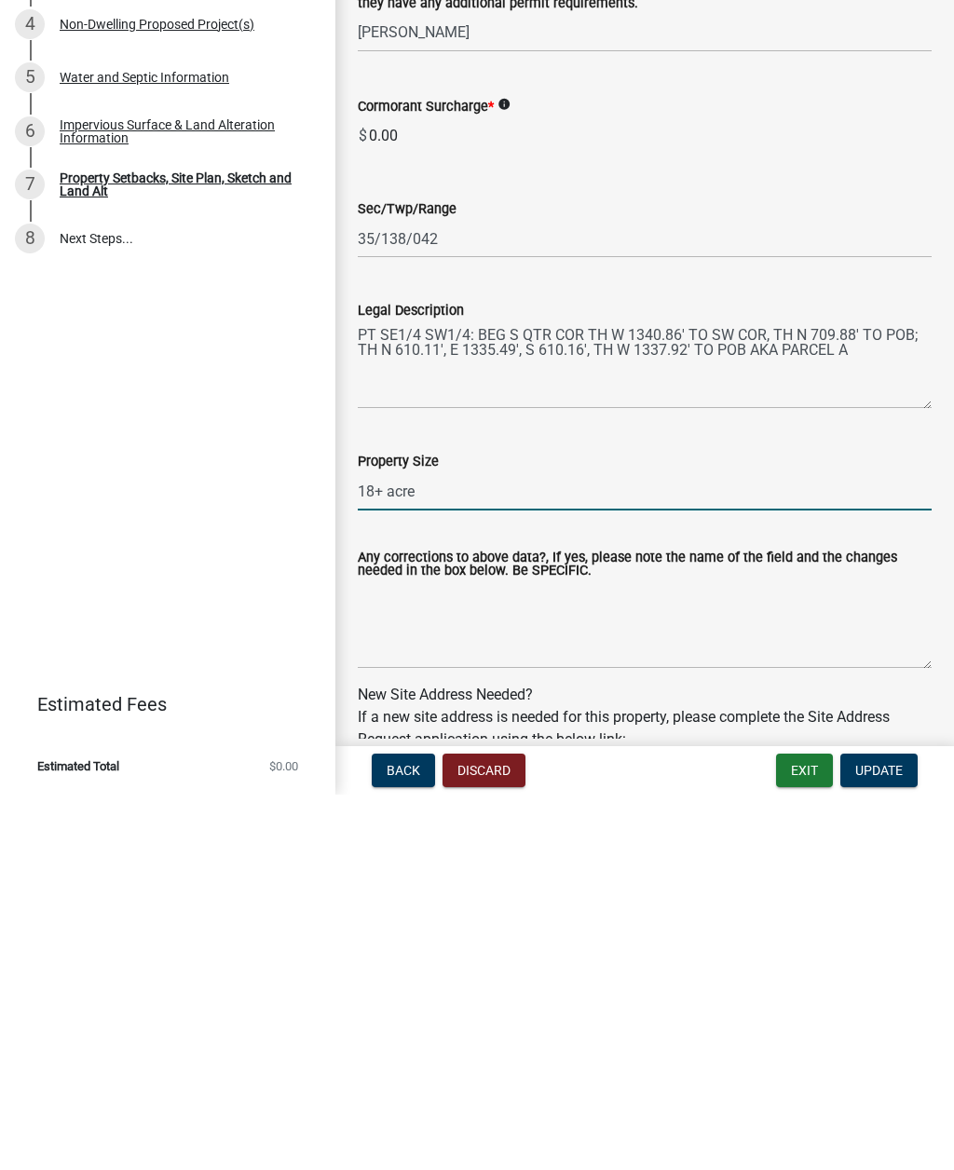
scroll to position [0, 0]
type input "18.72 acres"
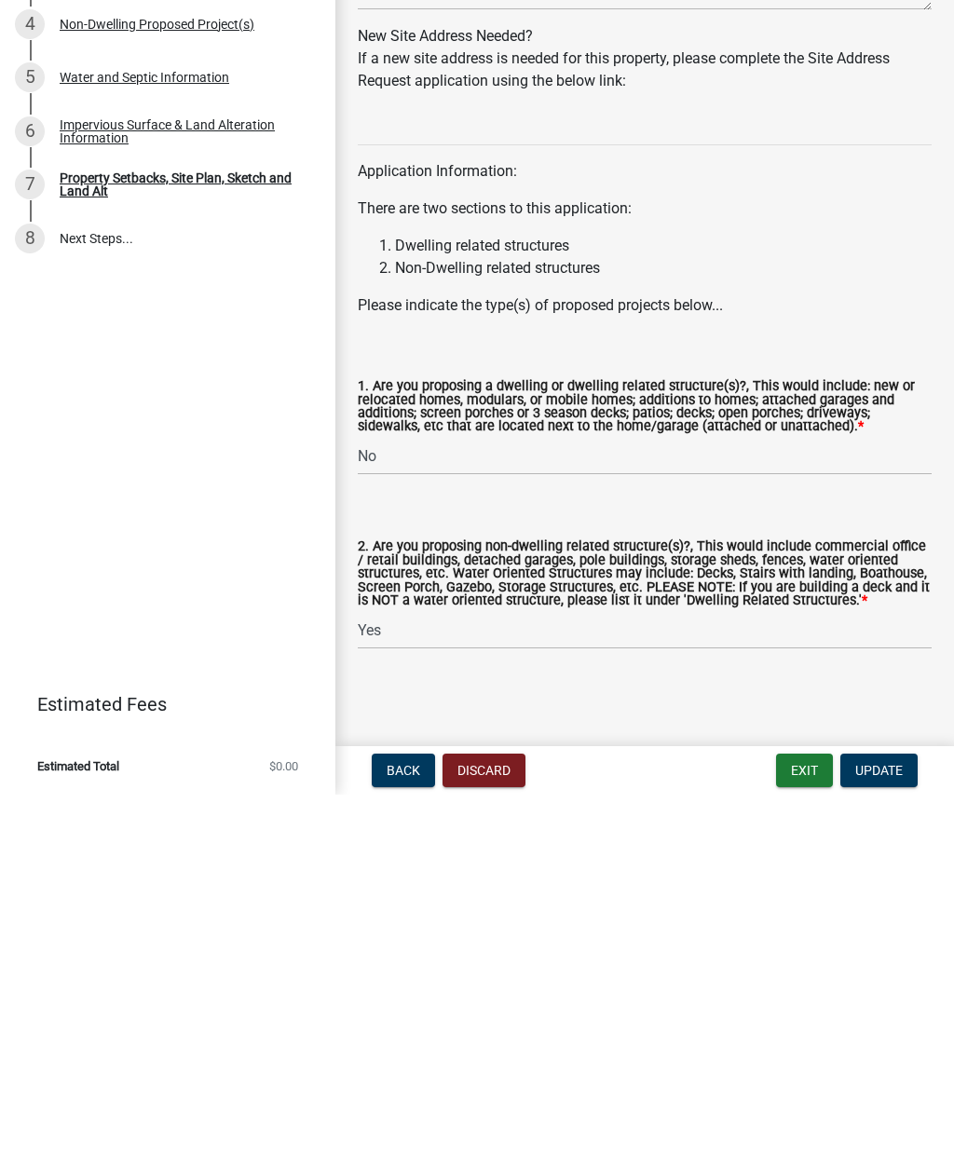
scroll to position [1606, 0]
click at [881, 851] on span "Update" at bounding box center [879, 1145] width 48 height 15
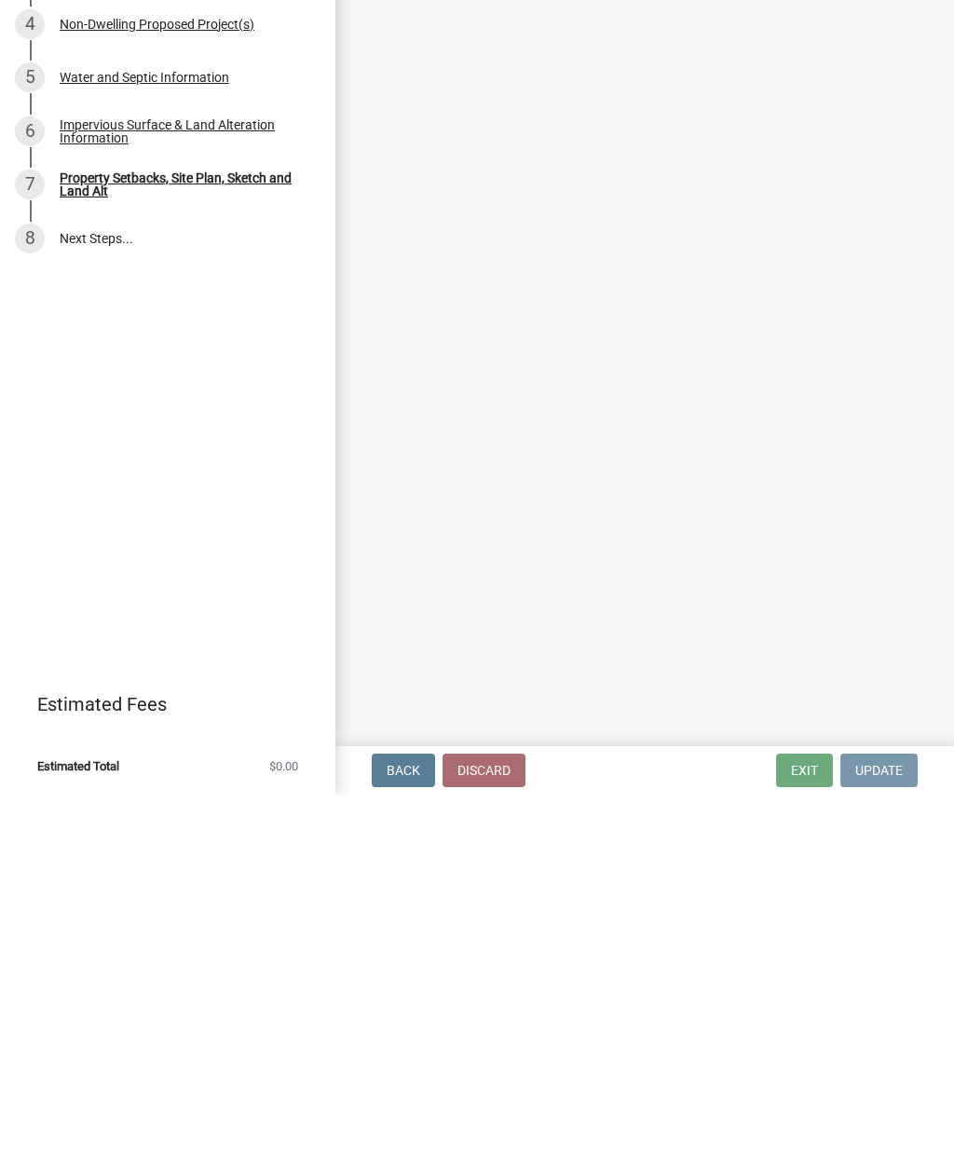
scroll to position [0, 0]
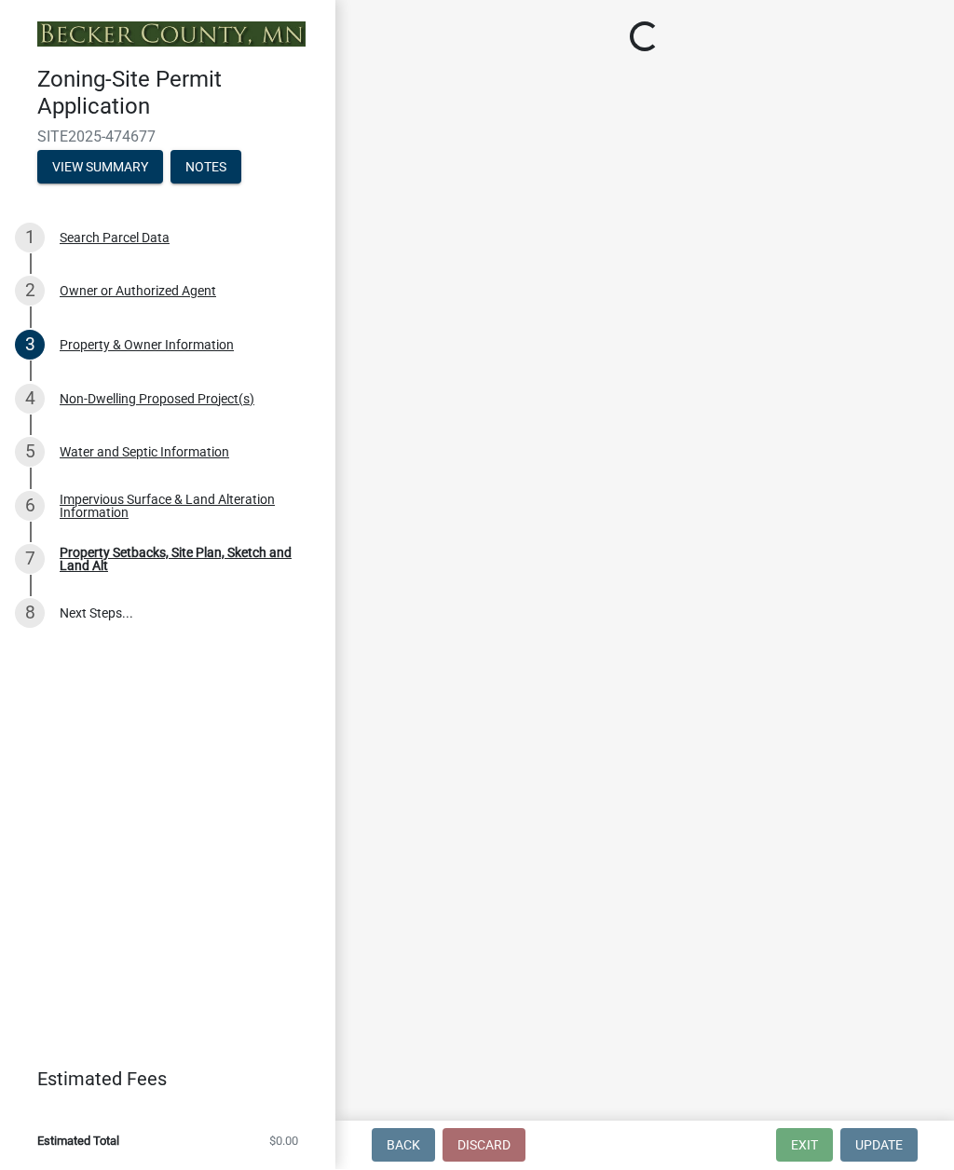
select select "d89fbfa0-1150-4954-b91c-9d482c9530a3"
select select "b56a4575-9846-47cf-8067-c59a4853da22"
select select "12f785fb-c378-4b18-841c-21c73dc99083"
select select "e8ab2dc3-aa3f-46f3-9b4a-37eb25ad84af"
select select "27b2a8b4-abf6-463e-8c0c-7c5d2b4fe26f"
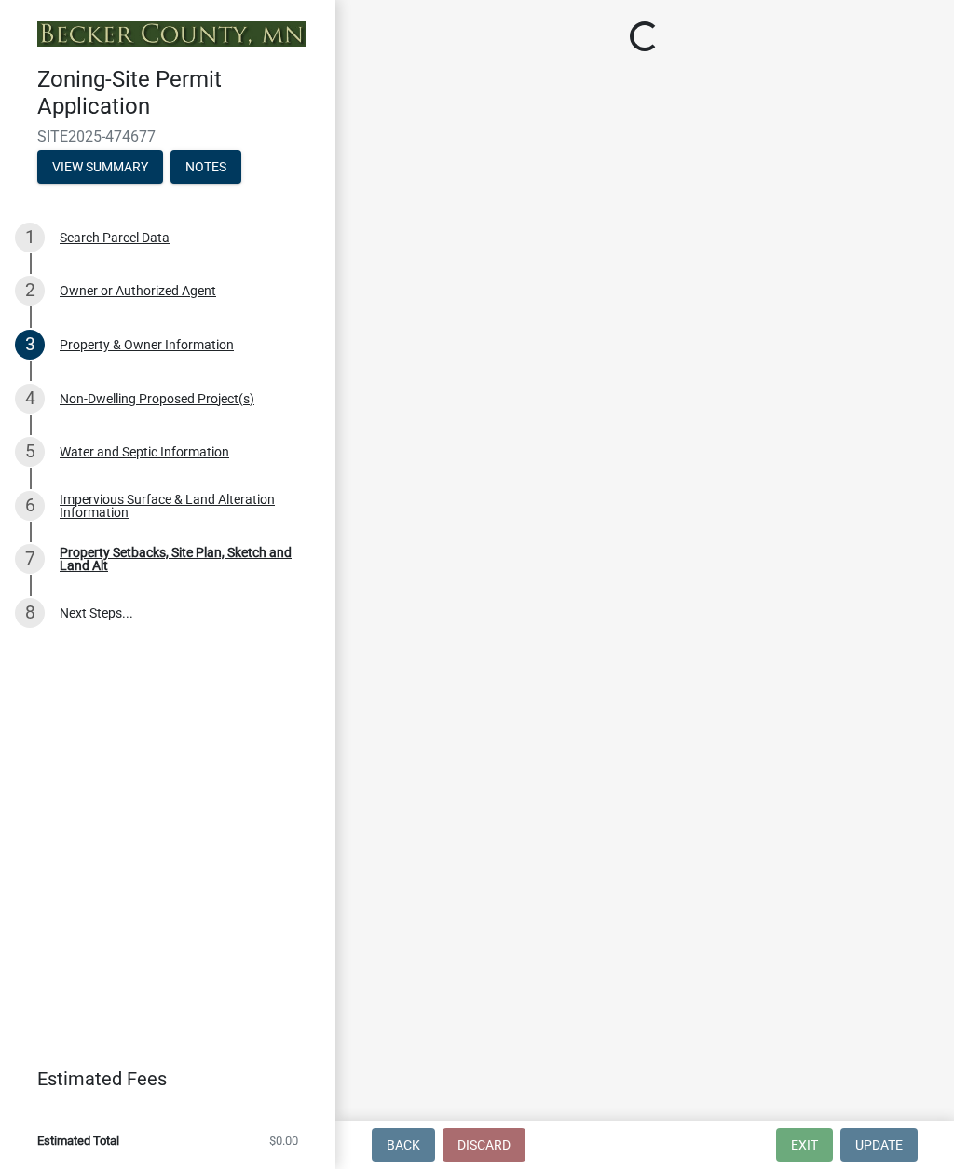
select select "28f6c7b2-2b88-4425-ae15-f67110f778a7"
select select "d61e3758-d187-40af-a435-5e09c3f3d509"
select select "c8b8ea71-7088-4e87-a493-7bc88cc2835b"
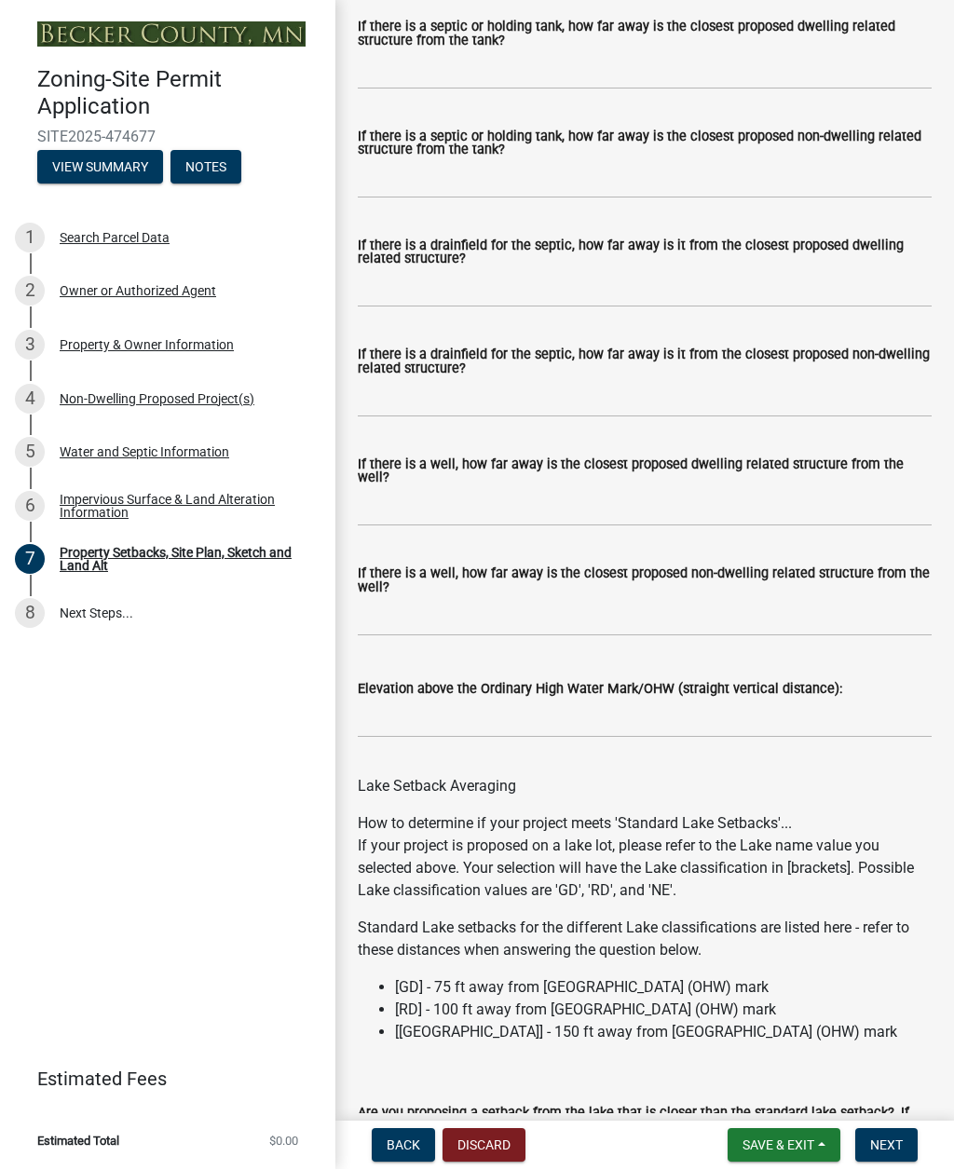
scroll to position [5394, 0]
click at [810, 851] on span "Save & Exit" at bounding box center [778, 1145] width 72 height 15
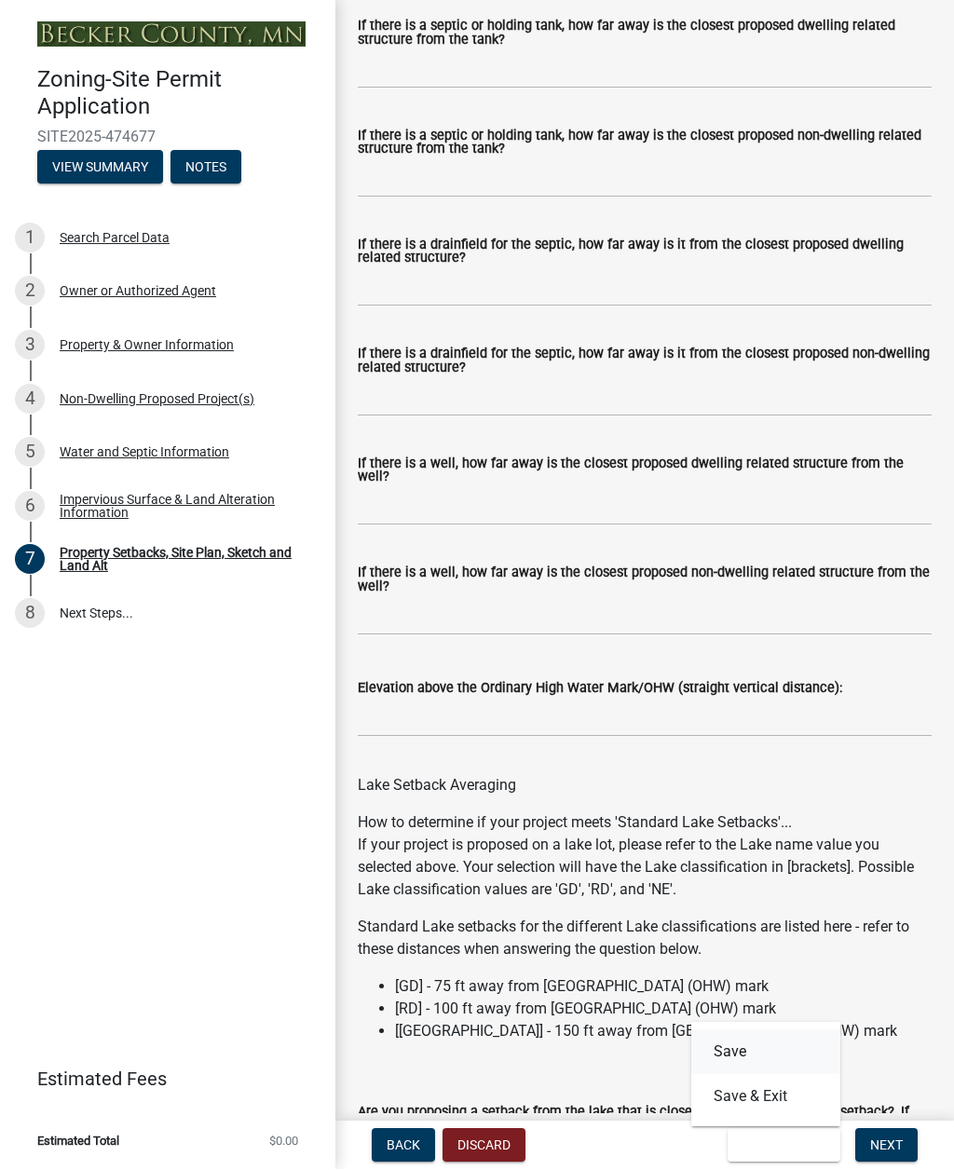
click at [758, 851] on button "Save" at bounding box center [765, 1052] width 149 height 45
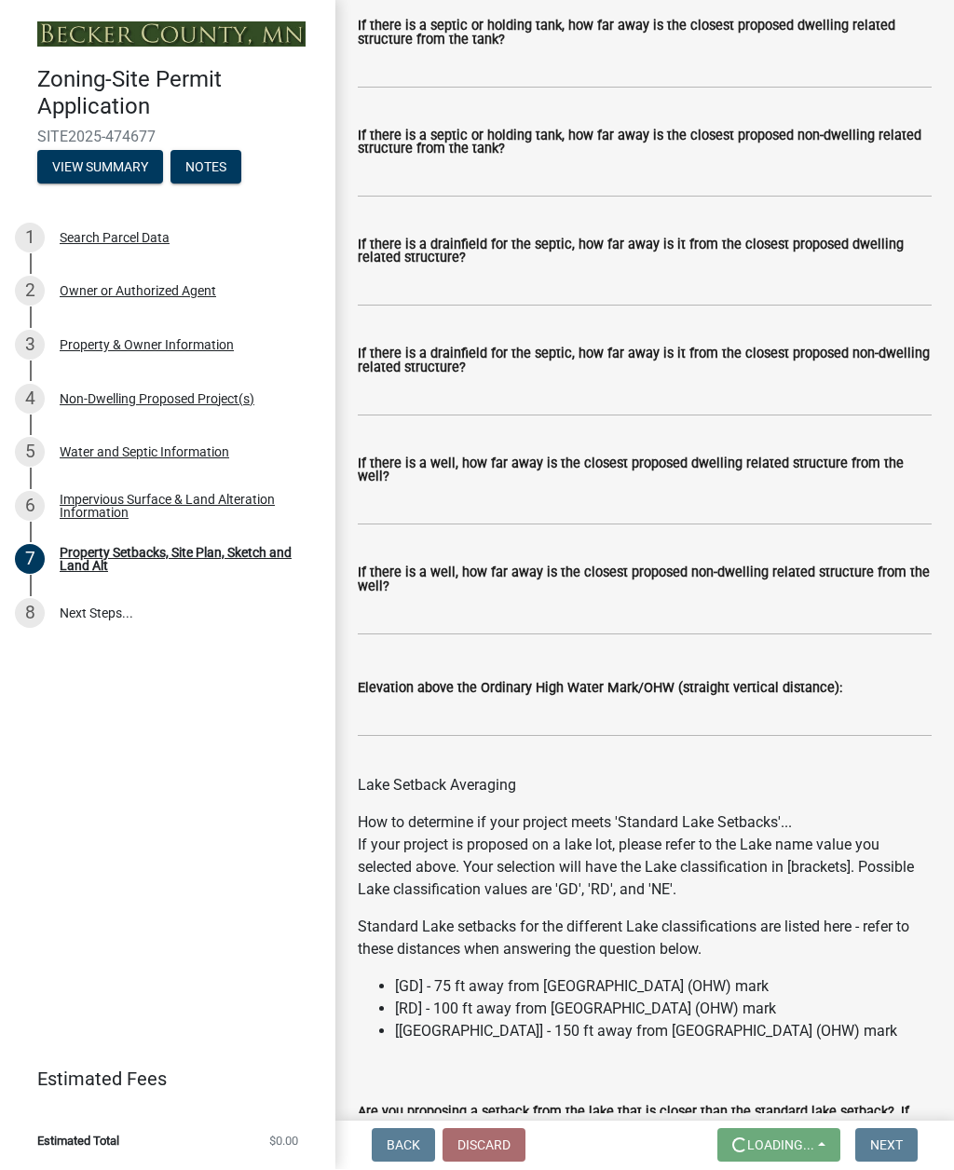
scroll to position [0, 0]
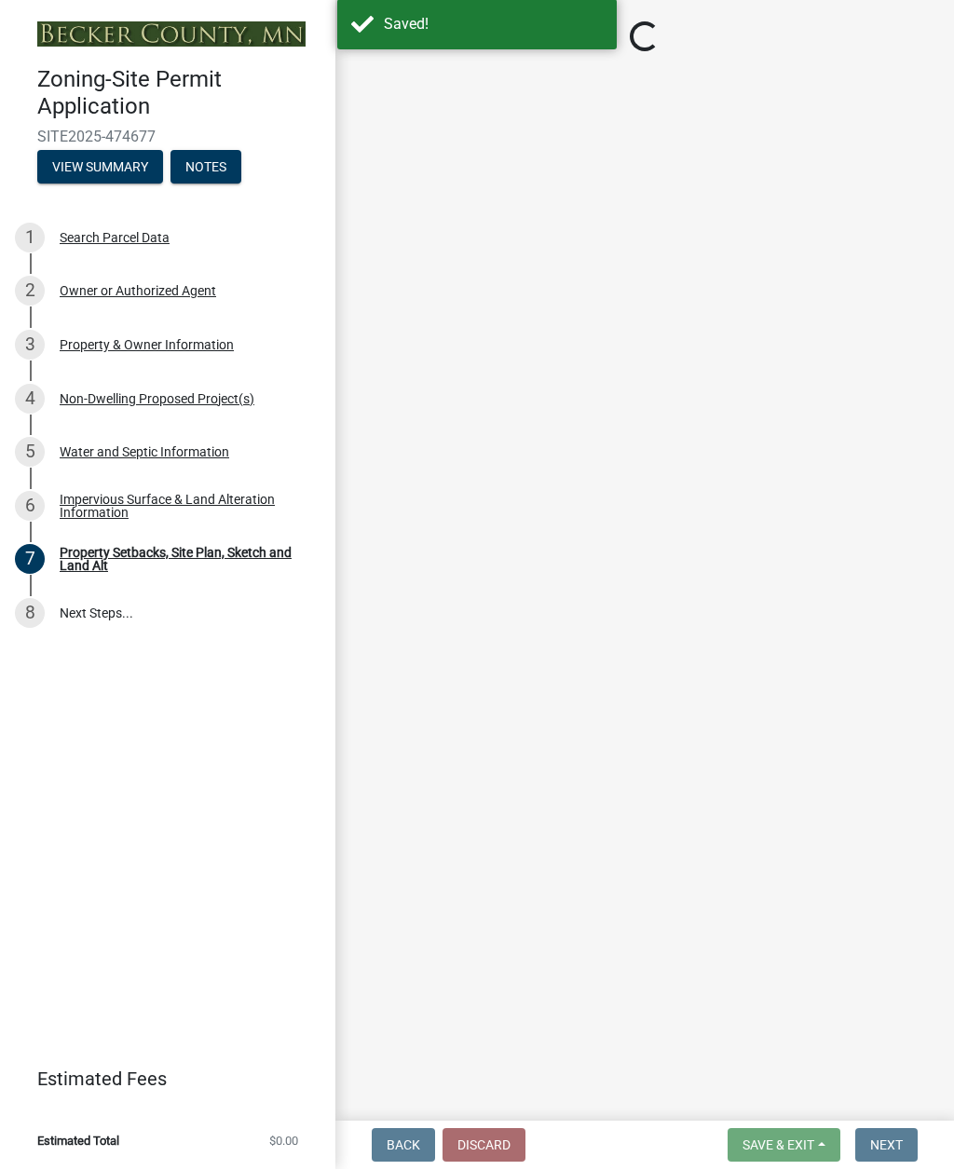
select select "d89fbfa0-1150-4954-b91c-9d482c9530a3"
select select "b56a4575-9846-47cf-8067-c59a4853da22"
select select "12f785fb-c378-4b18-841c-21c73dc99083"
select select "e8ab2dc3-aa3f-46f3-9b4a-37eb25ad84af"
select select "27b2a8b4-abf6-463e-8c0c-7c5d2b4fe26f"
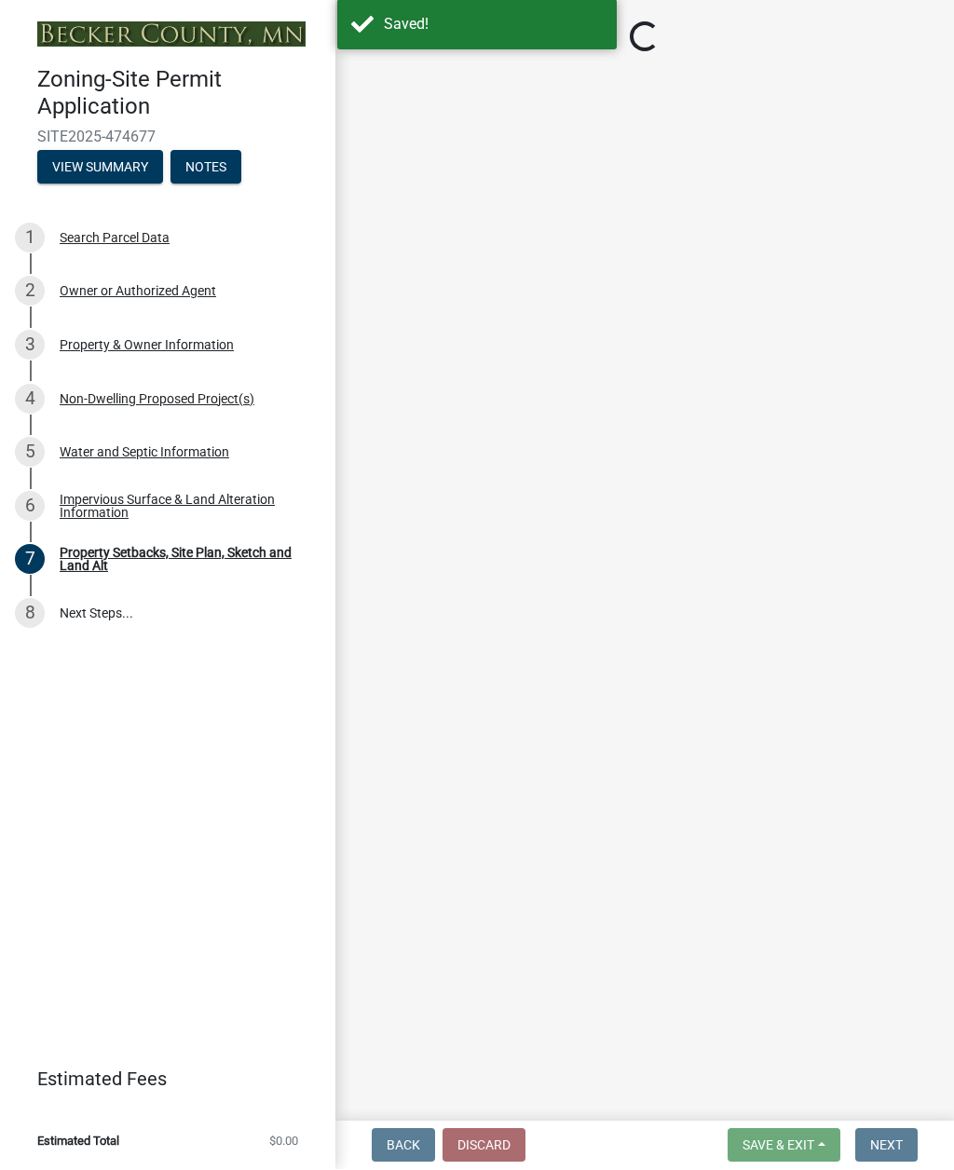
select select "28f6c7b2-2b88-4425-ae15-f67110f778a7"
select select "d61e3758-d187-40af-a435-5e09c3f3d509"
select select "c8b8ea71-7088-4e87-a493-7bc88cc2835b"
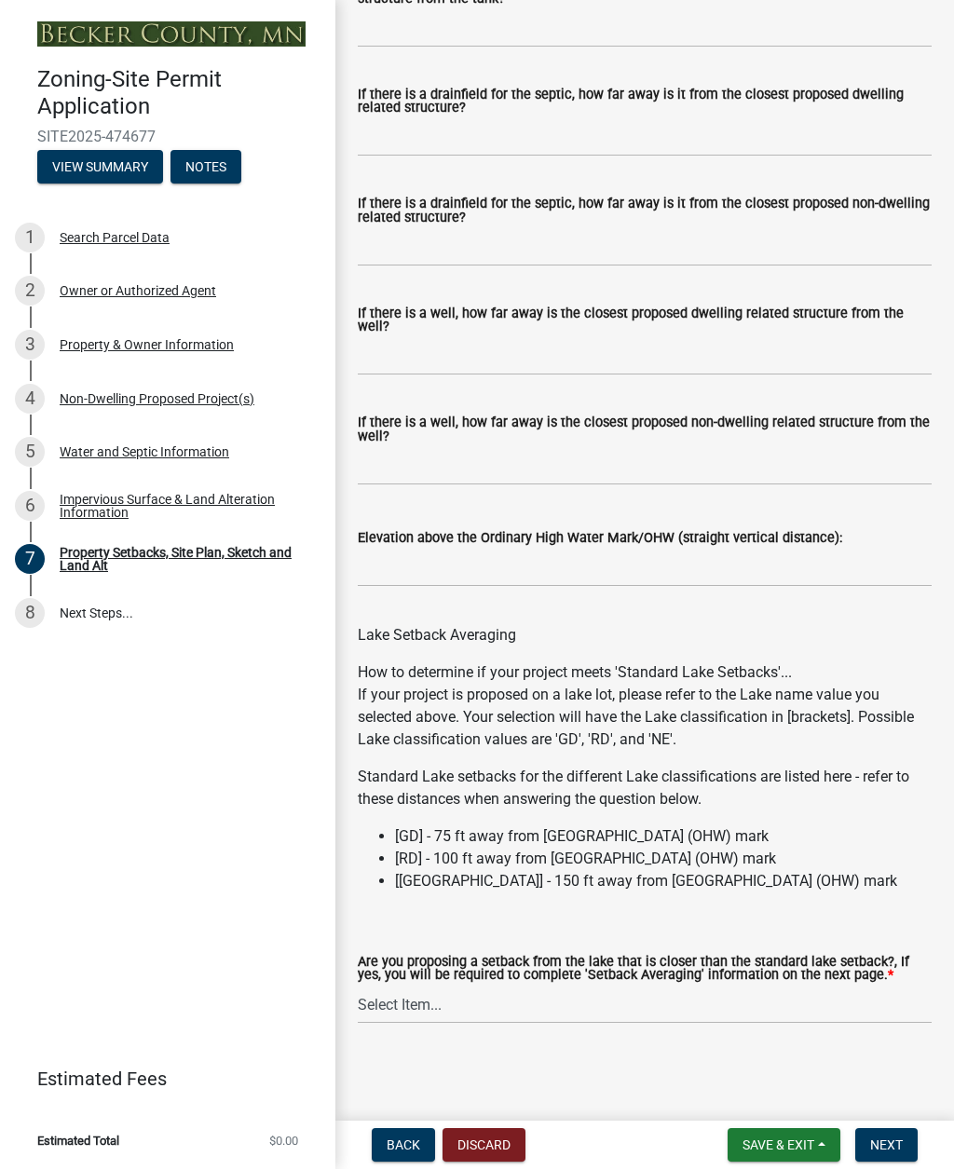
scroll to position [5587, 0]
click at [896, 851] on span "Next" at bounding box center [886, 1145] width 33 height 15
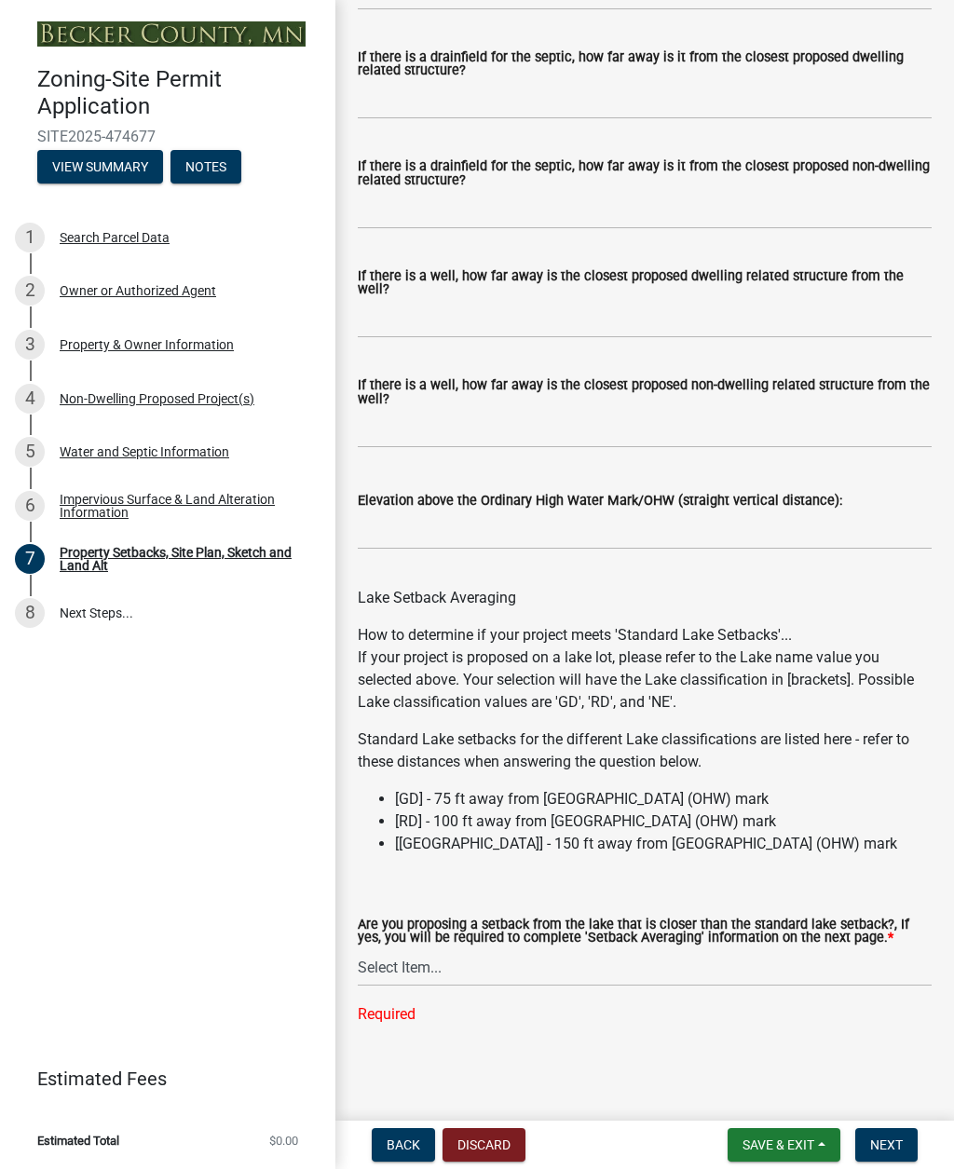
scroll to position [5661, 0]
click at [803, 851] on button "Save & Exit" at bounding box center [784, 1146] width 113 height 34
click at [759, 851] on button "Save" at bounding box center [765, 1052] width 149 height 45
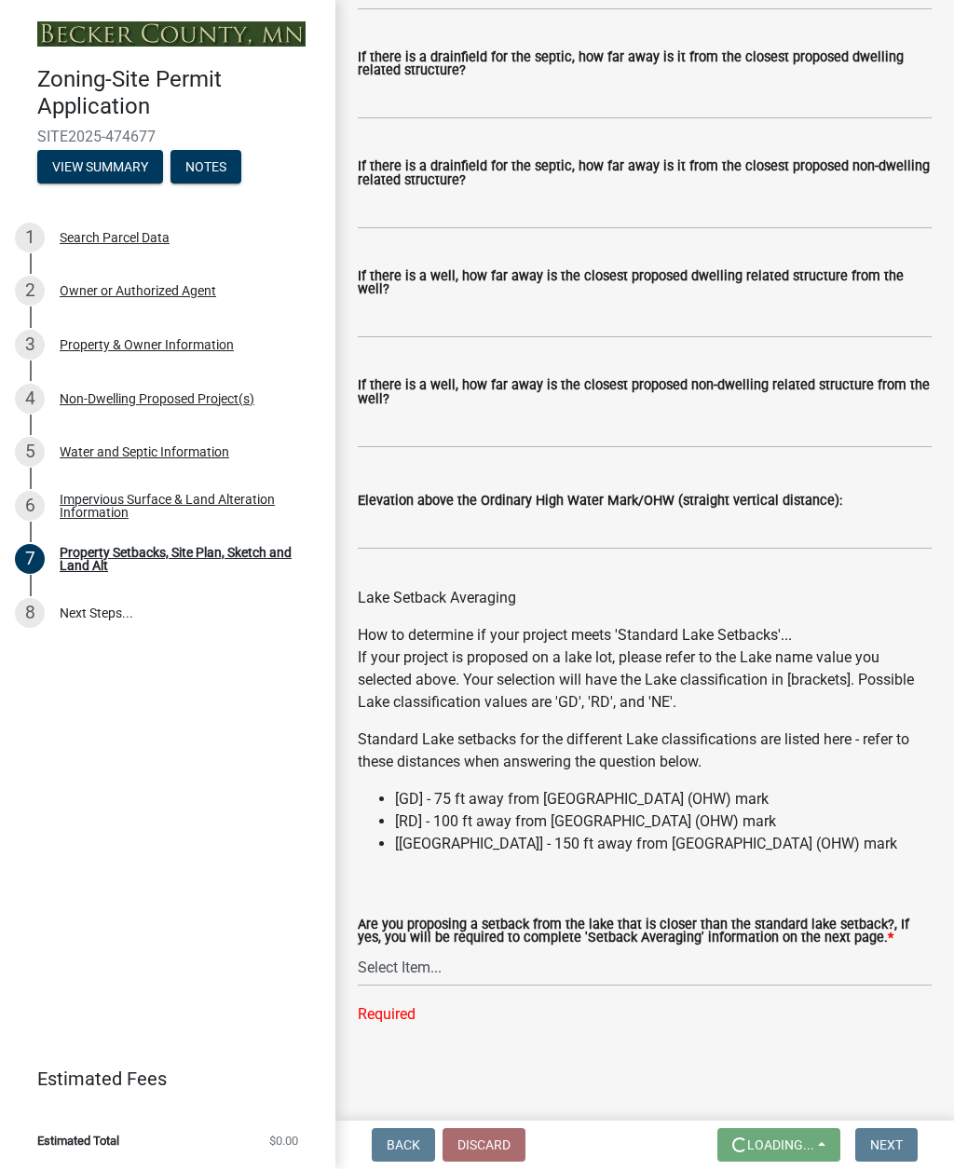
scroll to position [0, 0]
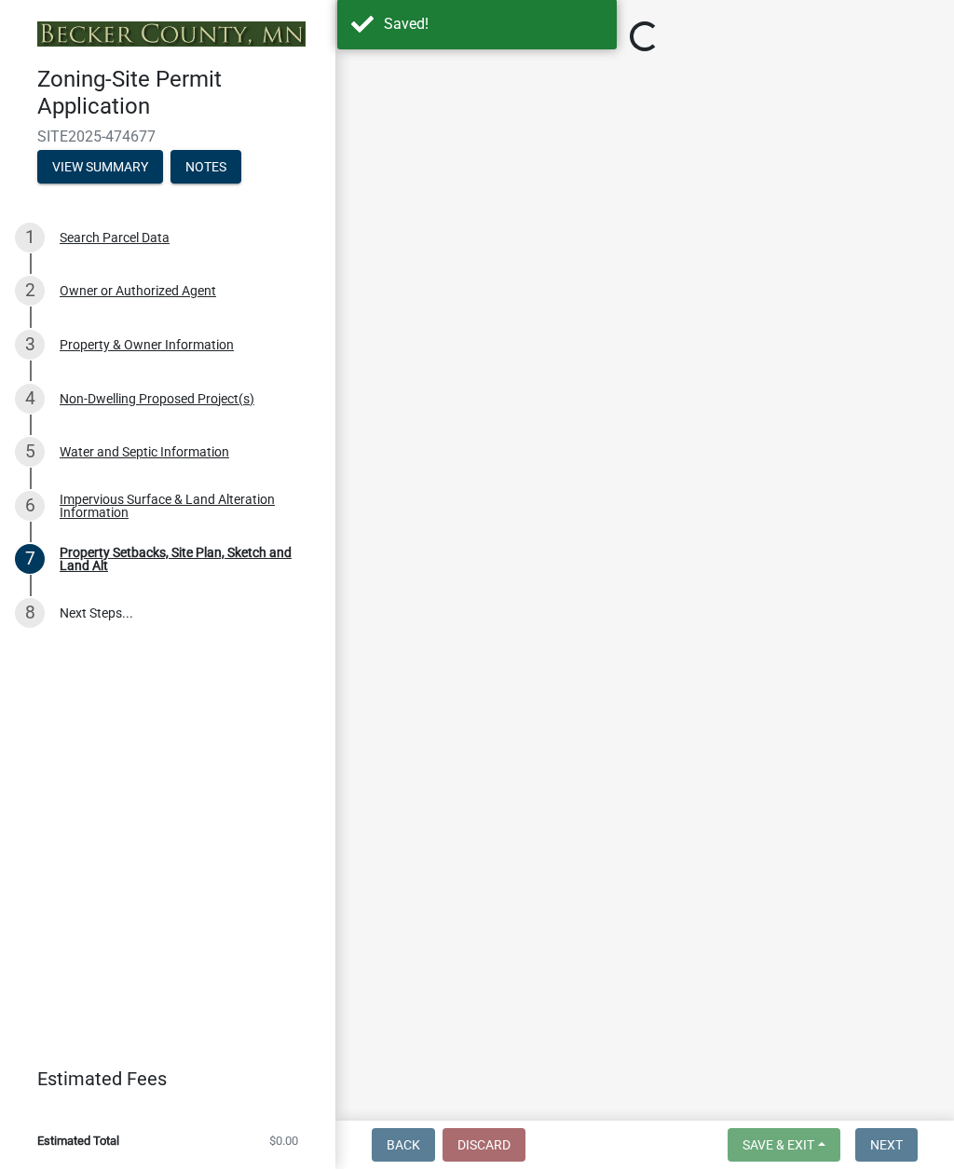
select select "d89fbfa0-1150-4954-b91c-9d482c9530a3"
select select "b56a4575-9846-47cf-8067-c59a4853da22"
select select "12f785fb-c378-4b18-841c-21c73dc99083"
select select "e8ab2dc3-aa3f-46f3-9b4a-37eb25ad84af"
select select "27b2a8b4-abf6-463e-8c0c-7c5d2b4fe26f"
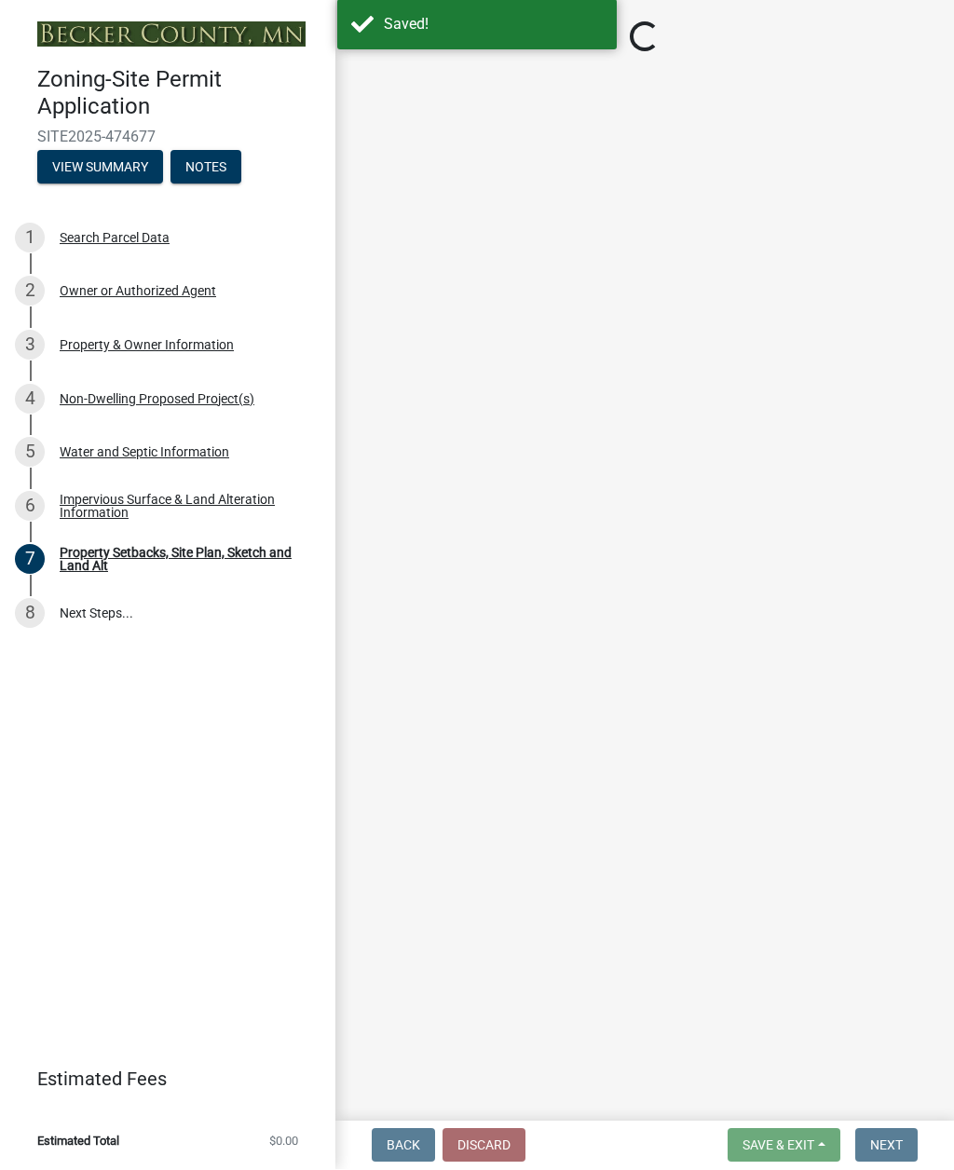
select select "28f6c7b2-2b88-4425-ae15-f67110f778a7"
select select "d61e3758-d187-40af-a435-5e09c3f3d509"
select select "c8b8ea71-7088-4e87-a493-7bc88cc2835b"
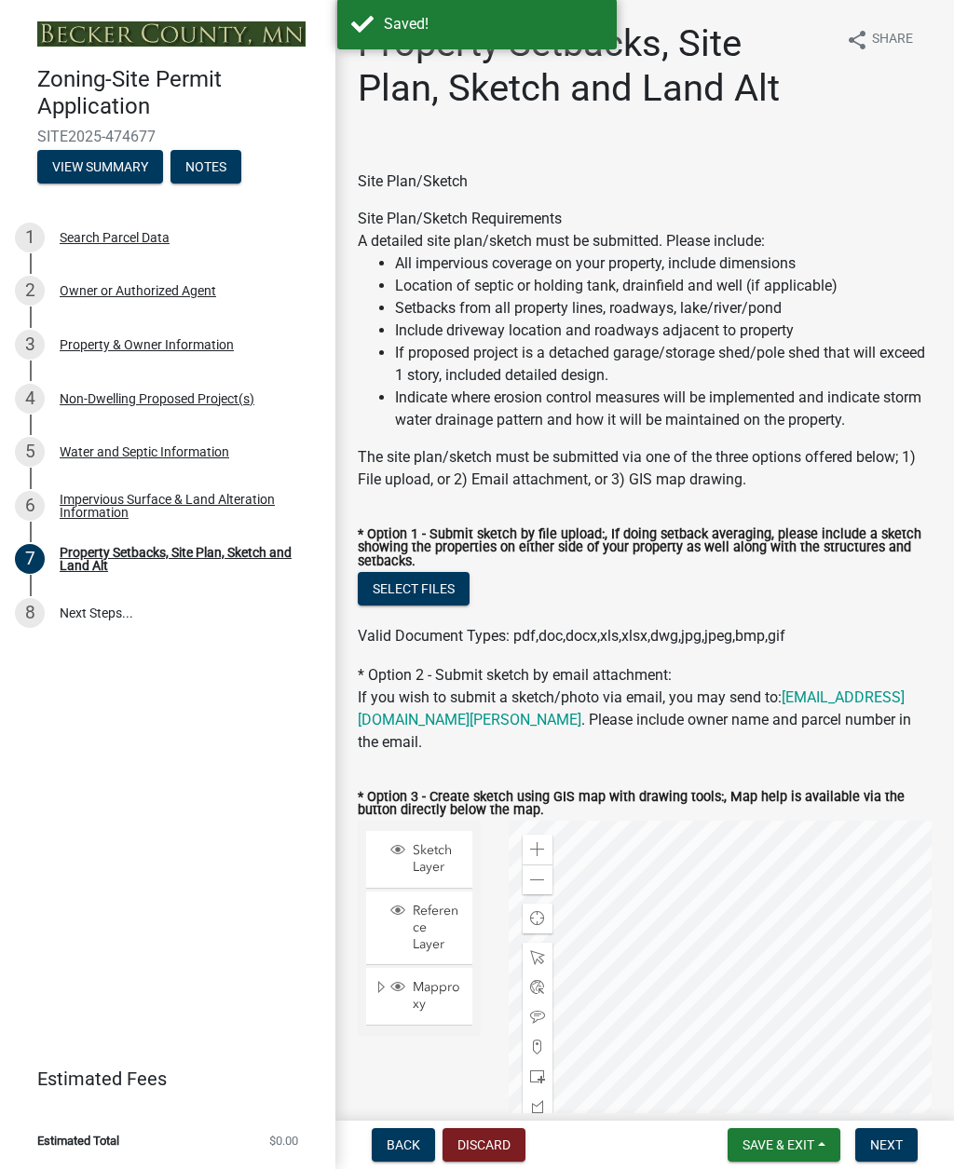
click at [806, 851] on button "Save & Exit" at bounding box center [784, 1146] width 113 height 34
click at [784, 851] on button "Save & Exit" at bounding box center [765, 1097] width 149 height 45
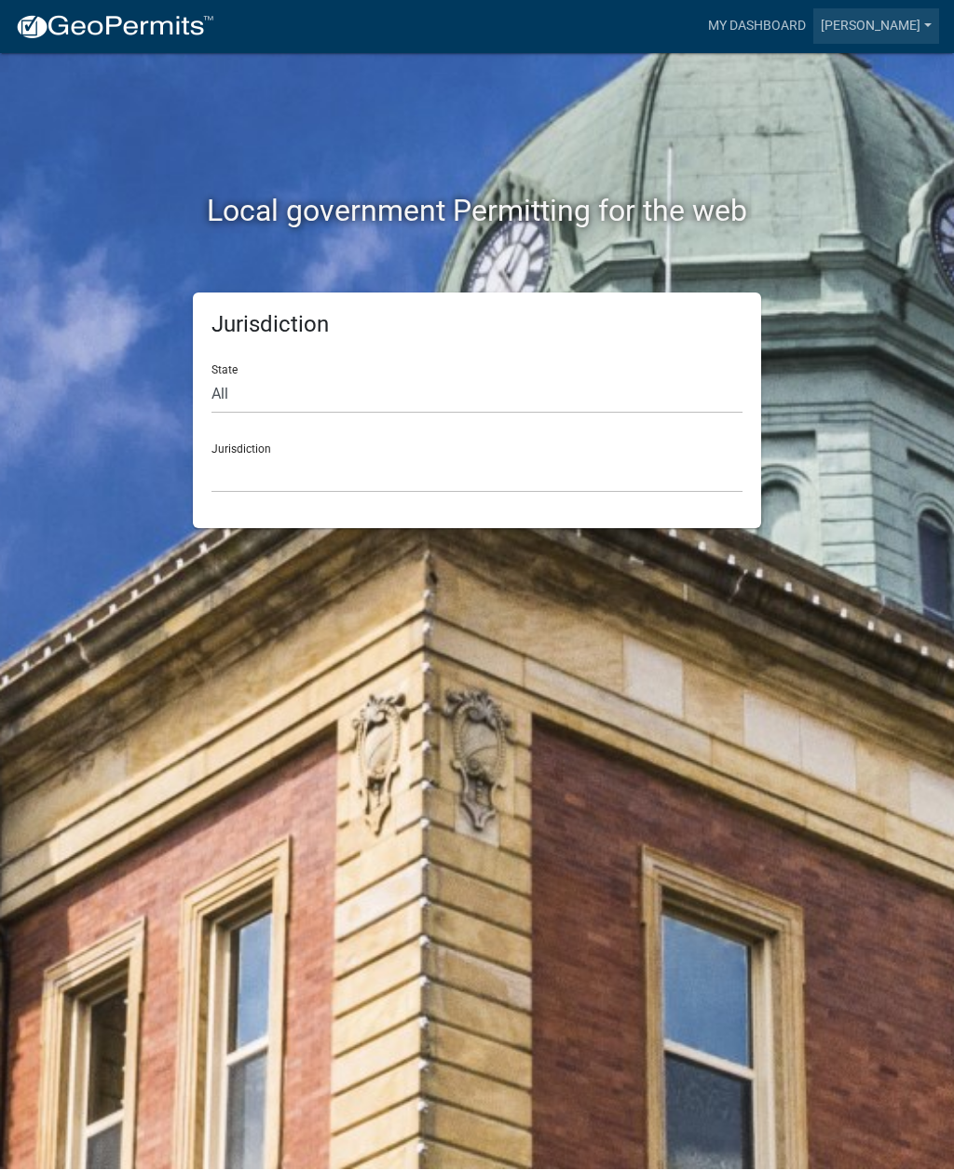
click at [907, 33] on link "[PERSON_NAME]" at bounding box center [876, 26] width 126 height 35
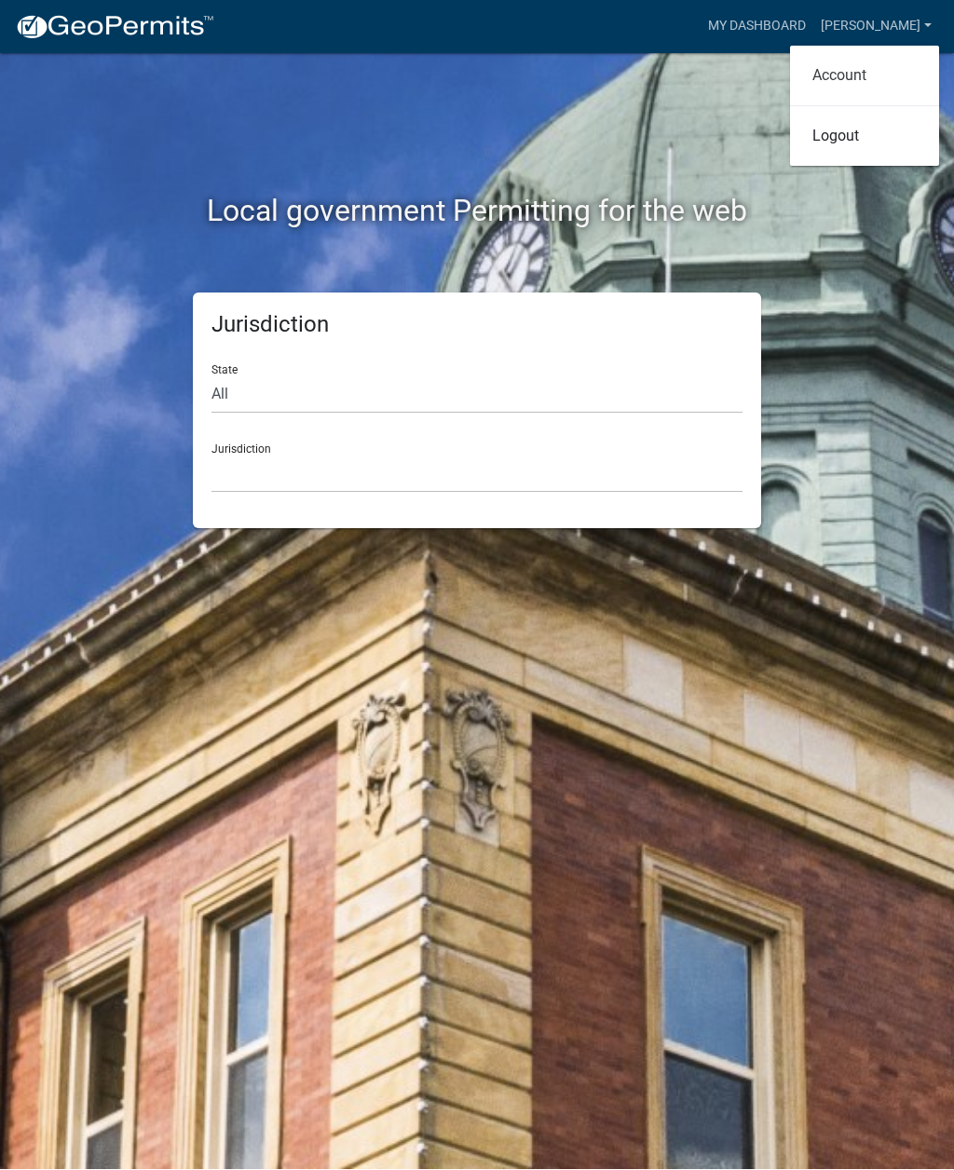
click at [866, 79] on link "Account" at bounding box center [864, 76] width 149 height 45
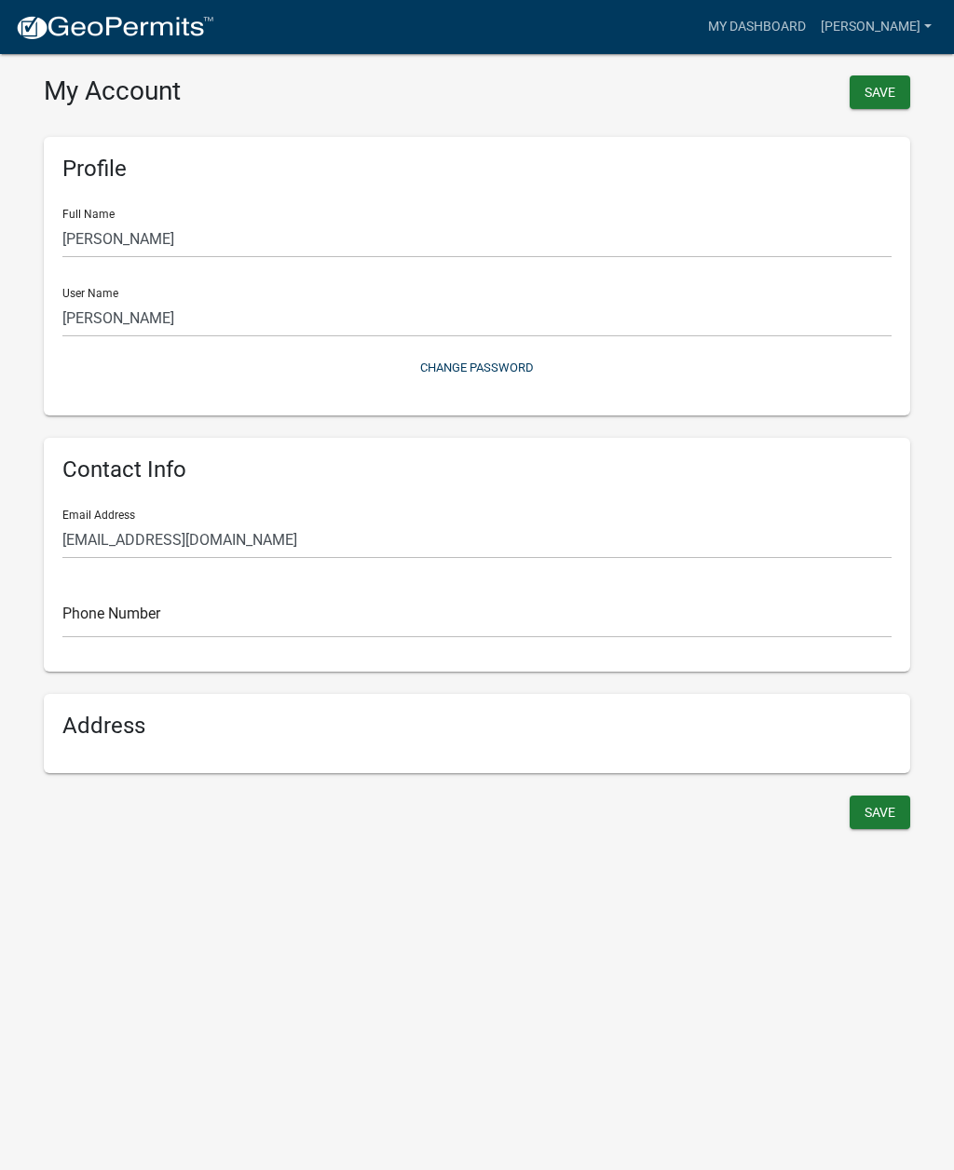
scroll to position [22, 0]
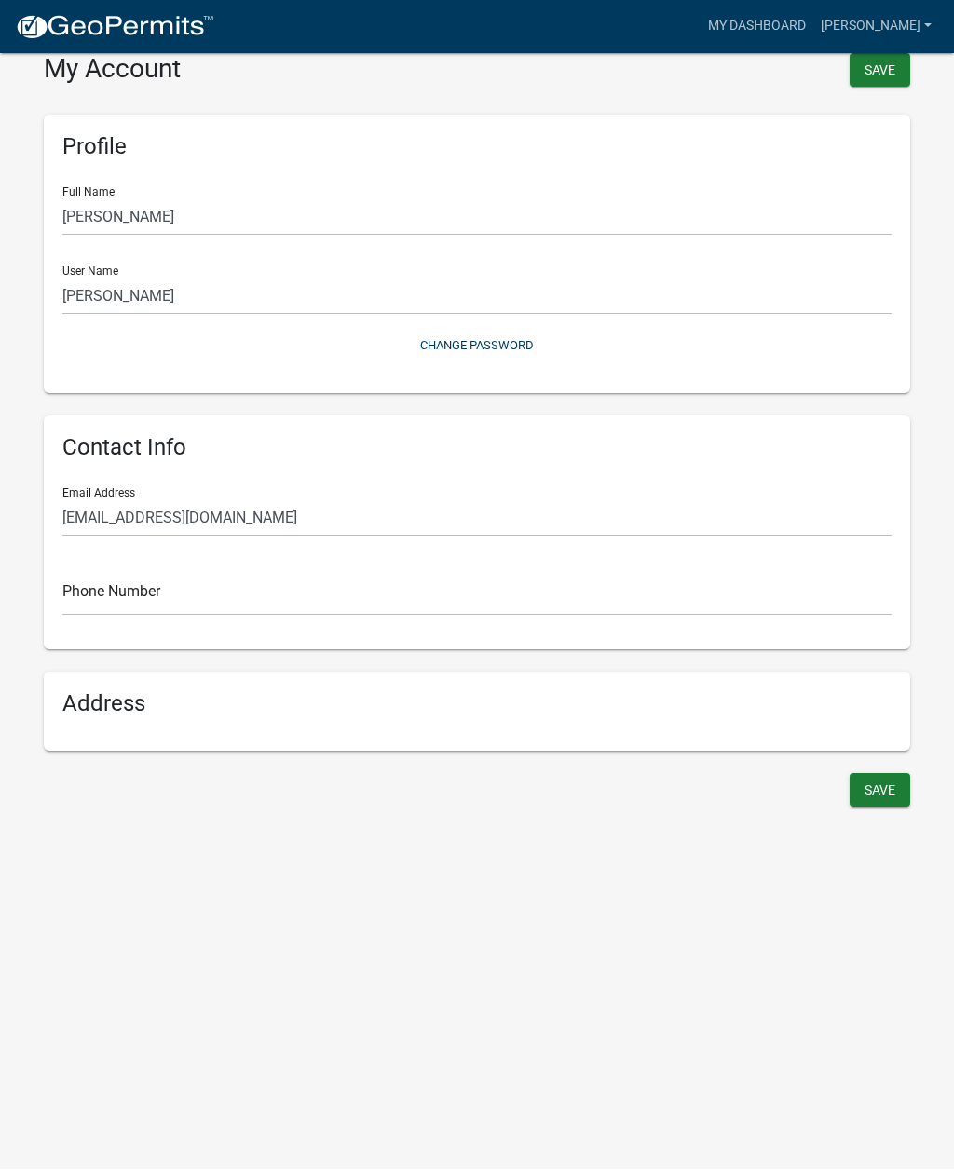
click at [890, 75] on button "Save" at bounding box center [880, 71] width 61 height 34
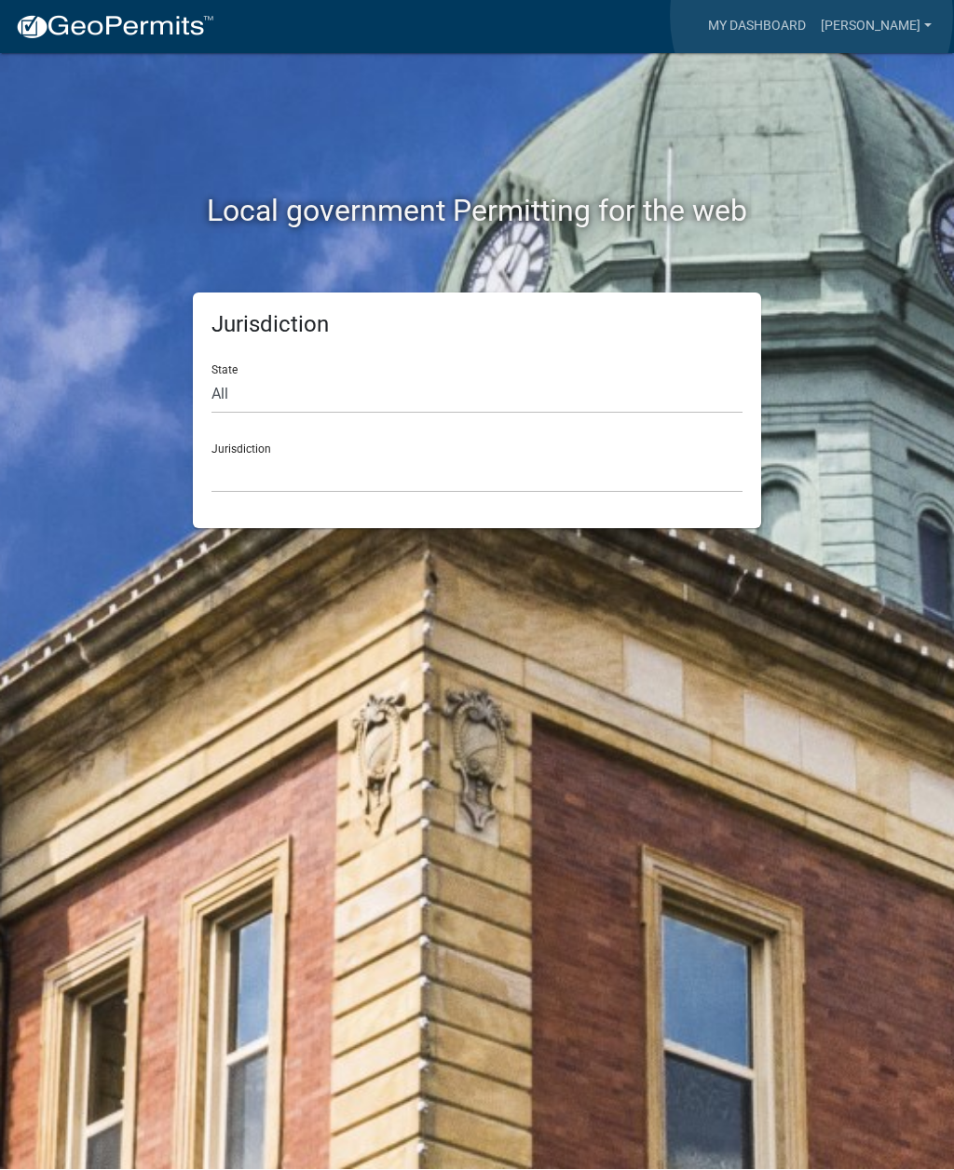
click at [812, 17] on link "My Dashboard" at bounding box center [757, 26] width 113 height 35
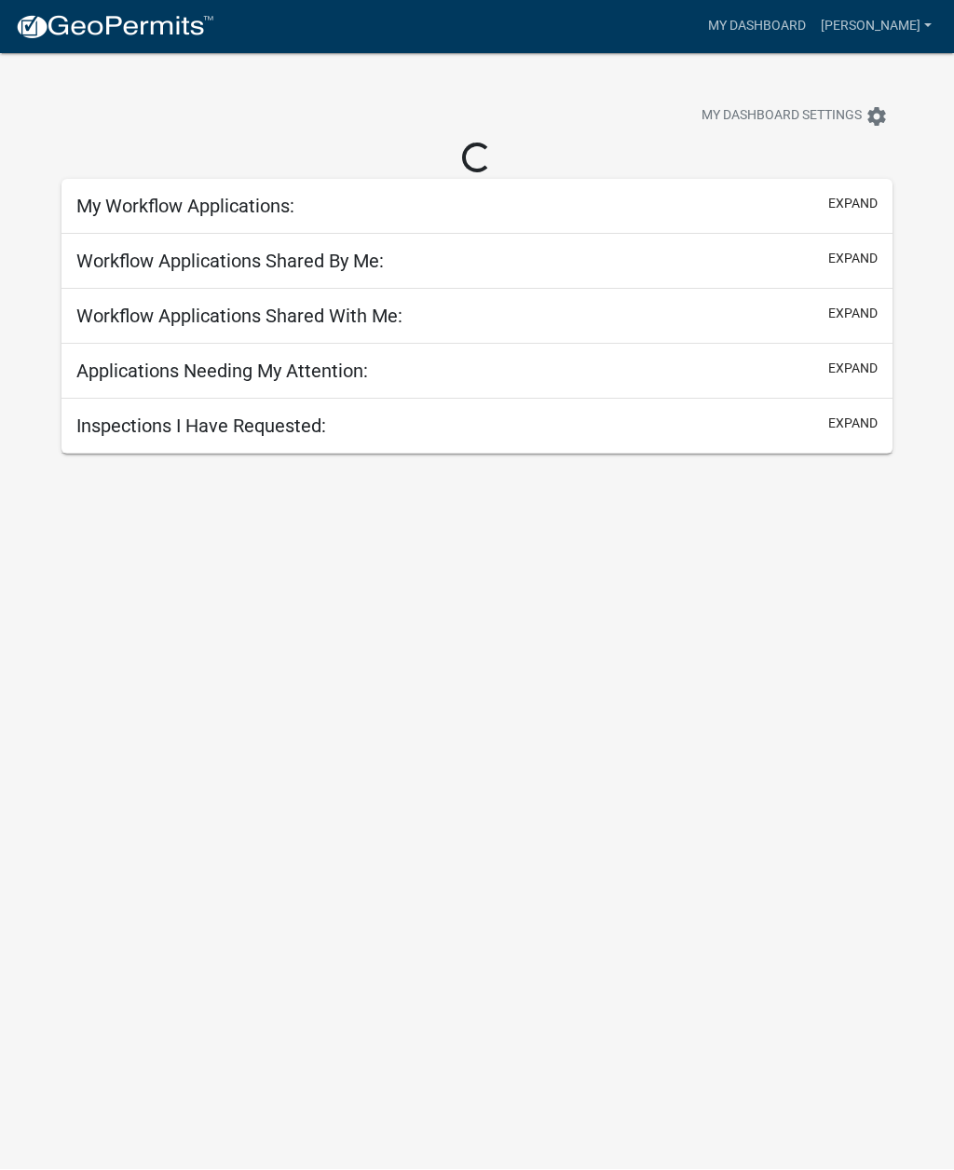
scroll to position [1, 0]
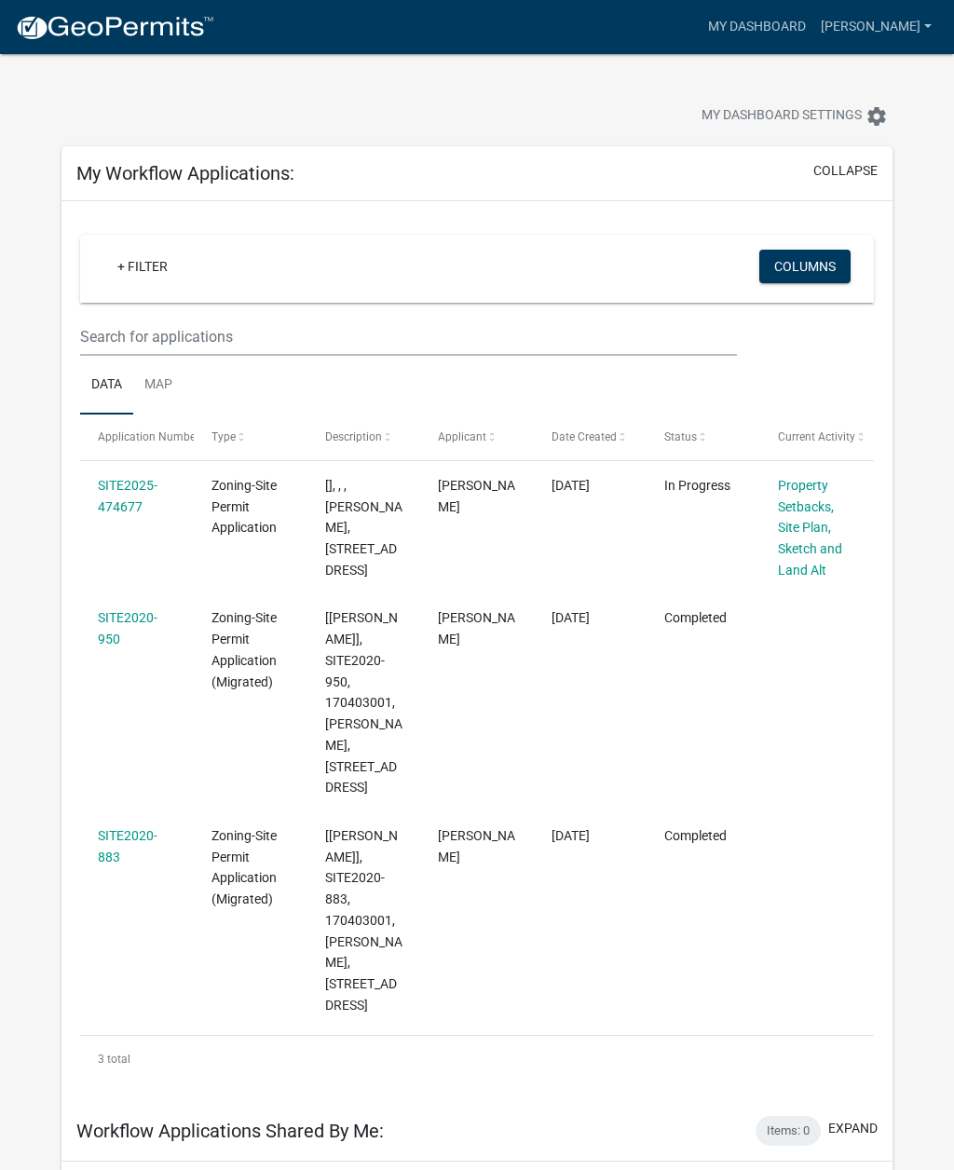
click at [117, 828] on link "SITE2020-883" at bounding box center [128, 846] width 60 height 36
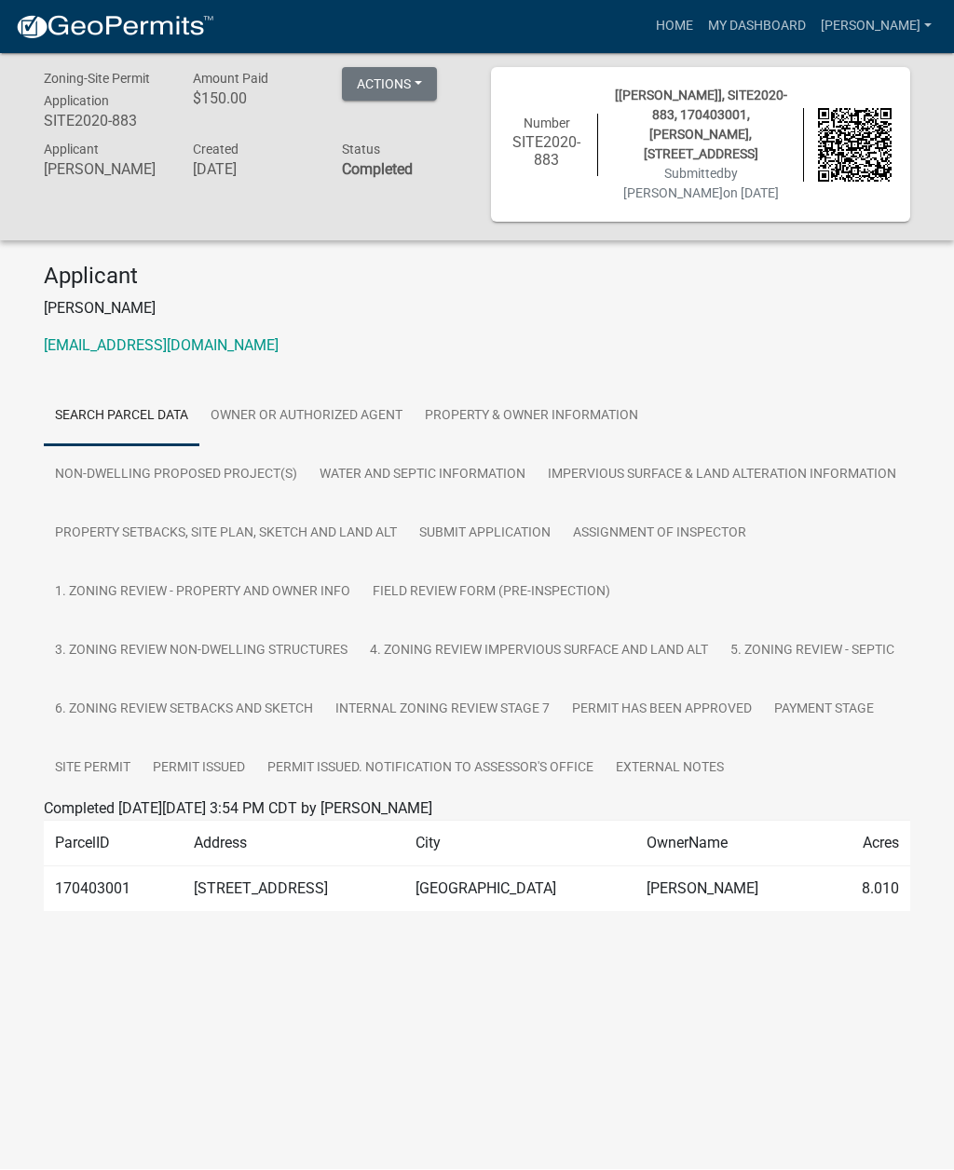
scroll to position [6, 0]
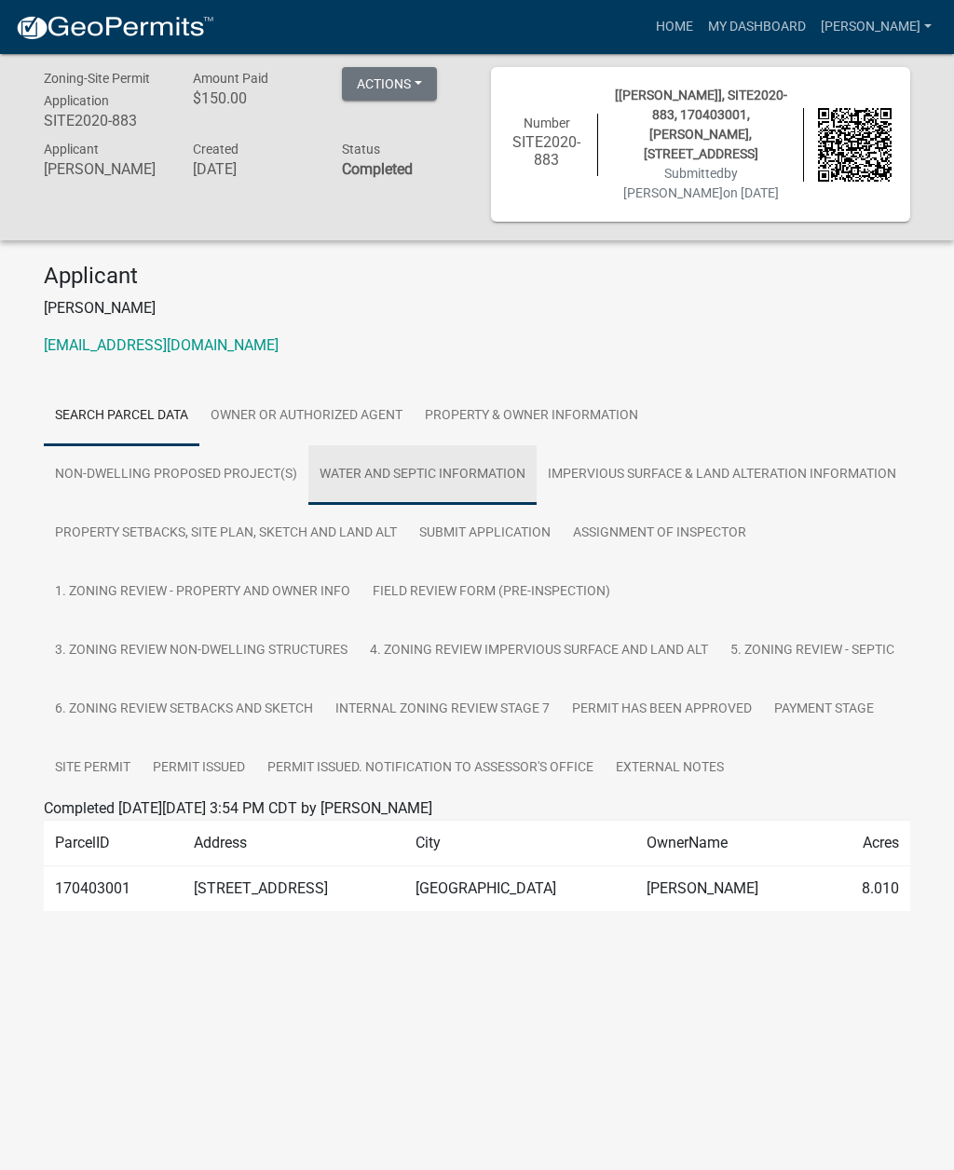
click at [407, 469] on link "Water and Septic Information" at bounding box center [422, 475] width 228 height 60
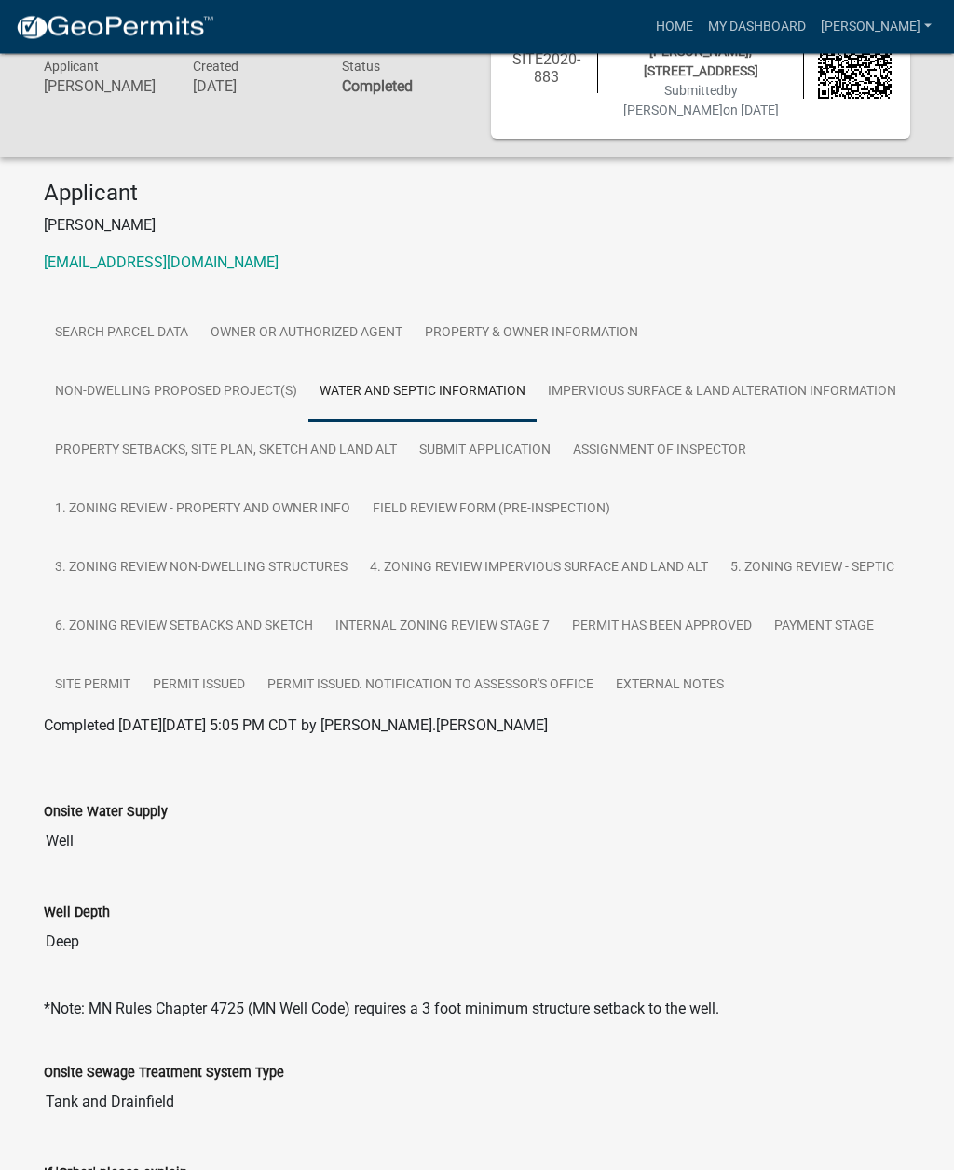
scroll to position [0, 0]
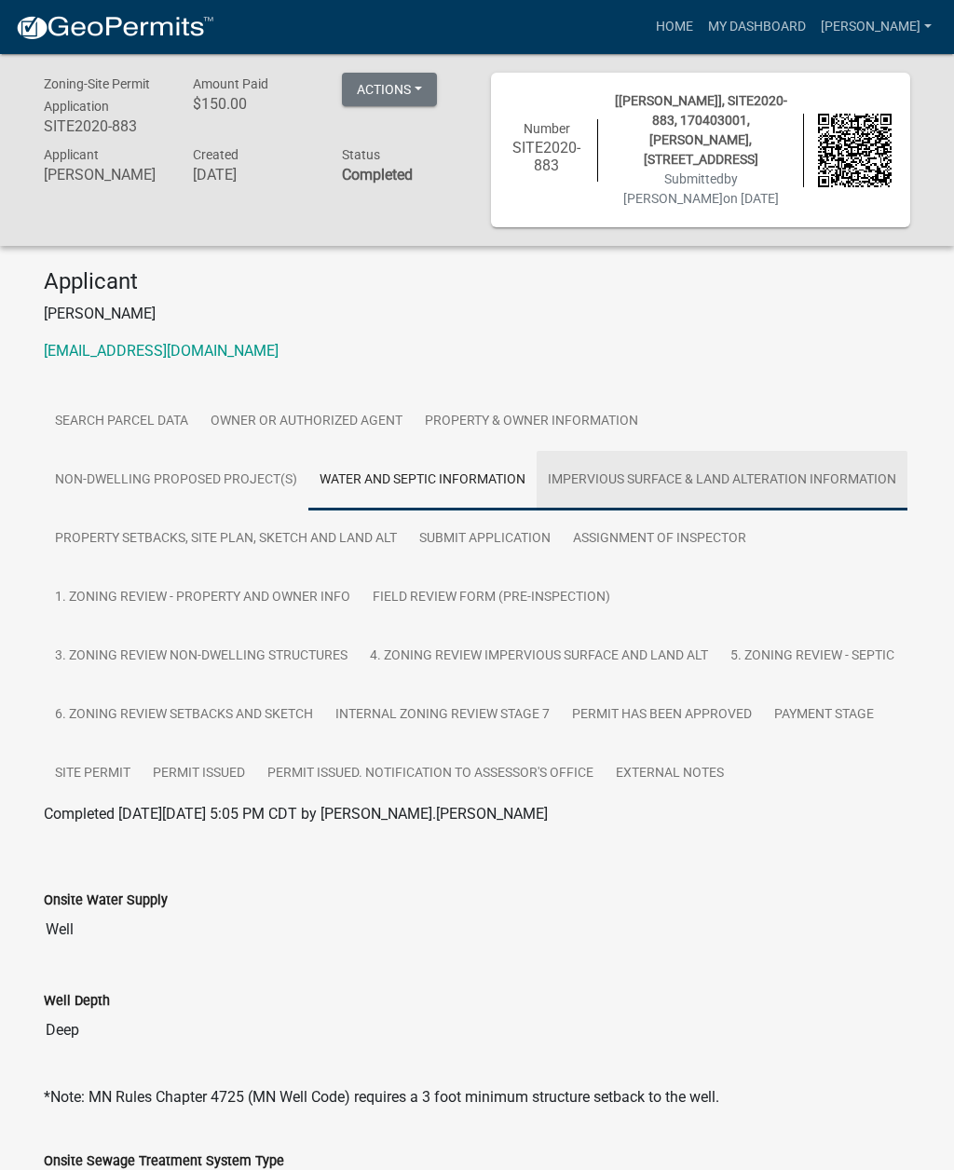
click at [651, 476] on link "Impervious Surface & Land Alteration Information" at bounding box center [722, 481] width 371 height 60
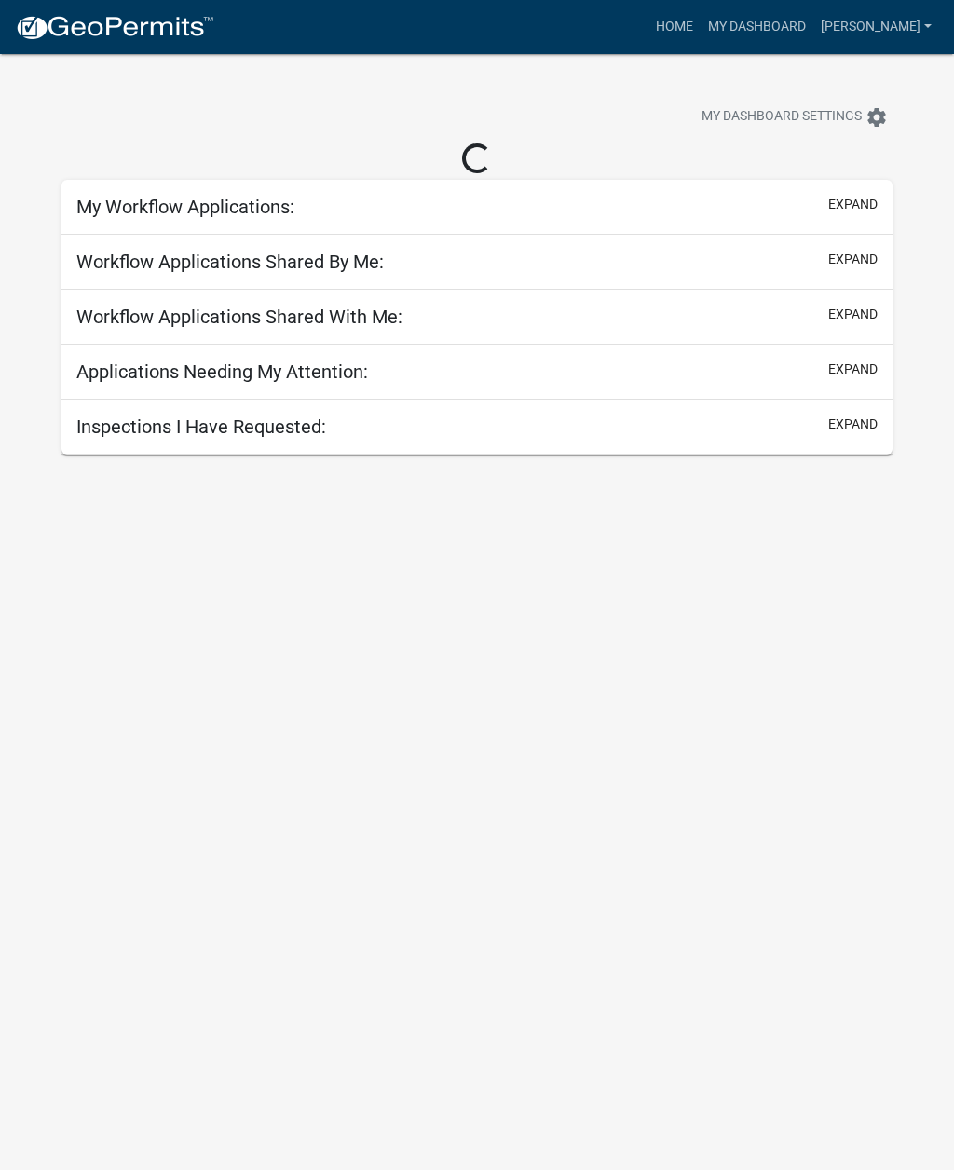
scroll to position [1, 0]
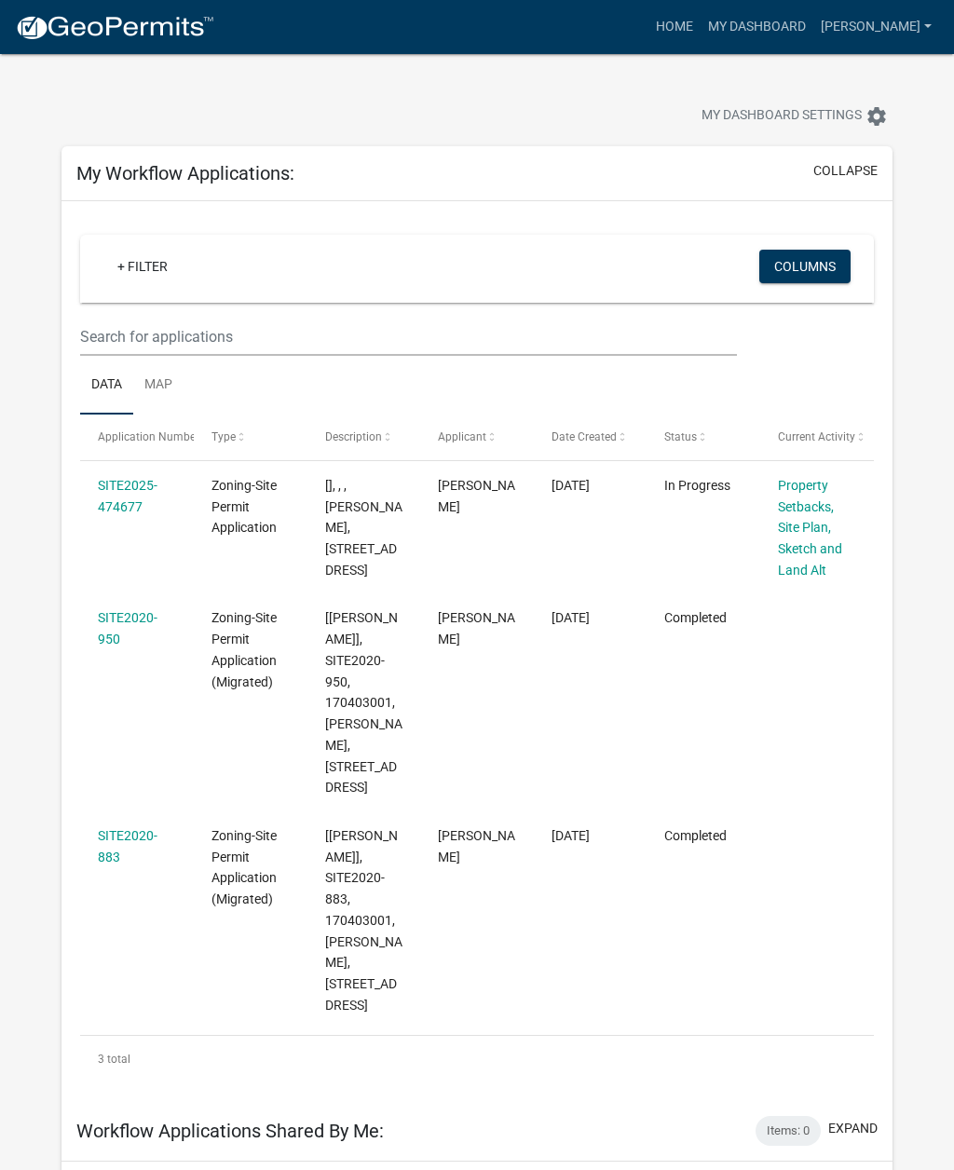
click at [130, 828] on link "SITE2020-883" at bounding box center [128, 846] width 60 height 36
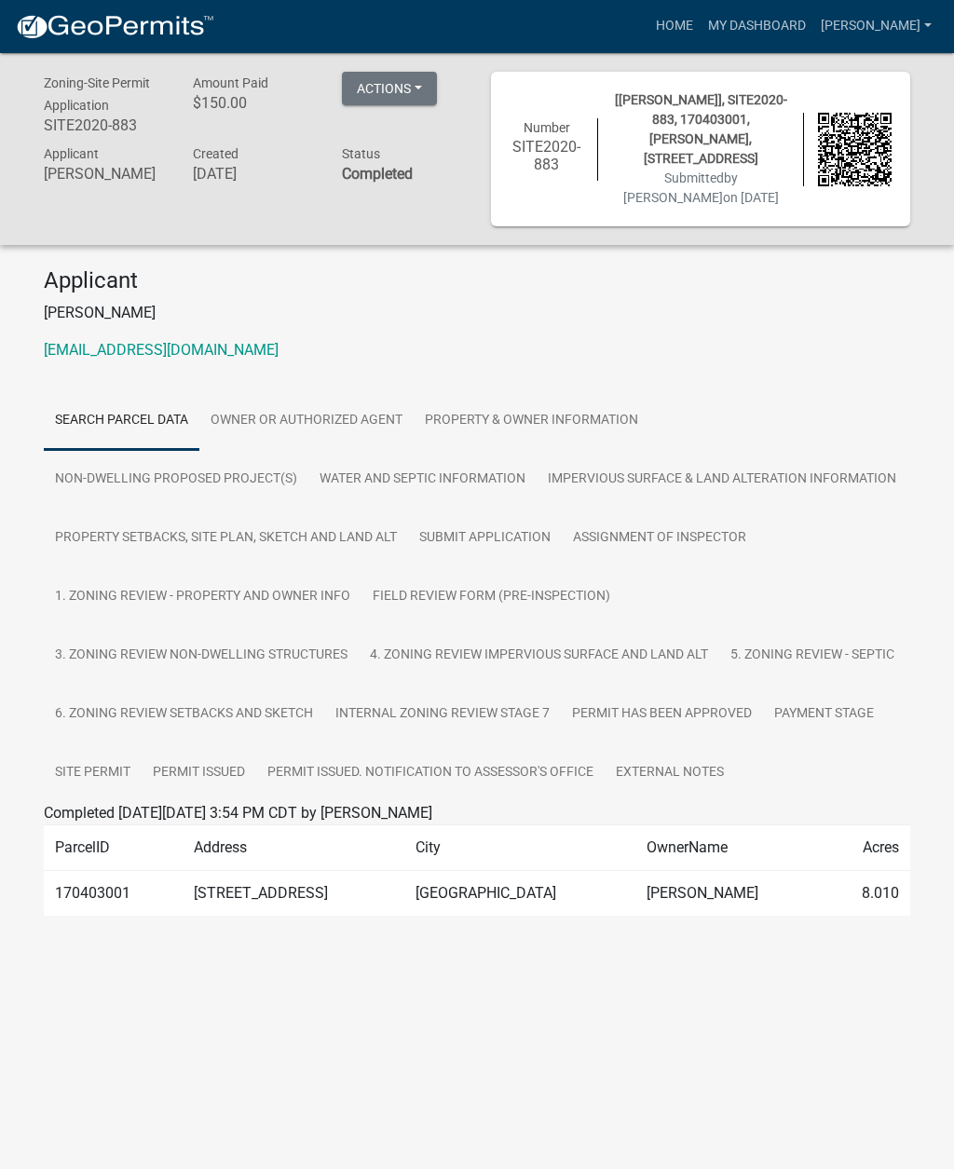
scroll to position [1, 0]
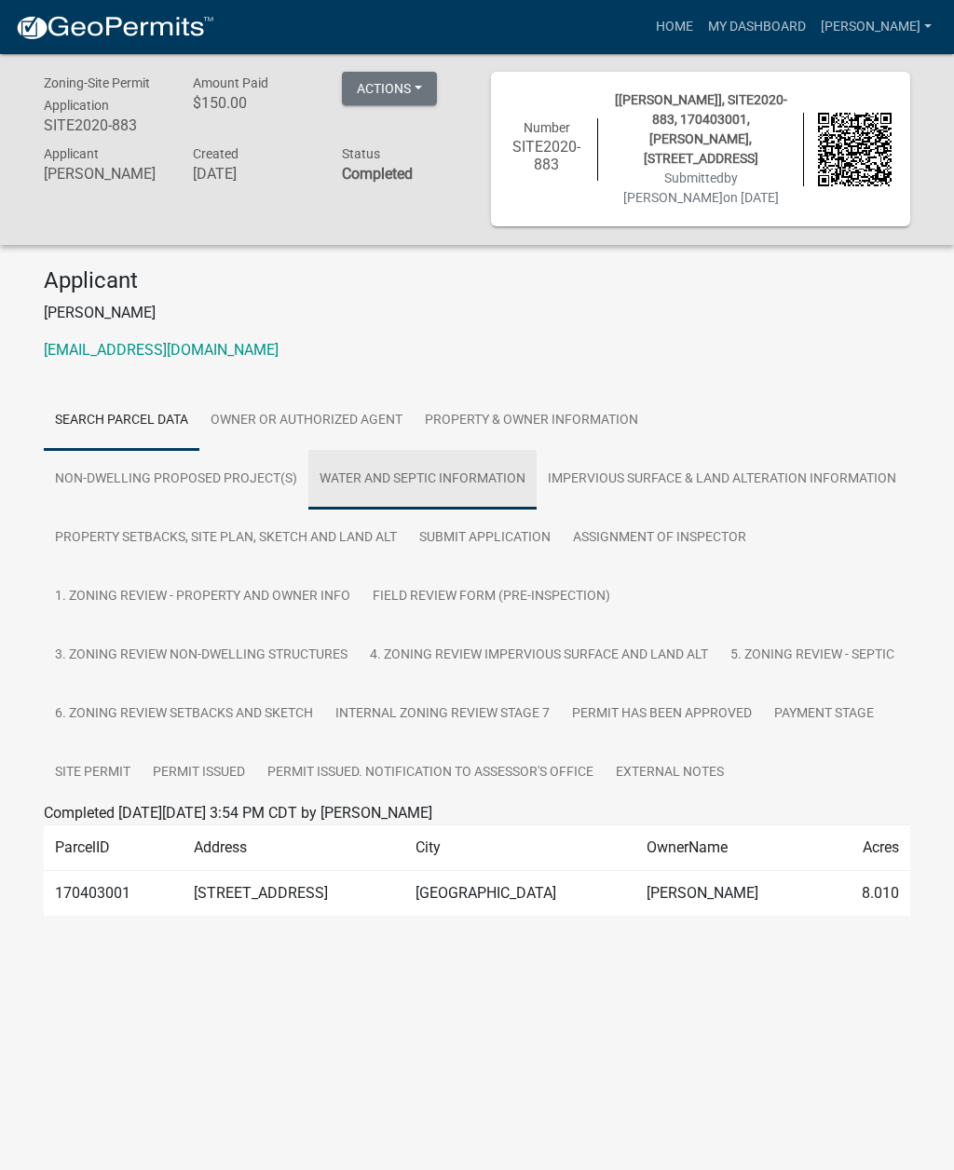
click at [470, 464] on link "Water and Septic Information" at bounding box center [422, 480] width 228 height 60
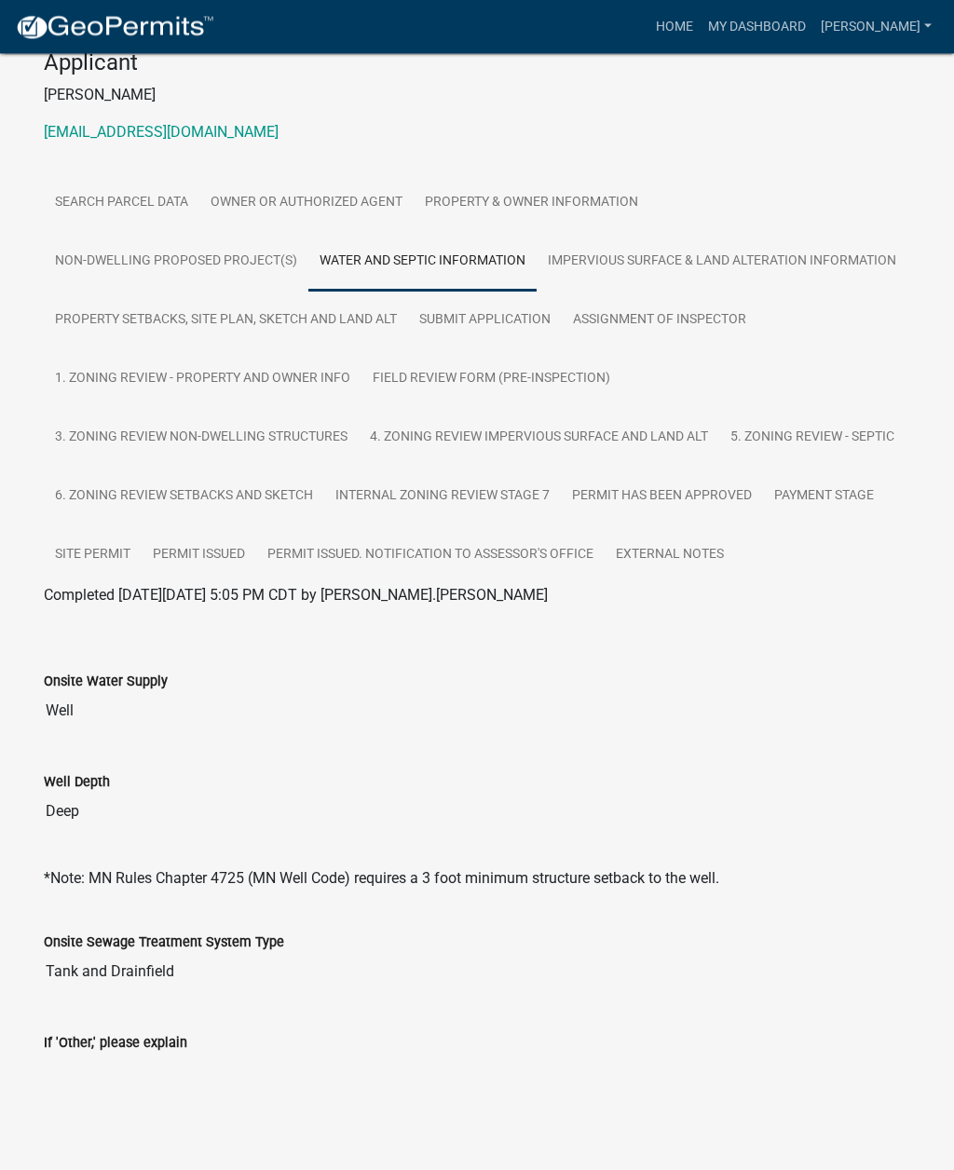
scroll to position [0, 0]
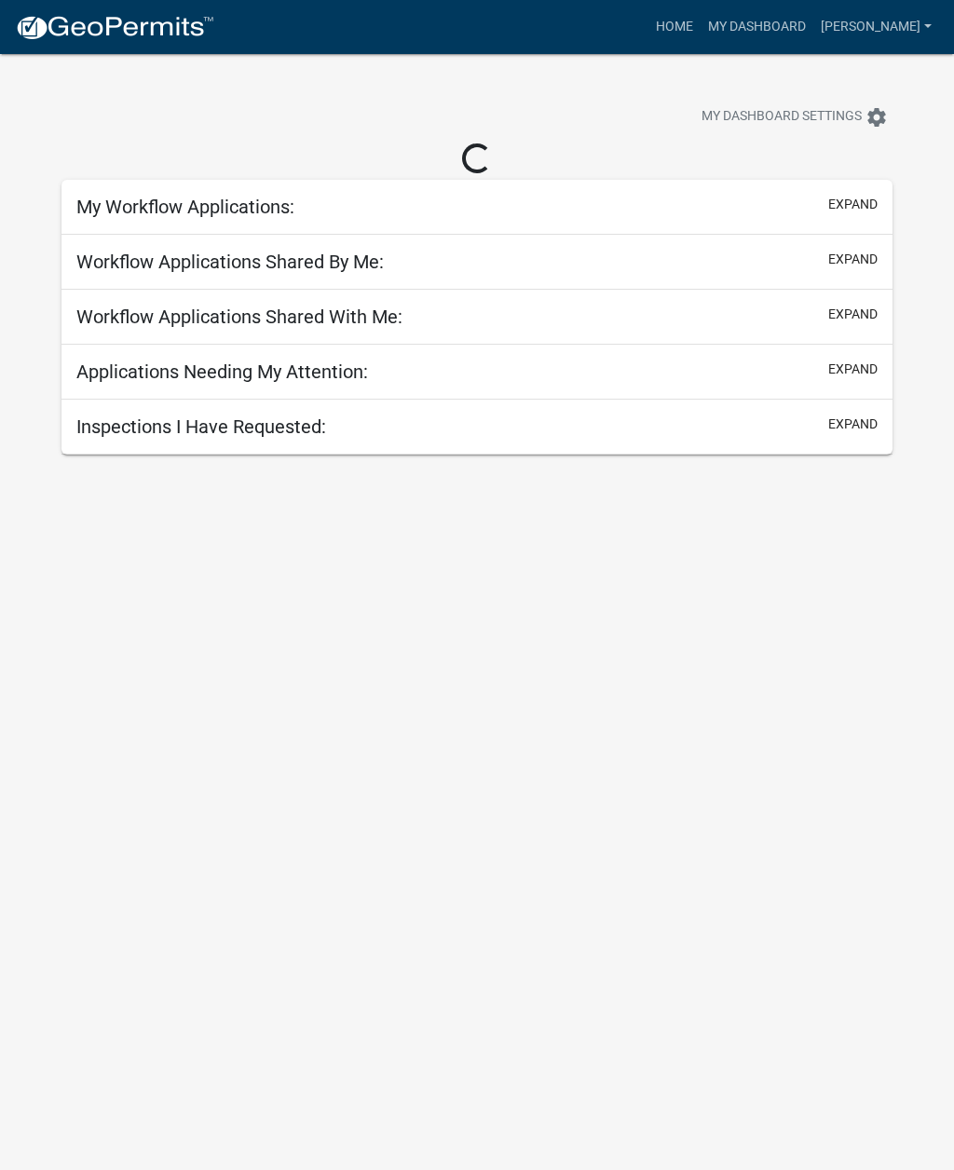
scroll to position [1, 0]
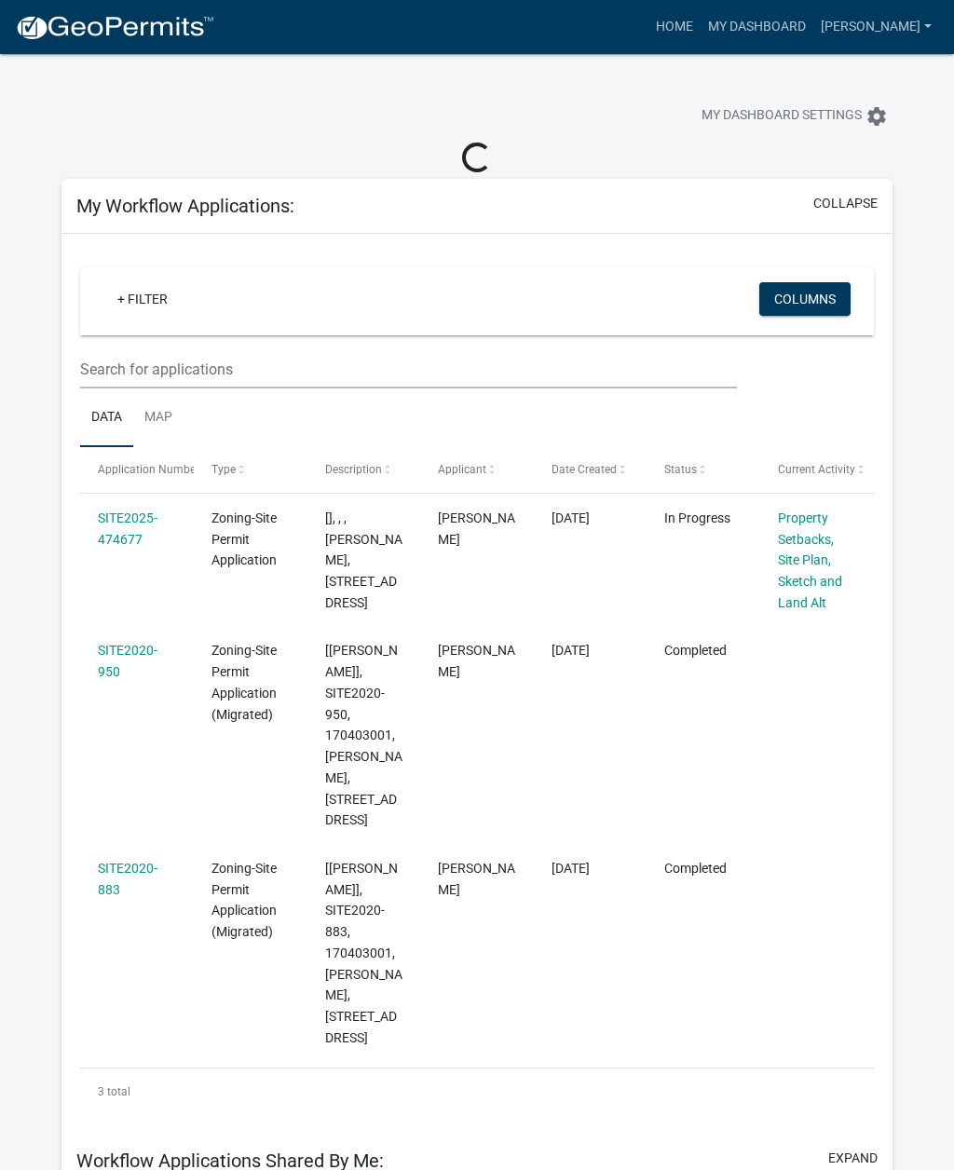
click at [124, 648] on link "SITE2020-950" at bounding box center [128, 661] width 60 height 36
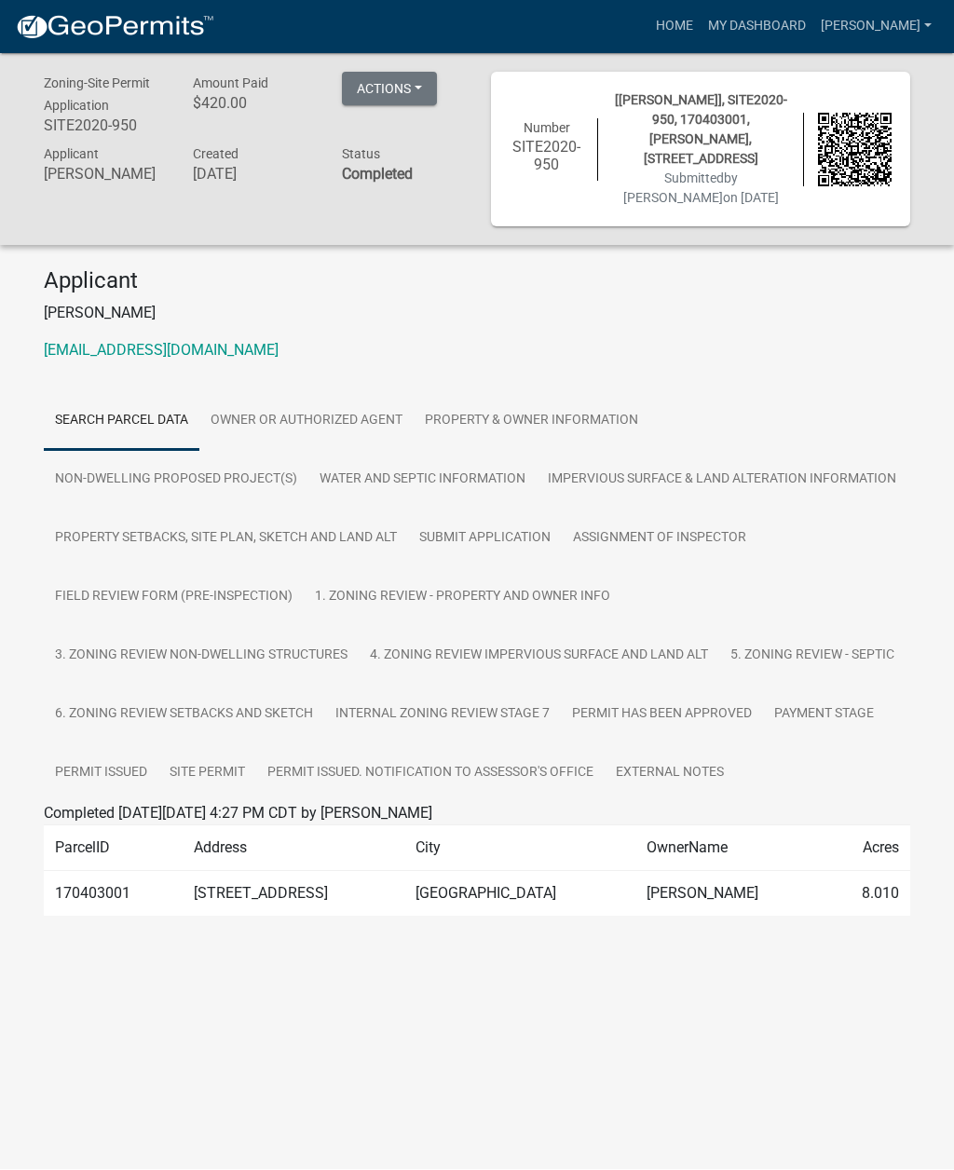
scroll to position [1, 0]
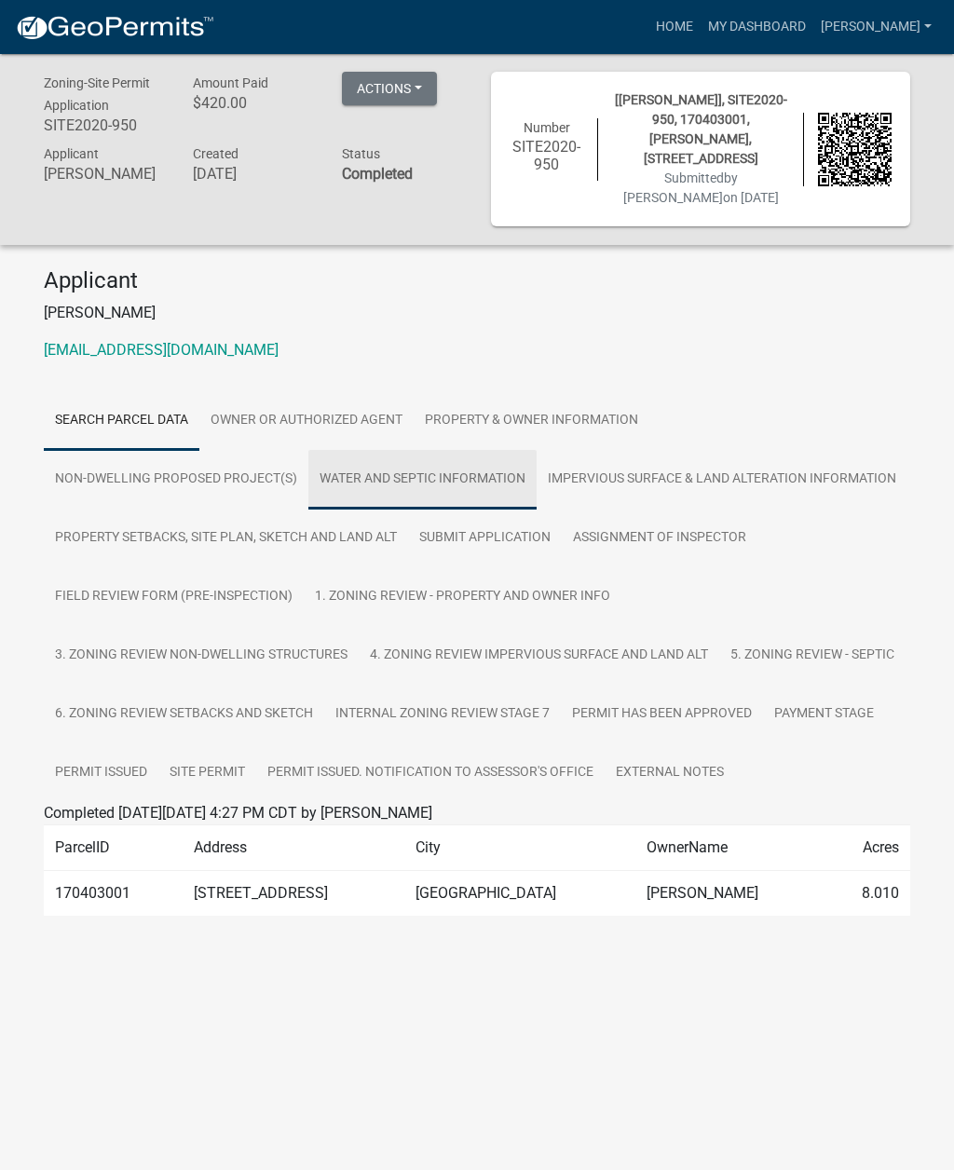
click at [469, 455] on link "Water and Septic Information" at bounding box center [422, 480] width 228 height 60
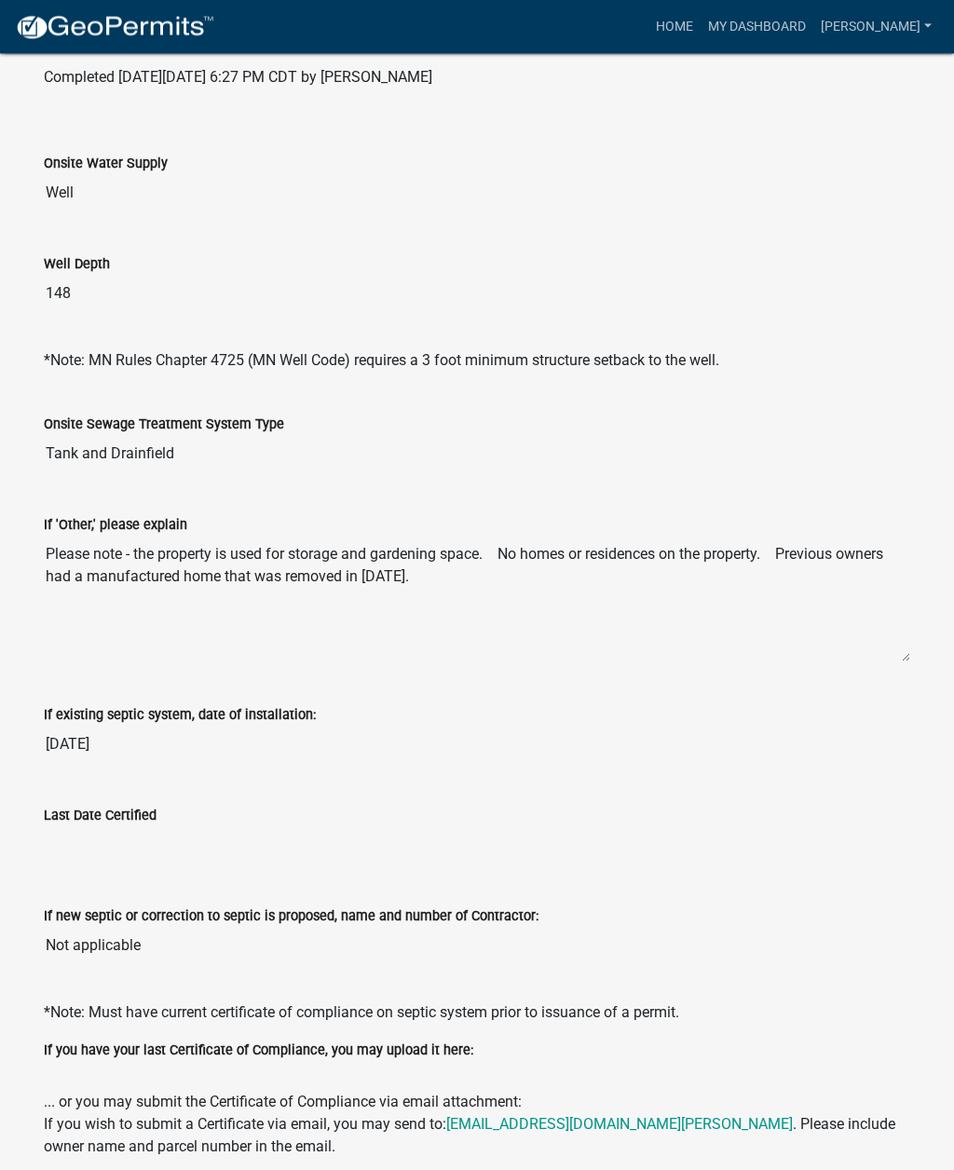
scroll to position [736, 0]
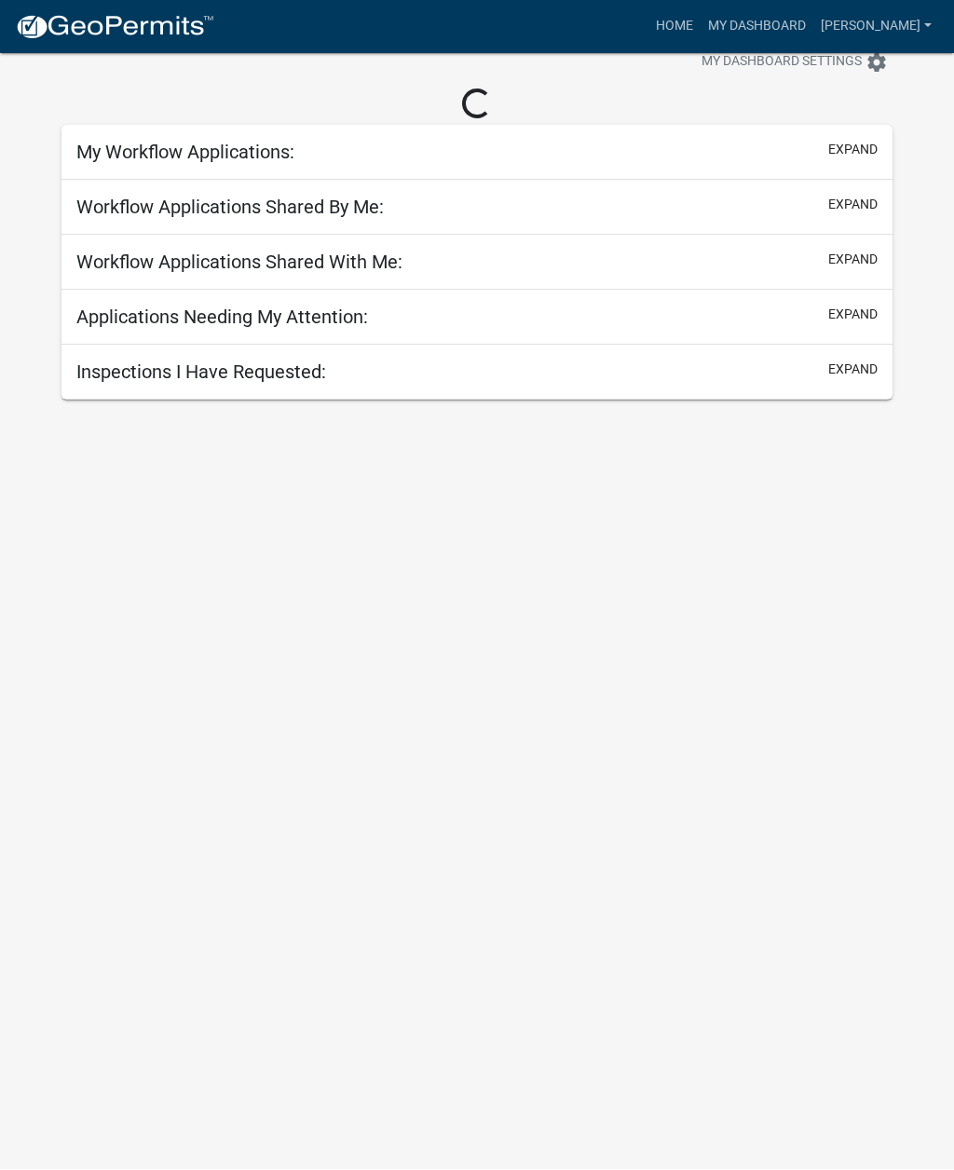
scroll to position [1, 0]
